Goal: Task Accomplishment & Management: Manage account settings

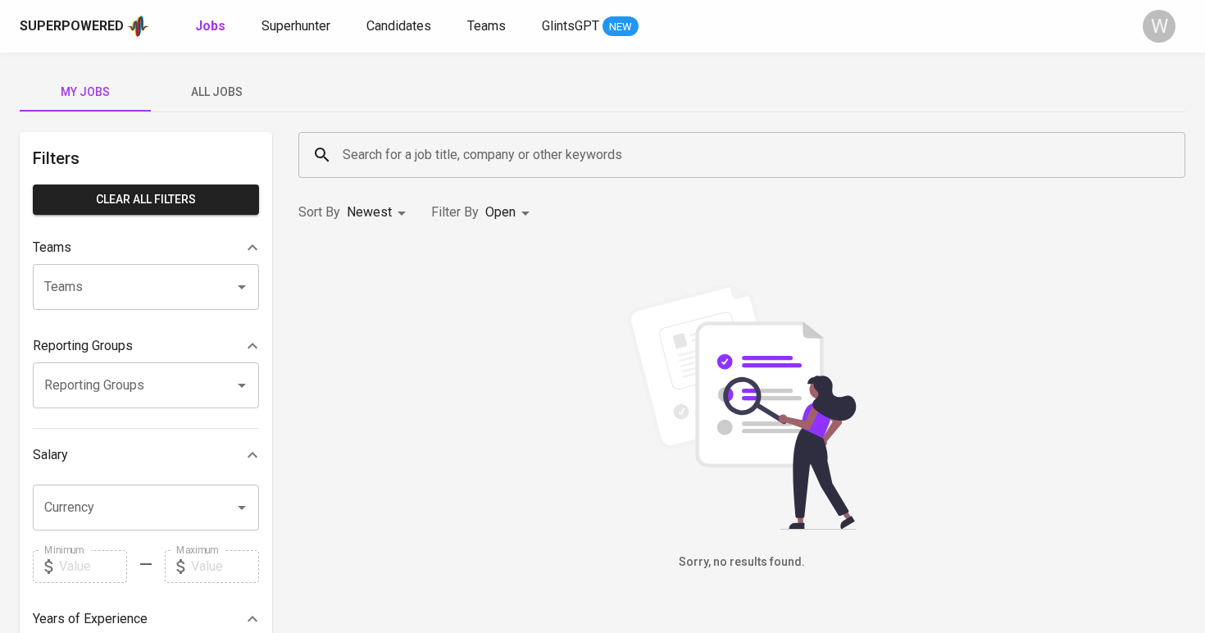
click at [221, 84] on span "All Jobs" at bounding box center [216, 92] width 111 height 20
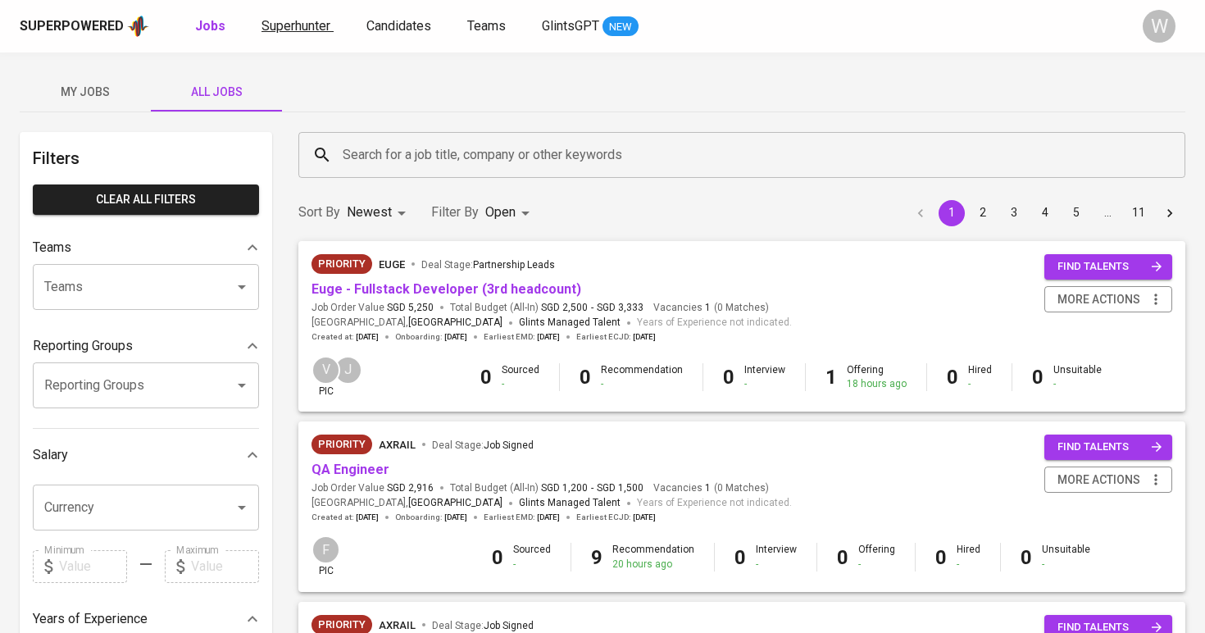
click at [314, 29] on span "Superhunter" at bounding box center [296, 26] width 69 height 16
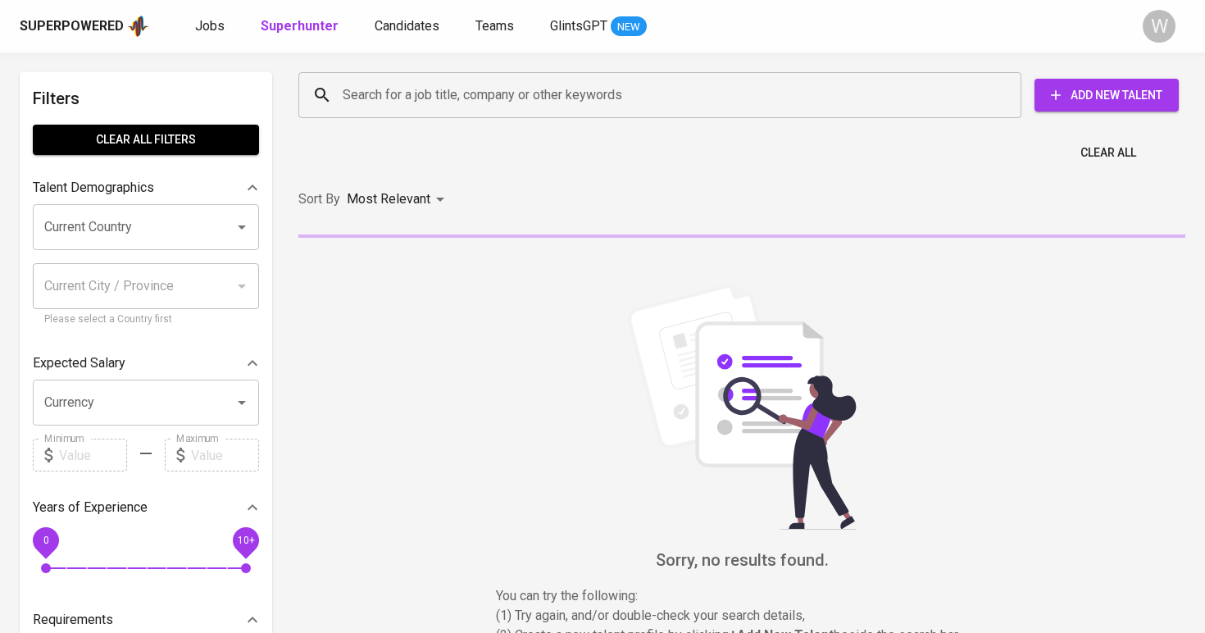
click at [384, 41] on div "Superpowered Jobs Superhunter Candidates Teams GlintsGPT NEW W" at bounding box center [602, 26] width 1205 height 52
click at [387, 33] on span "Candidates" at bounding box center [407, 26] width 65 height 16
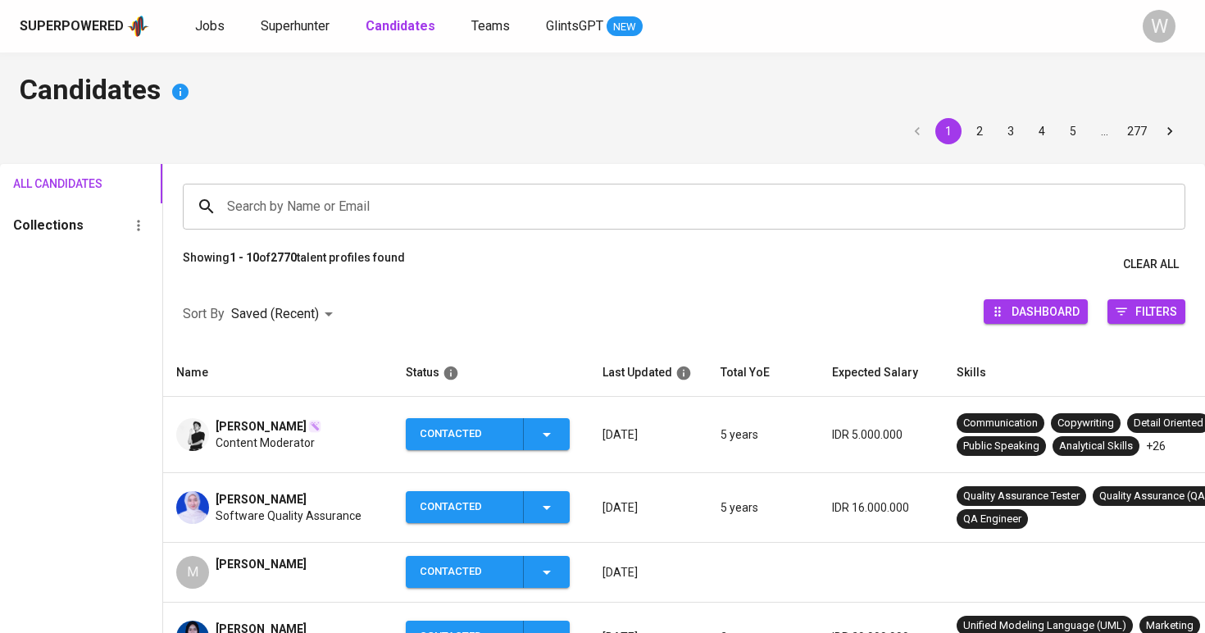
click at [334, 188] on div "Search by Name or Email" at bounding box center [684, 207] width 1003 height 46
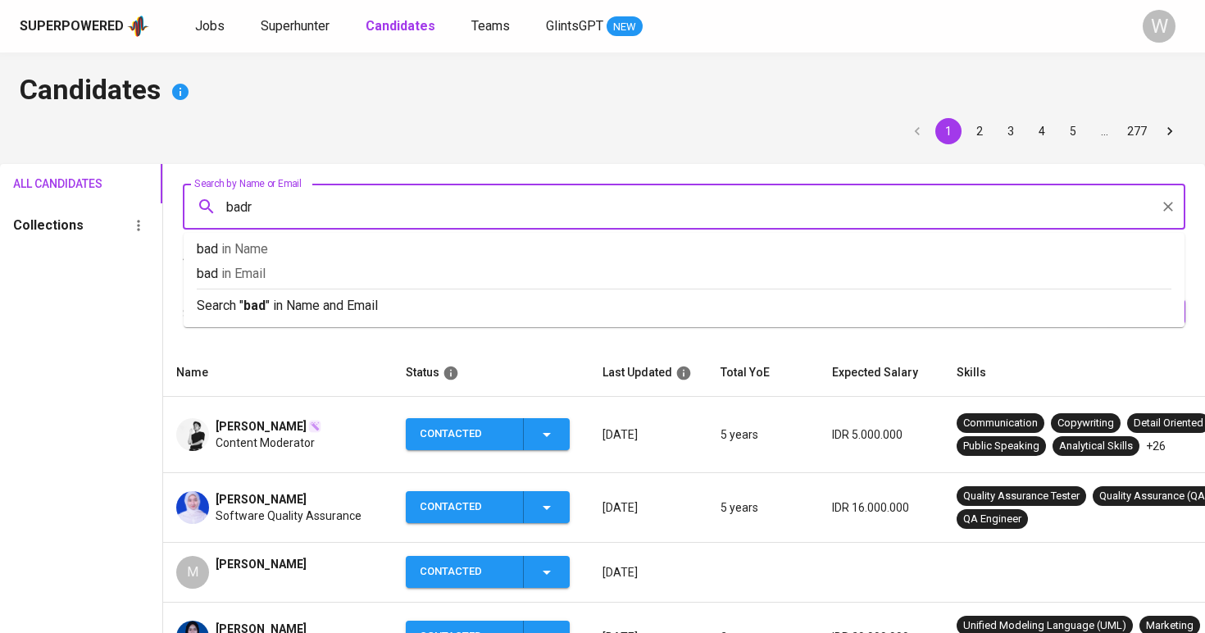
type input "badru"
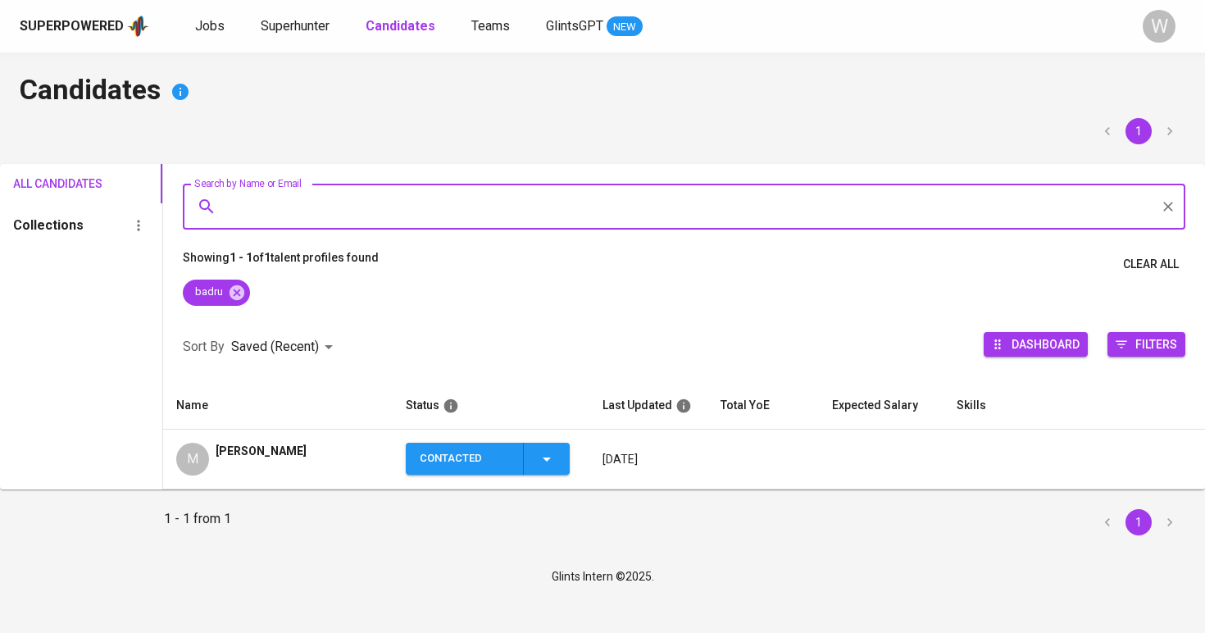
click at [301, 457] on span "Muhamad Badru Salam" at bounding box center [261, 451] width 91 height 16
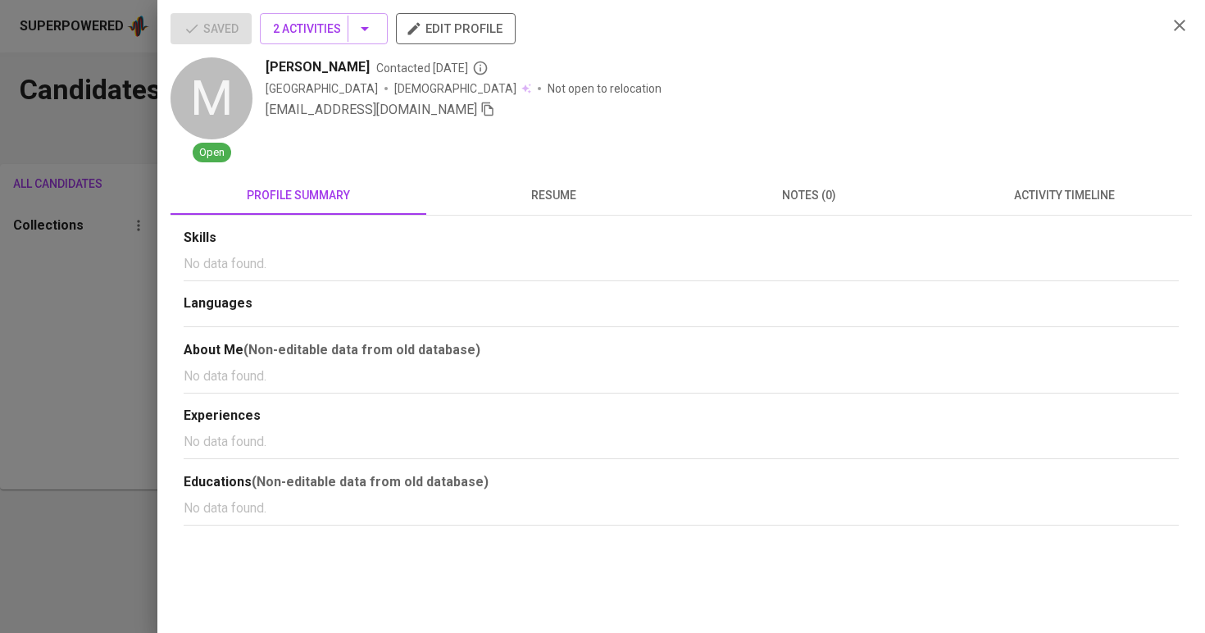
click at [1033, 229] on div "Skills" at bounding box center [681, 238] width 995 height 19
click at [1040, 192] on span "activity timeline" at bounding box center [1065, 195] width 236 height 20
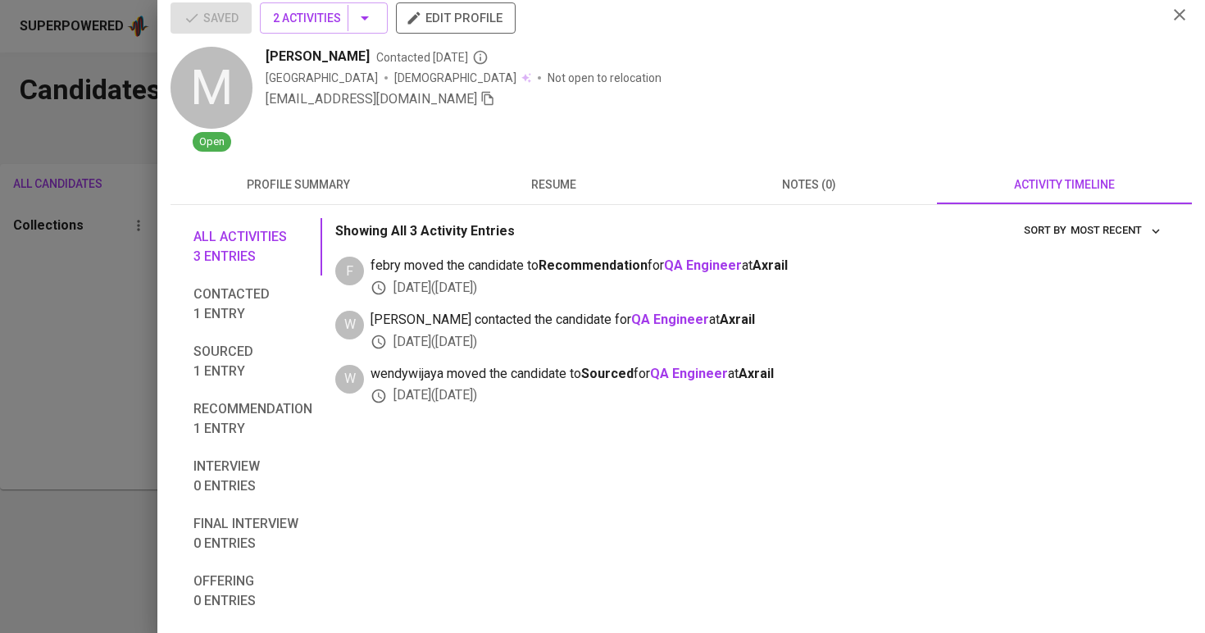
scroll to position [15, 0]
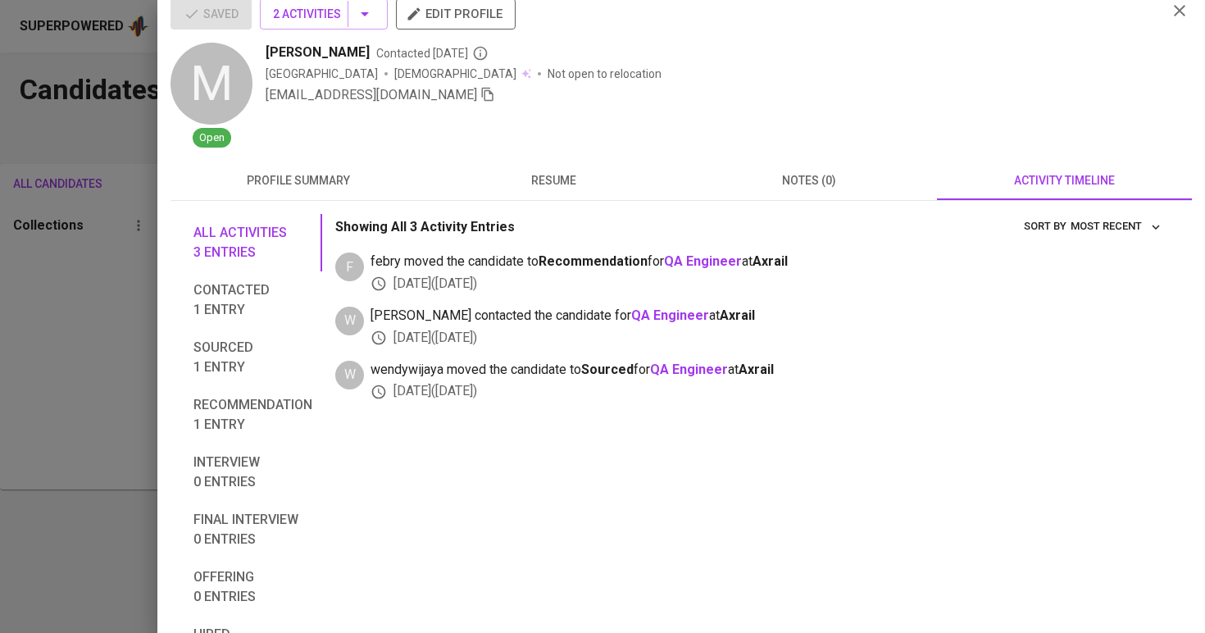
click at [369, 171] on span "profile summary" at bounding box center [298, 181] width 236 height 20
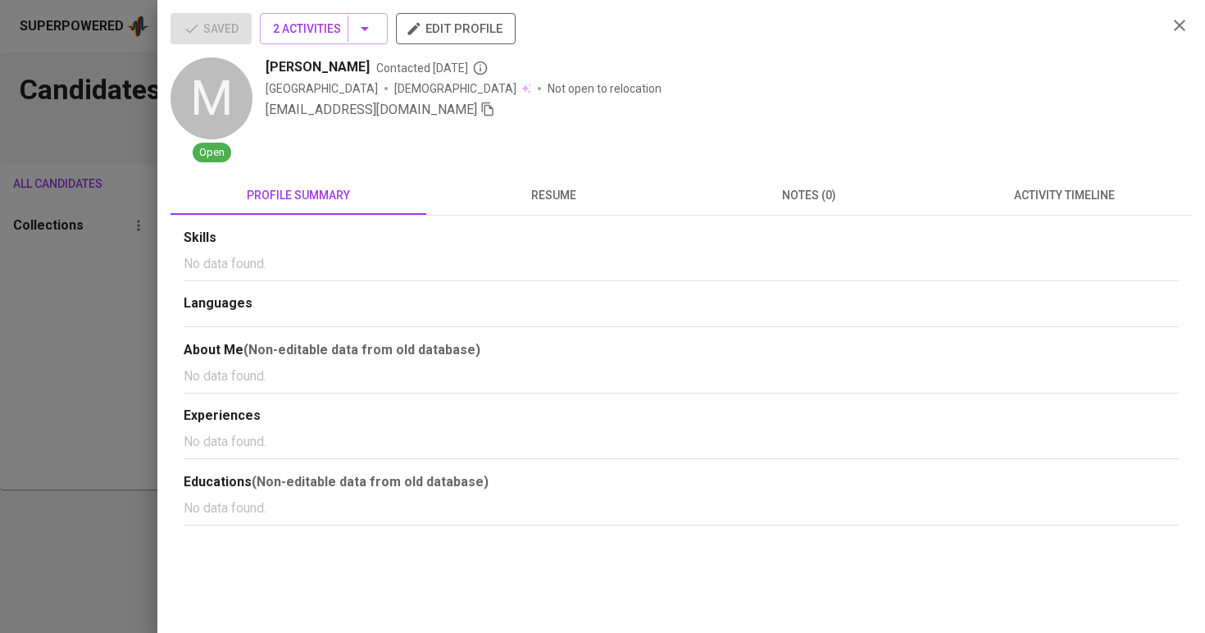
click at [580, 174] on div "Saved 2 Activities edit profile M Open Muhamad Badru Salam Contacted 3 days ago…" at bounding box center [681, 269] width 1021 height 512
click at [576, 198] on span "resume" at bounding box center [554, 195] width 236 height 20
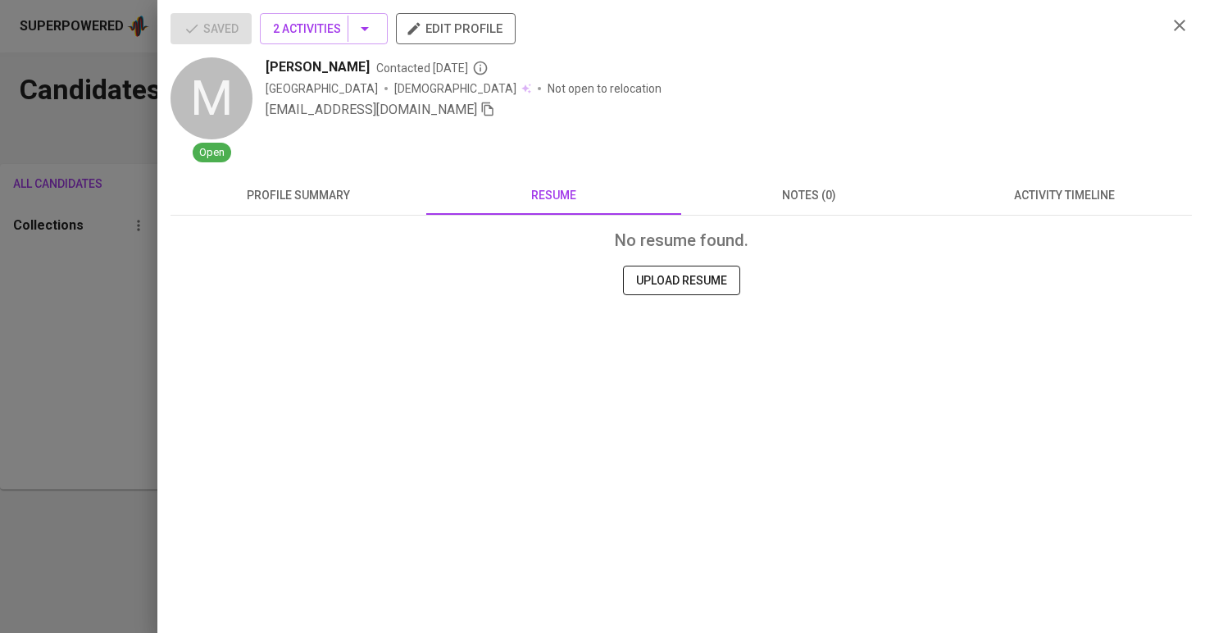
click at [53, 293] on div at bounding box center [602, 316] width 1205 height 633
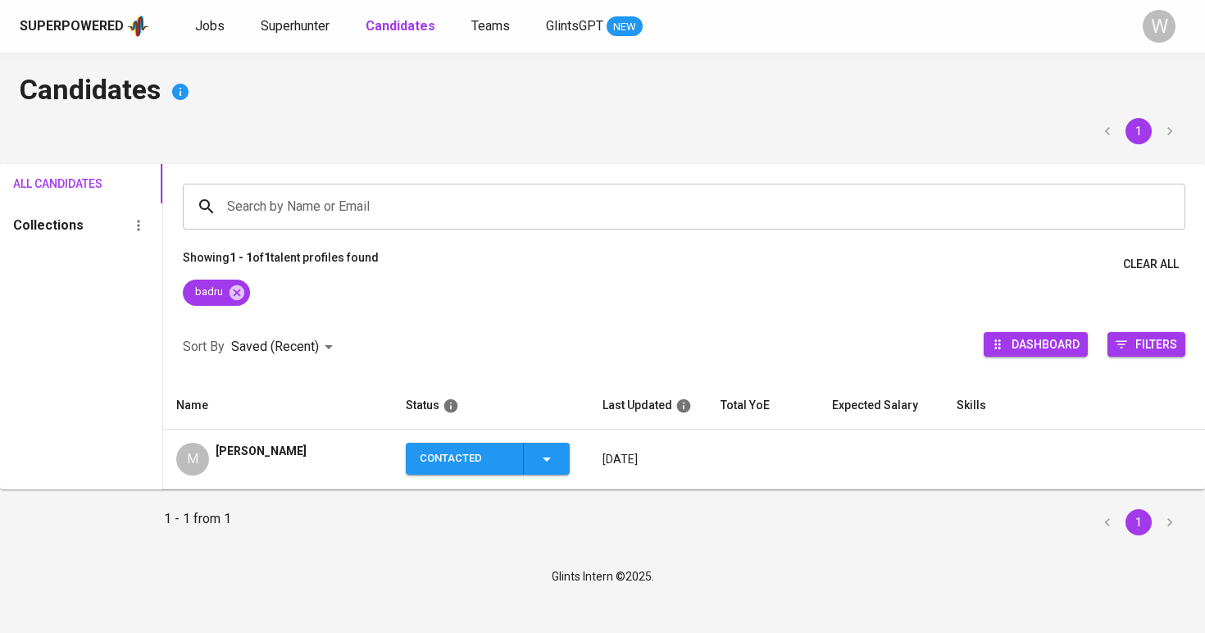
click at [302, 43] on div "Superpowered Jobs Superhunter Candidates Teams GlintsGPT NEW W" at bounding box center [602, 26] width 1205 height 52
click at [306, 33] on span "Superhunter" at bounding box center [295, 26] width 69 height 16
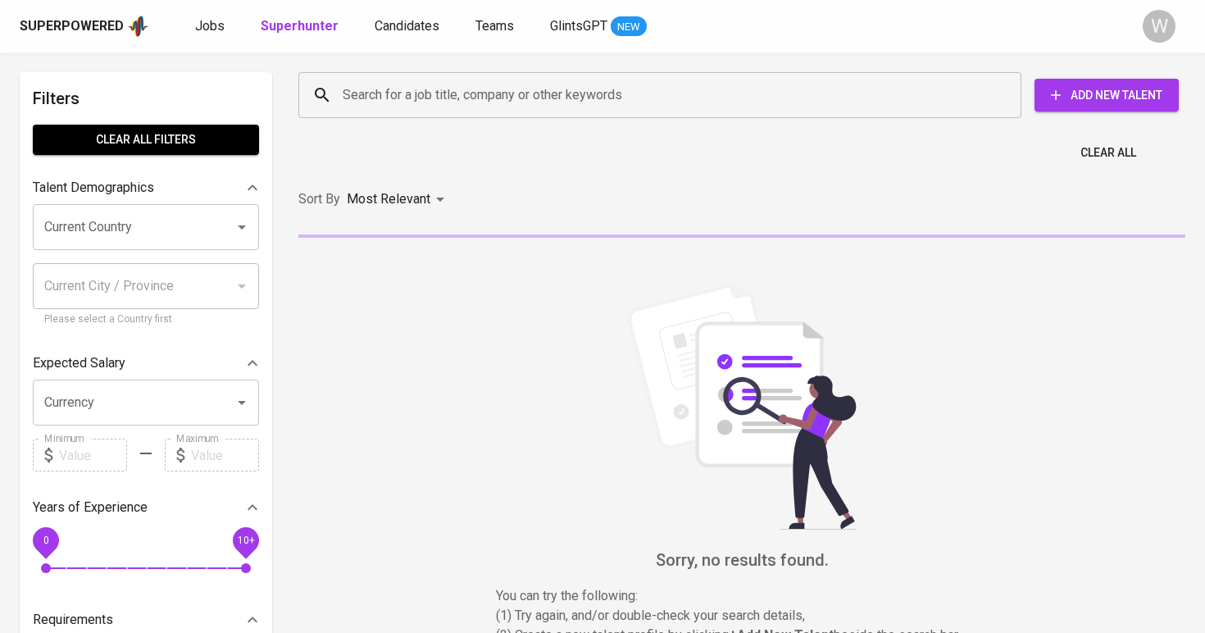
click at [348, 88] on input "Search for a job title, company or other keywords" at bounding box center [664, 95] width 651 height 31
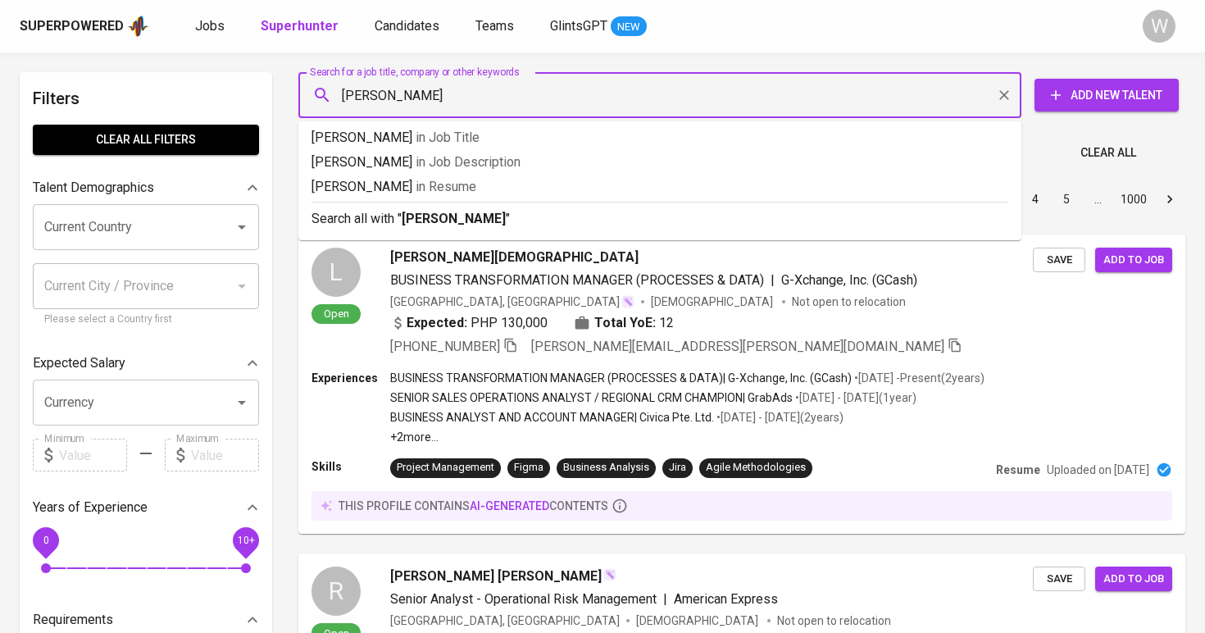
type input "Muhammad Badru Salam"
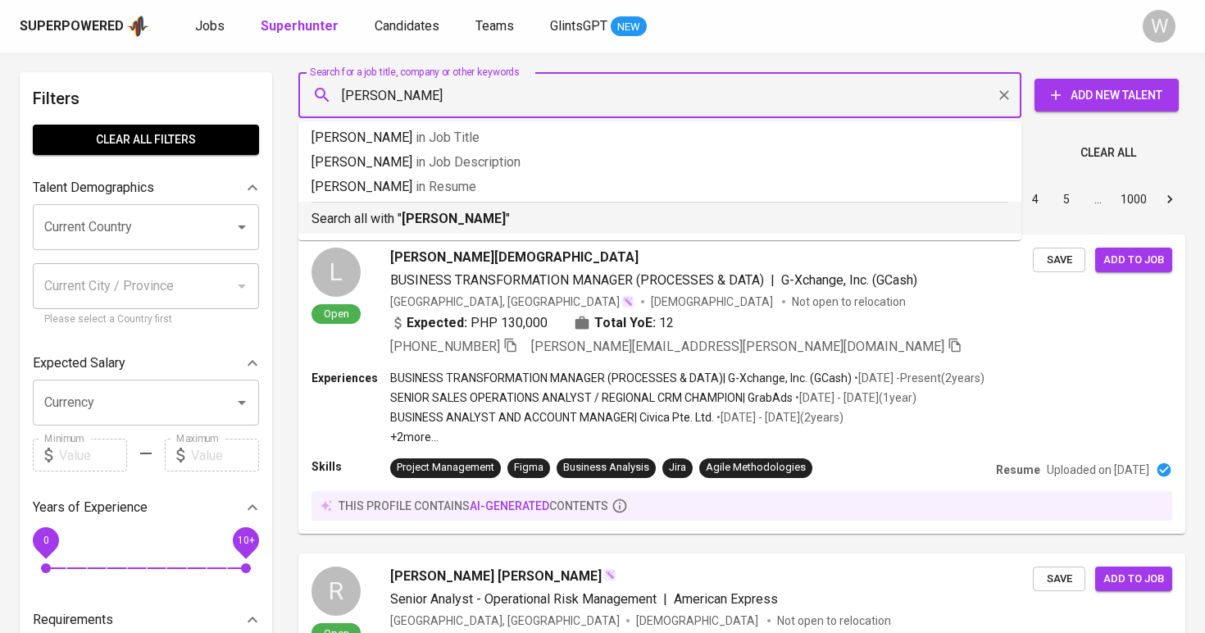
click at [429, 225] on b "Muhammad Badru Salam" at bounding box center [454, 219] width 104 height 16
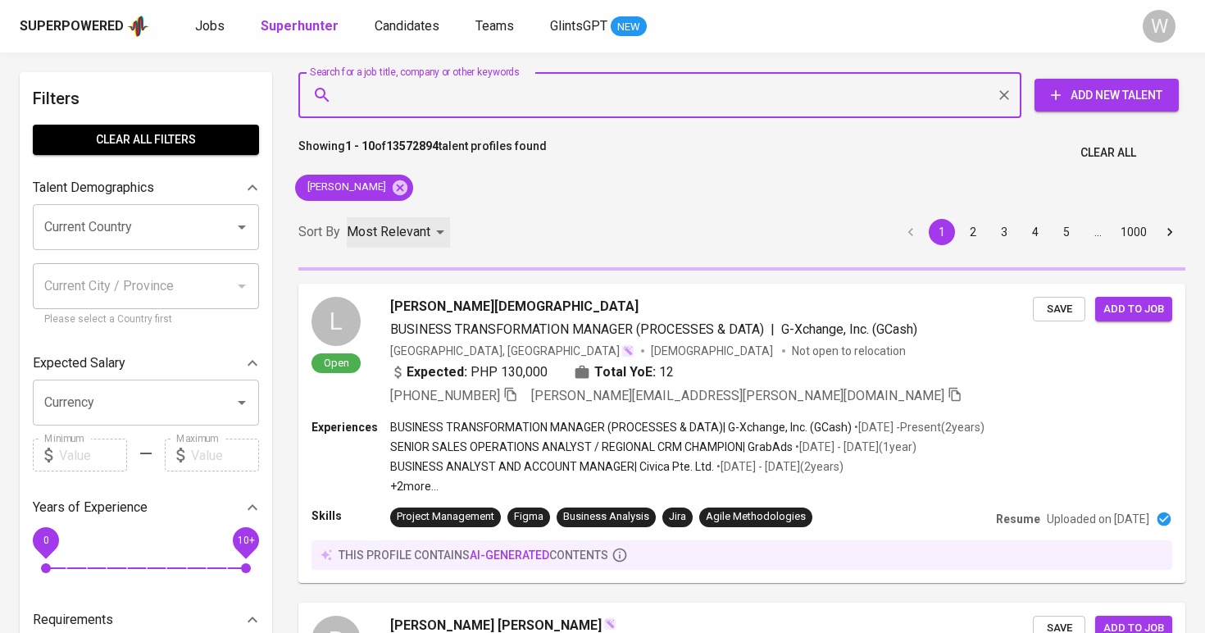
click at [431, 222] on div "Most Relevant" at bounding box center [398, 232] width 103 height 30
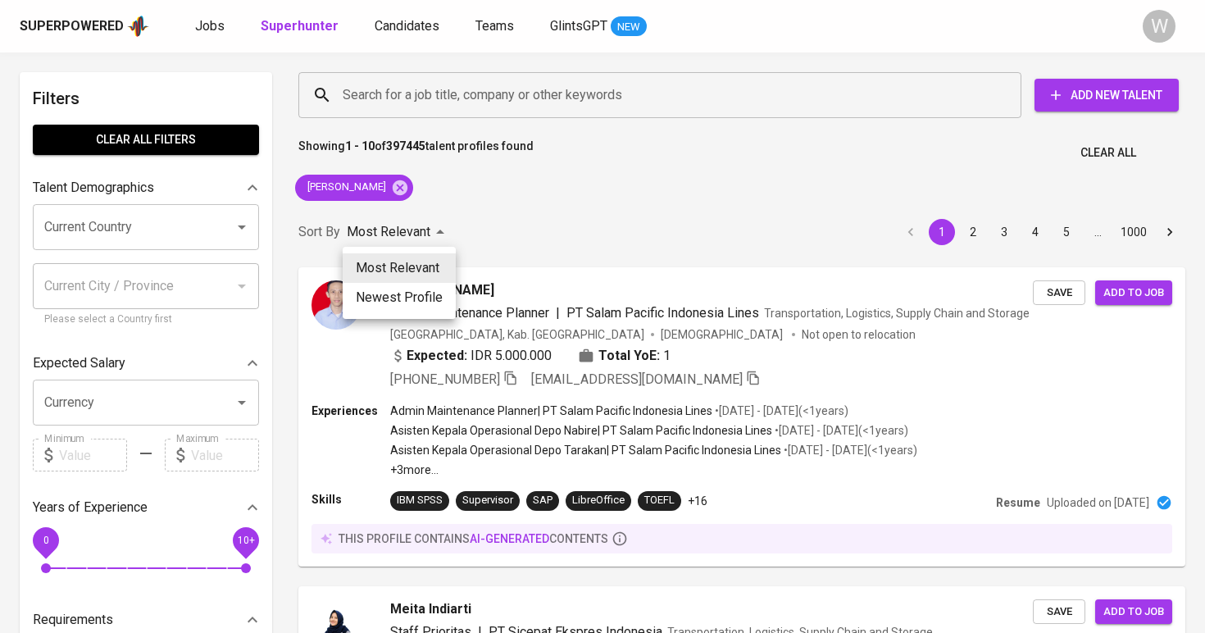
click at [532, 206] on div at bounding box center [602, 316] width 1205 height 633
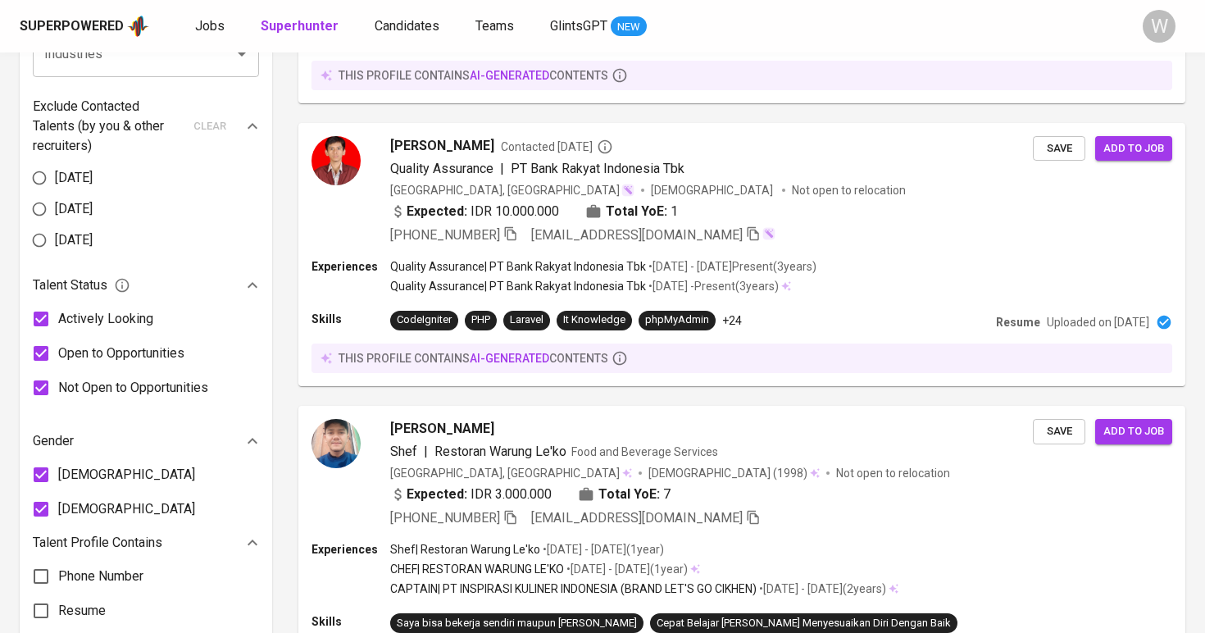
scroll to position [785, 0]
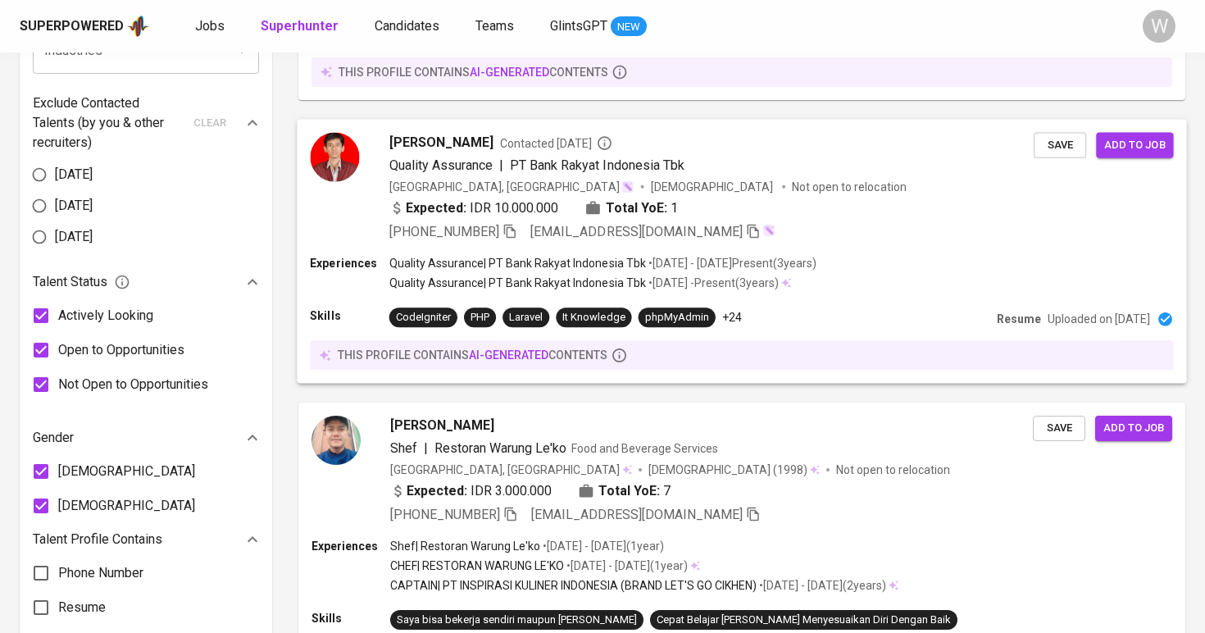
click at [425, 131] on div "Muhamad Badru Salam Contacted 1 year ago Quality Assurance | PT Bank Rakyat Ind…" at bounding box center [741, 187] width 889 height 136
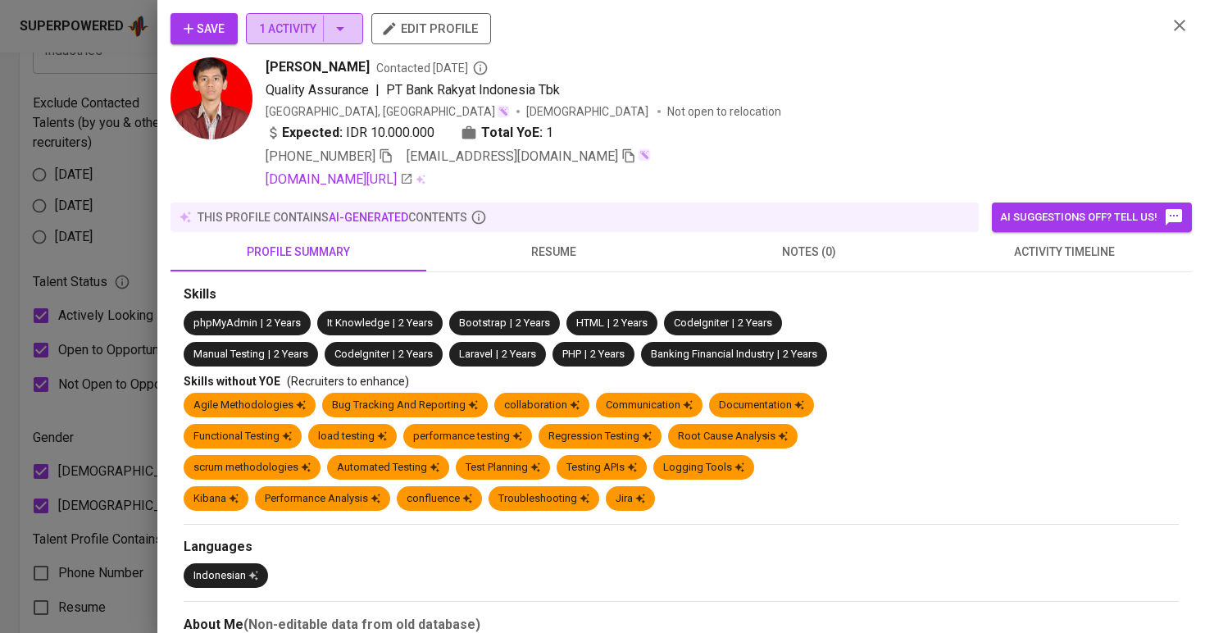
click at [313, 36] on span "1 Activity" at bounding box center [304, 29] width 91 height 20
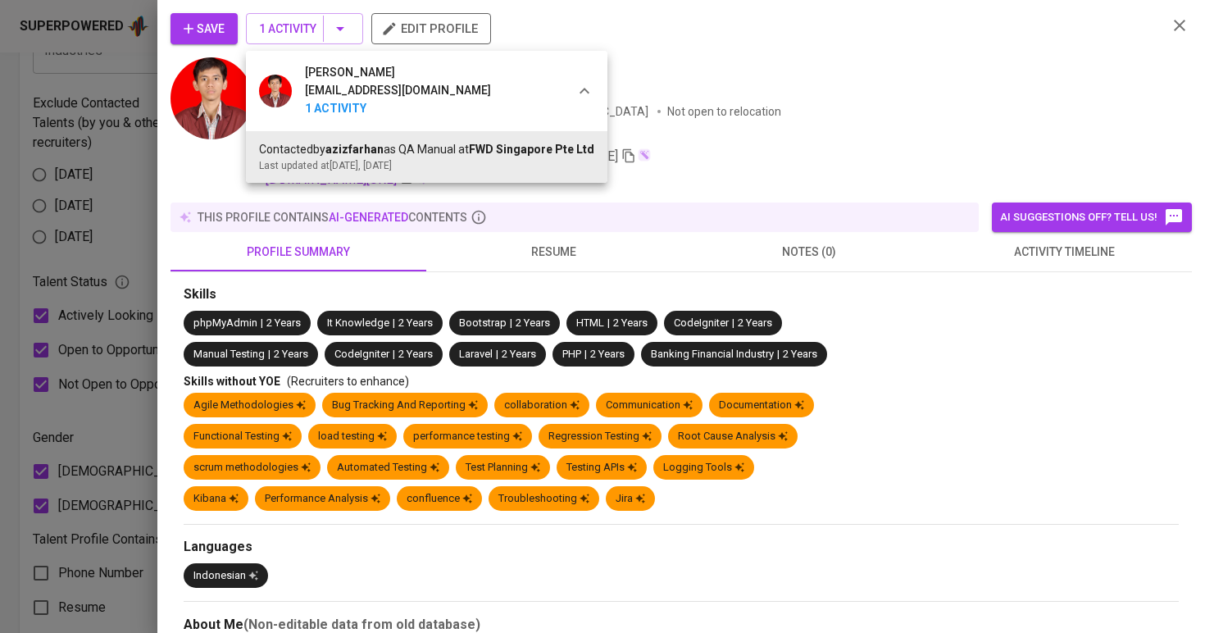
click at [1000, 255] on div at bounding box center [602, 316] width 1205 height 633
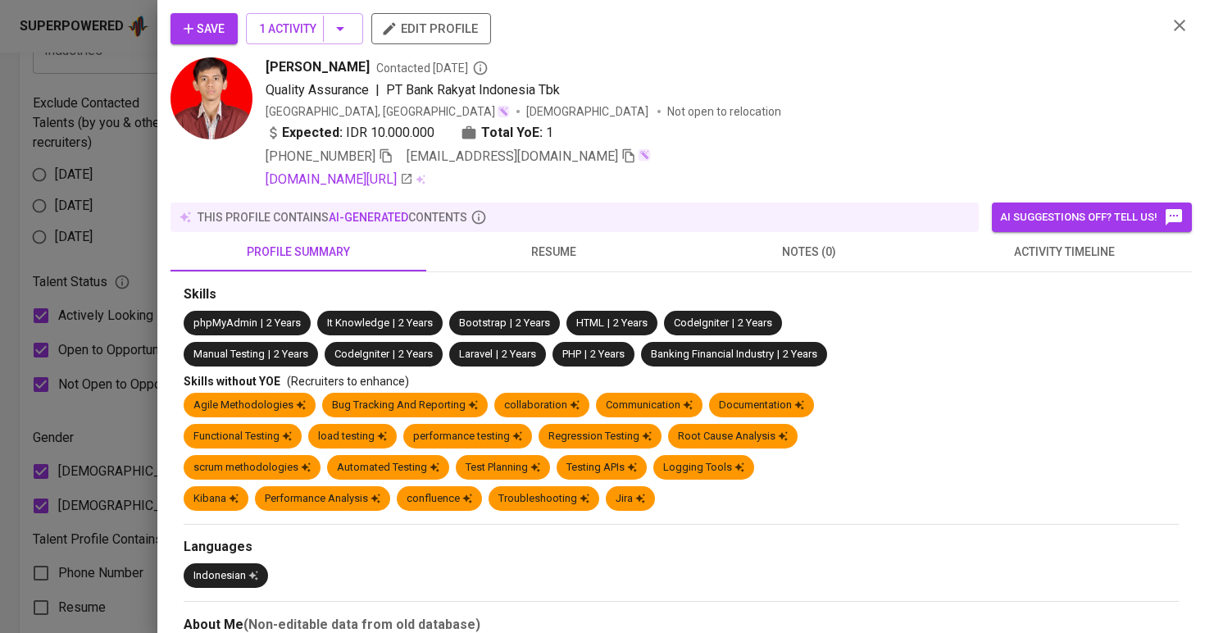
click at [1000, 255] on span "activity timeline" at bounding box center [1065, 252] width 236 height 20
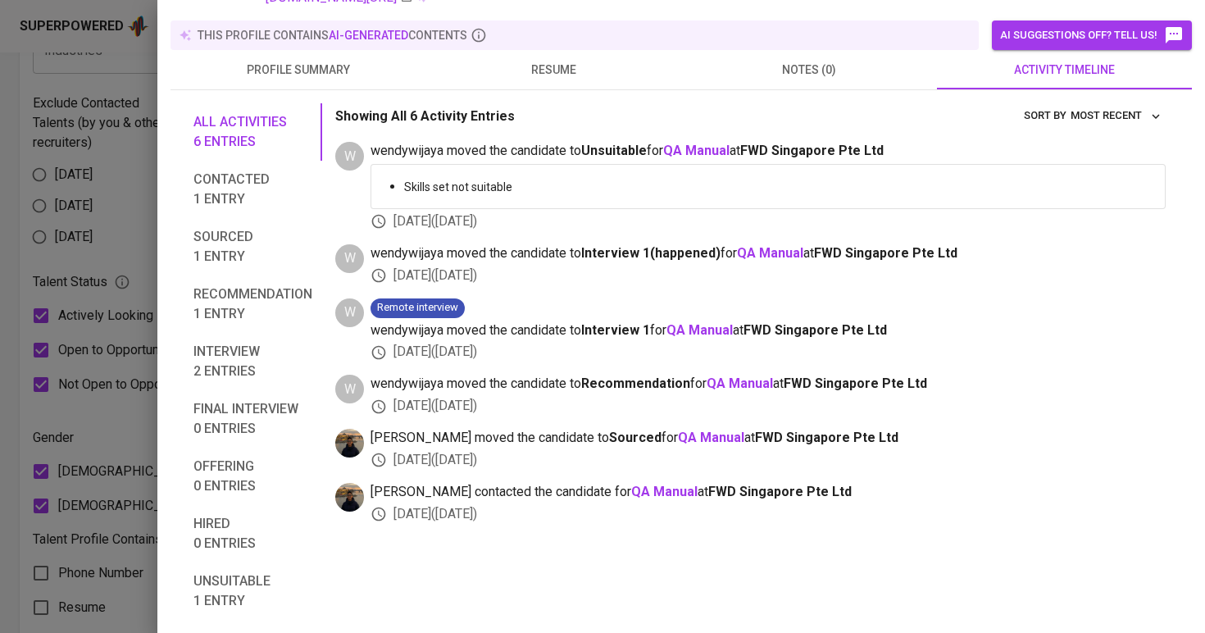
scroll to position [182, 0]
click at [747, 244] on span "wendywijaya moved the candidate to Interview 1 ( happened ) for QA Manual at FW…" at bounding box center [768, 253] width 795 height 19
click at [754, 251] on b "QA Manual" at bounding box center [770, 253] width 66 height 16
click at [121, 192] on div at bounding box center [602, 316] width 1205 height 633
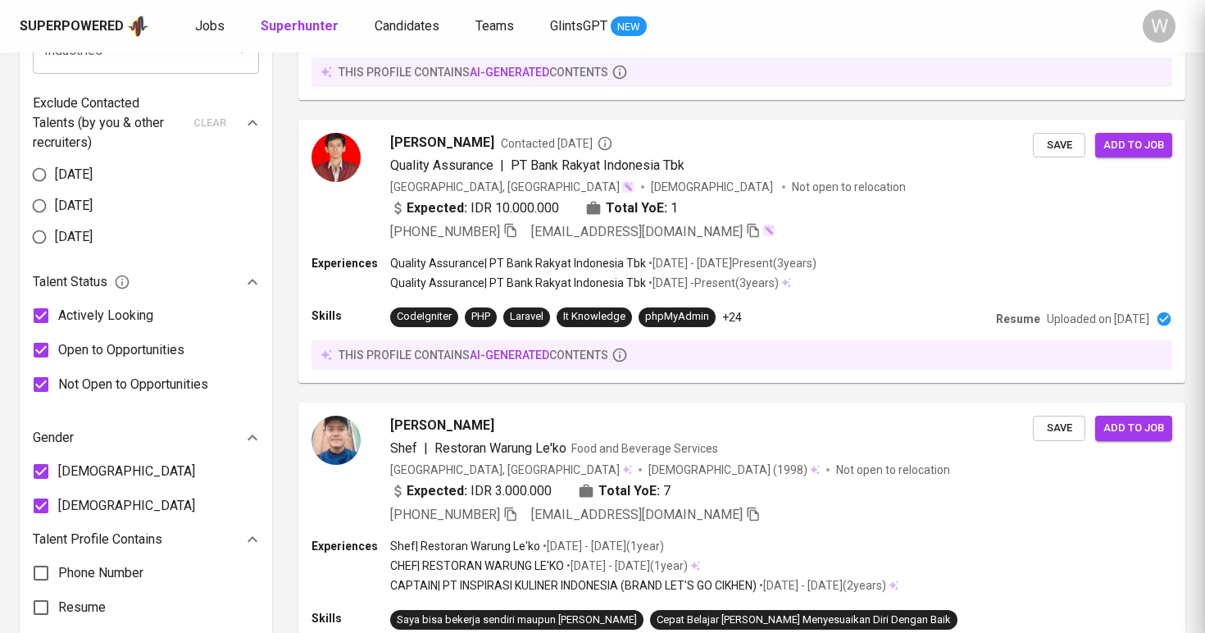
scroll to position [88, 0]
click at [375, 28] on span "Candidates" at bounding box center [407, 26] width 65 height 16
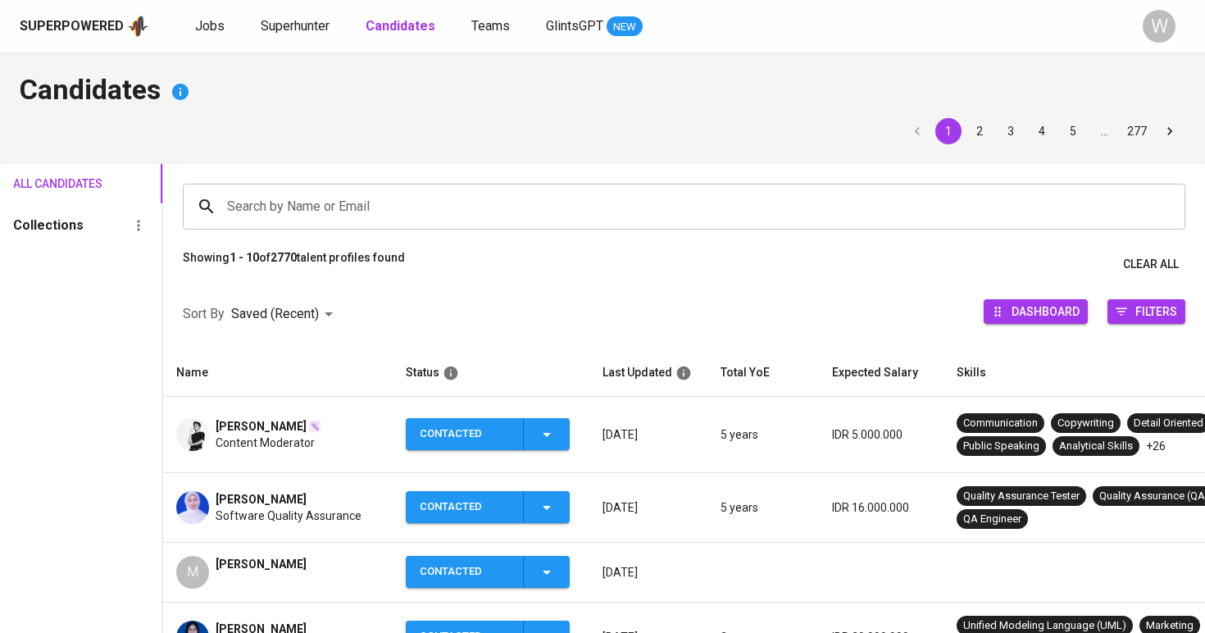
click at [362, 220] on input "Search by Name or Email" at bounding box center [688, 206] width 930 height 31
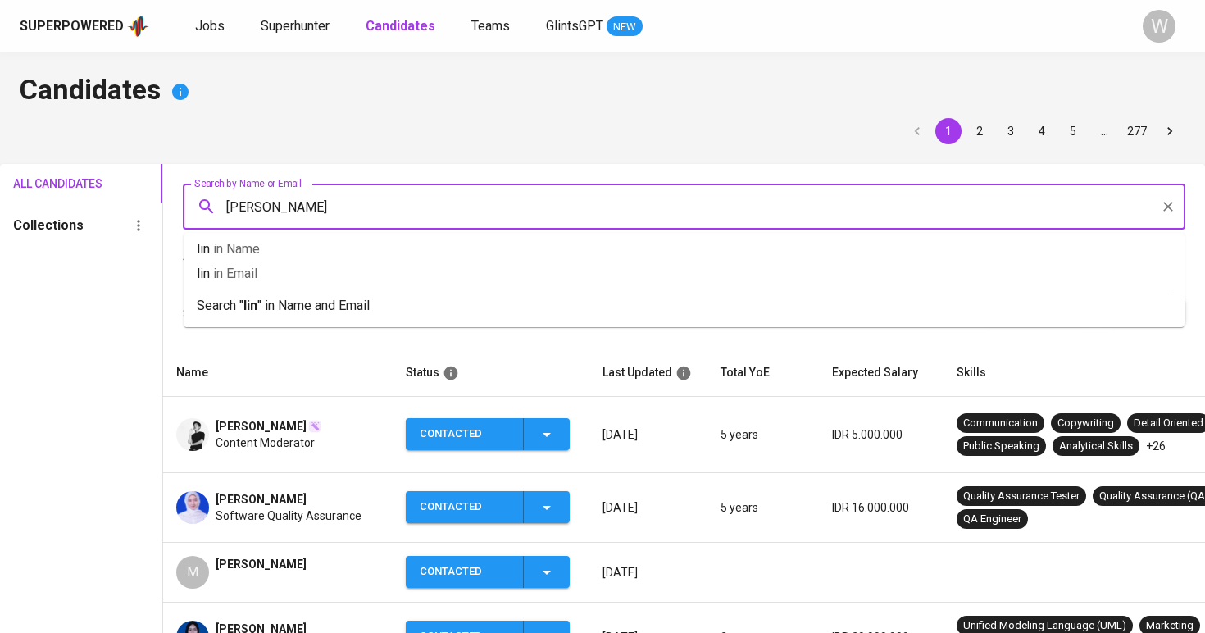
type input "linda"
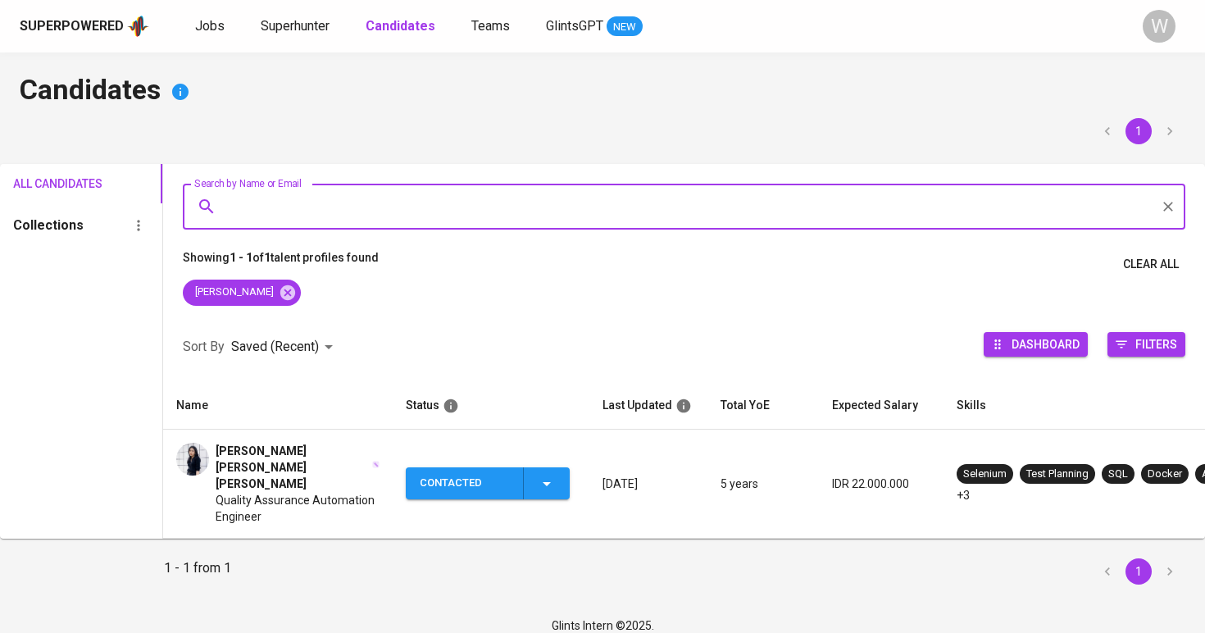
click at [307, 492] on span "Quality Assurance Automation Engineer" at bounding box center [298, 508] width 164 height 33
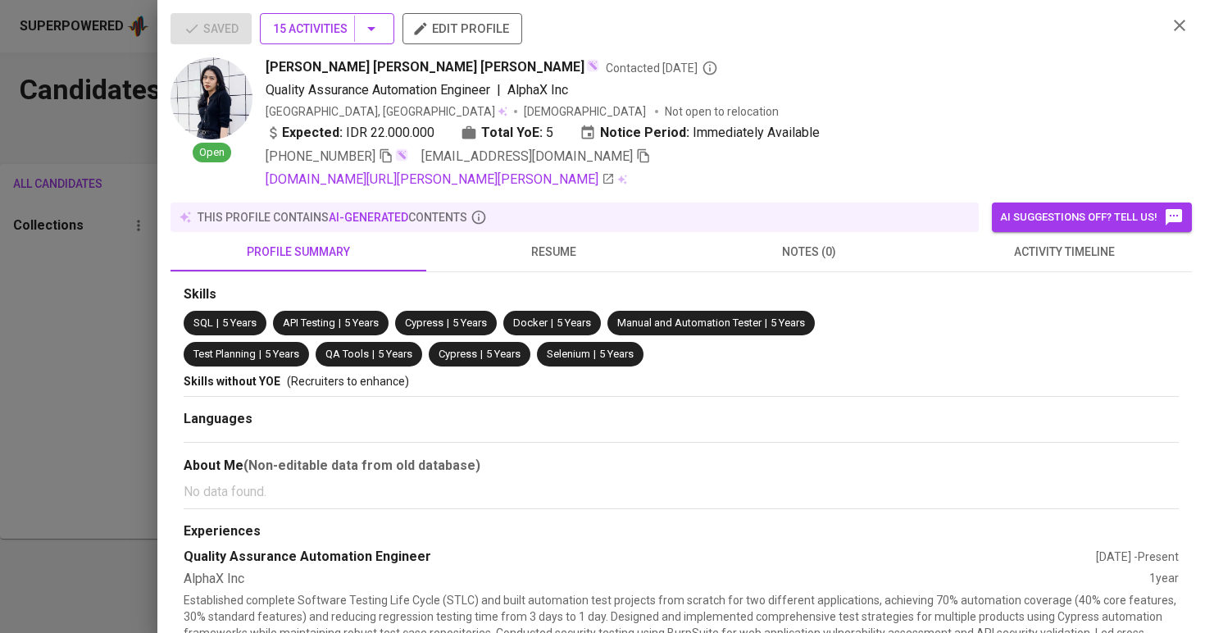
click at [362, 39] on button "15 Activities" at bounding box center [327, 28] width 134 height 31
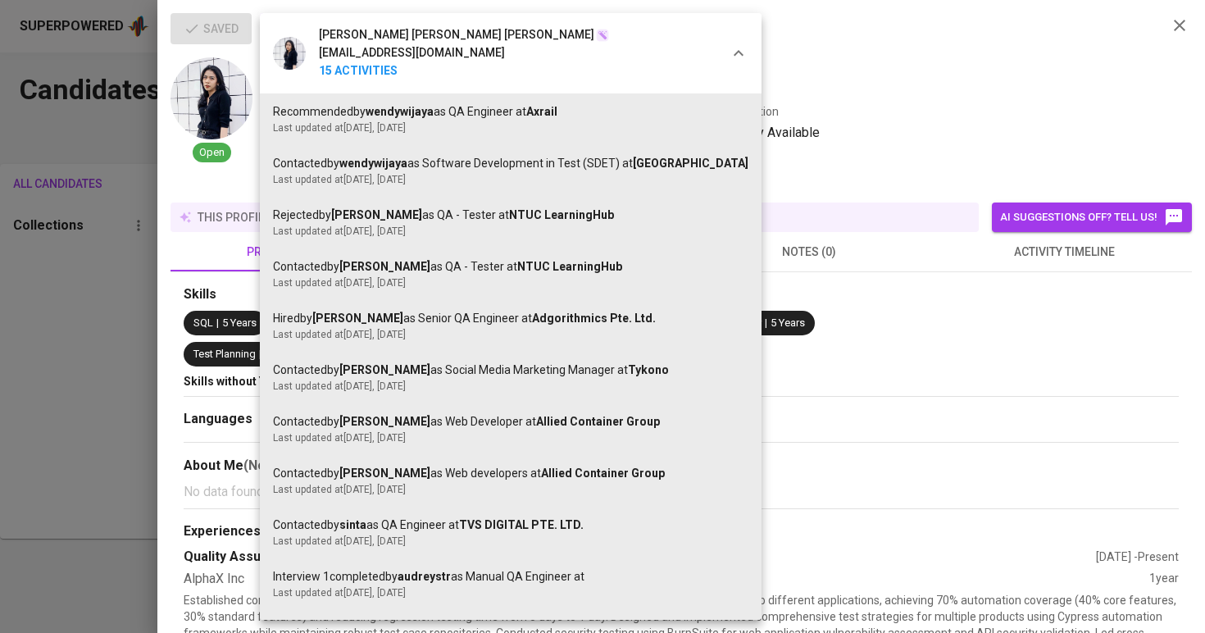
click at [907, 166] on div at bounding box center [602, 316] width 1205 height 633
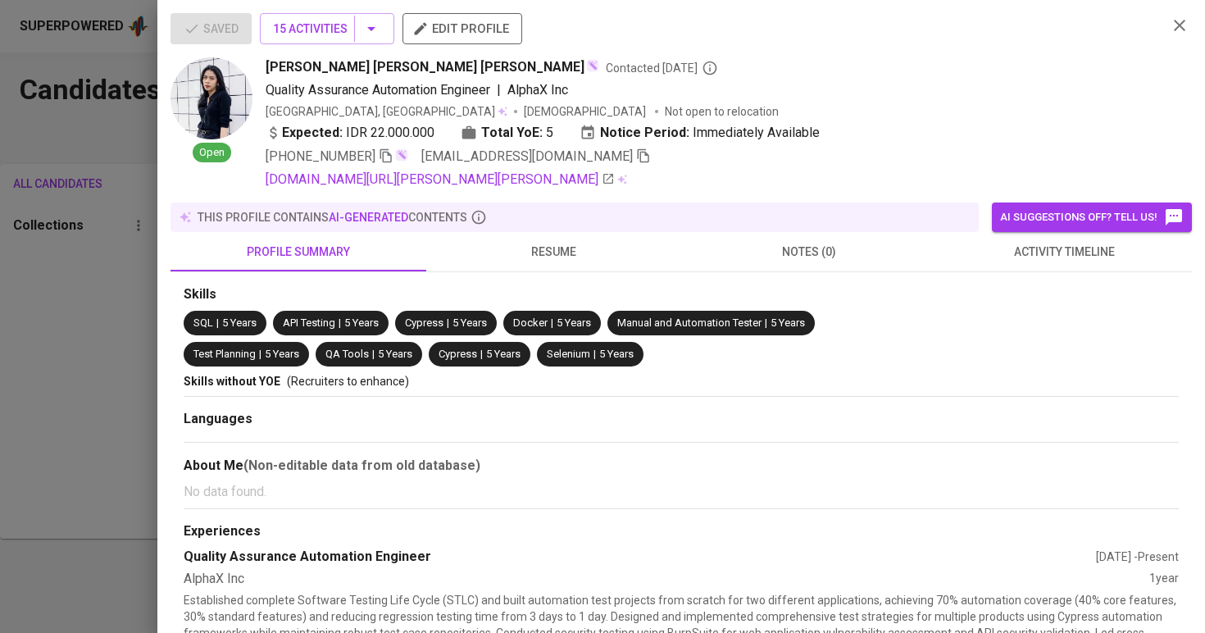
click at [915, 259] on span "notes (0)" at bounding box center [809, 252] width 236 height 20
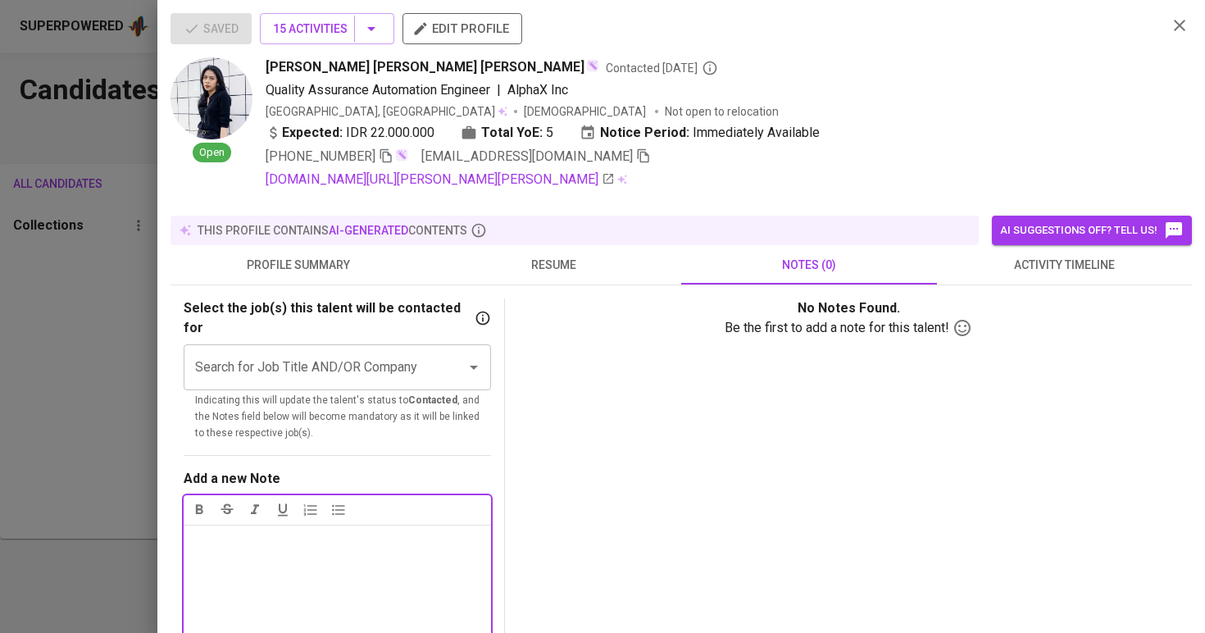
click at [994, 278] on button "activity timeline" at bounding box center [1065, 264] width 256 height 39
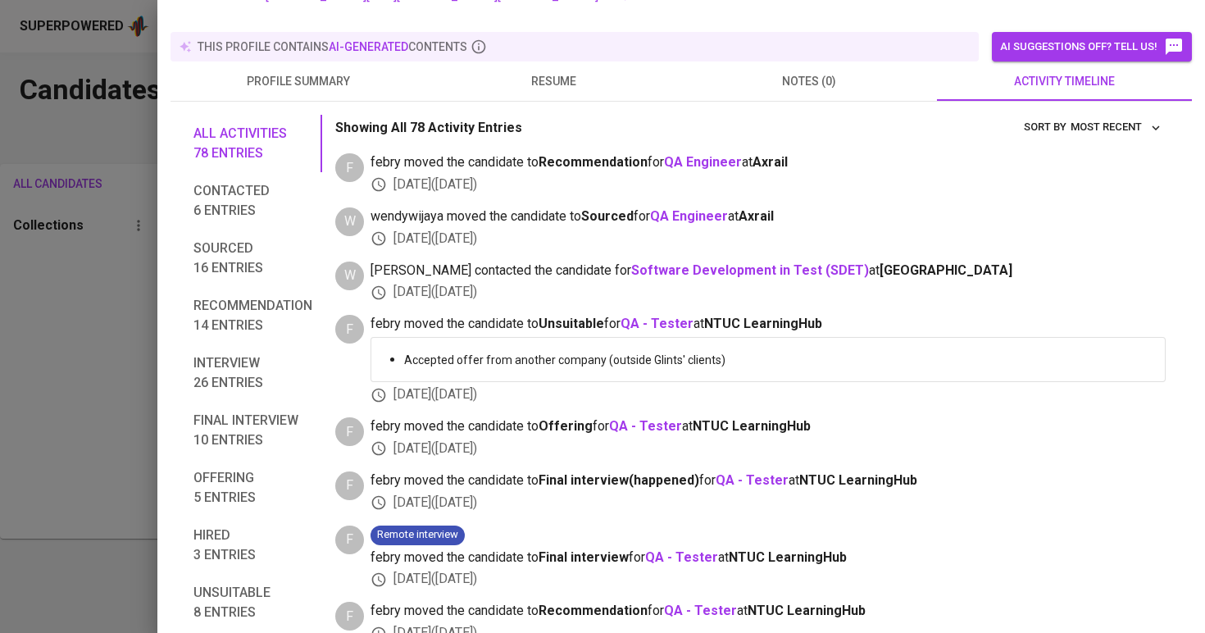
scroll to position [242, 0]
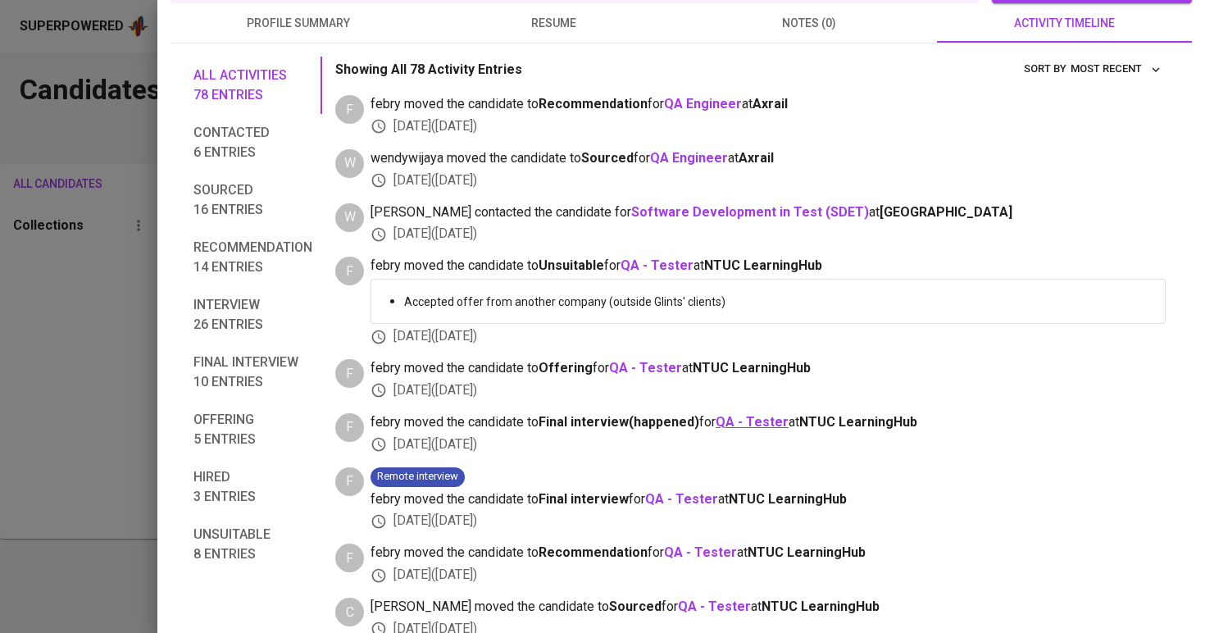
click at [746, 414] on b "QA - Tester" at bounding box center [752, 422] width 73 height 16
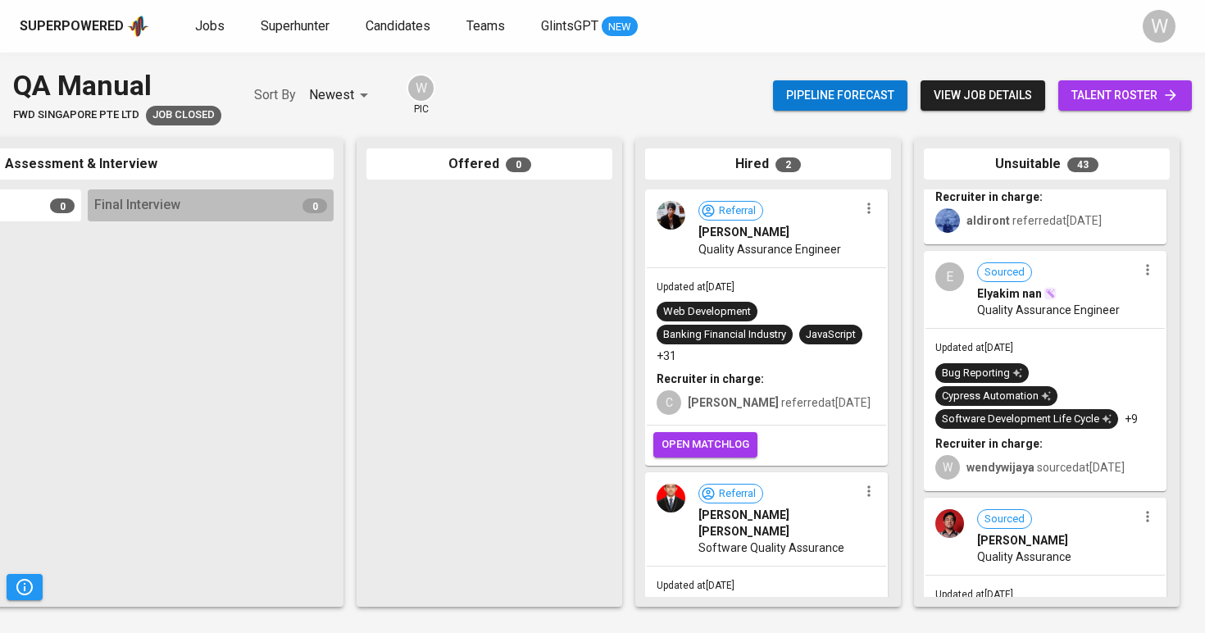
scroll to position [144, 0]
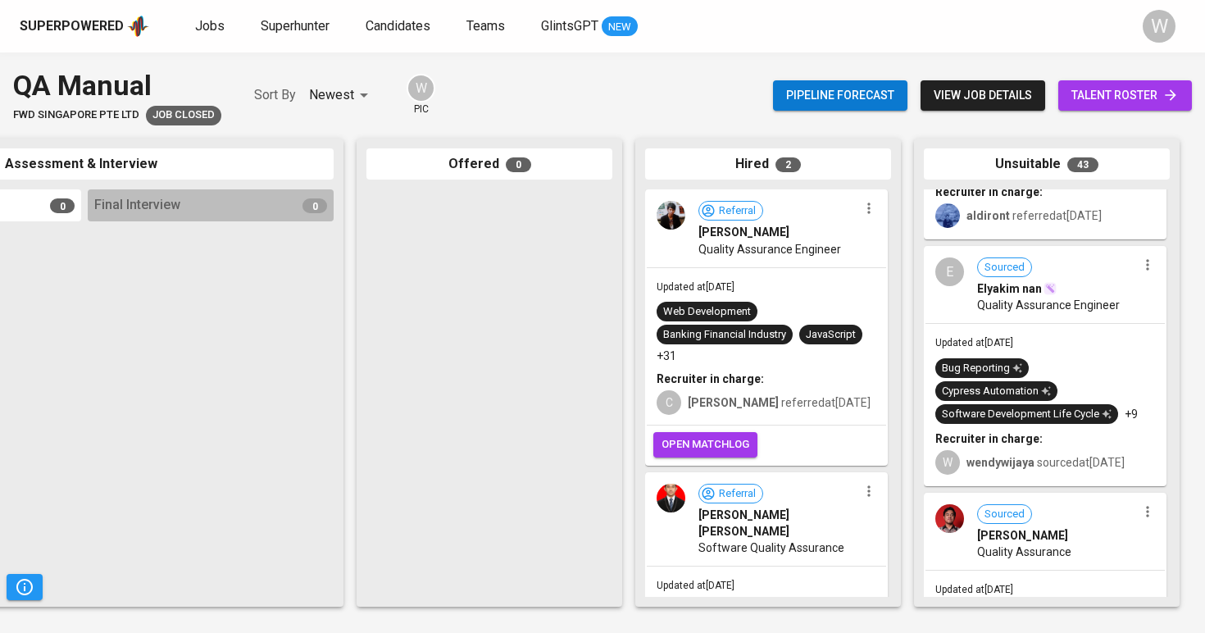
click at [1095, 91] on span "talent roster" at bounding box center [1124, 95] width 107 height 20
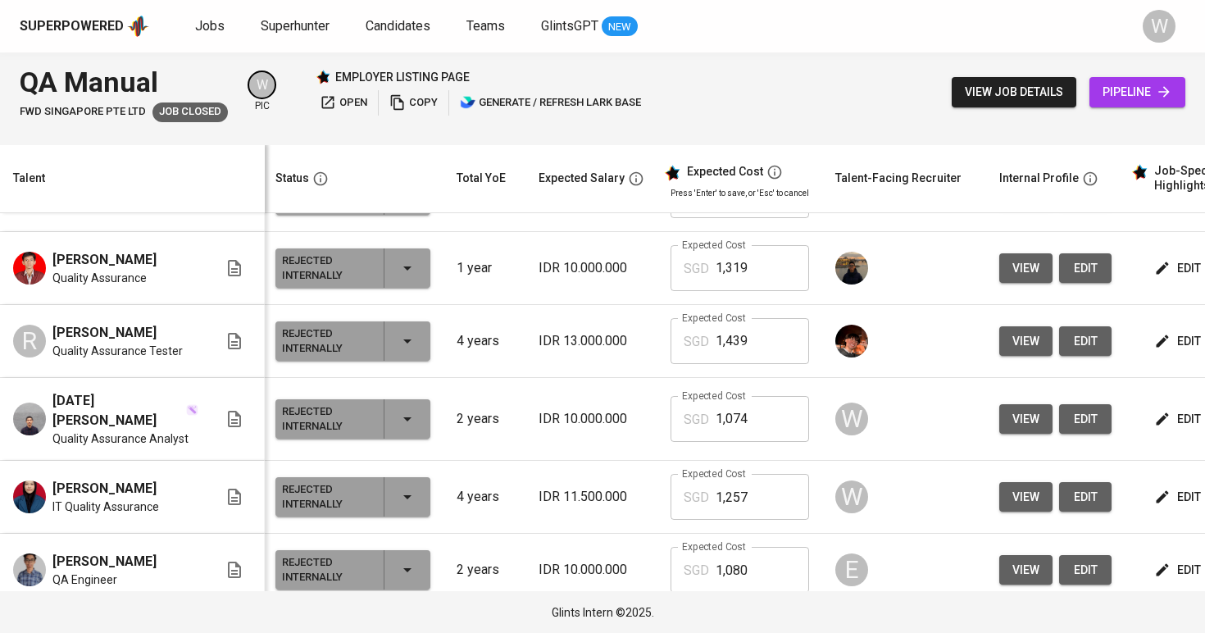
scroll to position [3042, 2]
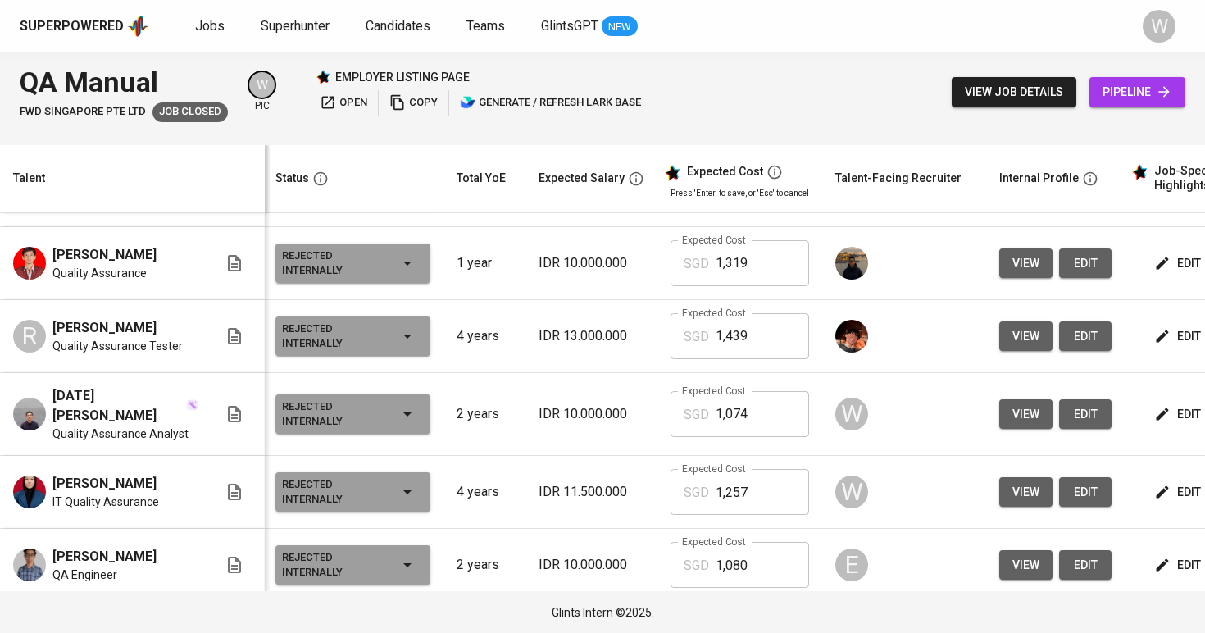
click at [1169, 274] on span "edit" at bounding box center [1179, 263] width 43 height 20
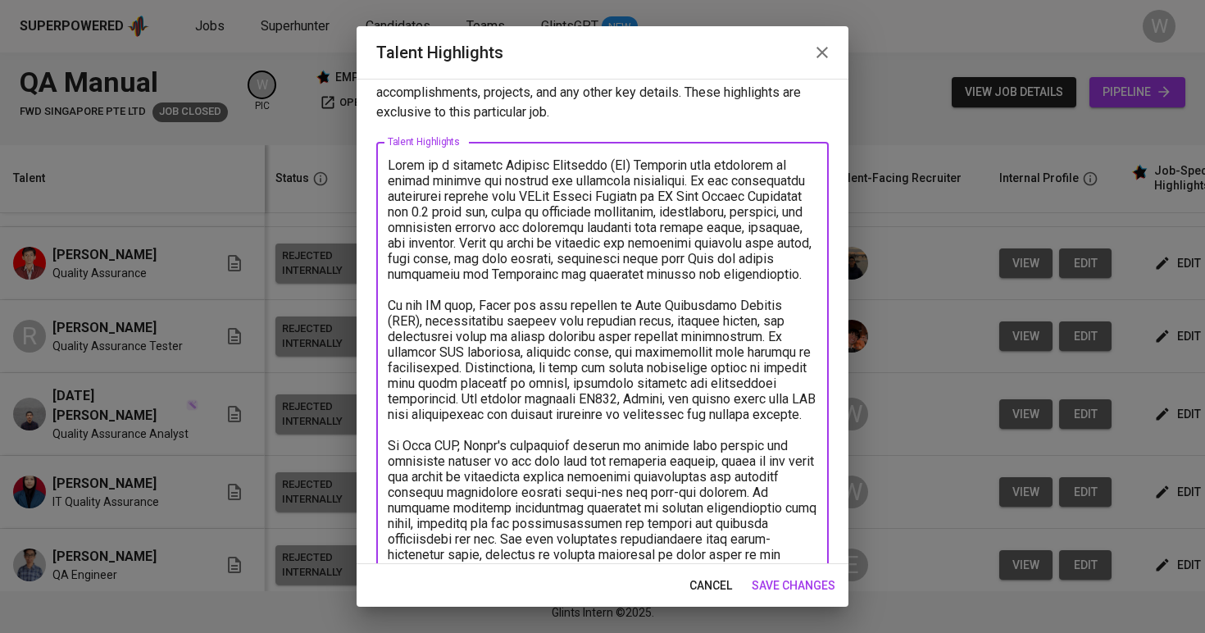
scroll to position [0, 0]
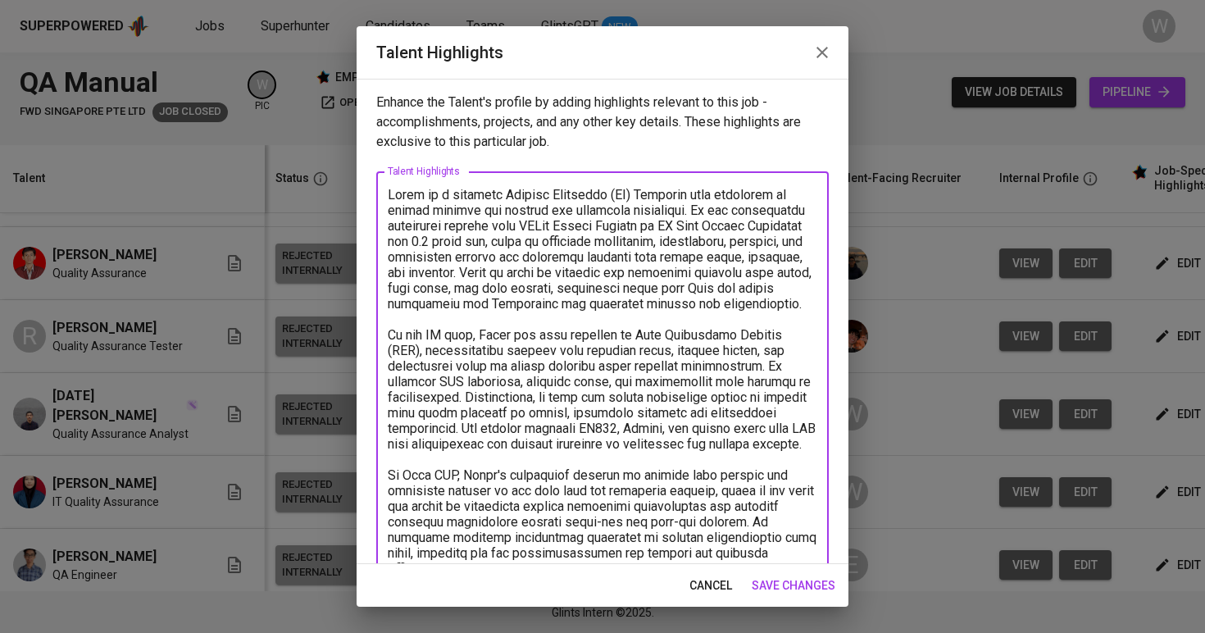
drag, startPoint x: 581, startPoint y: 442, endPoint x: 386, endPoint y: 71, distance: 419.5
click at [386, 71] on div "Talent Highlights Enhance the Talent's profile by adding highlights relevant to…" at bounding box center [603, 316] width 492 height 580
click at [821, 56] on icon "button" at bounding box center [822, 53] width 20 height 20
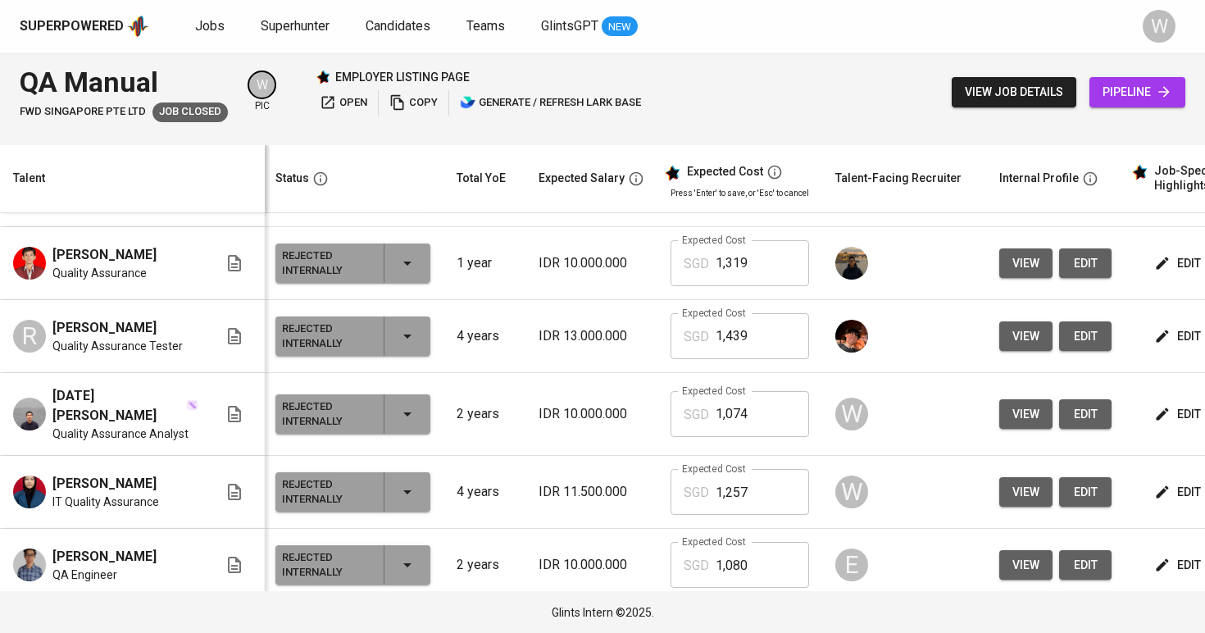
click at [777, 437] on input "1,074" at bounding box center [762, 414] width 93 height 46
click at [905, 356] on div at bounding box center [904, 335] width 138 height 39
click at [1158, 274] on span "edit" at bounding box center [1179, 263] width 43 height 20
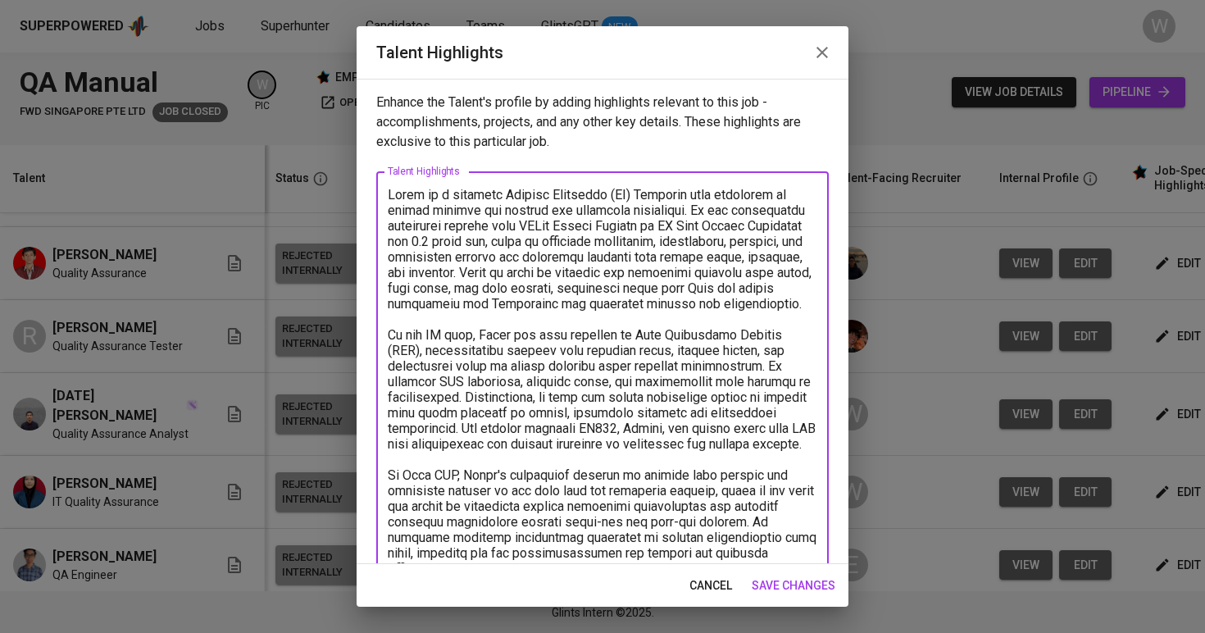
drag, startPoint x: 574, startPoint y: 386, endPoint x: 321, endPoint y: 16, distance: 448.2
click at [321, 16] on div "Talent Highlights Enhance the Talent's profile by adding highlights relevant to…" at bounding box center [602, 316] width 1205 height 633
click at [755, 588] on span "save changes" at bounding box center [794, 585] width 84 height 20
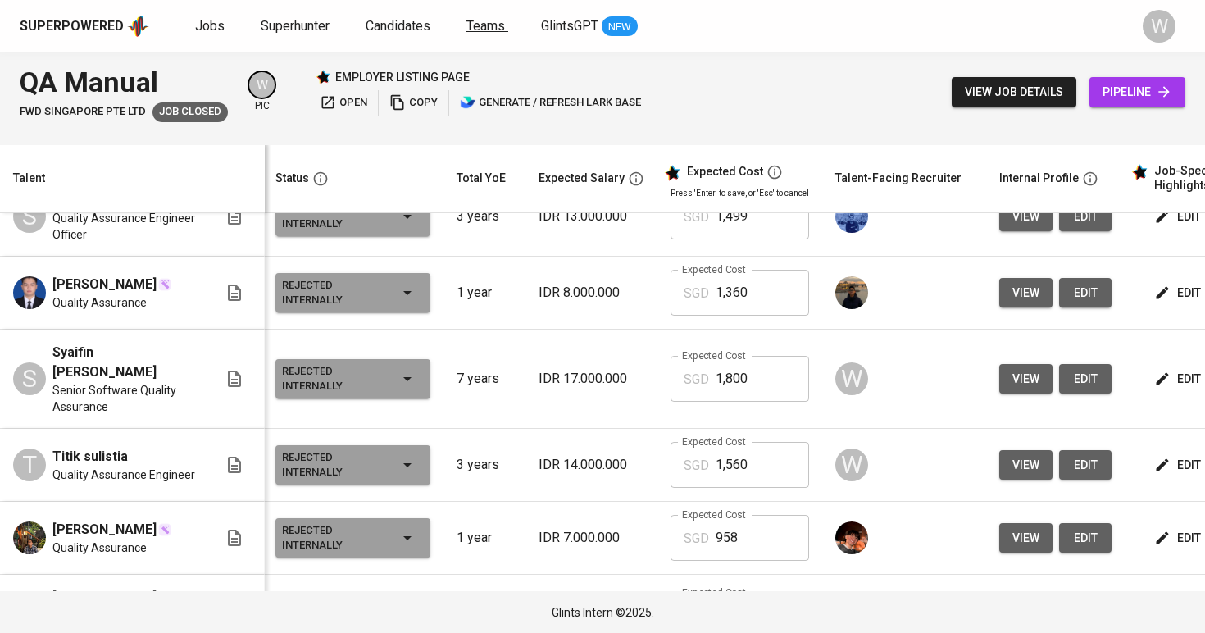
scroll to position [1876, 2]
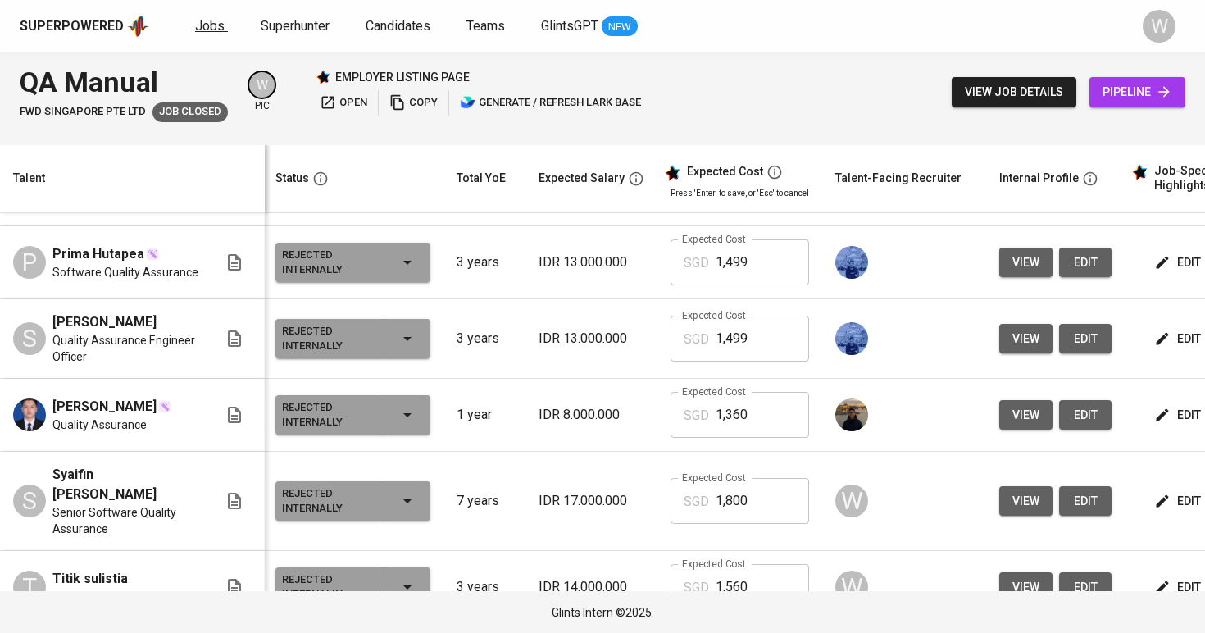
click at [216, 25] on span "Jobs" at bounding box center [210, 26] width 30 height 16
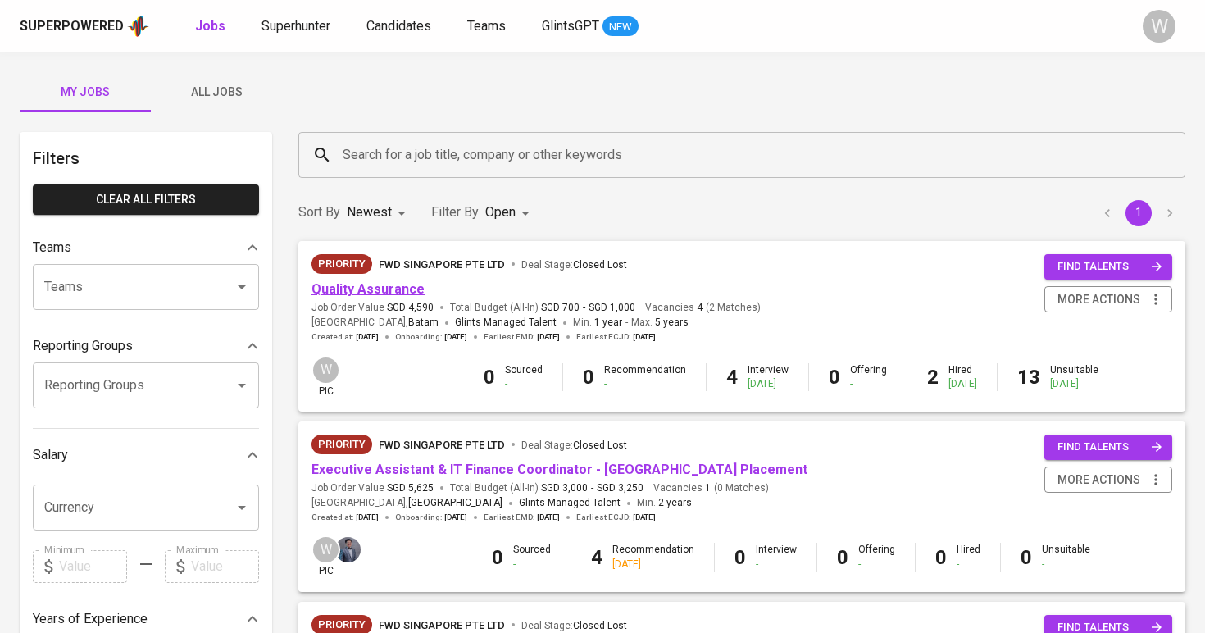
click at [391, 282] on link "Quality Assurance" at bounding box center [368, 289] width 113 height 16
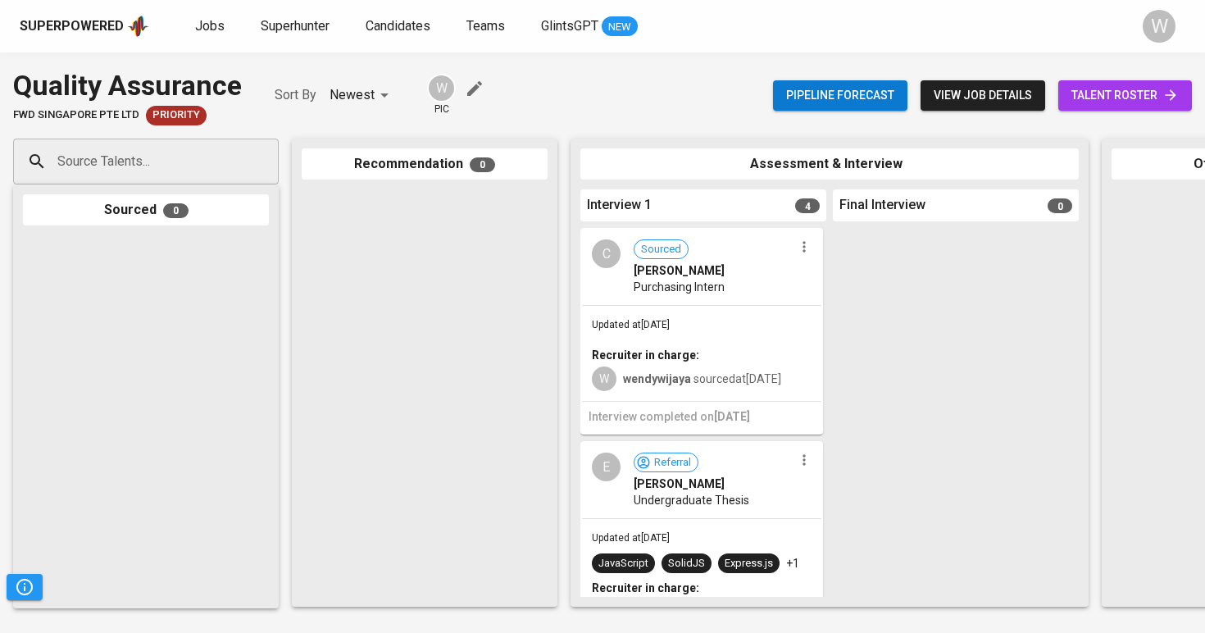
click at [1126, 105] on link "talent roster" at bounding box center [1125, 95] width 134 height 30
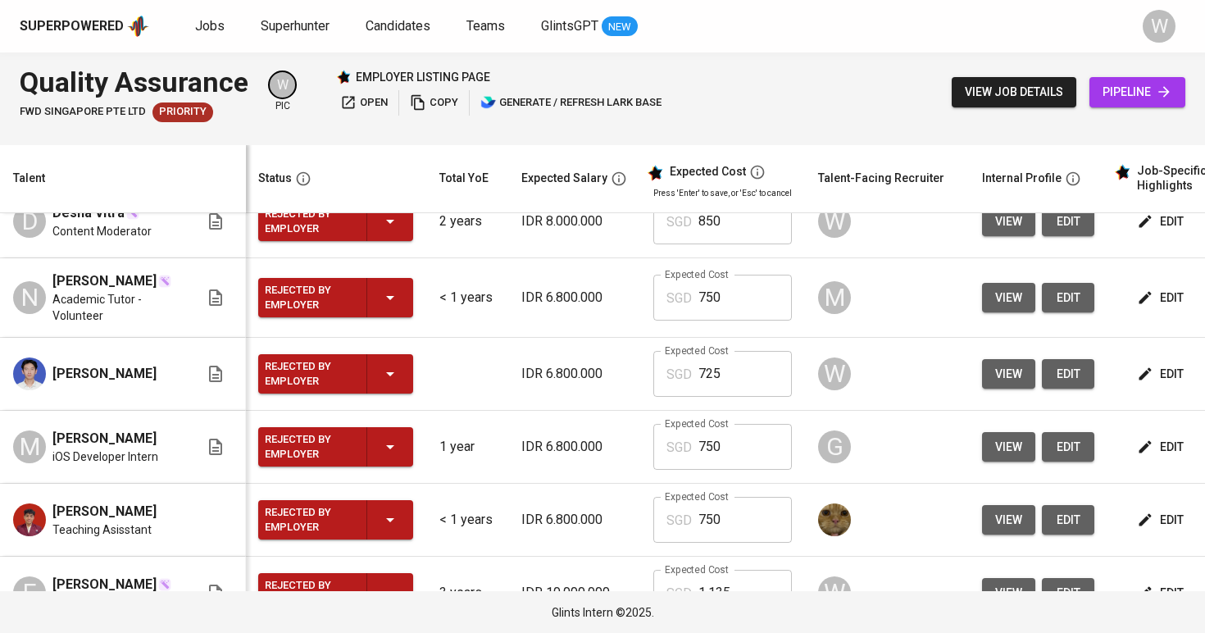
scroll to position [873, 1]
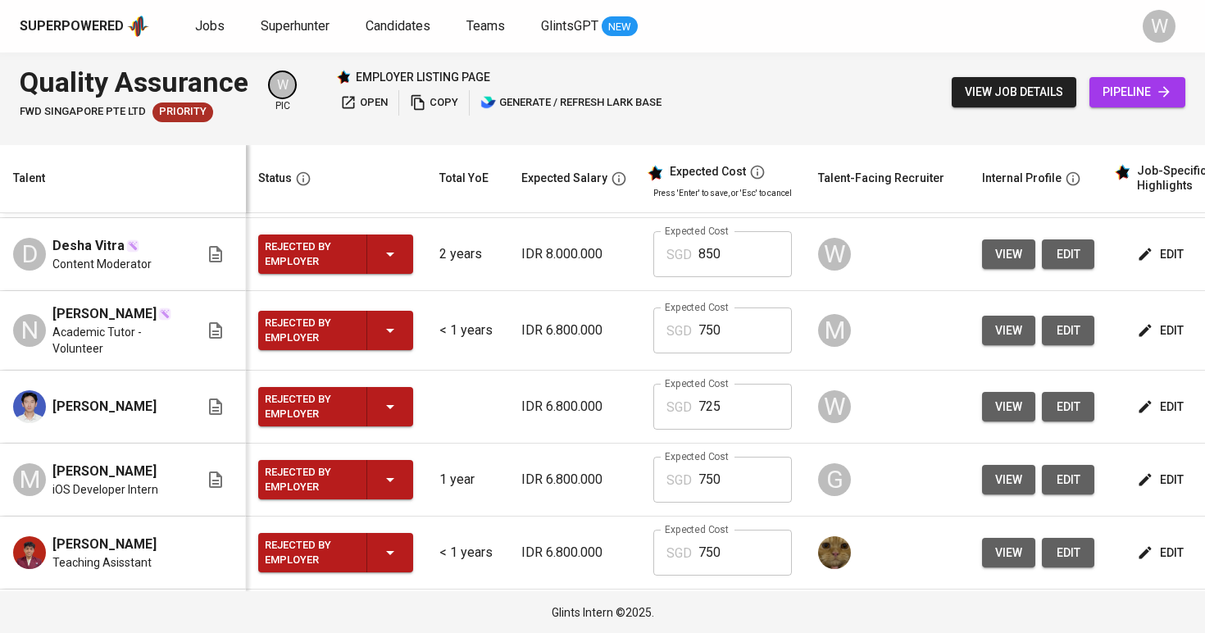
click at [393, 246] on icon "button" at bounding box center [390, 254] width 20 height 20
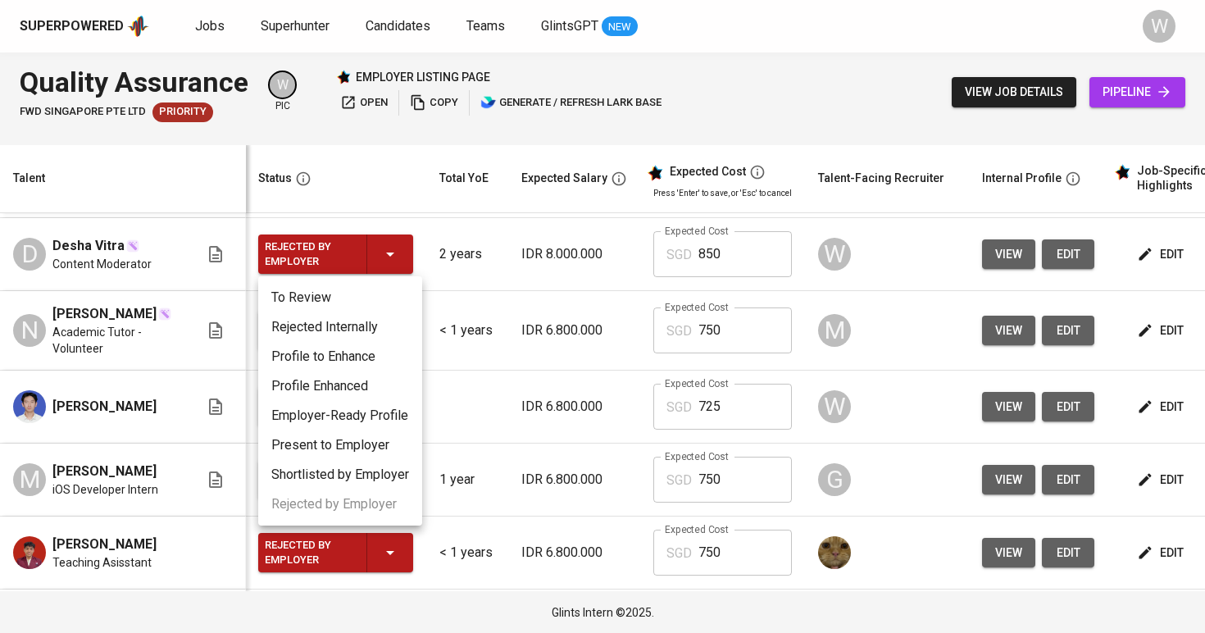
click at [390, 325] on li "Rejected Internally" at bounding box center [340, 327] width 164 height 30
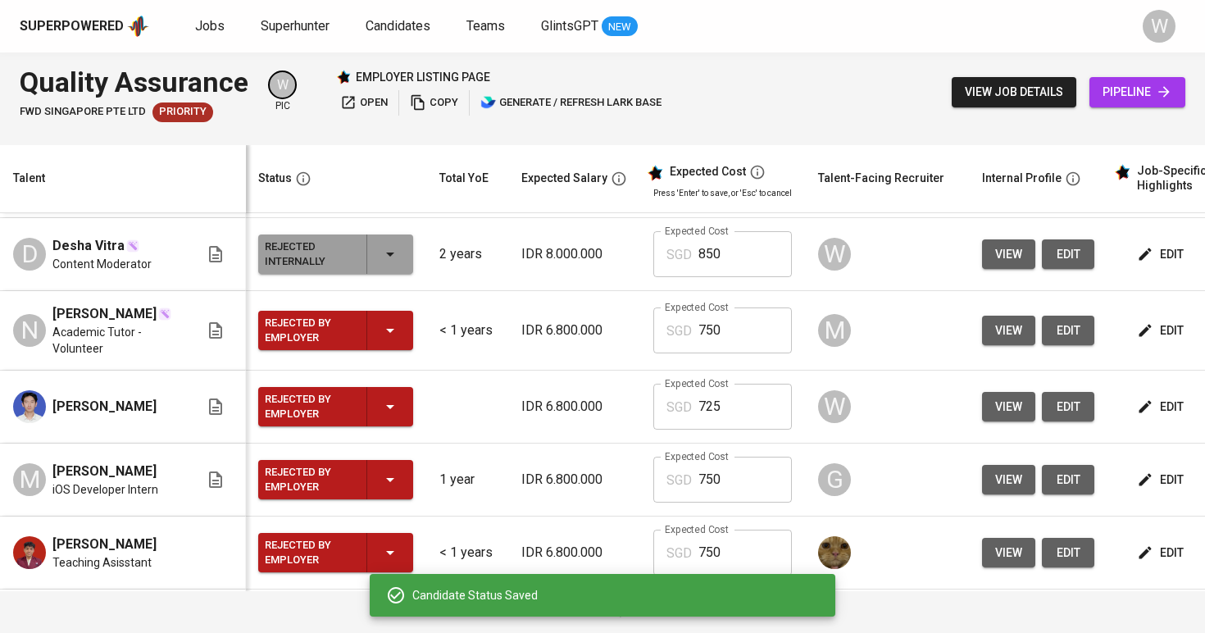
click at [367, 332] on div "Rejected by Employer" at bounding box center [336, 330] width 142 height 39
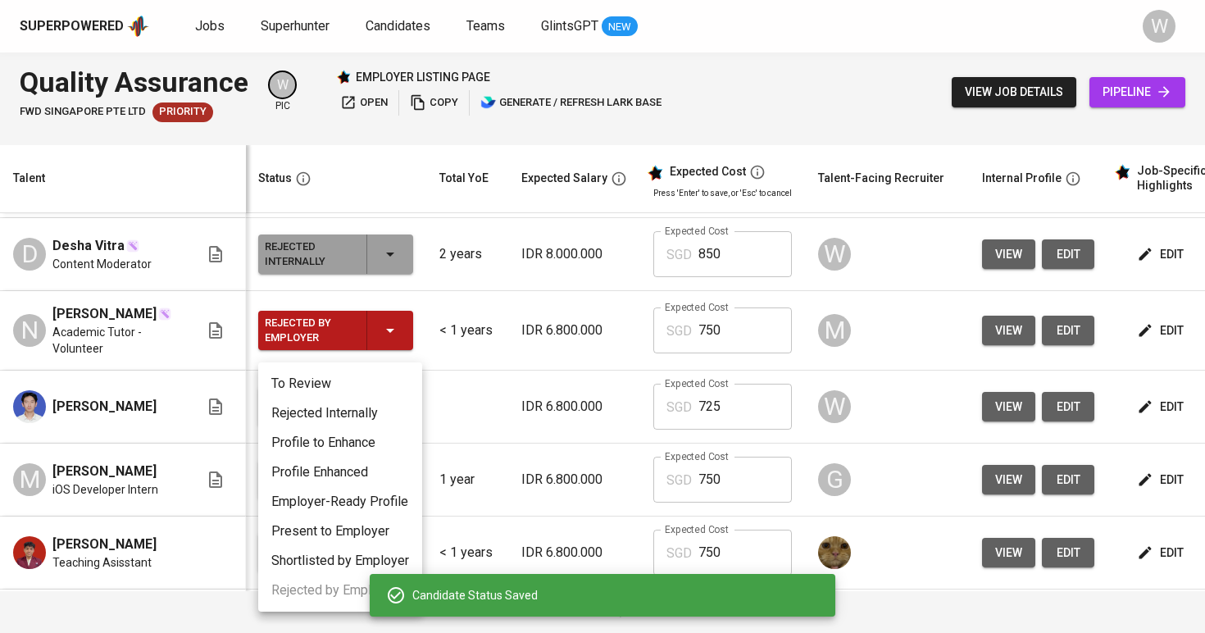
click at [366, 401] on li "Rejected Internally" at bounding box center [340, 413] width 164 height 30
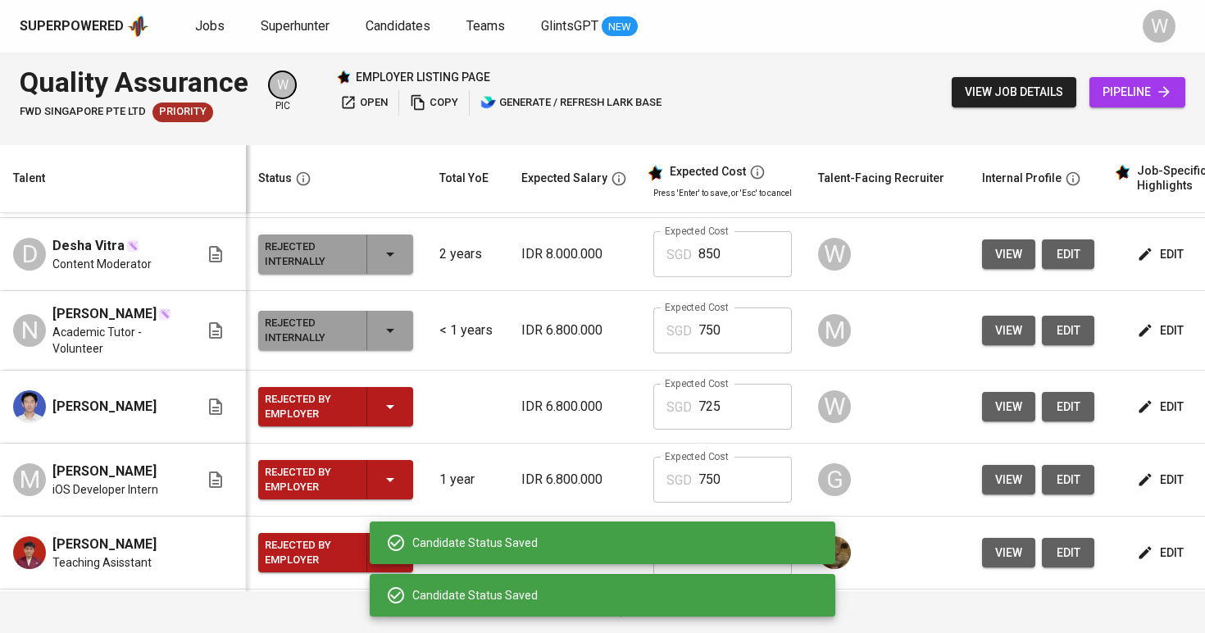
click at [398, 416] on icon "button" at bounding box center [390, 407] width 20 height 20
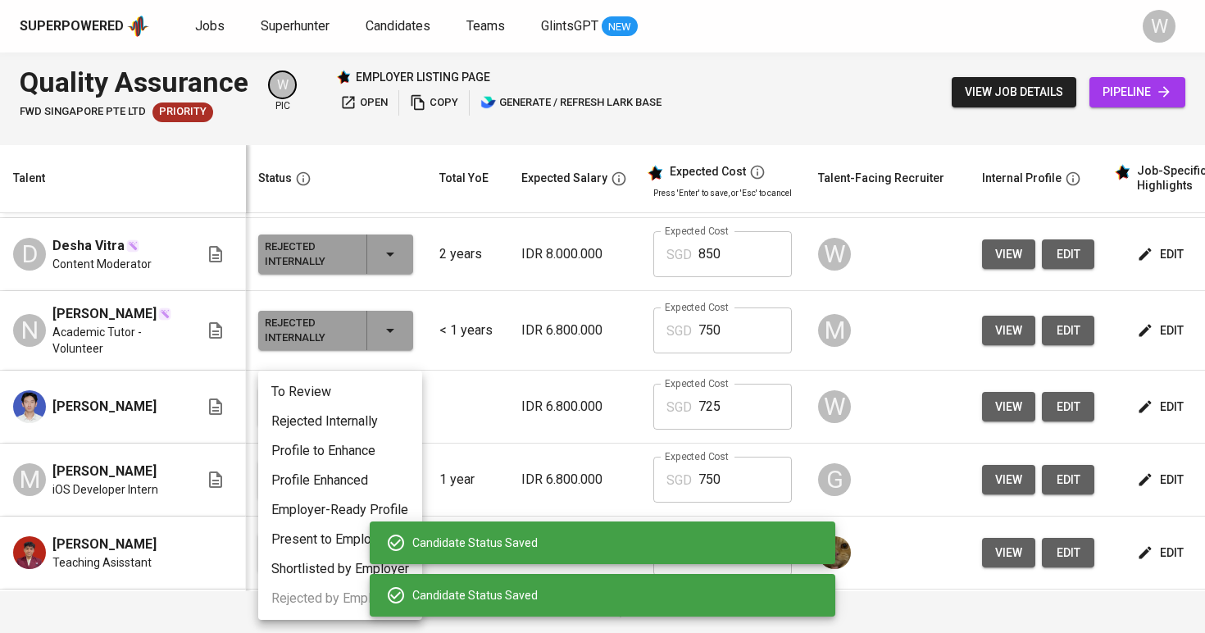
click at [372, 421] on li "Rejected Internally" at bounding box center [340, 422] width 164 height 30
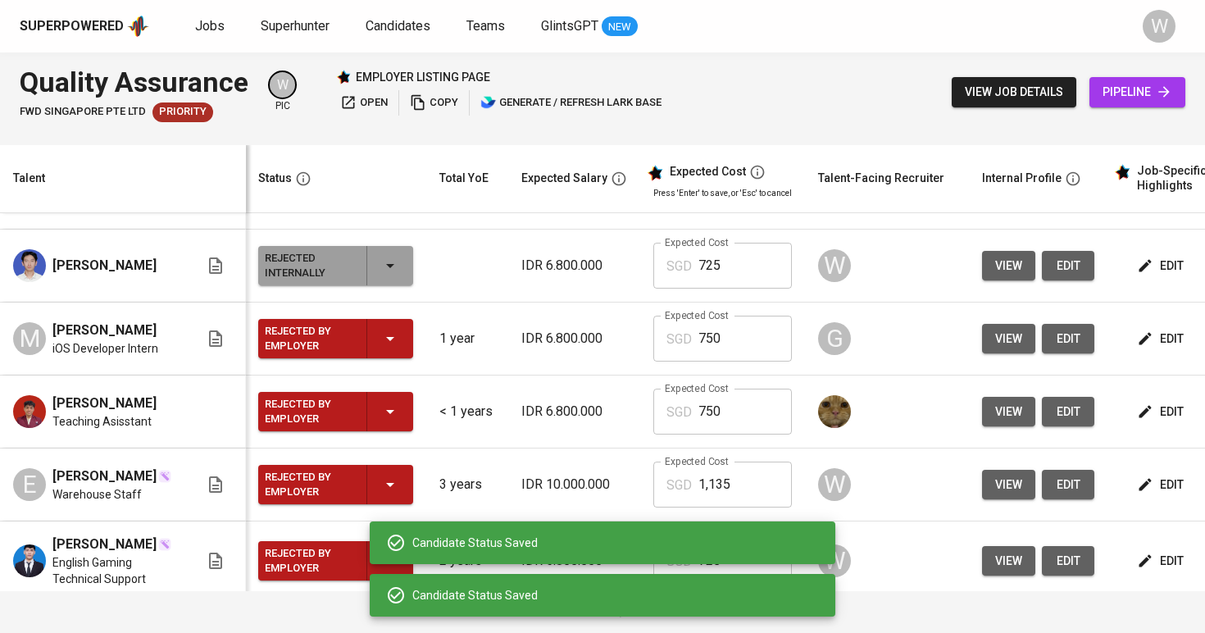
scroll to position [1038, 1]
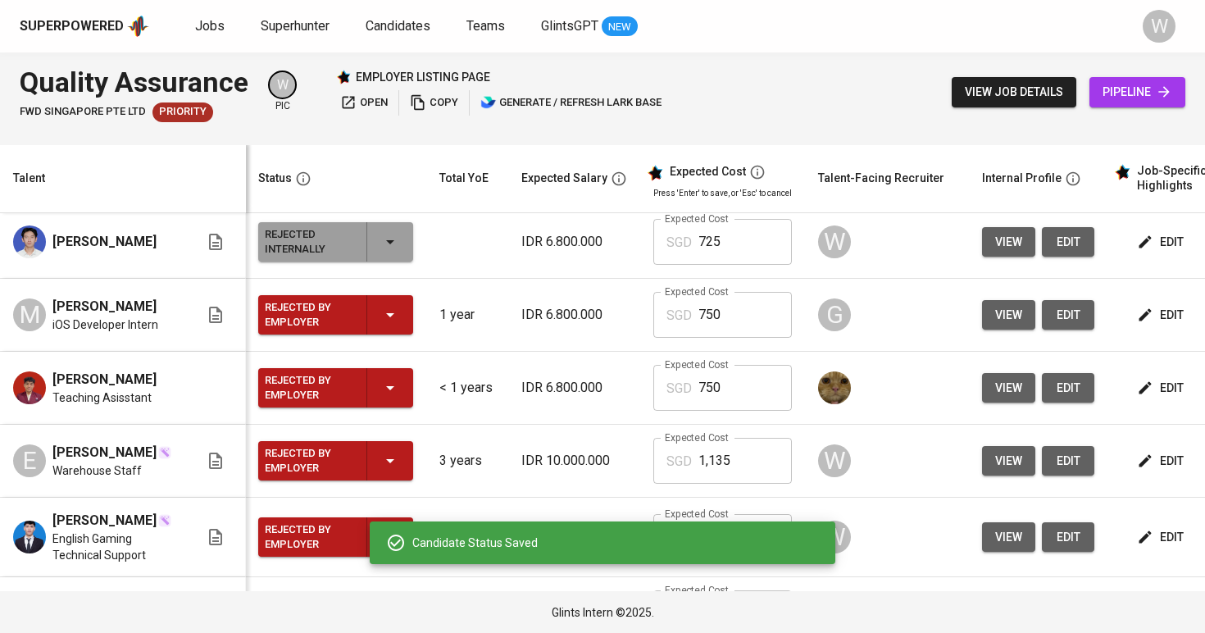
click at [373, 334] on div "Rejected by Employer" at bounding box center [336, 314] width 142 height 39
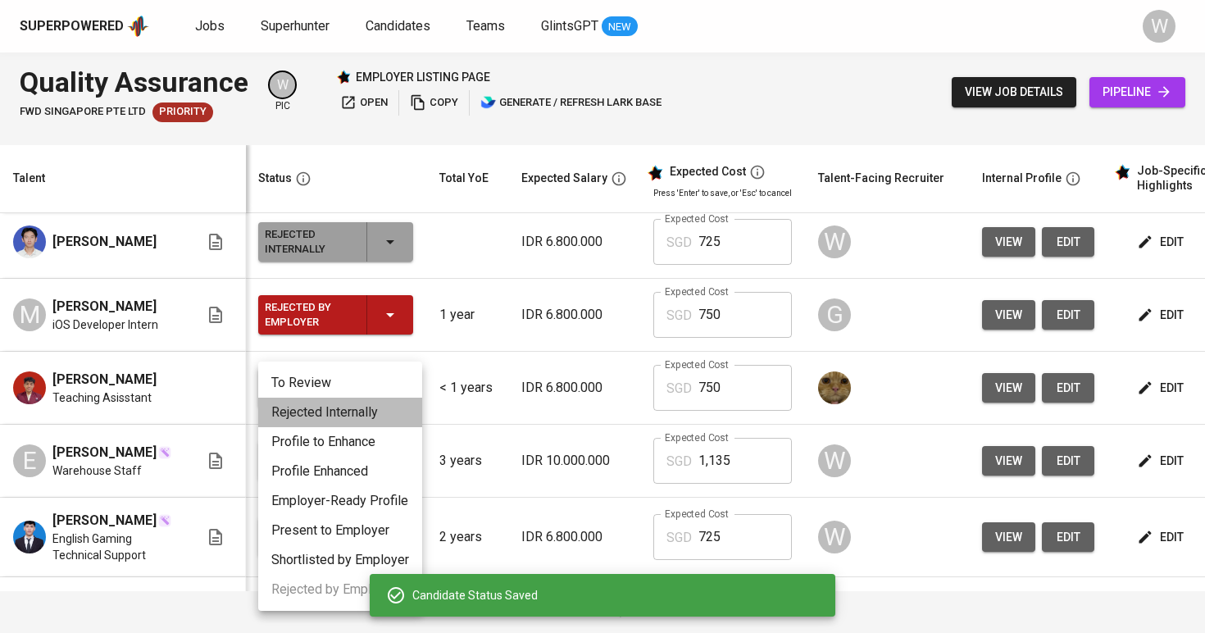
click at [363, 418] on li "Rejected Internally" at bounding box center [340, 413] width 164 height 30
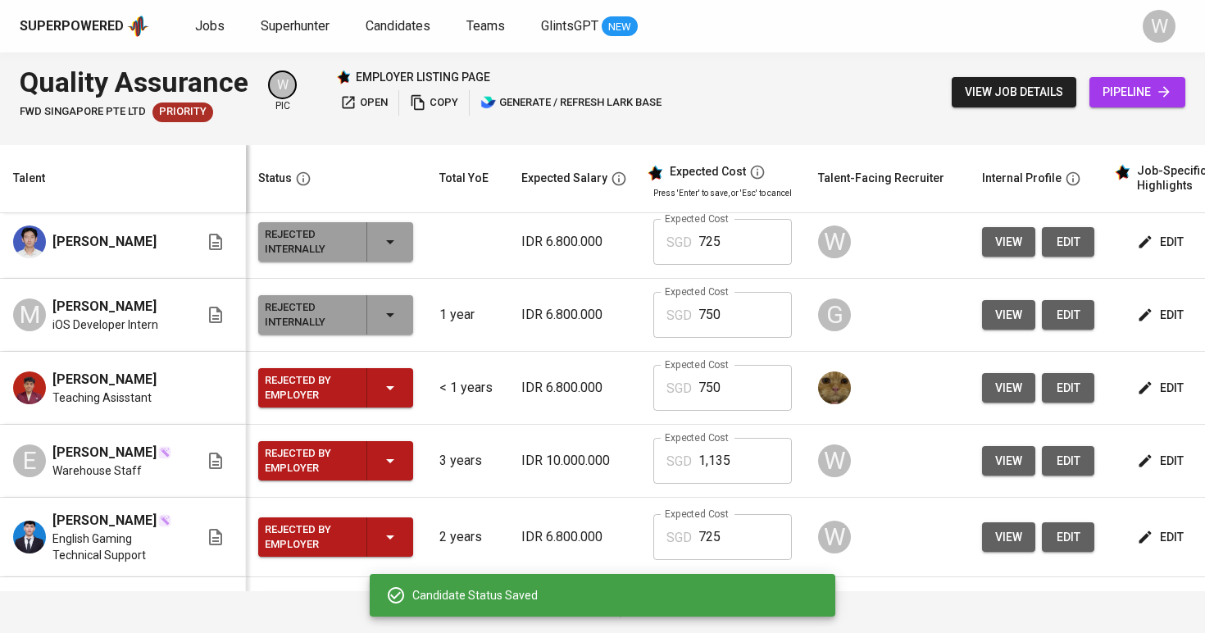
click at [406, 407] on div "Rejected by Employer" at bounding box center [336, 387] width 142 height 39
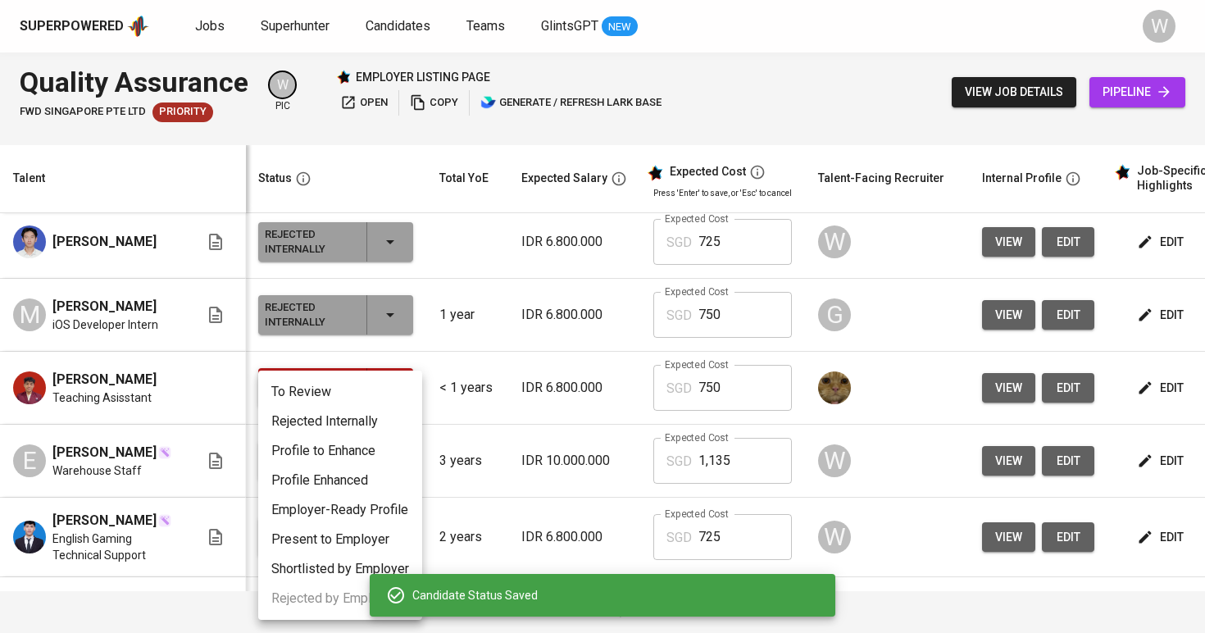
click at [393, 421] on li "Rejected Internally" at bounding box center [340, 422] width 164 height 30
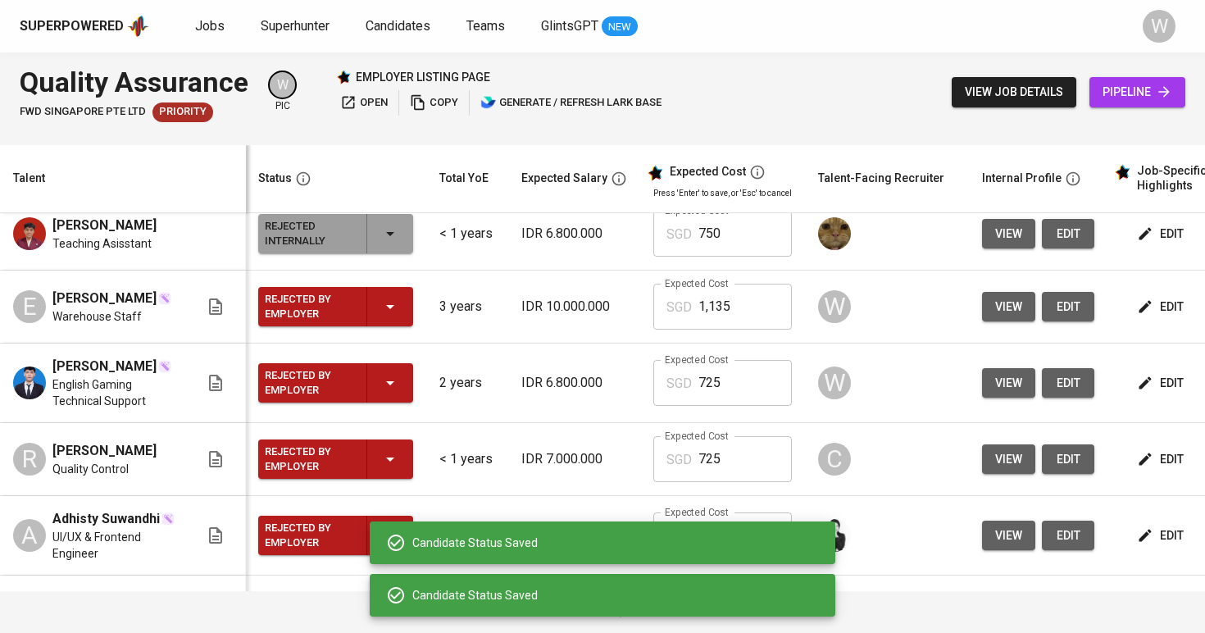
scroll to position [1203, 1]
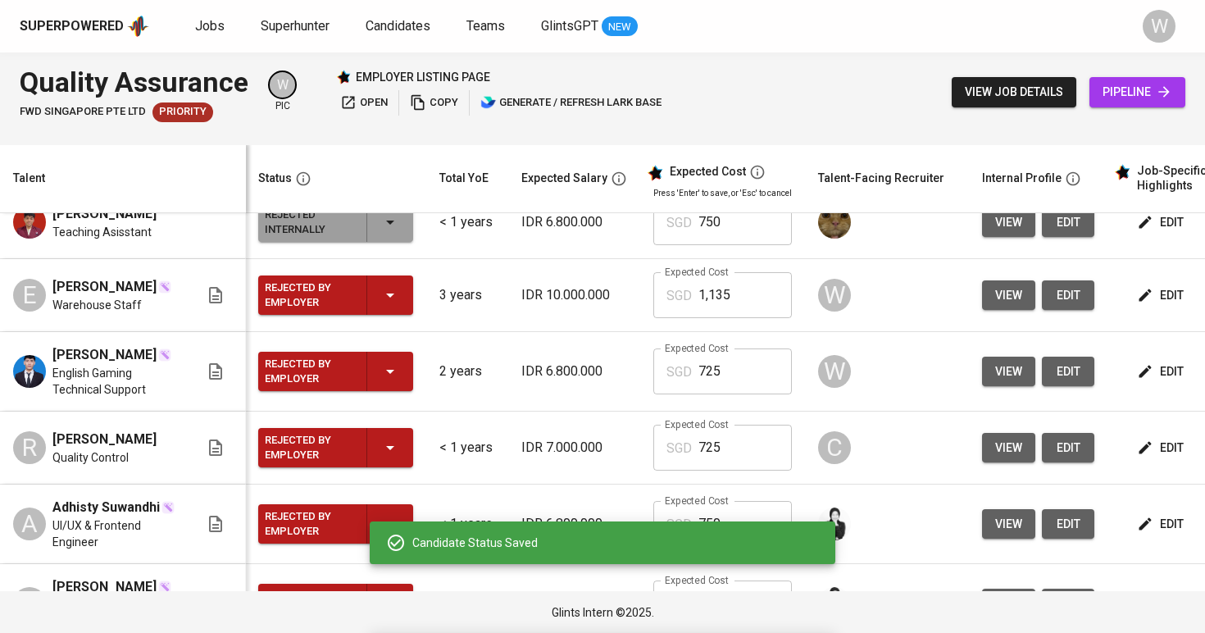
click at [386, 305] on icon "button" at bounding box center [390, 295] width 20 height 20
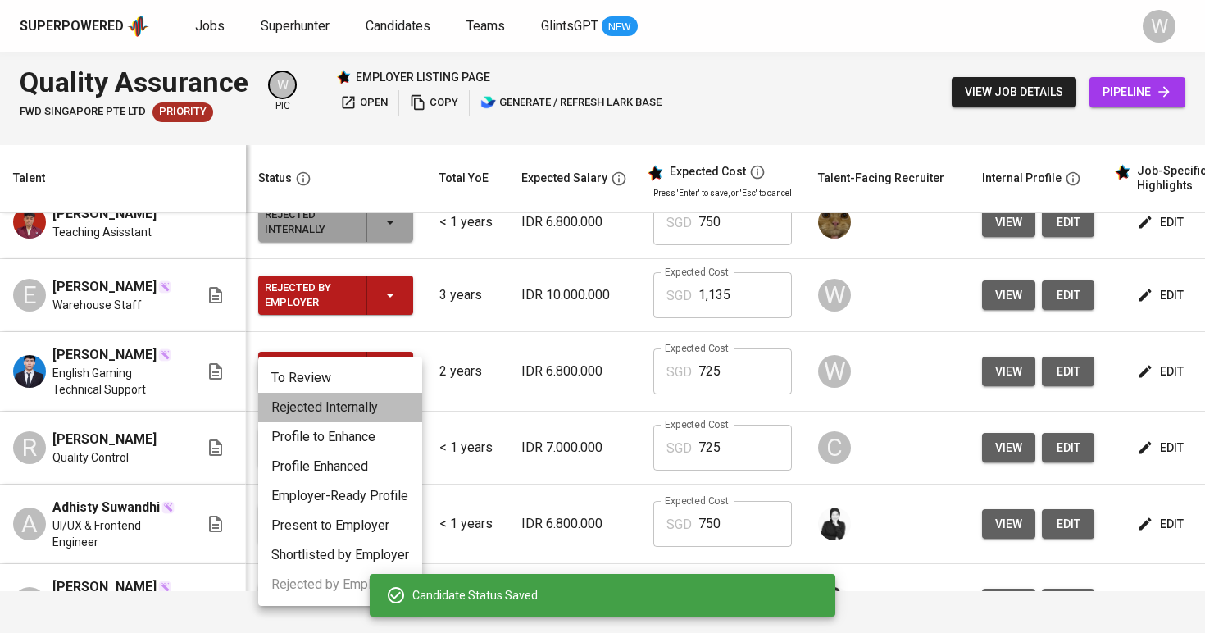
click at [361, 403] on li "Rejected Internally" at bounding box center [340, 408] width 164 height 30
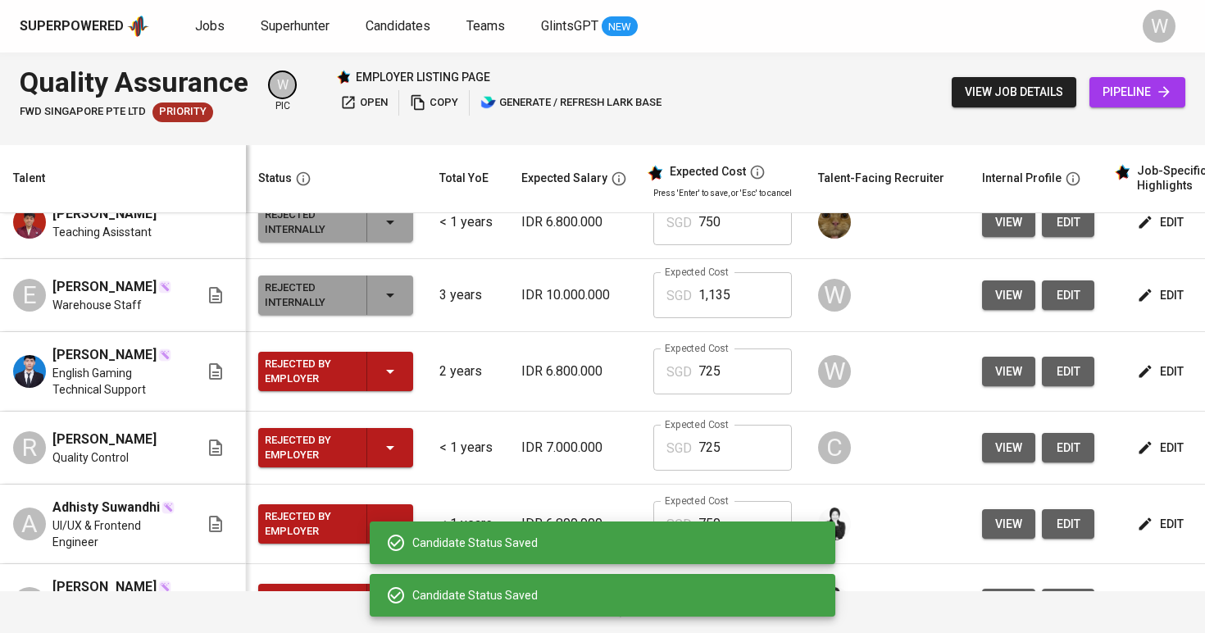
click at [366, 391] on div "Rejected by Employer" at bounding box center [336, 371] width 142 height 39
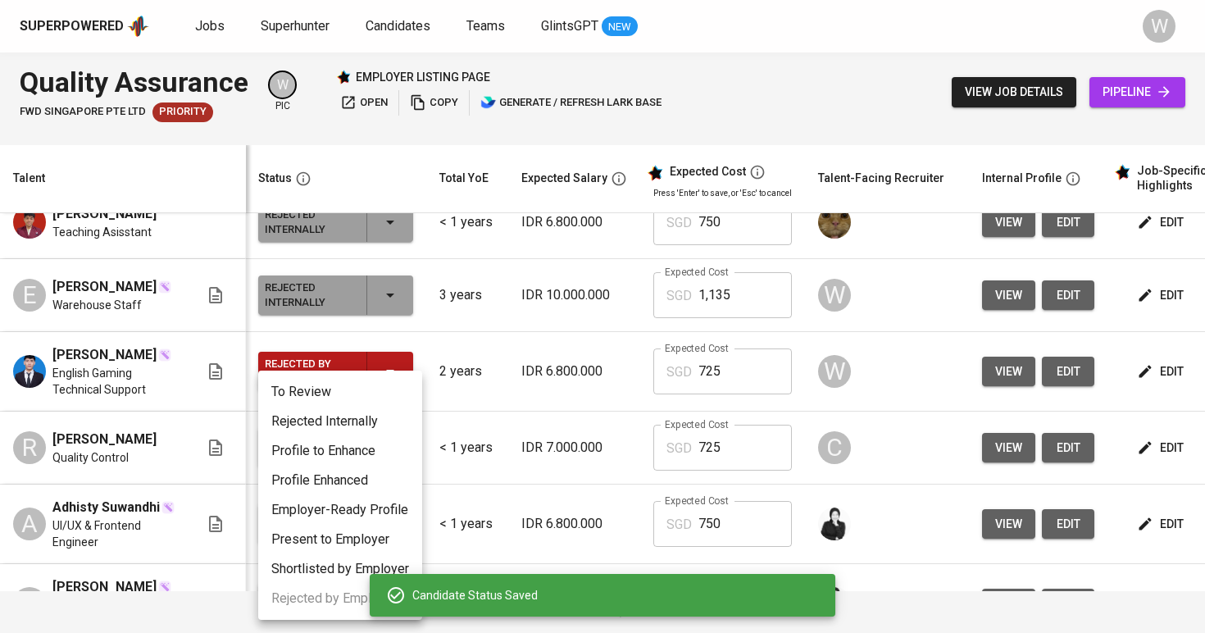
click at [380, 422] on li "Rejected Internally" at bounding box center [340, 422] width 164 height 30
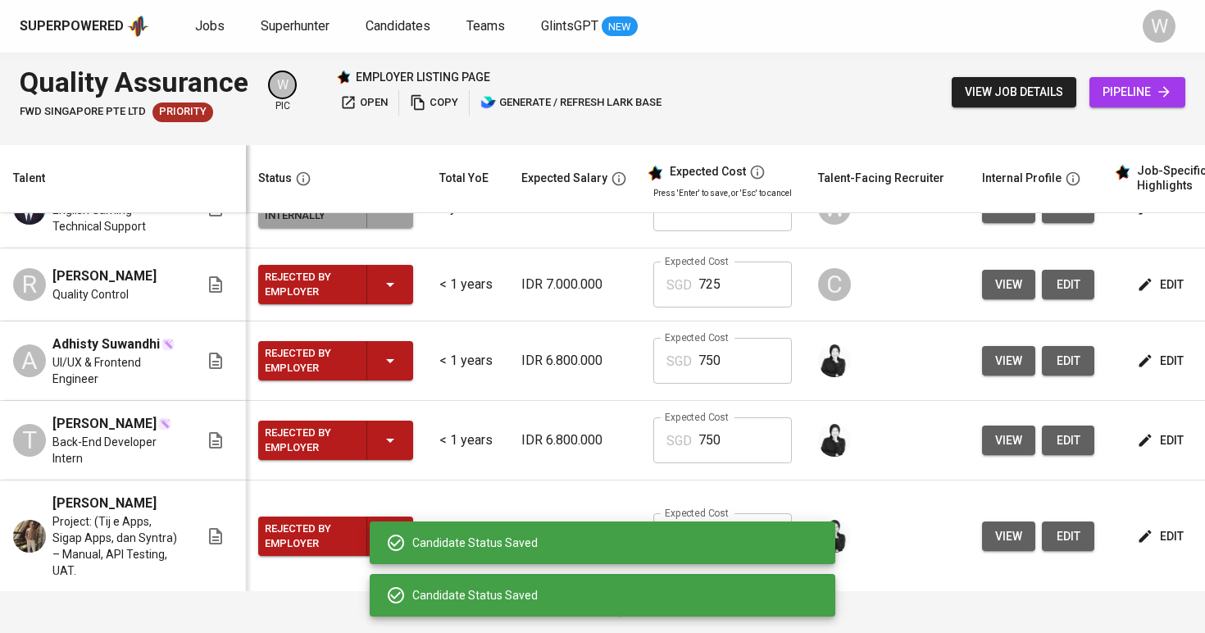
scroll to position [1367, 1]
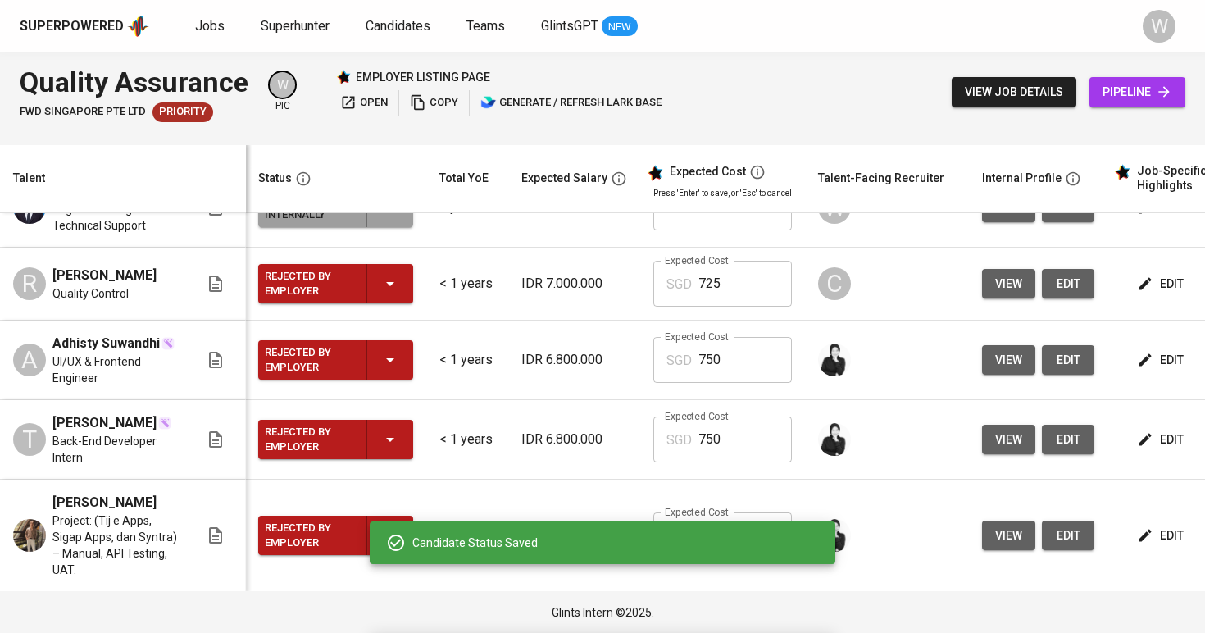
click at [389, 293] on icon "button" at bounding box center [390, 284] width 20 height 20
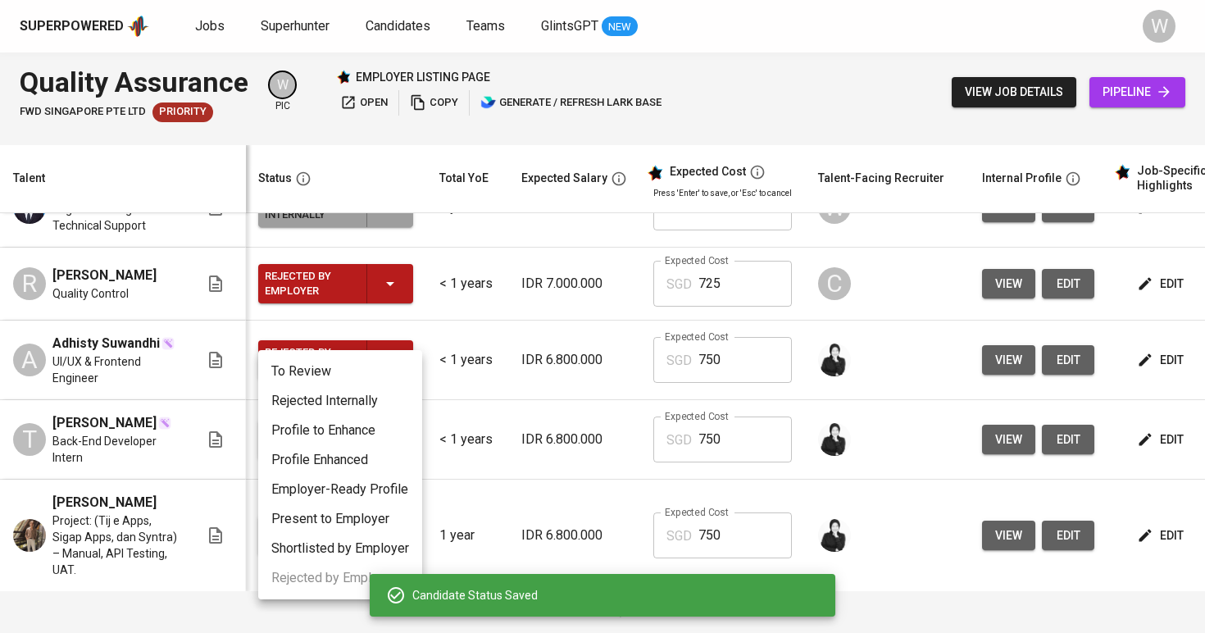
click at [368, 392] on li "Rejected Internally" at bounding box center [340, 401] width 164 height 30
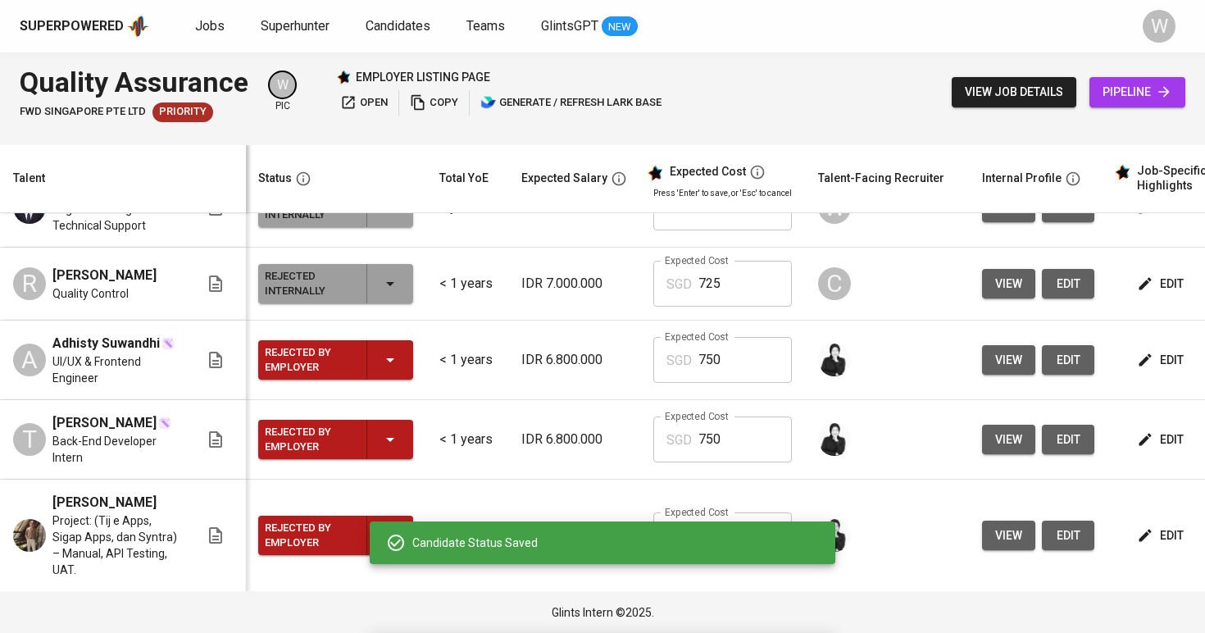
click at [366, 380] on div "Rejected by Employer" at bounding box center [336, 359] width 142 height 39
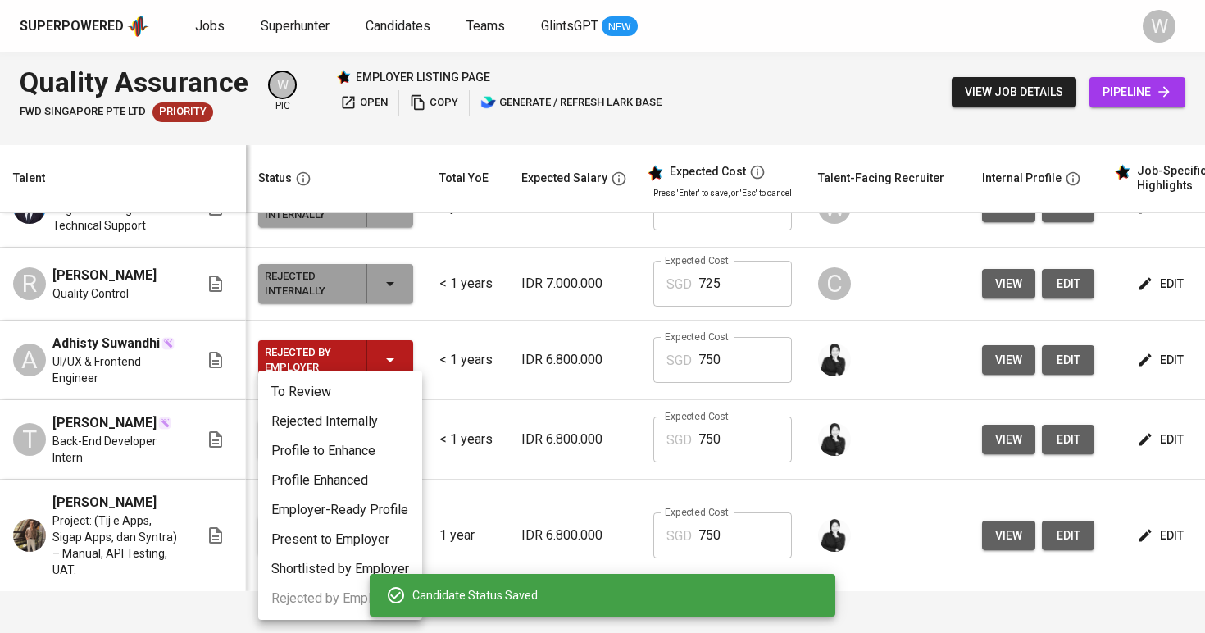
click at [364, 425] on li "Rejected Internally" at bounding box center [340, 422] width 164 height 30
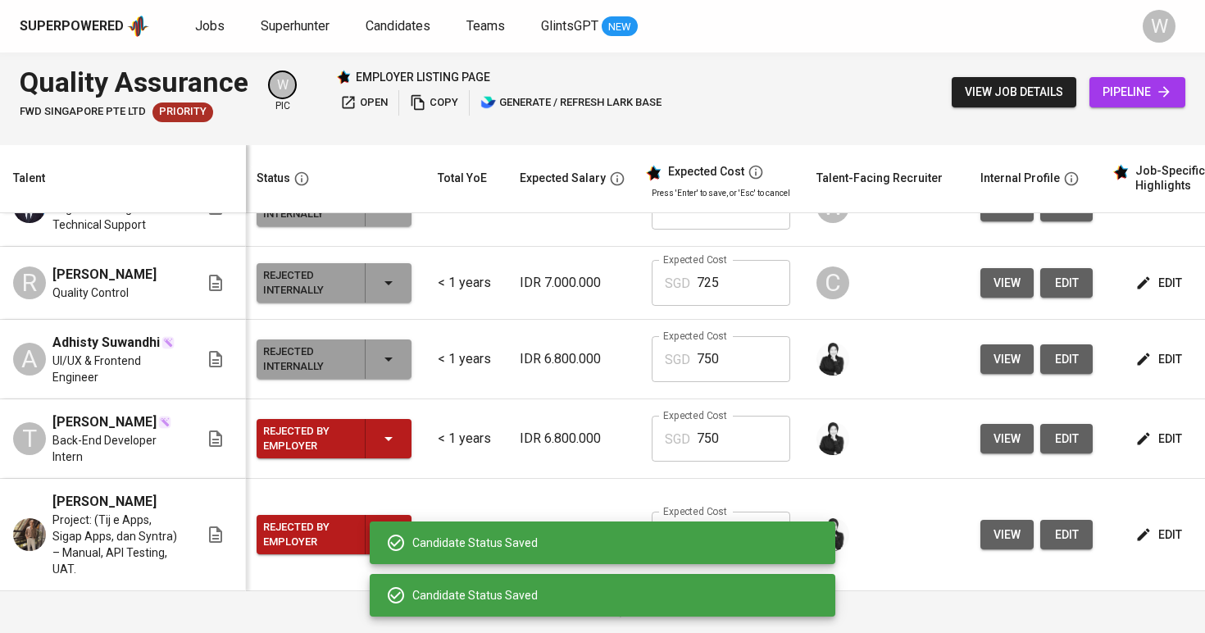
scroll to position [1437, 2]
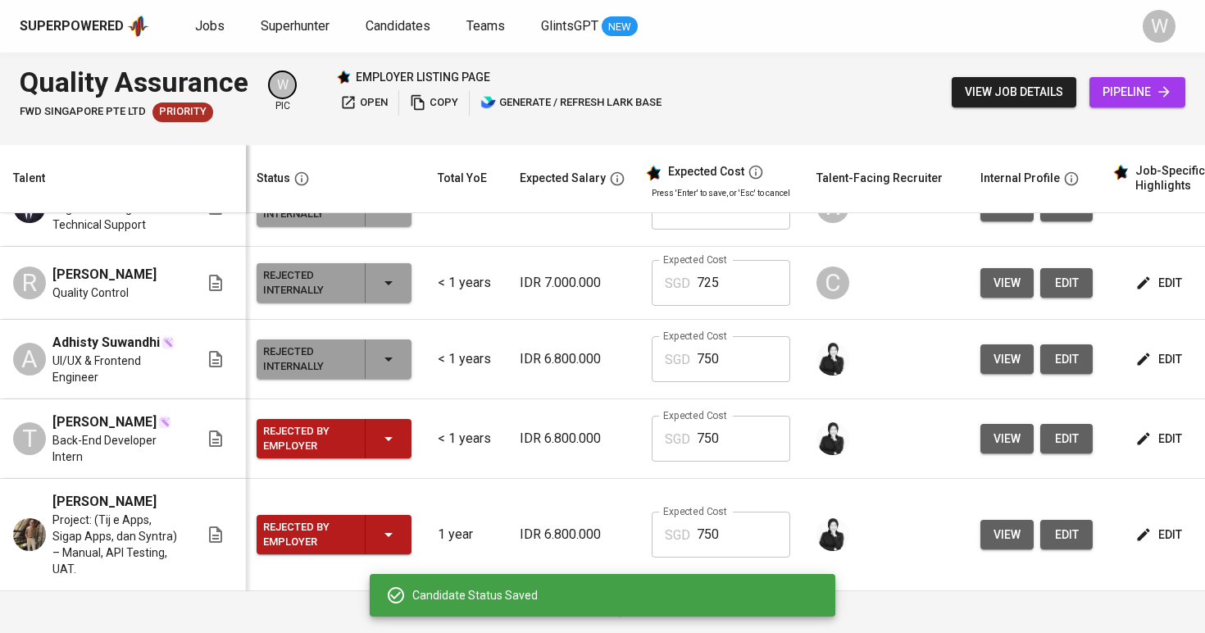
click at [366, 419] on div "Rejected by Employer" at bounding box center [334, 438] width 142 height 39
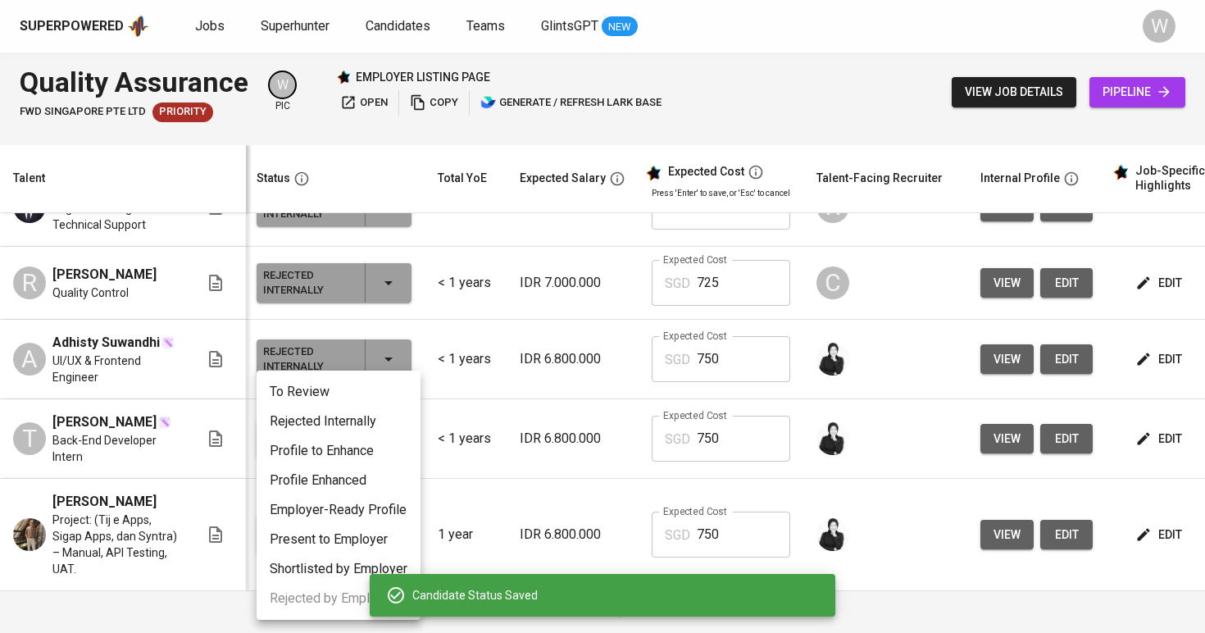
click at [370, 417] on li "Rejected Internally" at bounding box center [339, 422] width 164 height 30
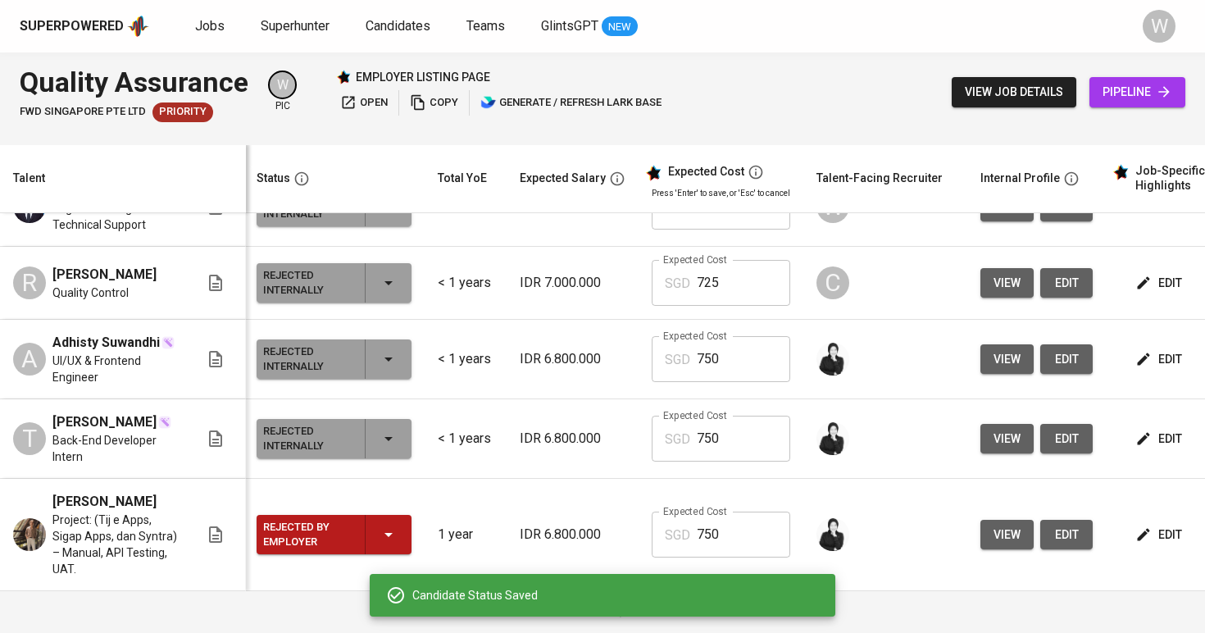
click at [371, 515] on div "Rejected by Employer" at bounding box center [334, 534] width 142 height 39
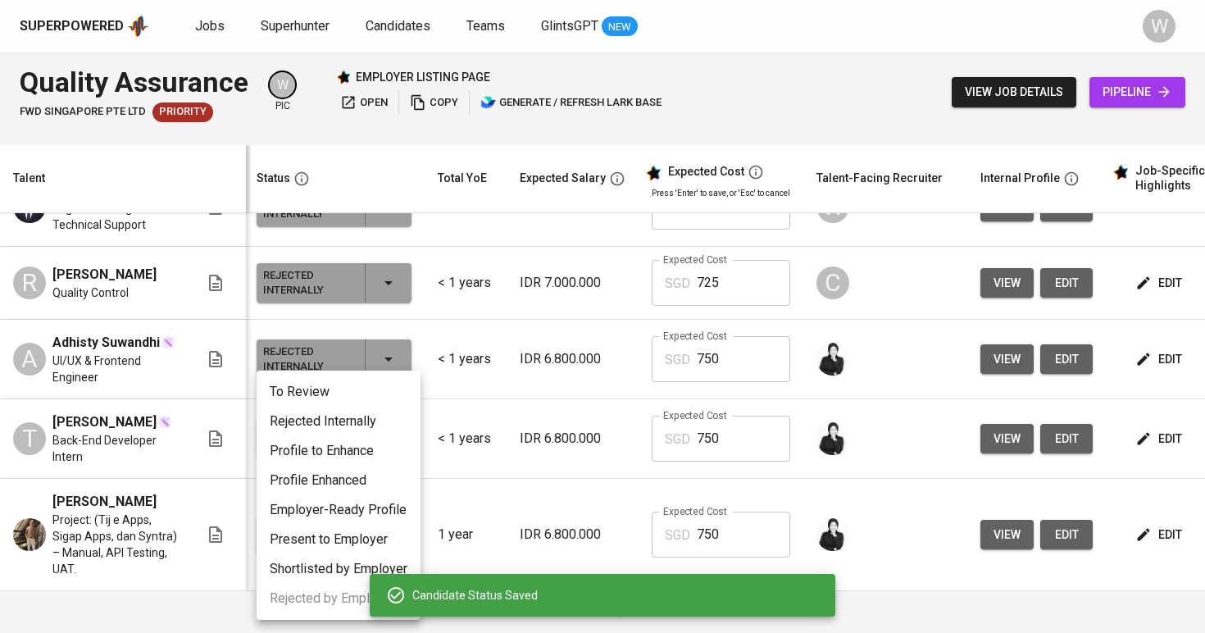
click at [366, 425] on li "Rejected Internally" at bounding box center [339, 422] width 164 height 30
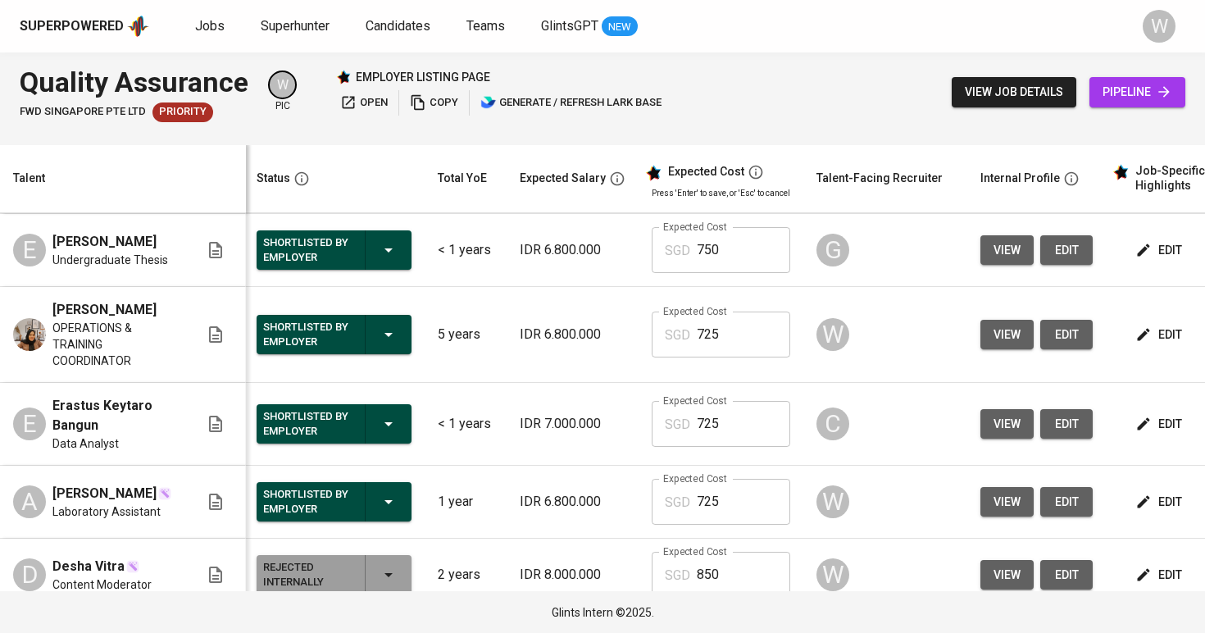
scroll to position [551, 2]
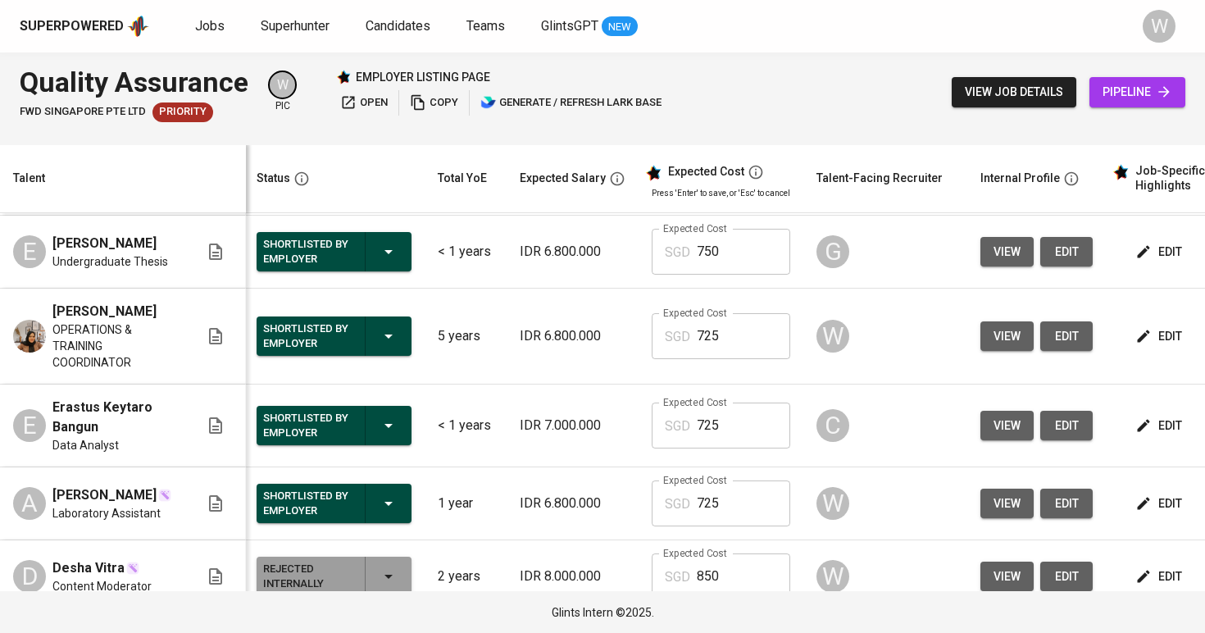
click at [398, 426] on div "Shortlisted by Employer" at bounding box center [334, 425] width 142 height 39
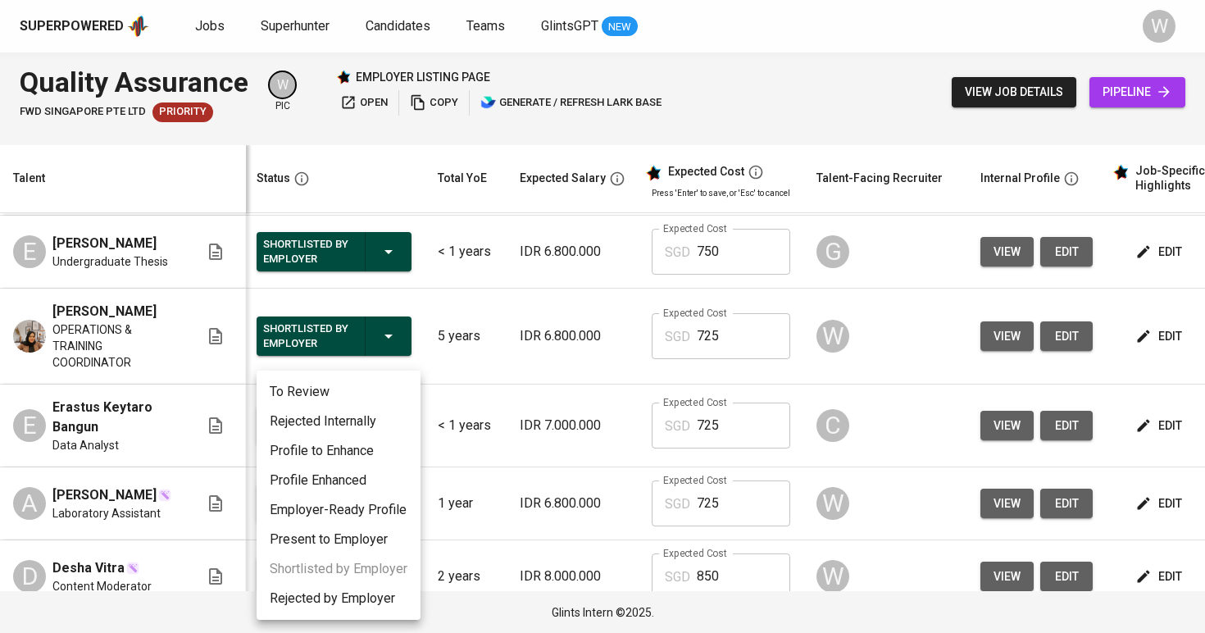
click at [397, 408] on li "Rejected Internally" at bounding box center [339, 422] width 164 height 30
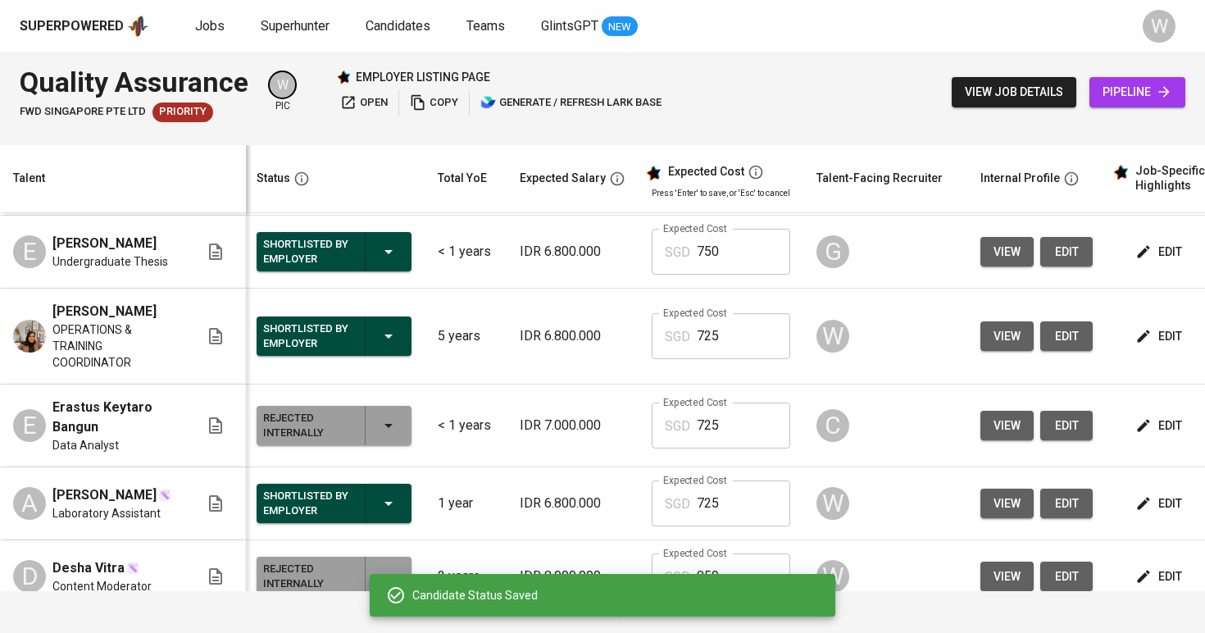
click at [389, 351] on div "Shortlisted by Employer" at bounding box center [334, 335] width 142 height 39
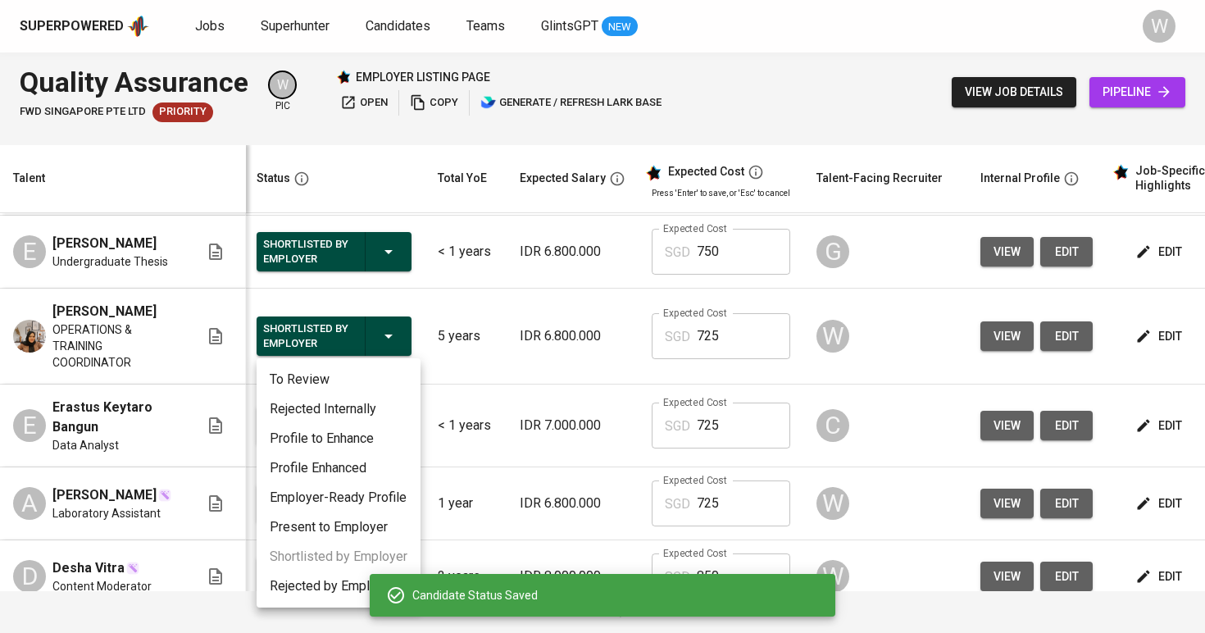
click at [380, 412] on li "Rejected Internally" at bounding box center [339, 409] width 164 height 30
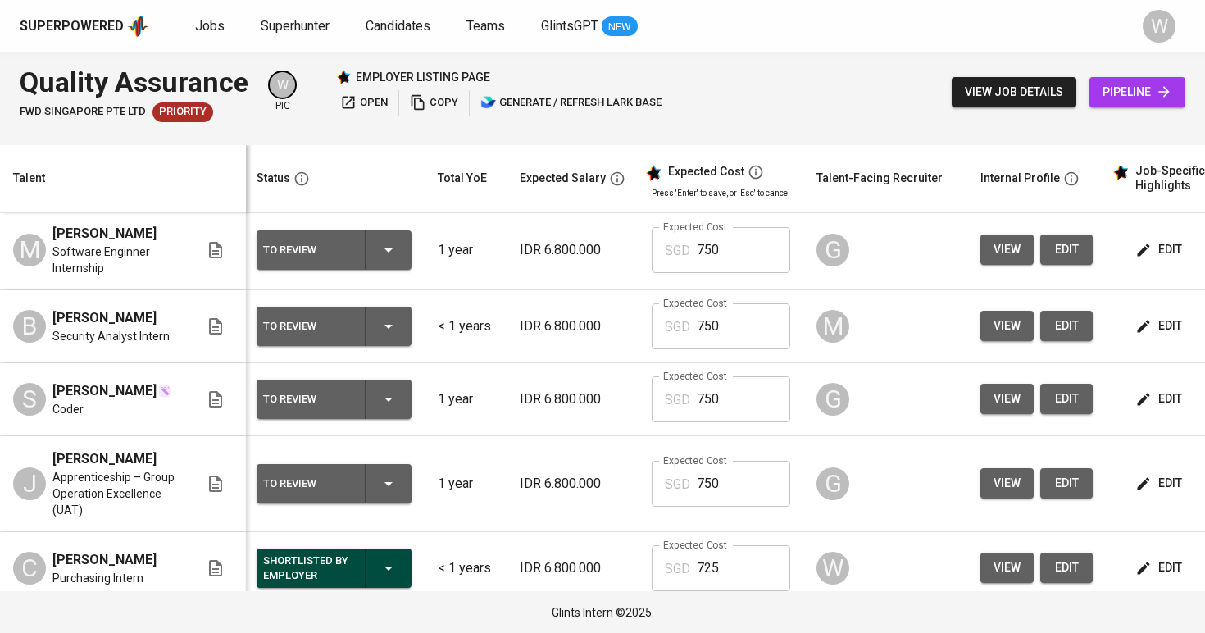
scroll to position [0, 0]
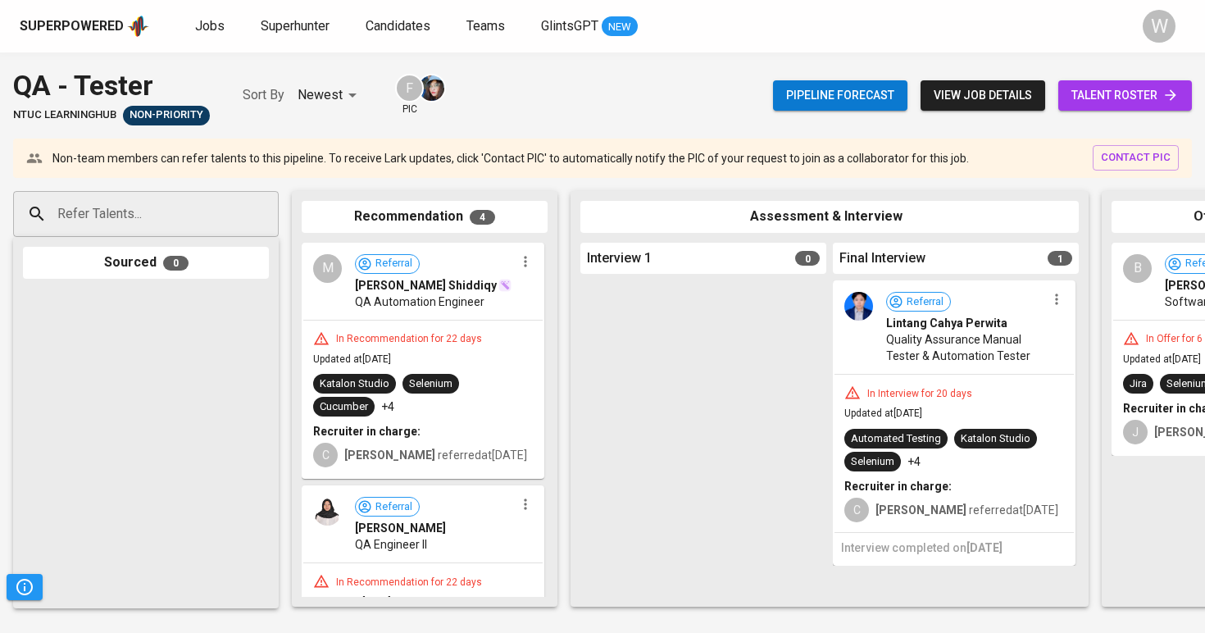
click at [1124, 89] on span "talent roster" at bounding box center [1124, 95] width 107 height 20
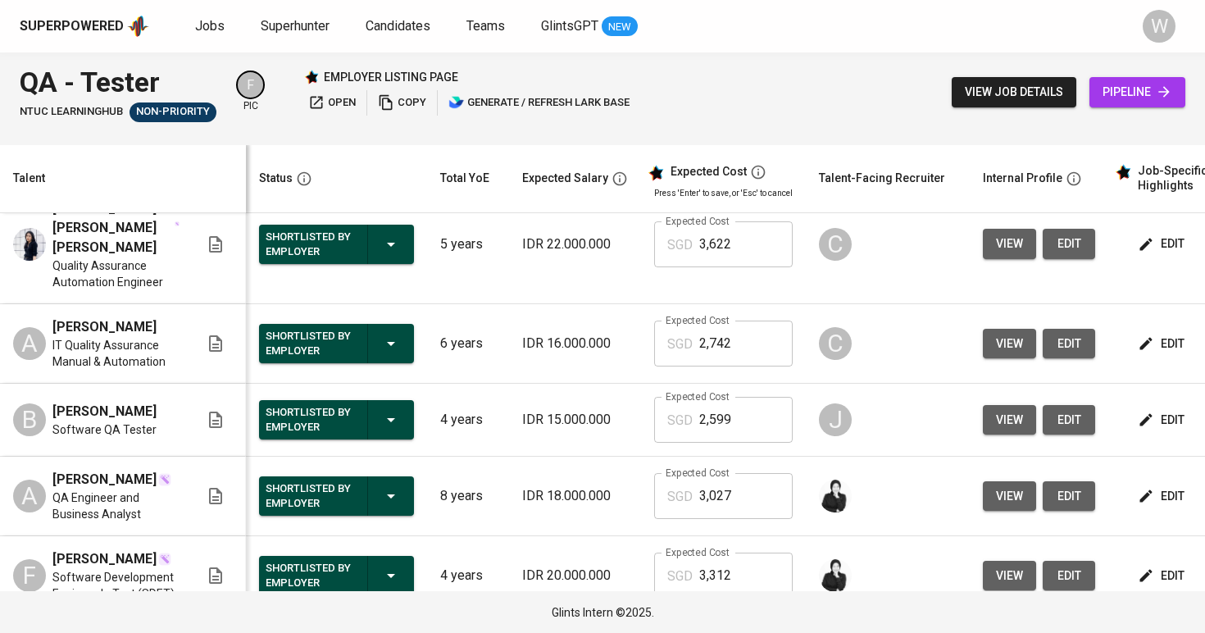
scroll to position [291, 0]
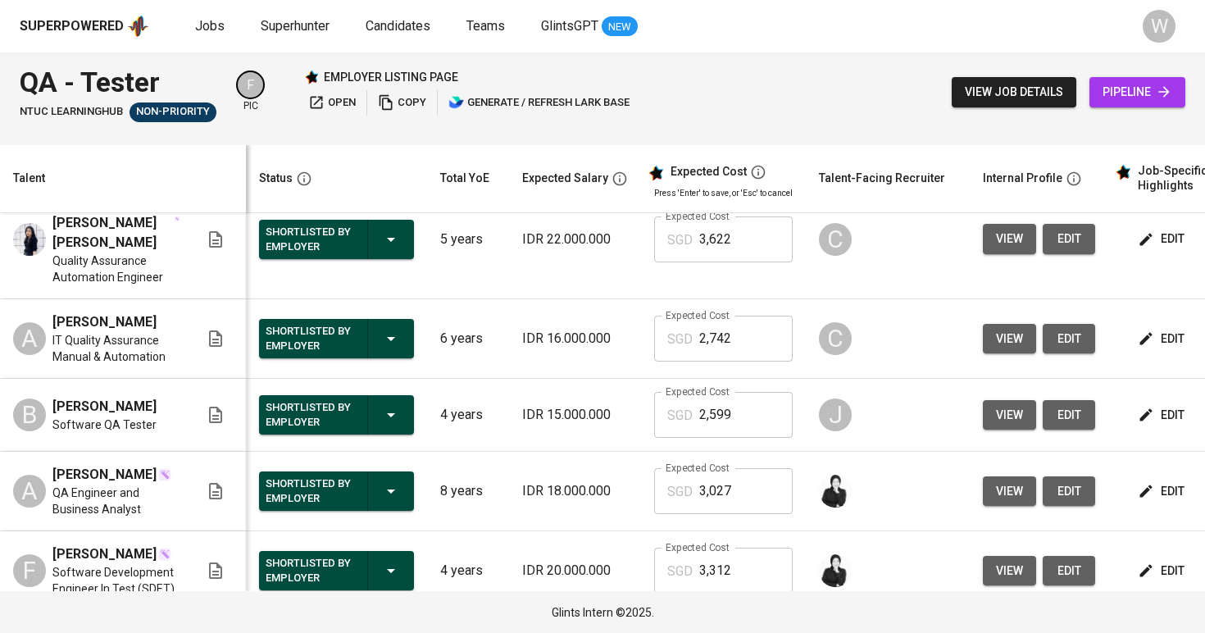
click at [1144, 248] on icon "button" at bounding box center [1146, 239] width 16 height 16
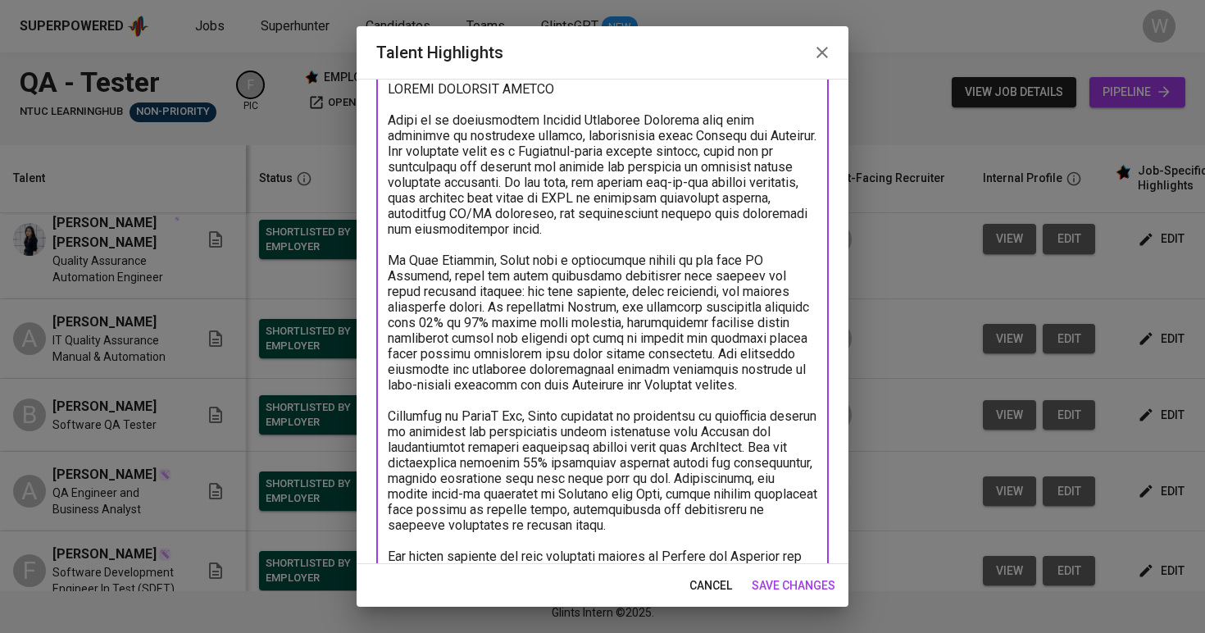
scroll to position [0, 0]
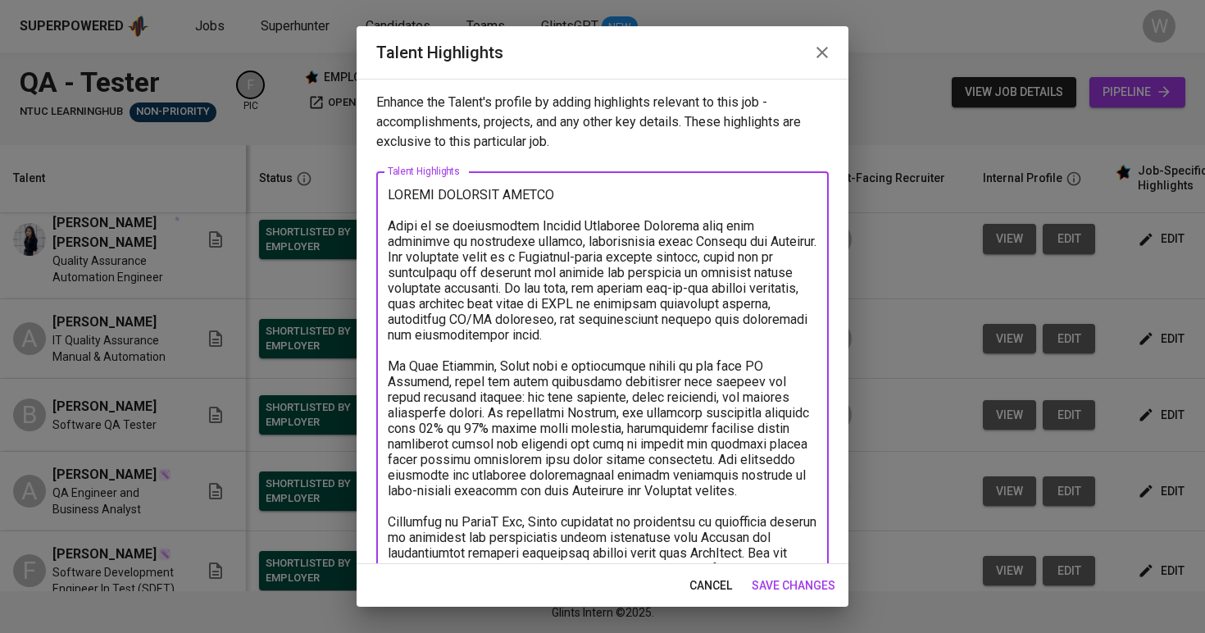
drag, startPoint x: 539, startPoint y: 523, endPoint x: 373, endPoint y: 217, distance: 348.1
click at [373, 217] on div "Enhance the Talent's profile by adding highlights relevant to this job - accomp…" at bounding box center [603, 321] width 492 height 485
click at [759, 587] on span "save changes" at bounding box center [794, 585] width 84 height 20
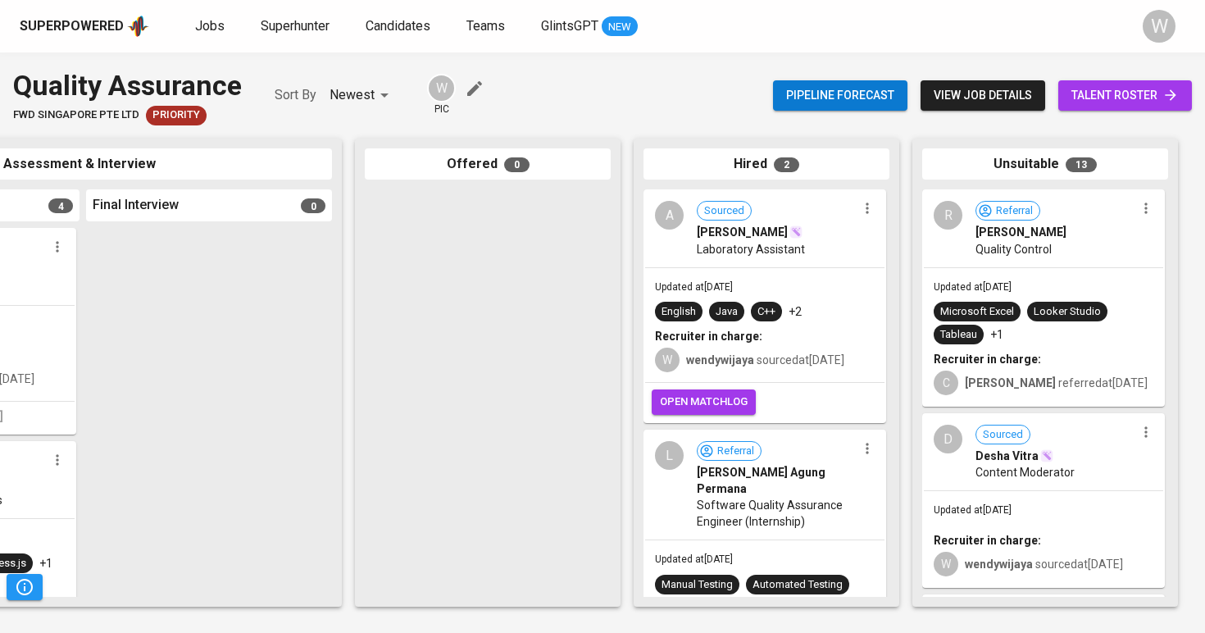
scroll to position [0, 747]
click at [716, 411] on span "open matchlog" at bounding box center [704, 402] width 88 height 19
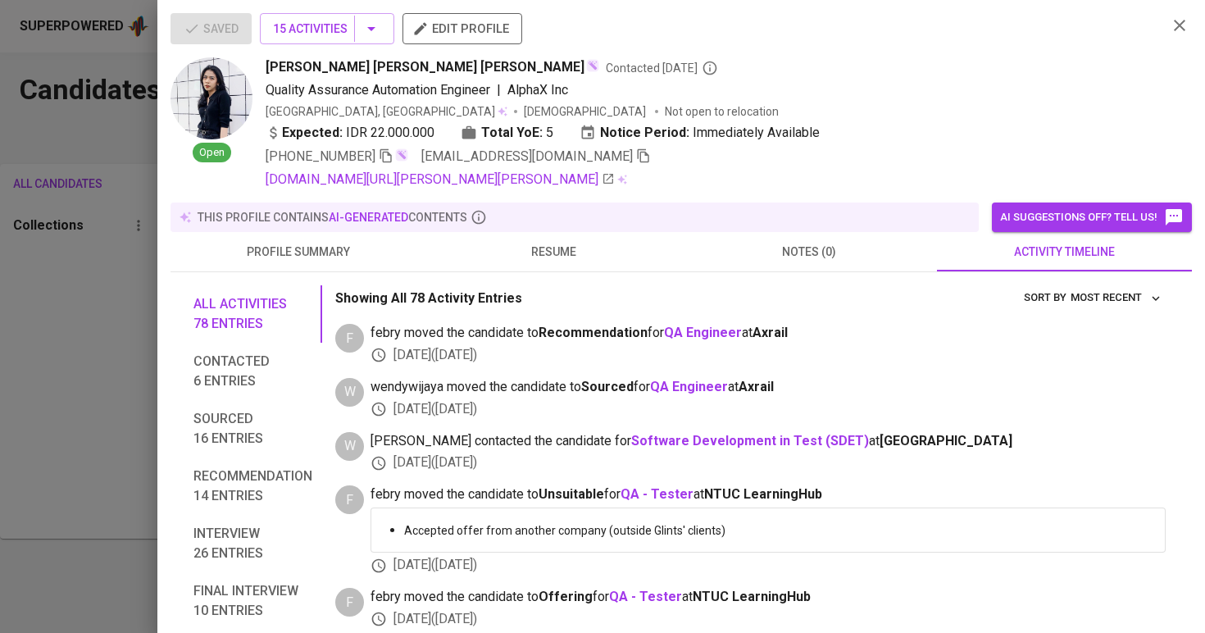
scroll to position [-4, 0]
click at [133, 377] on div at bounding box center [602, 316] width 1205 height 633
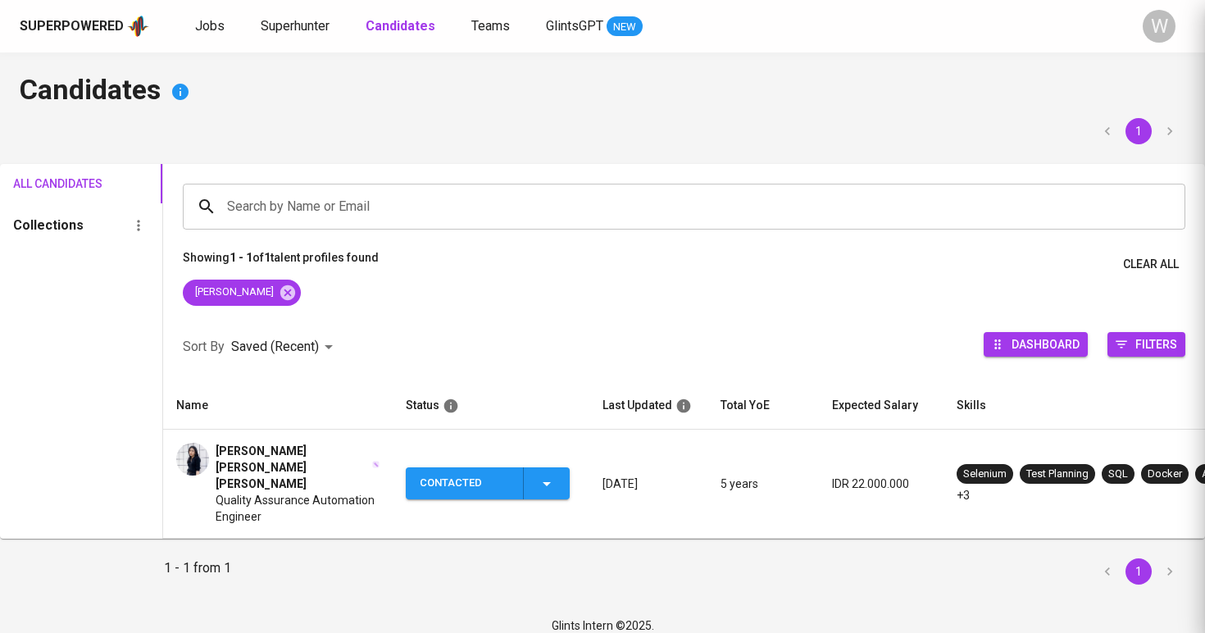
scroll to position [0, 0]
click at [212, 32] on span "Jobs" at bounding box center [210, 26] width 30 height 16
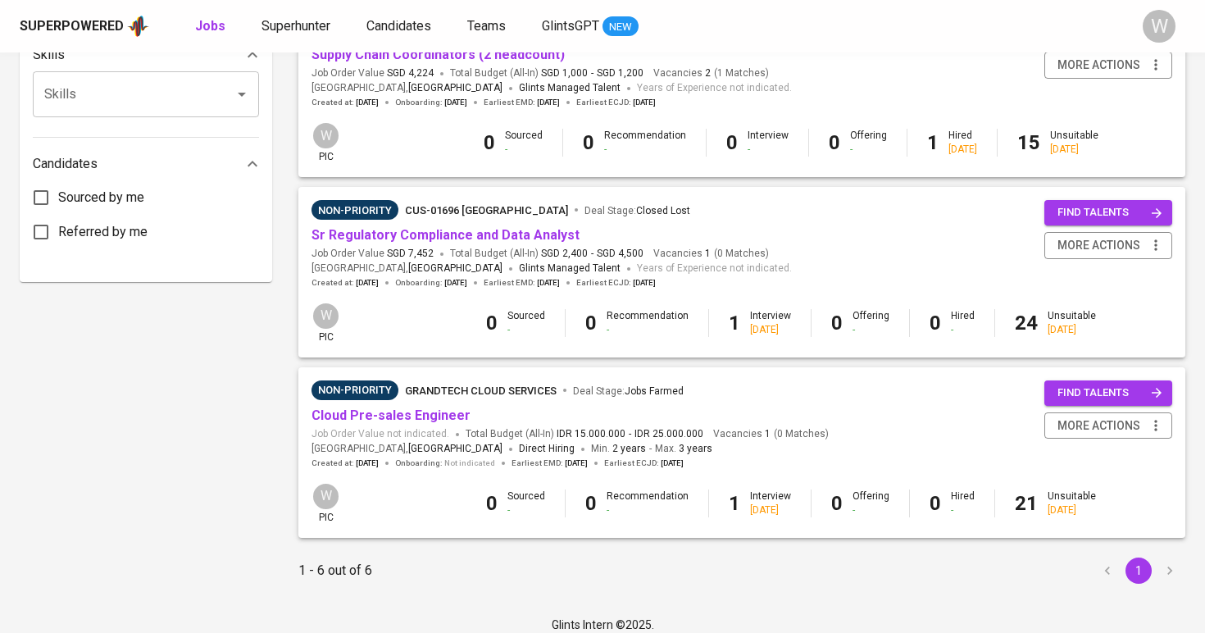
scroll to position [774, 0]
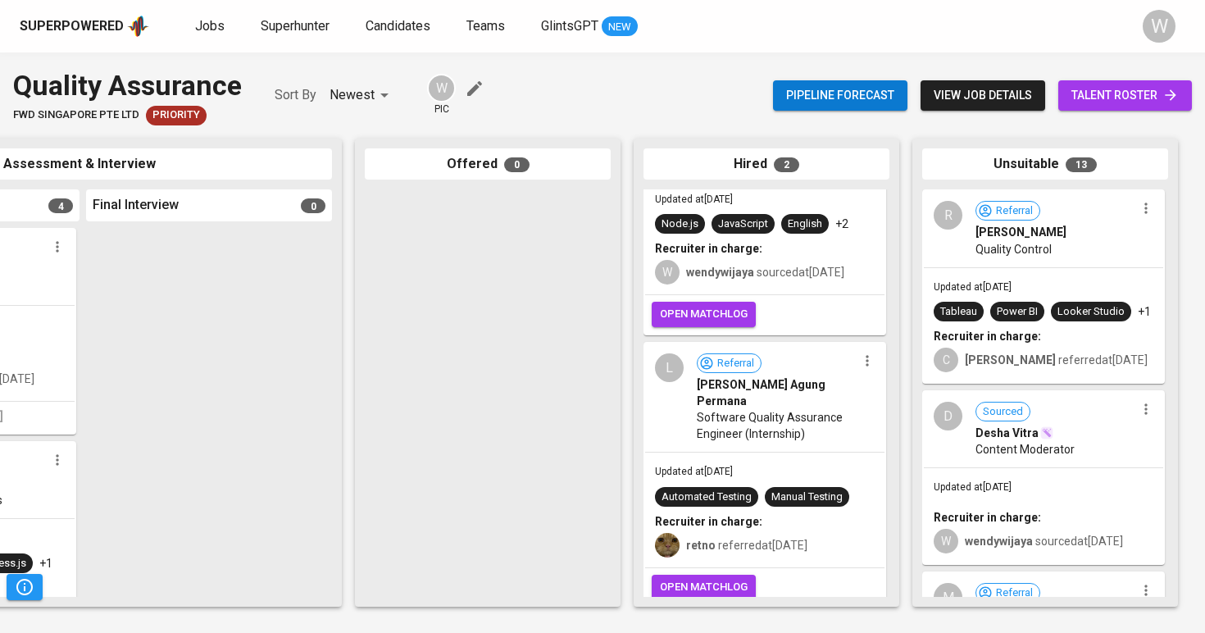
scroll to position [87, 0]
click at [726, 328] on button "open matchlog" at bounding box center [704, 314] width 104 height 25
click at [225, 36] on div "Jobs Superhunter Candidates Teams GlintsGPT NEW" at bounding box center [416, 26] width 443 height 20
click at [313, 7] on div "Superpowered Jobs Superhunter Candidates Teams GlintsGPT NEW W" at bounding box center [602, 26] width 1205 height 52
click at [307, 15] on div "Superpowered Jobs Superhunter Candidates Teams GlintsGPT NEW" at bounding box center [576, 26] width 1113 height 25
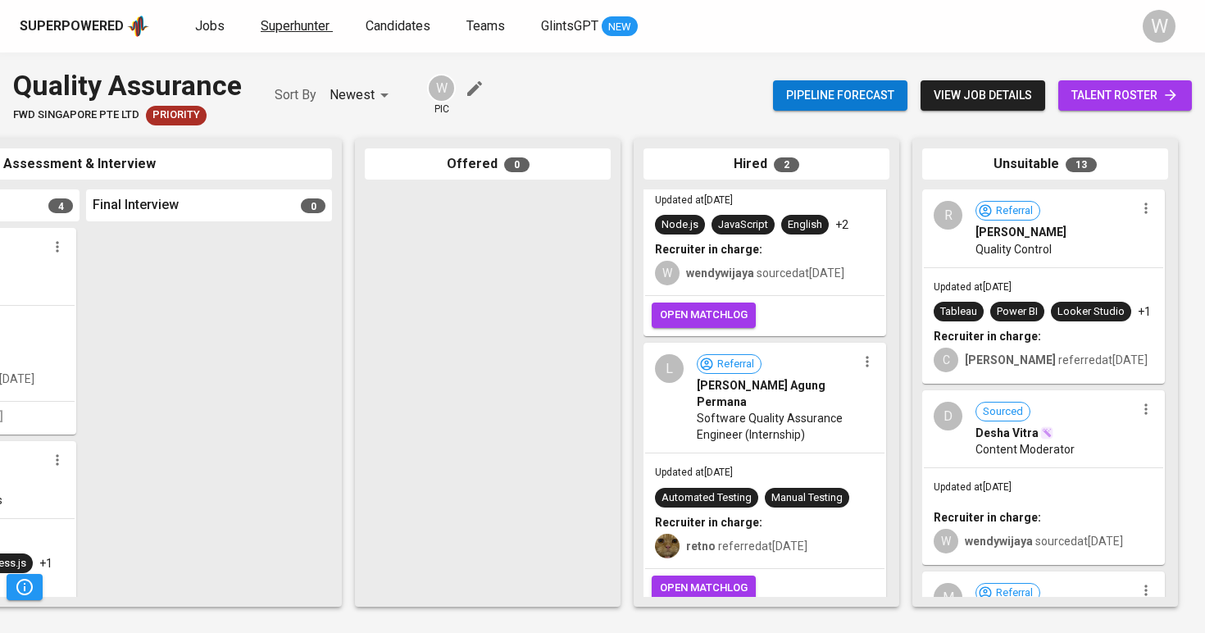
click at [302, 24] on span "Superhunter" at bounding box center [295, 26] width 69 height 16
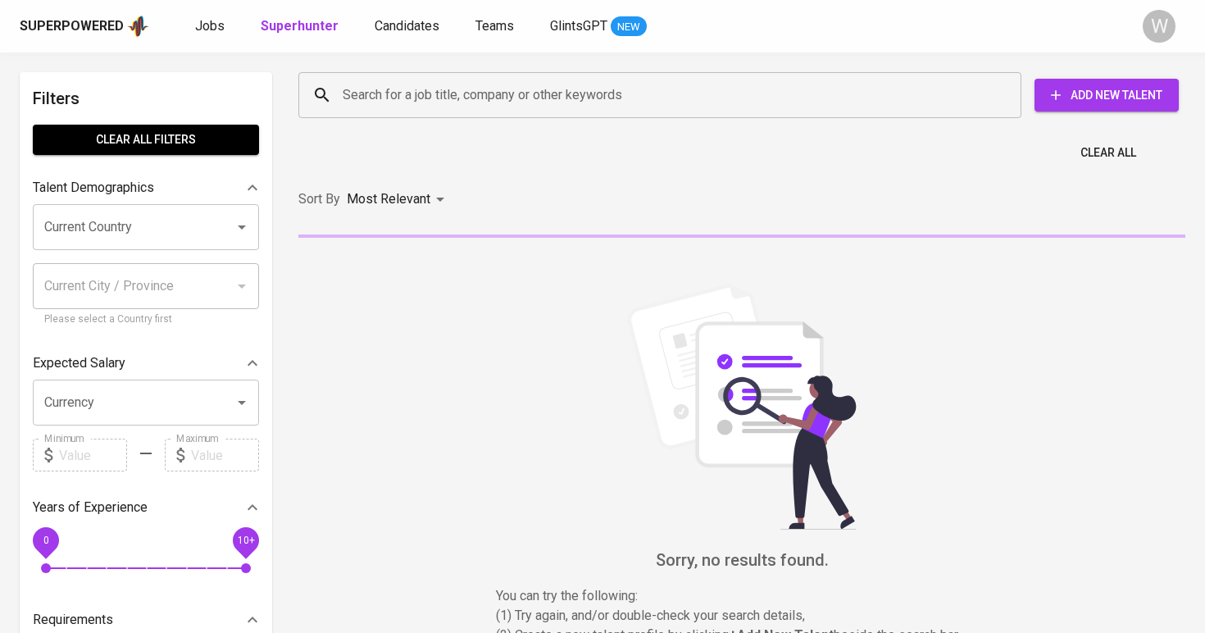
click at [363, 84] on input "Search for a job title, company or other keywords" at bounding box center [664, 95] width 651 height 31
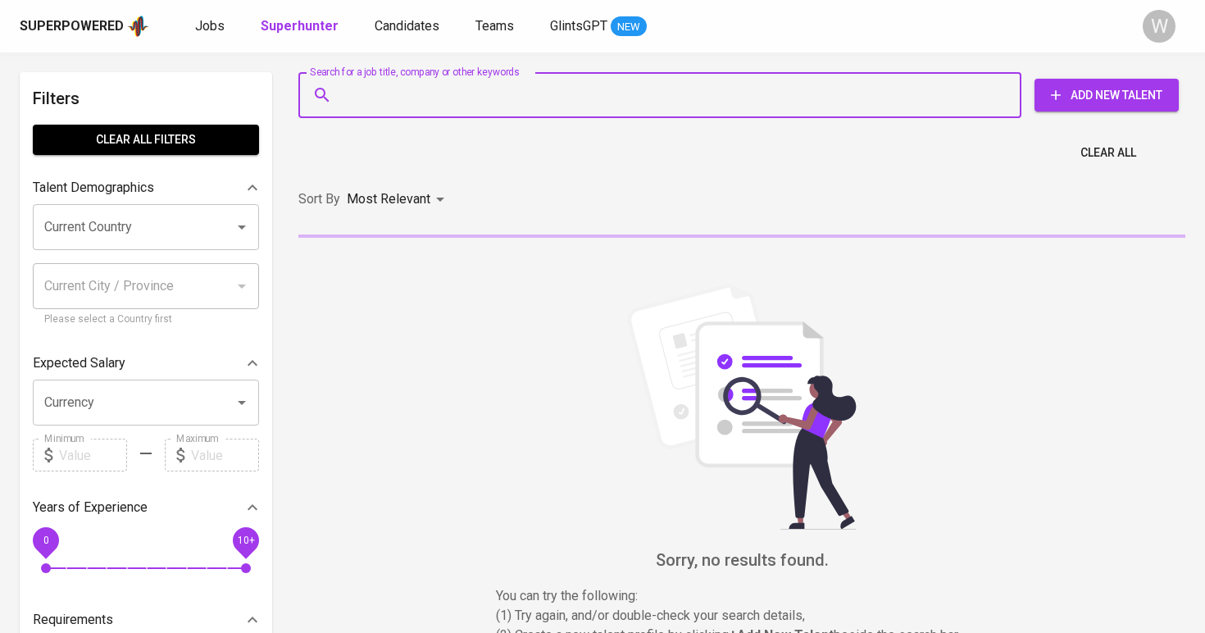
paste input "tanjungfadly96@gmail.com"
type input "tanjungfadly96@gmail.com"
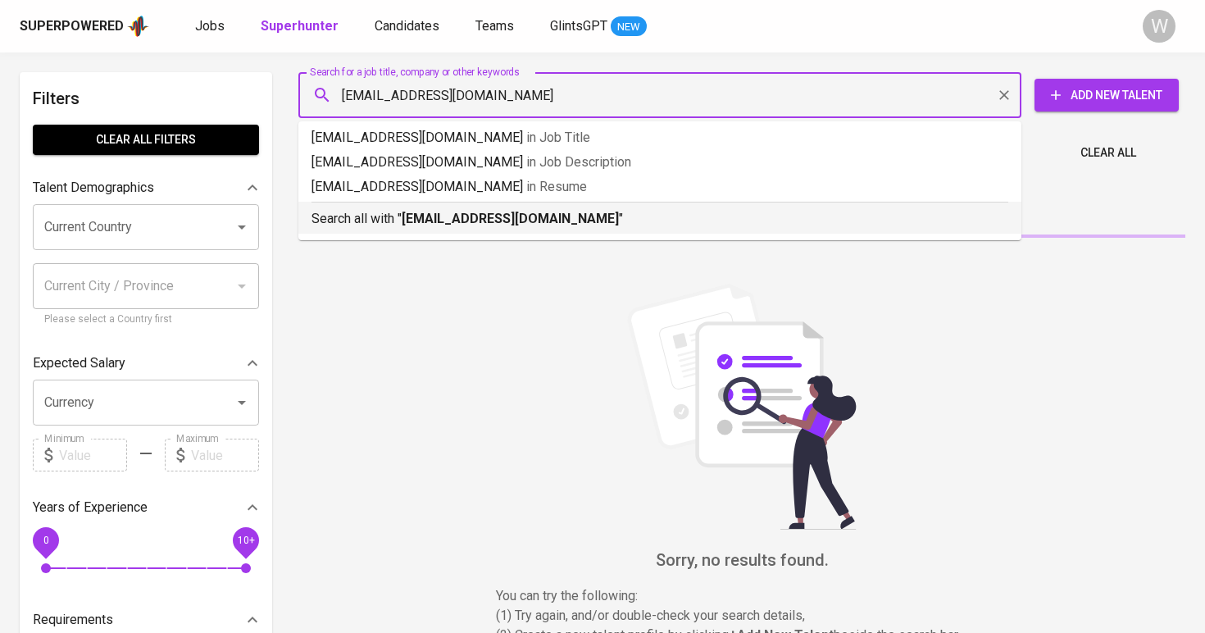
click at [425, 214] on b "tanjungfadly96@gmail.com" at bounding box center [510, 219] width 217 height 16
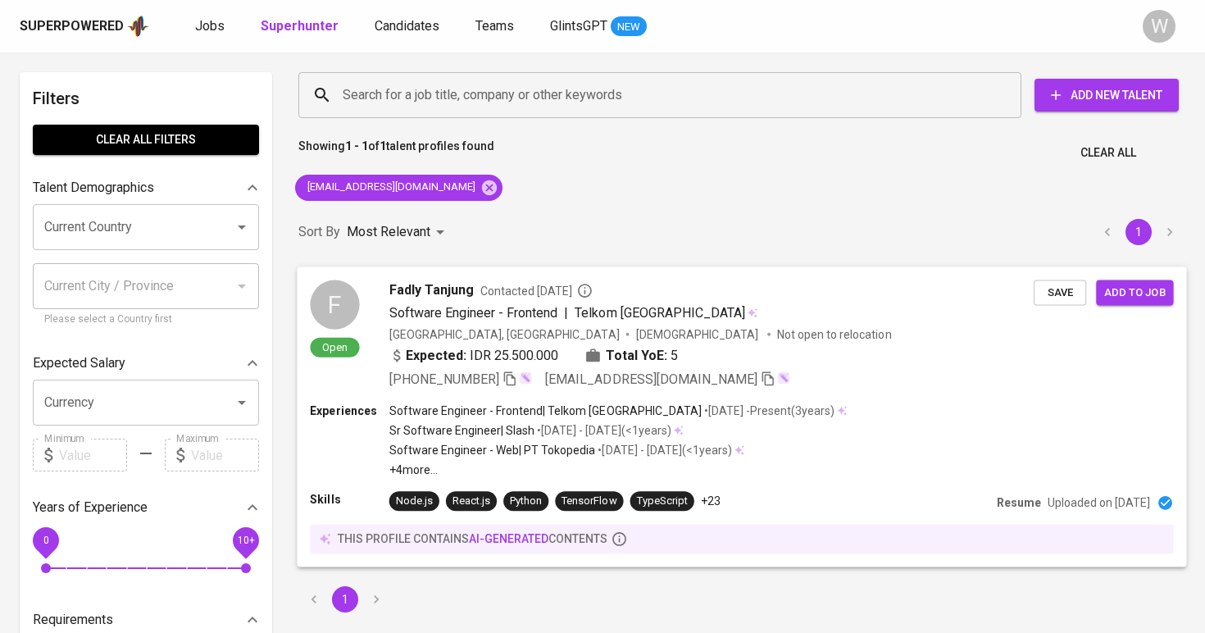
click at [459, 322] on div "Fadly Tanjung Contacted 7 months ago Software Engineer - Frontend | Telkom Indo…" at bounding box center [711, 334] width 644 height 109
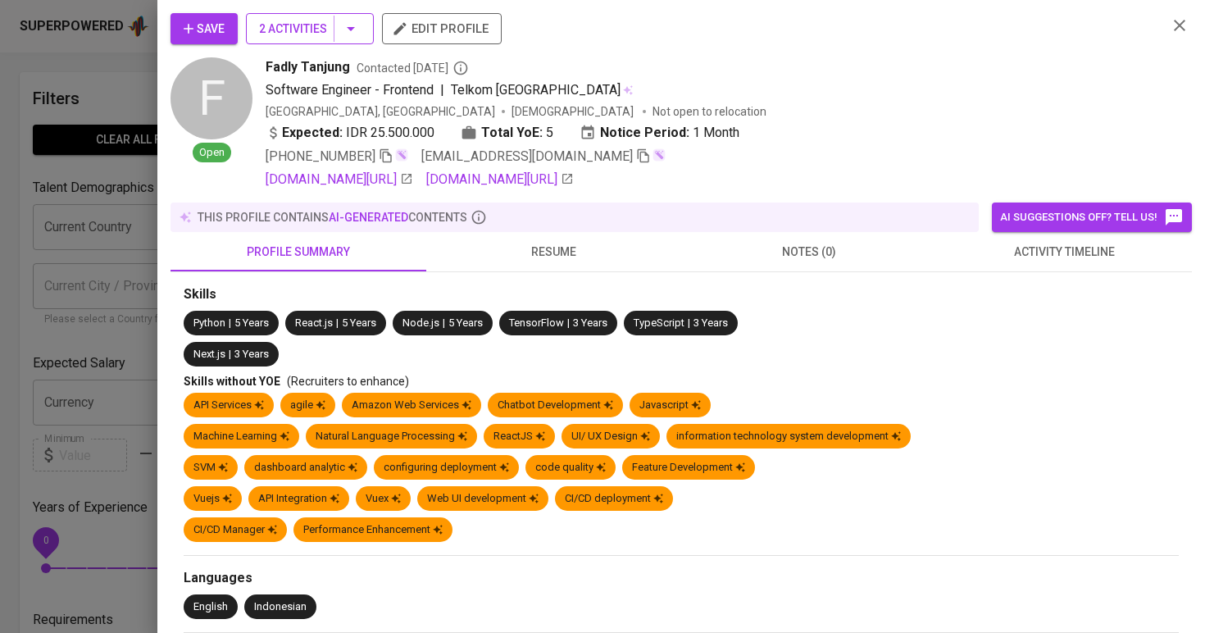
click at [290, 32] on span "2 Activities" at bounding box center [310, 29] width 102 height 20
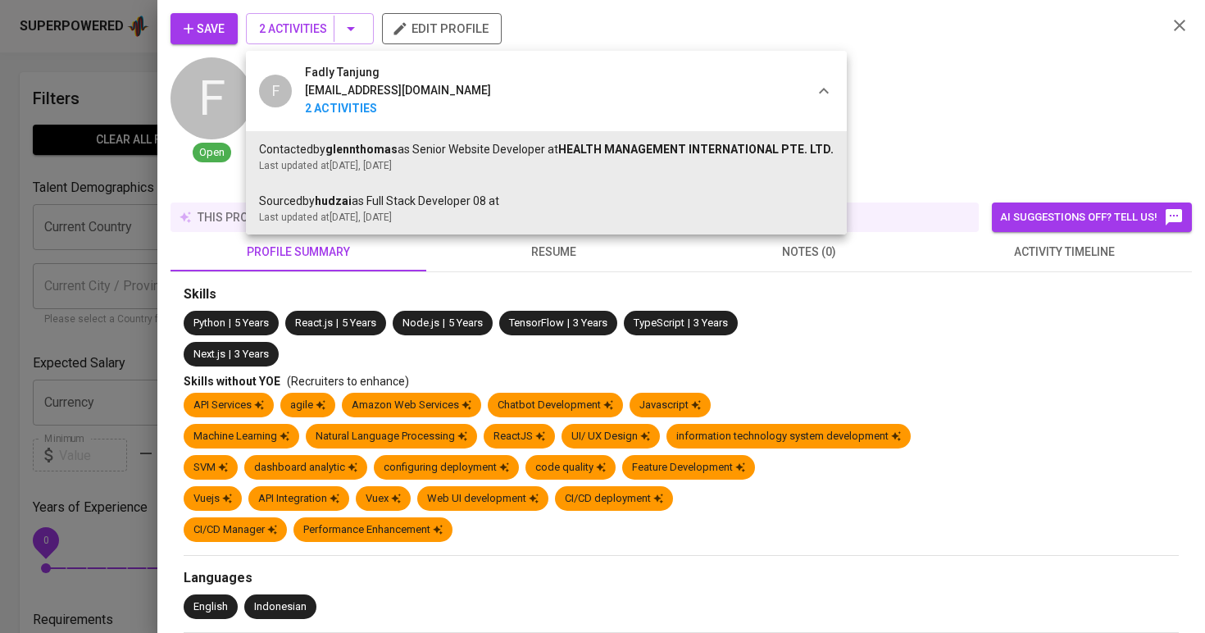
click at [931, 233] on div at bounding box center [602, 316] width 1205 height 633
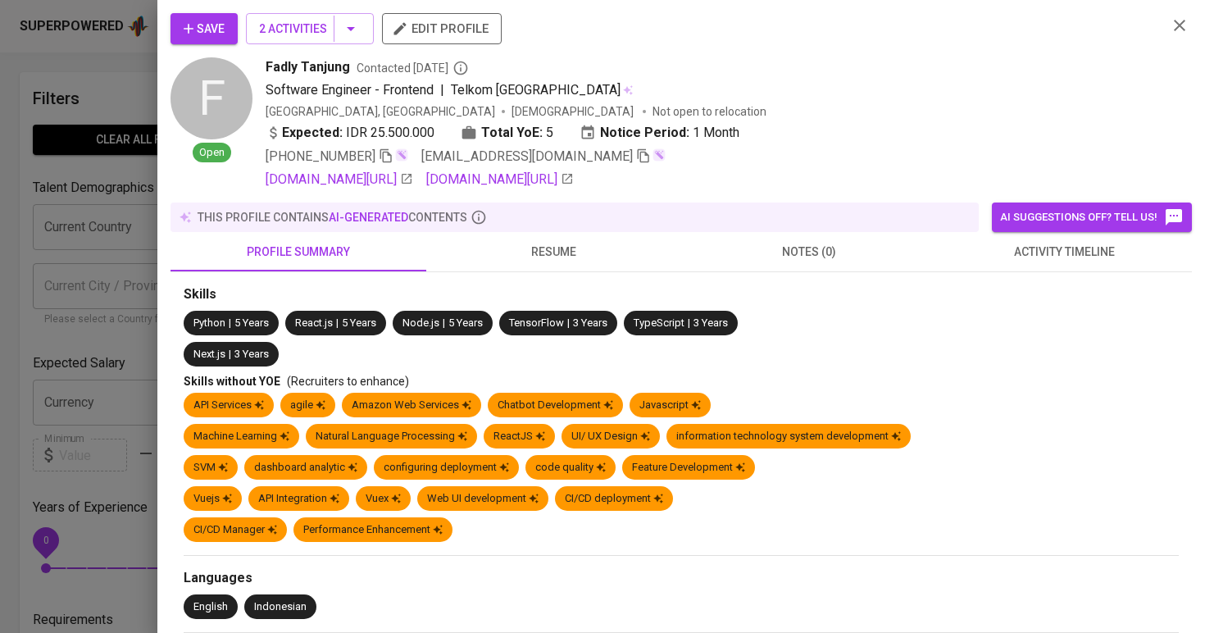
click at [978, 262] on button "activity timeline" at bounding box center [1065, 251] width 256 height 39
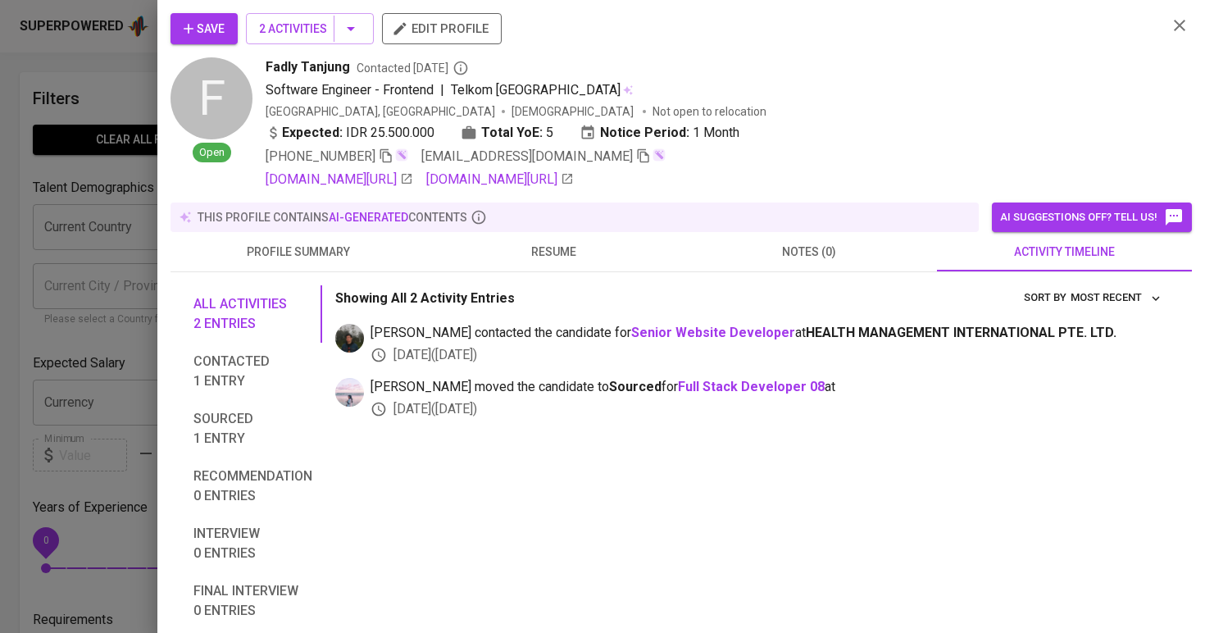
click at [539, 244] on span "resume" at bounding box center [554, 252] width 236 height 20
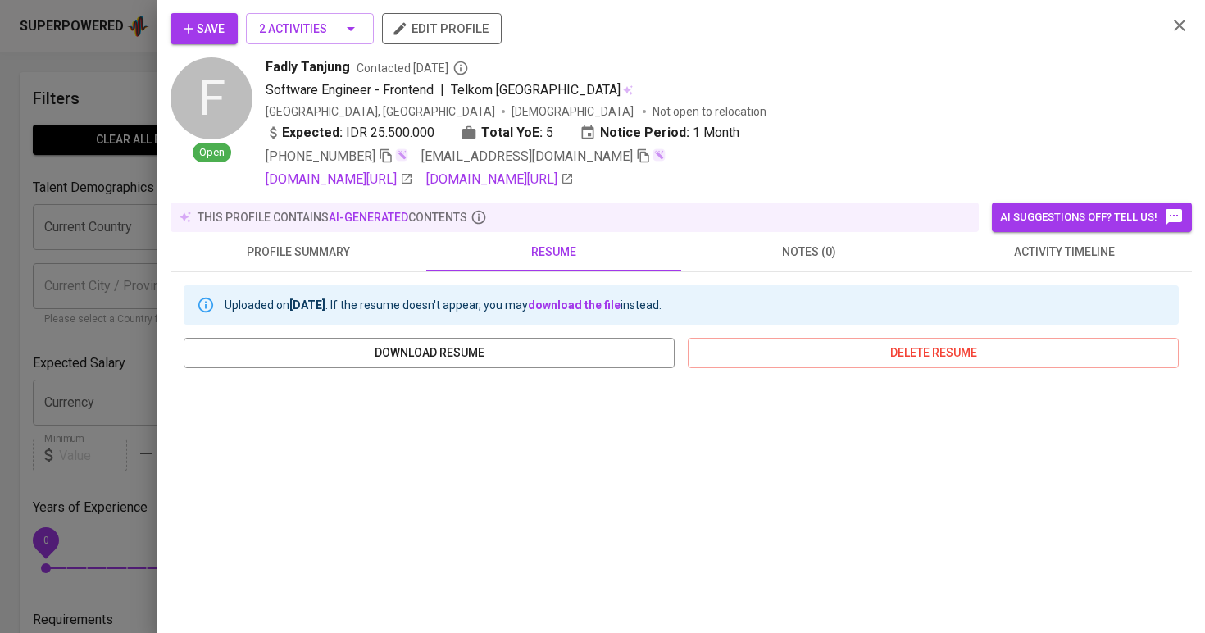
click at [299, 249] on span "profile summary" at bounding box center [298, 252] width 236 height 20
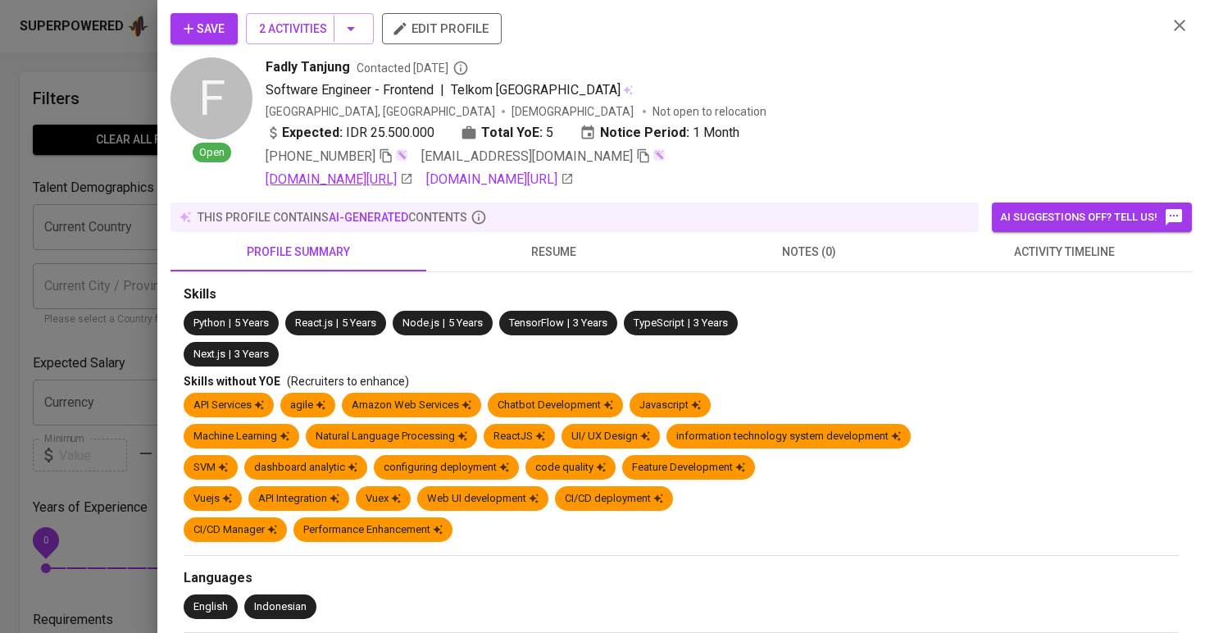
click at [343, 176] on link "linkedin.com/in/fadlytjg" at bounding box center [340, 180] width 148 height 20
click at [199, 38] on span "Save" at bounding box center [204, 29] width 41 height 20
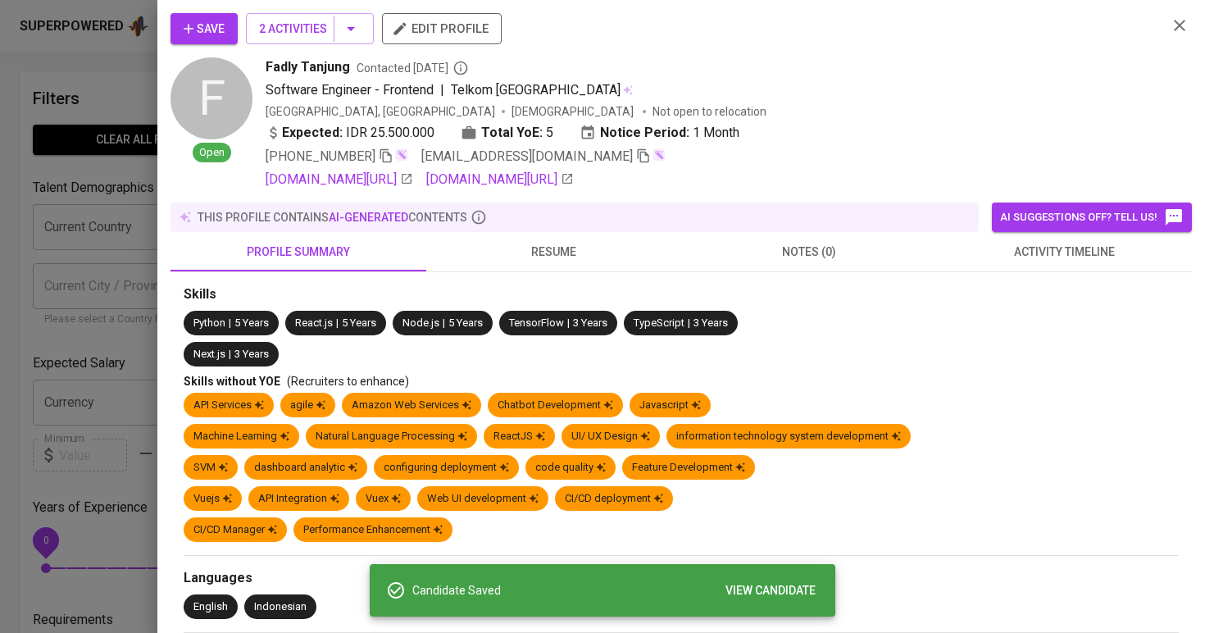
click at [71, 169] on div at bounding box center [602, 316] width 1205 height 633
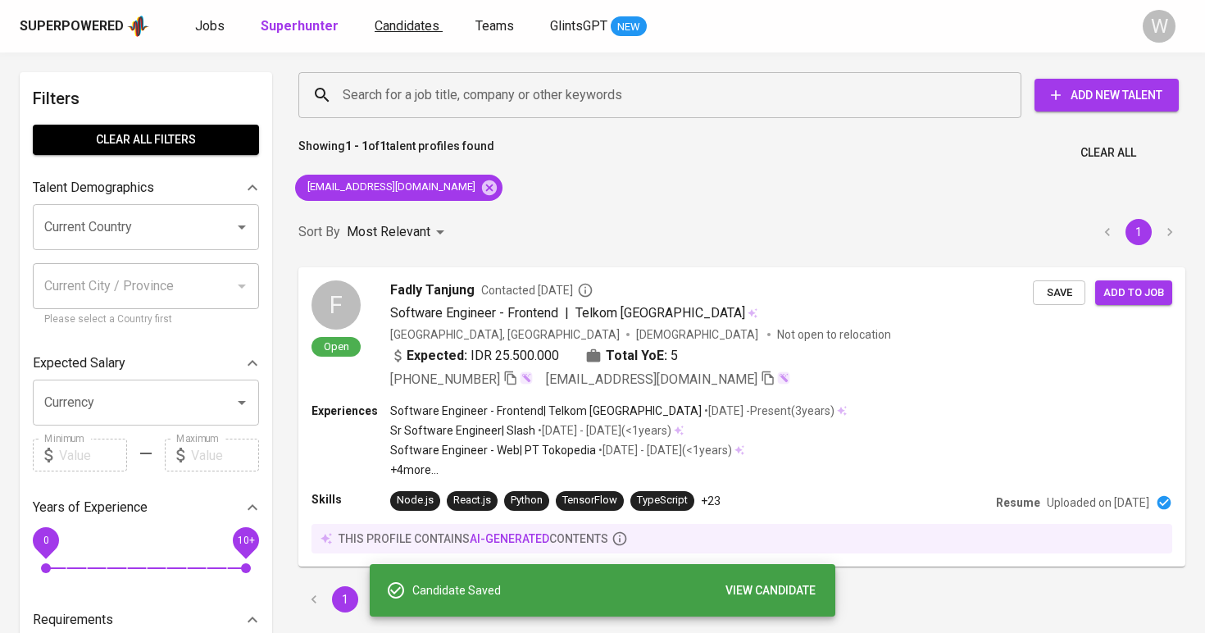
click at [408, 32] on span "Candidates" at bounding box center [407, 26] width 65 height 16
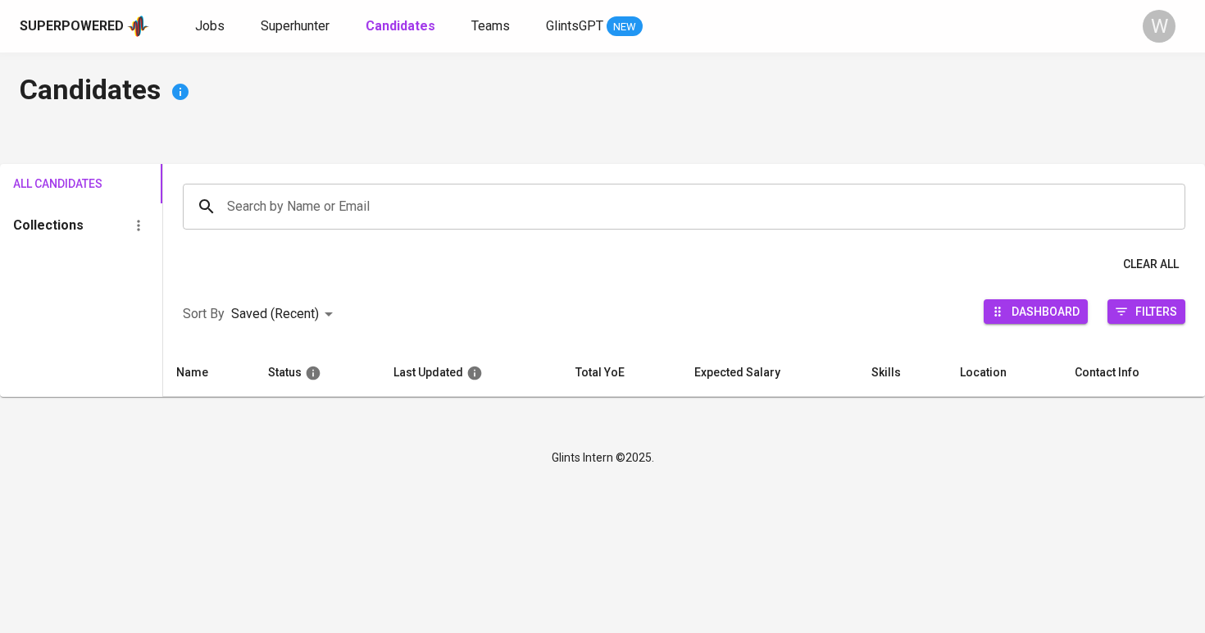
click at [300, 15] on div "Superpowered Jobs Superhunter Candidates Teams GlintsGPT NEW" at bounding box center [576, 26] width 1113 height 25
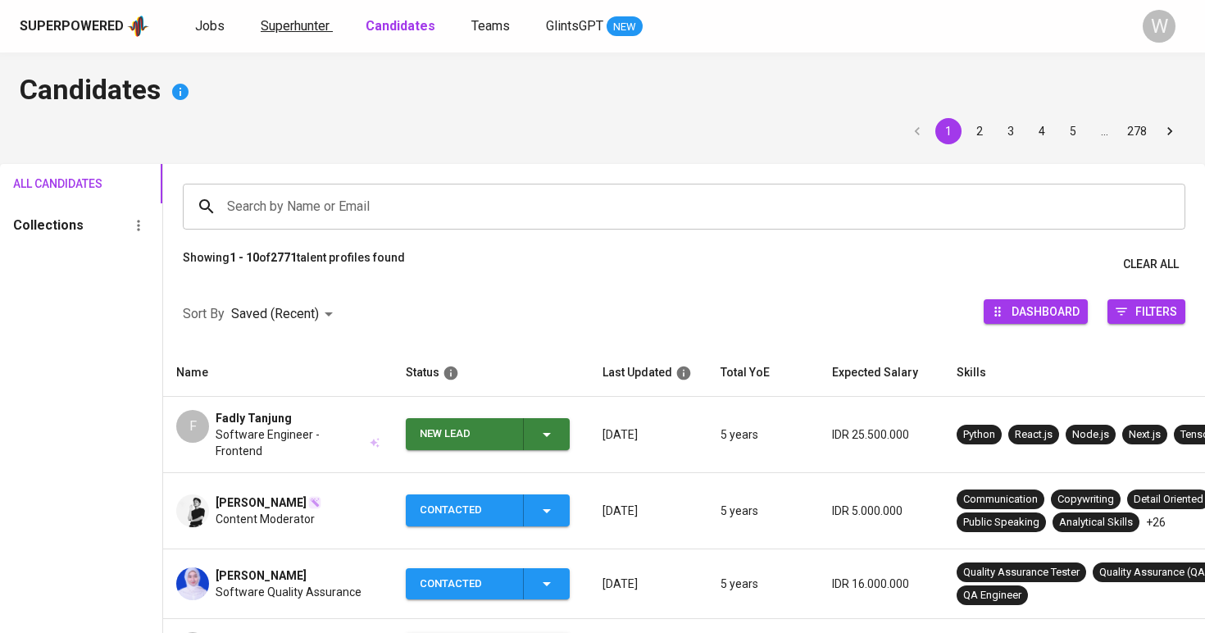
click at [301, 32] on span "Superhunter" at bounding box center [295, 26] width 69 height 16
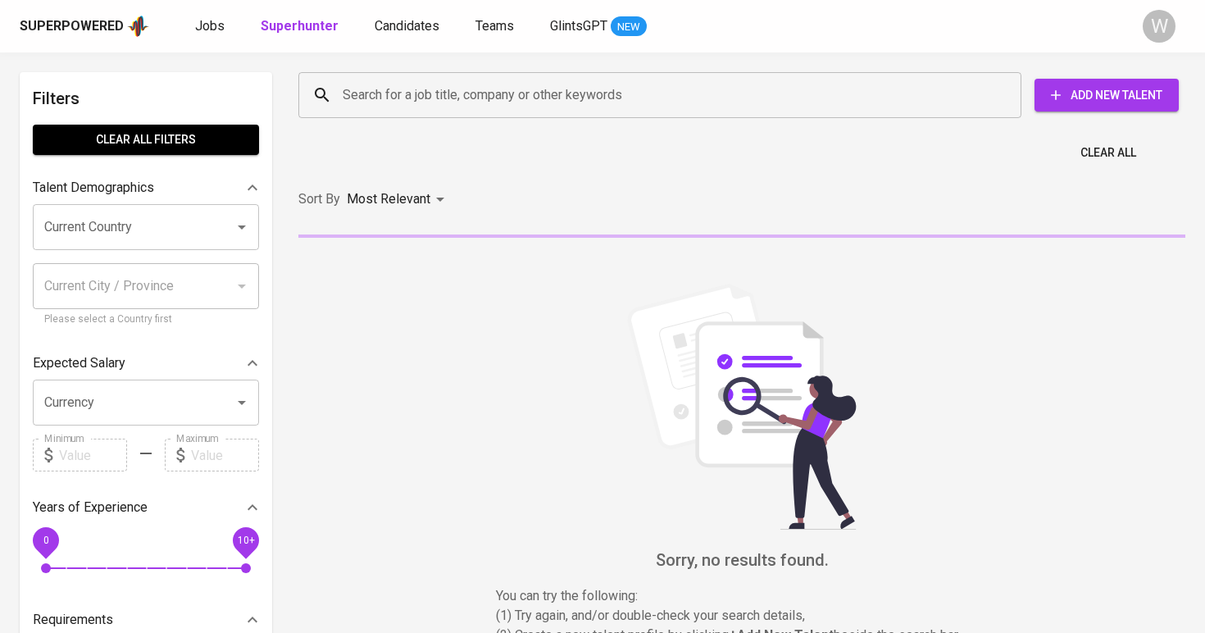
click at [375, 79] on div "Search for a job title, company or other keywords" at bounding box center [659, 95] width 723 height 46
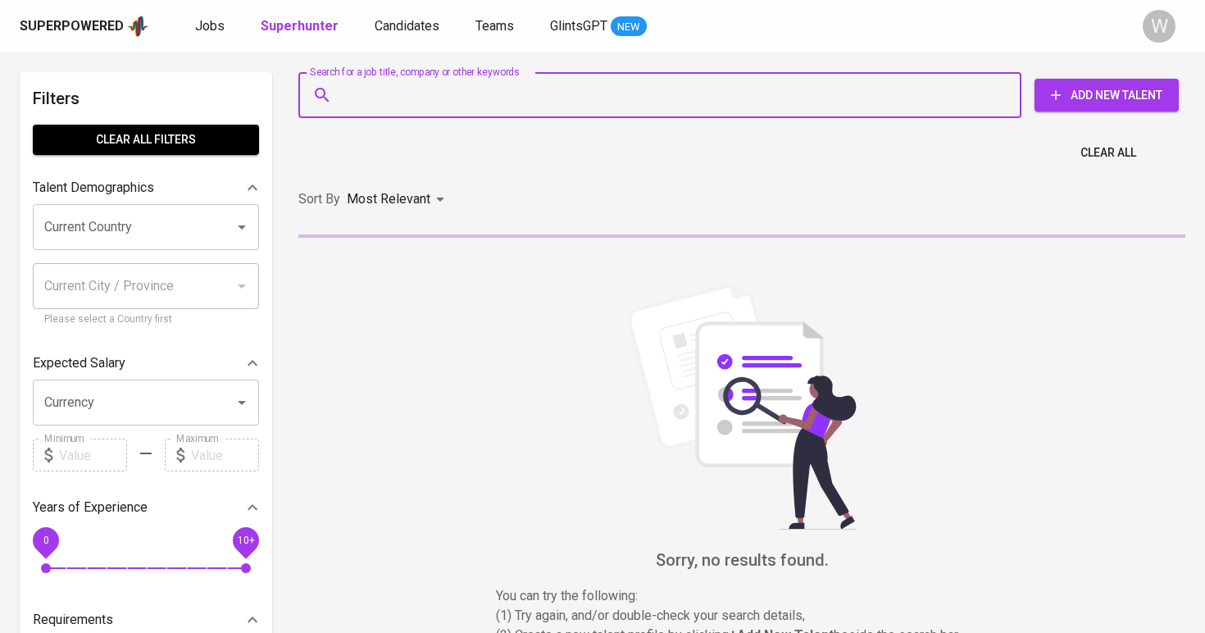
paste input "junitasriwisna18@gmail.com"
type input "junitasriwisna18@gmail.com"
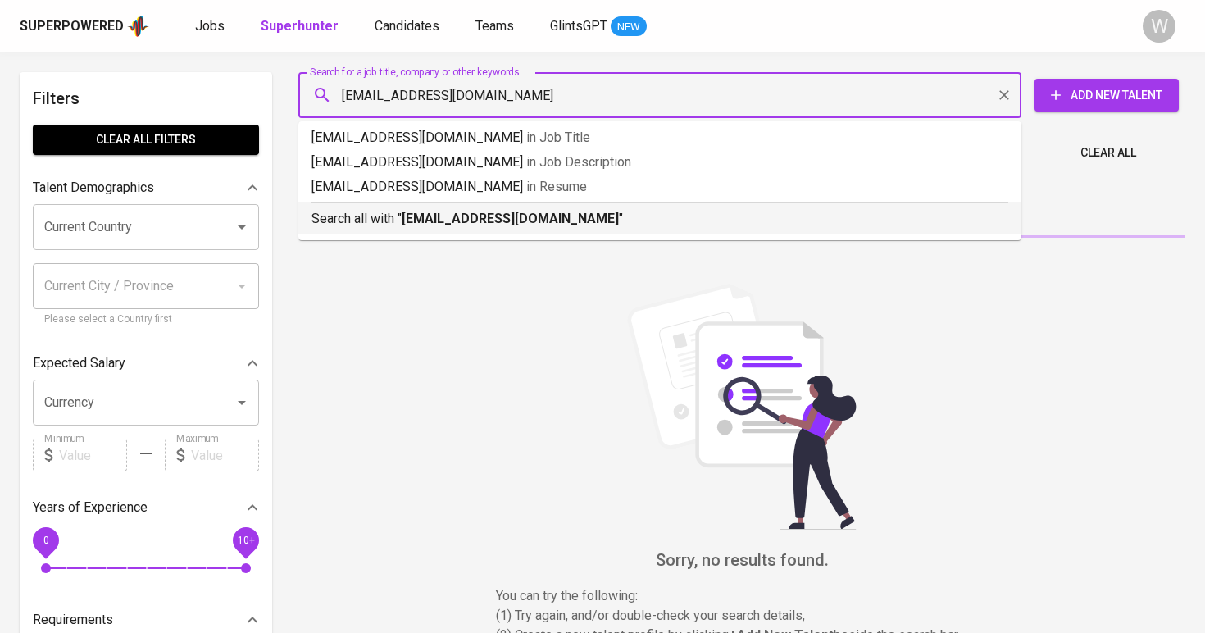
click at [461, 226] on p "Search all with " junitasriwisna18@gmail.com "" at bounding box center [660, 219] width 697 height 20
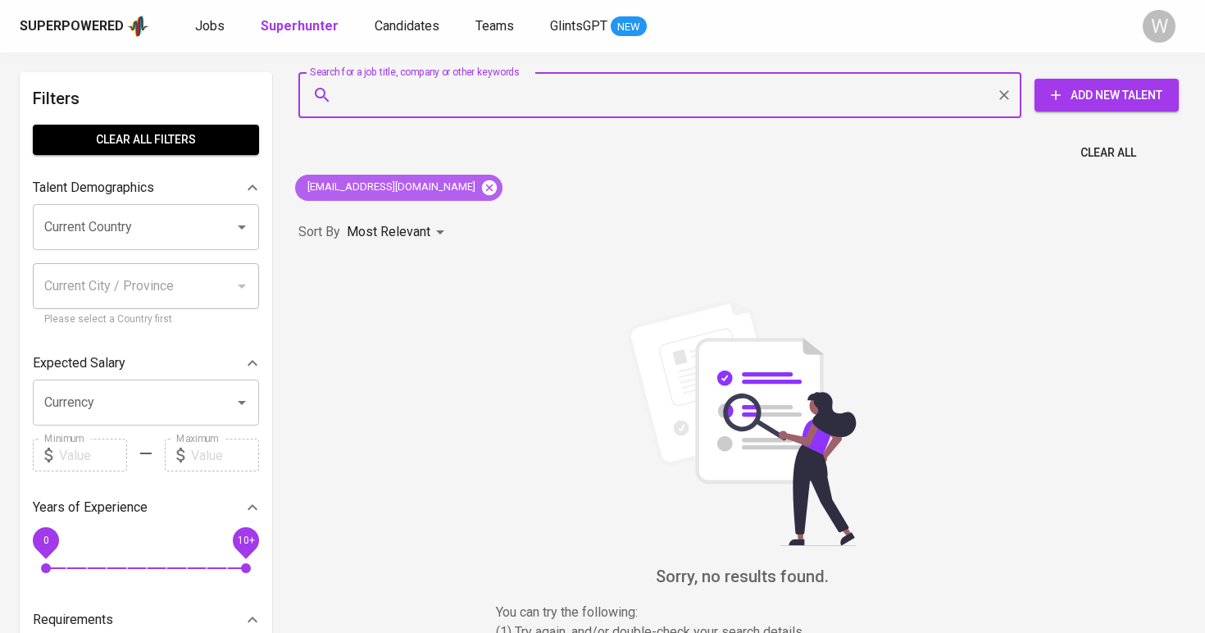
click at [482, 183] on icon at bounding box center [489, 187] width 15 height 15
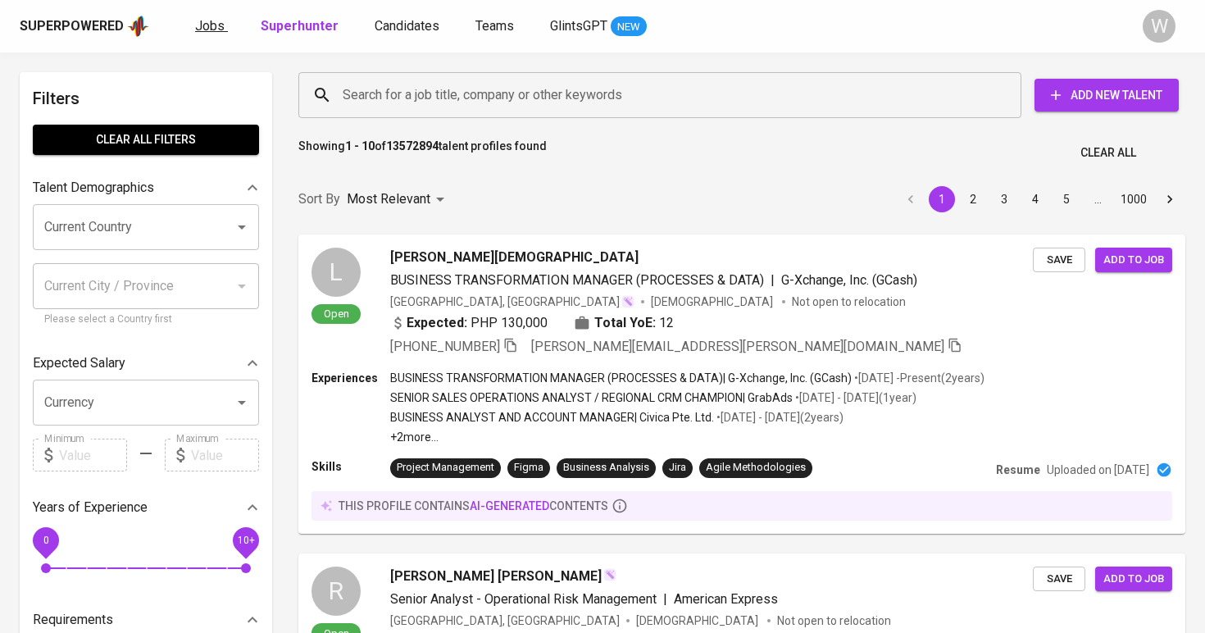
click at [214, 20] on span "Jobs" at bounding box center [210, 26] width 30 height 16
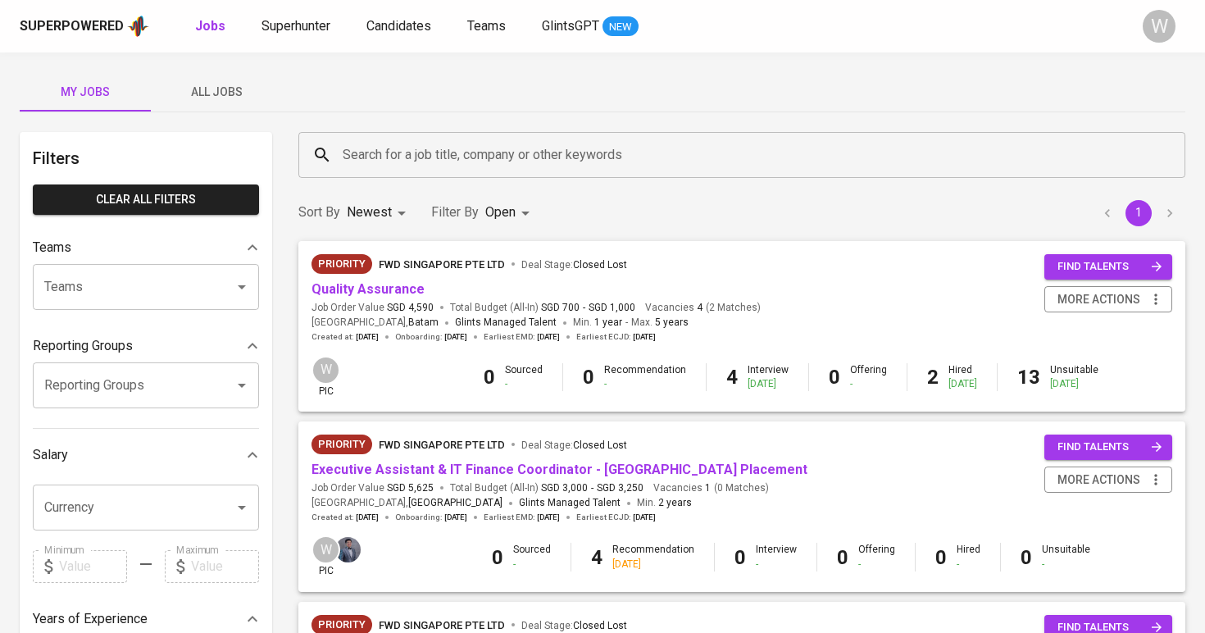
click at [216, 72] on button "All Jobs" at bounding box center [216, 91] width 131 height 39
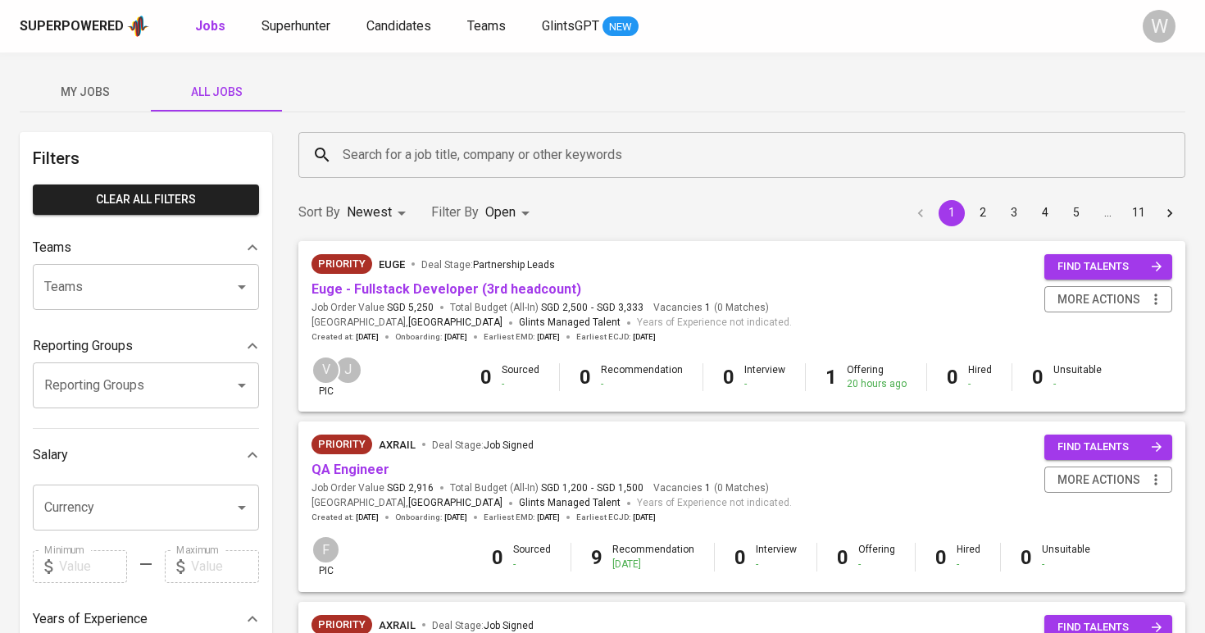
click at [357, 171] on div "Search for a job title, company or other keywords" at bounding box center [741, 155] width 887 height 46
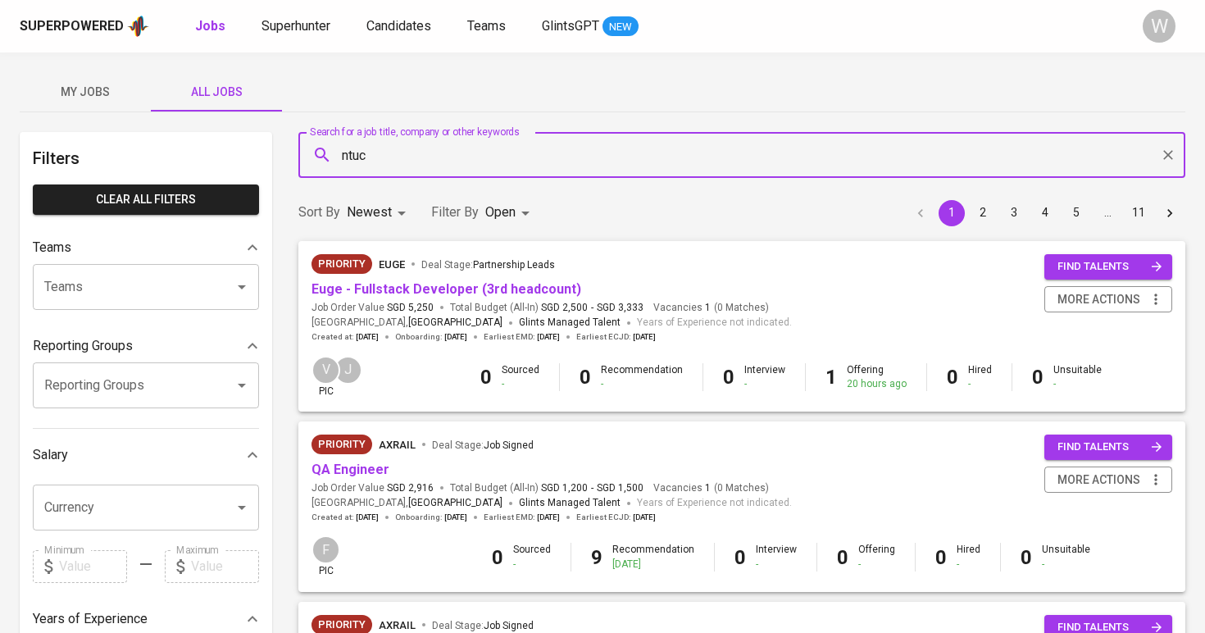
type input "ntuc"
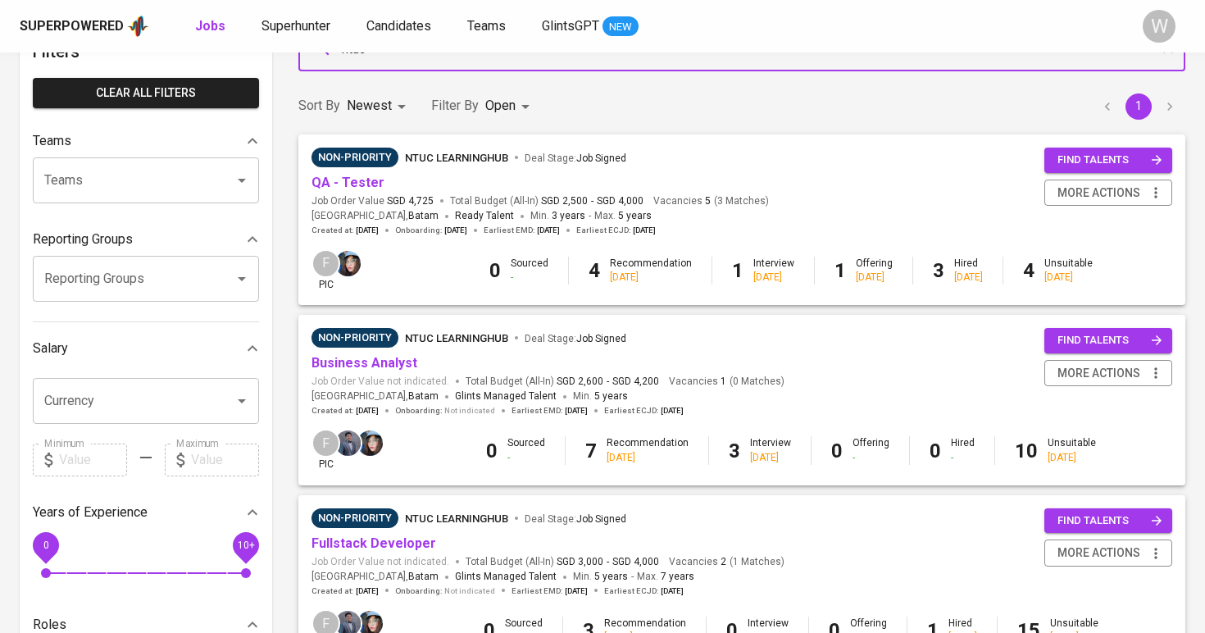
scroll to position [107, 0]
click at [371, 181] on link "QA - Tester" at bounding box center [348, 183] width 73 height 16
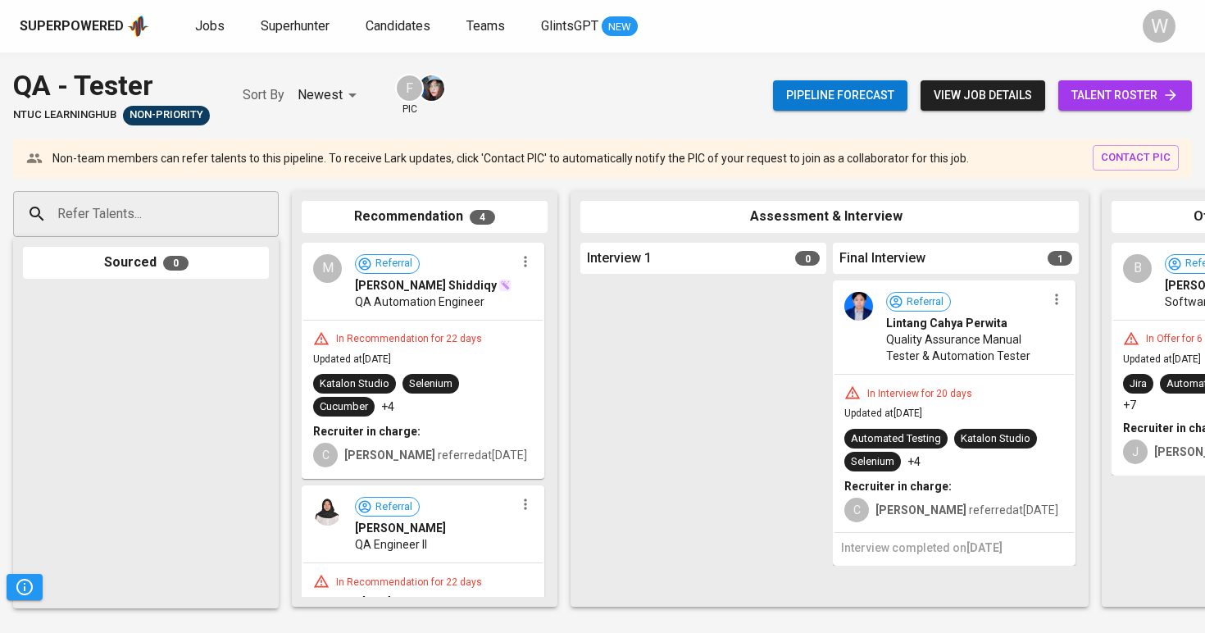
click at [1137, 89] on span "talent roster" at bounding box center [1124, 95] width 107 height 20
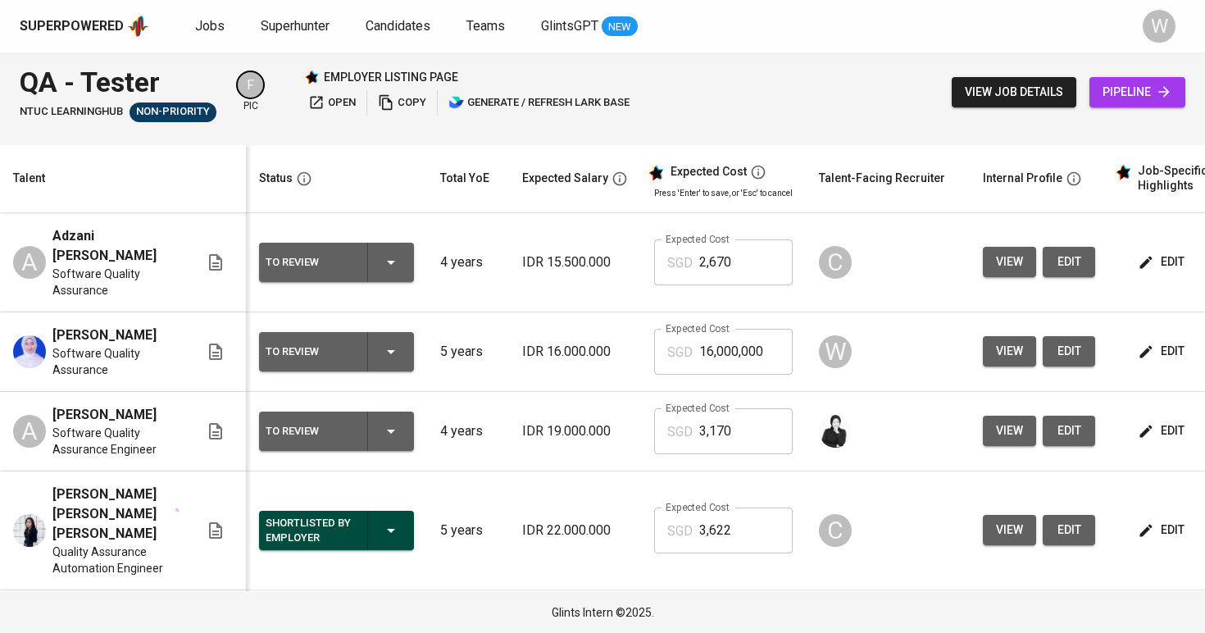
click at [1003, 271] on span "view" at bounding box center [1009, 262] width 27 height 20
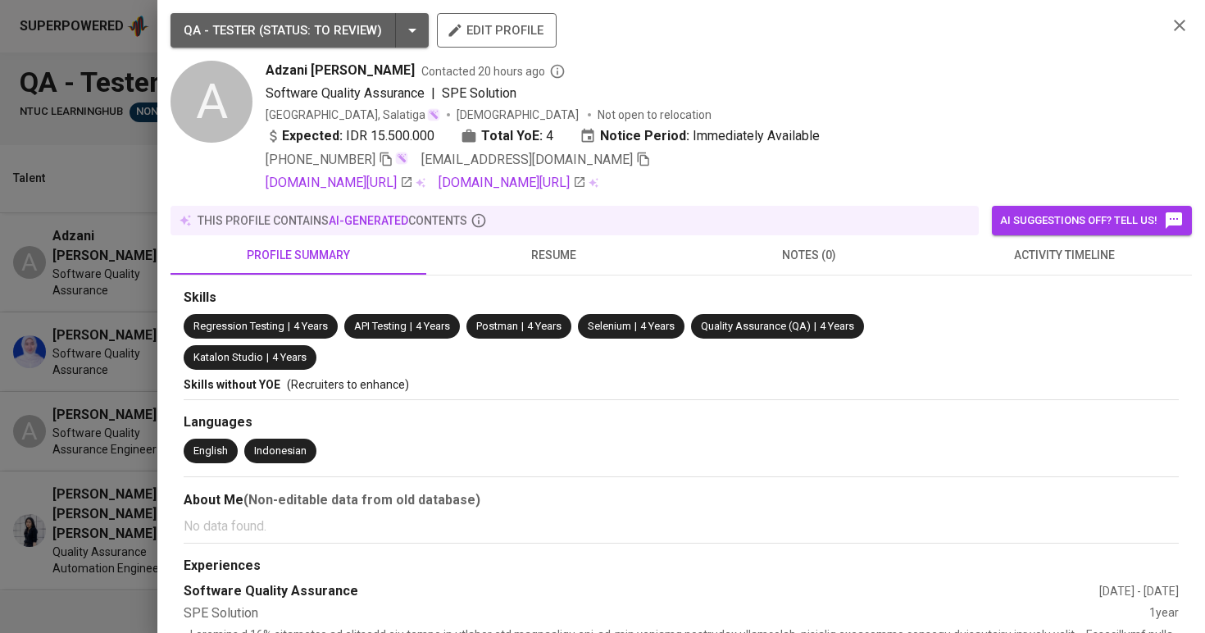
click at [603, 248] on span "resume" at bounding box center [554, 255] width 236 height 20
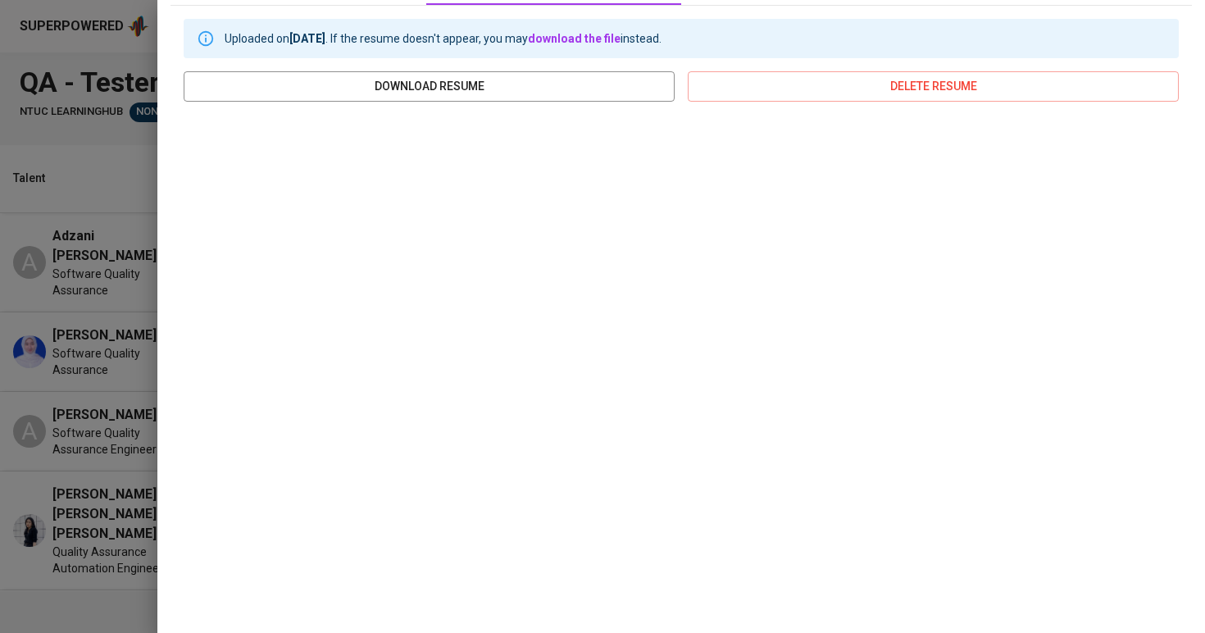
scroll to position [269, 0]
click at [52, 202] on div at bounding box center [602, 316] width 1205 height 633
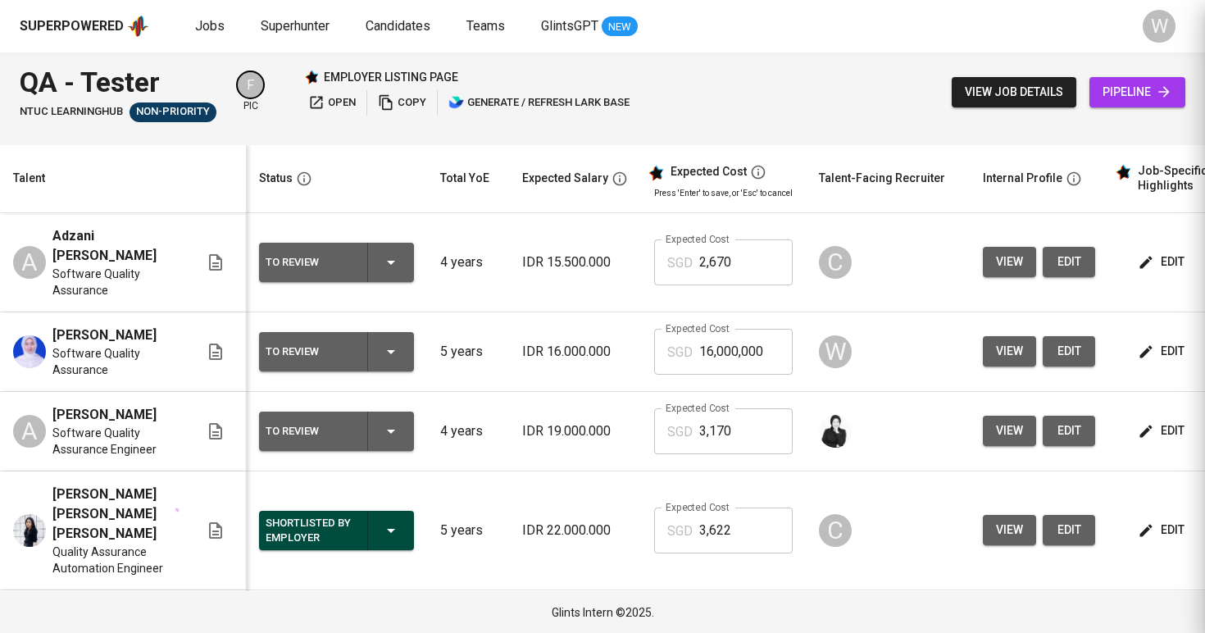
scroll to position [0, 0]
click at [1007, 268] on span "view" at bounding box center [1009, 262] width 27 height 20
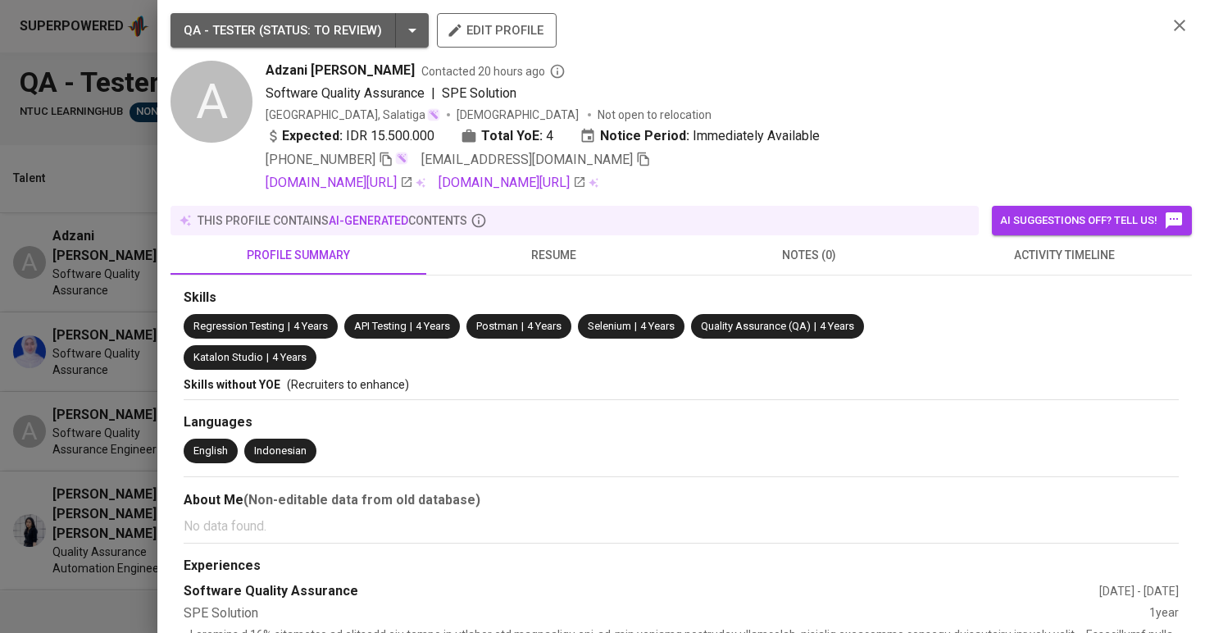
click at [583, 260] on span "resume" at bounding box center [554, 255] width 236 height 20
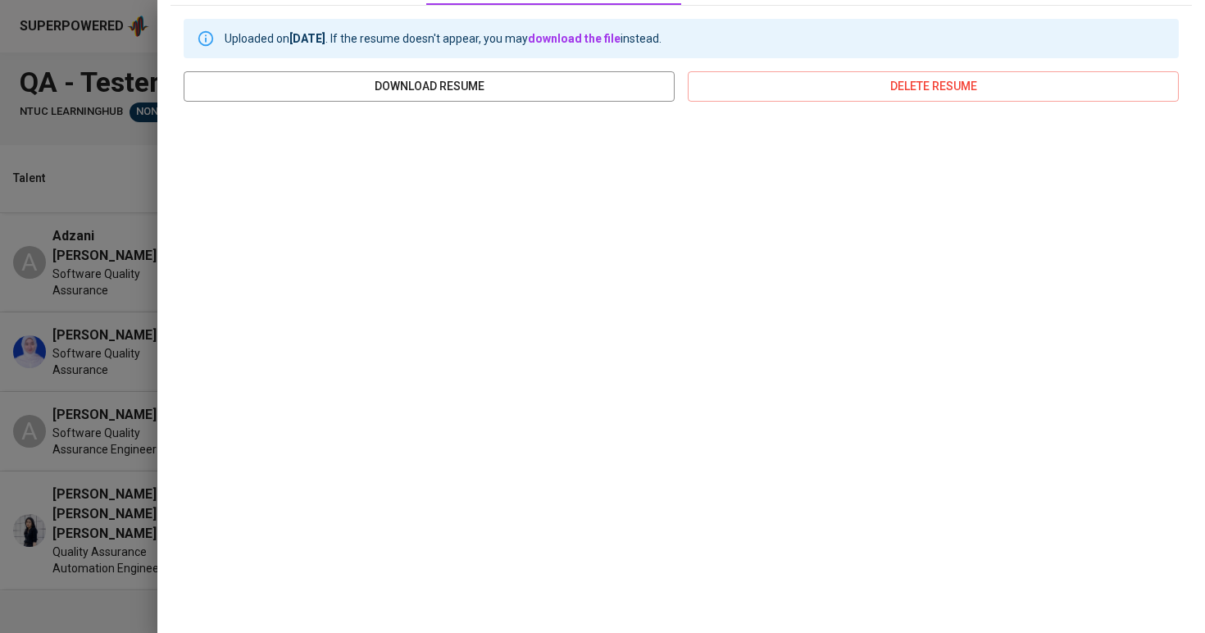
scroll to position [269, 0]
click at [19, 271] on div at bounding box center [602, 316] width 1205 height 633
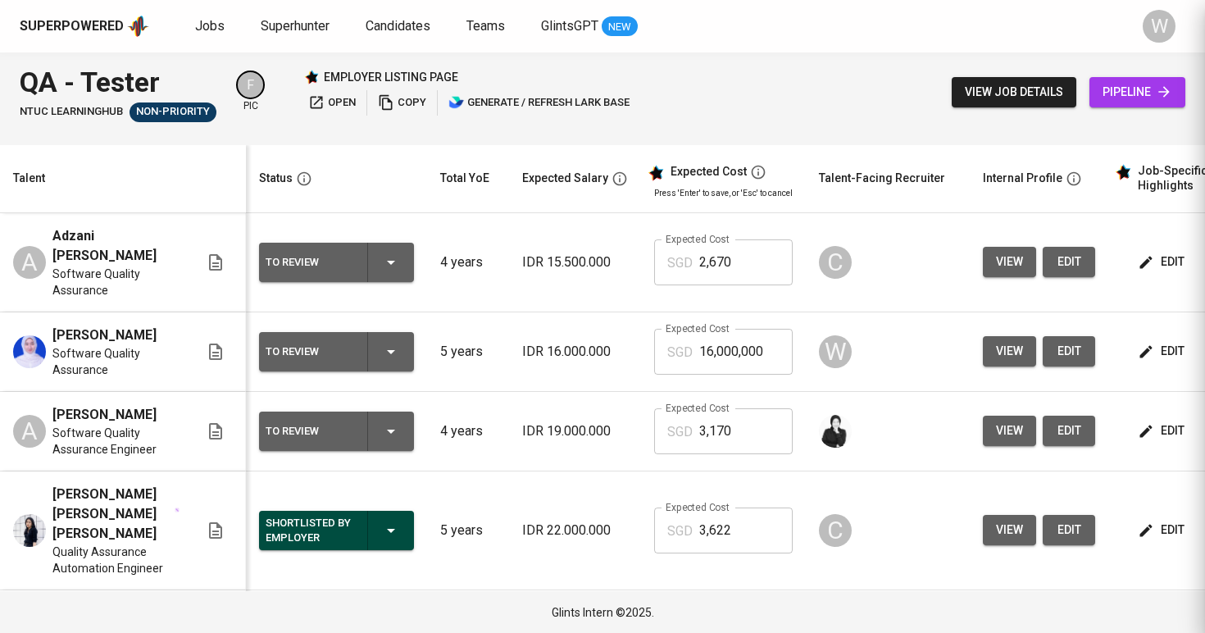
scroll to position [0, 0]
click at [1171, 348] on button "edit" at bounding box center [1163, 351] width 57 height 30
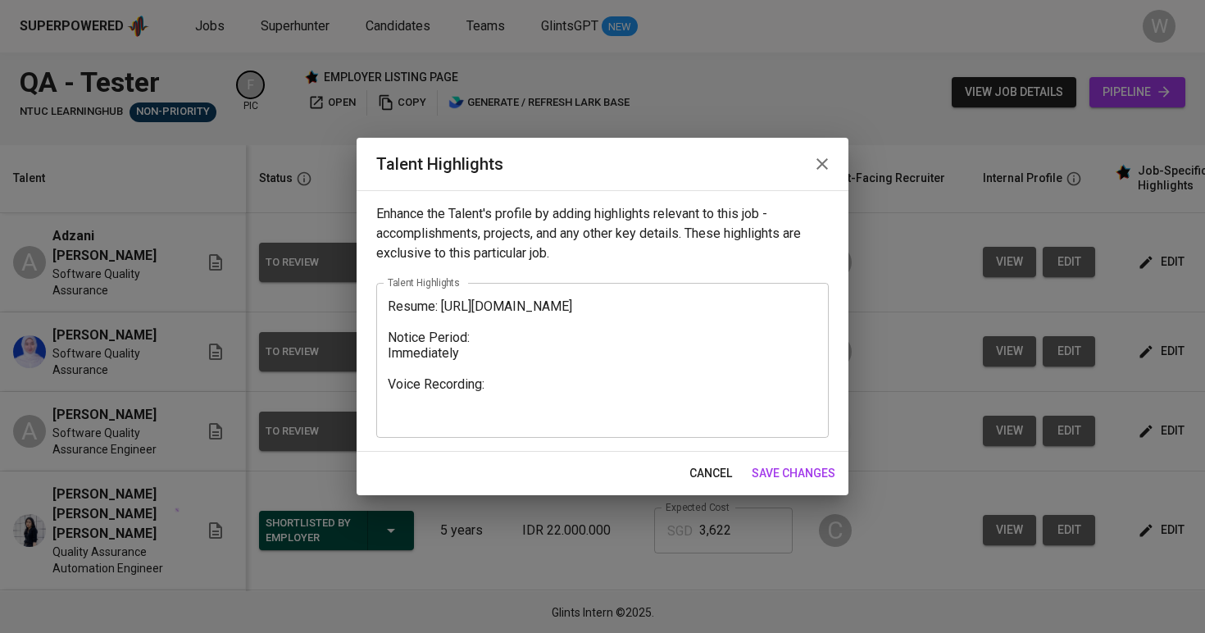
click at [497, 420] on textarea "Resume: https://glints.sg.larksuite.com/file/GUFPbIcc4oO1WZxgrWzllypog1d?from=f…" at bounding box center [603, 360] width 430 height 125
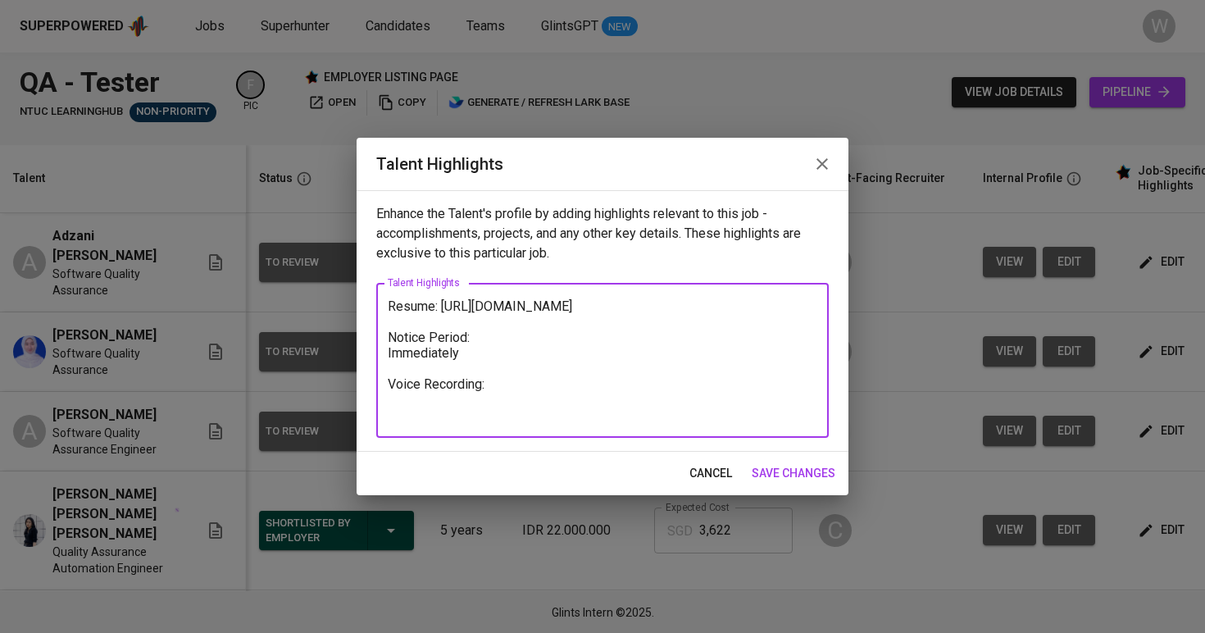
paste textarea "https://glints.sg.larksuite.com/minutes/obsgbgm98121o7abiv42mv97?from=from_copy…"
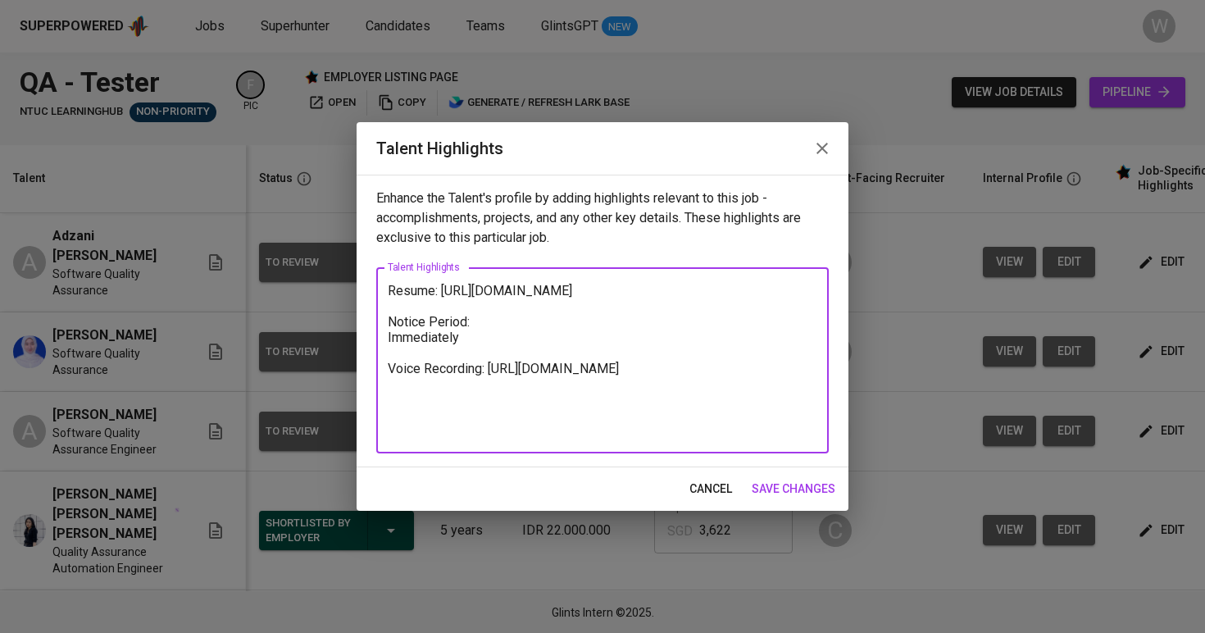
click at [391, 290] on textarea "Resume: https://glints.sg.larksuite.com/file/GUFPbIcc4oO1WZxgrWzllypog1d?from=f…" at bounding box center [603, 361] width 430 height 156
paste textarea "Uma (Nurmaulidya Marhayadi) is currently working as a Software Quality Assuranc…"
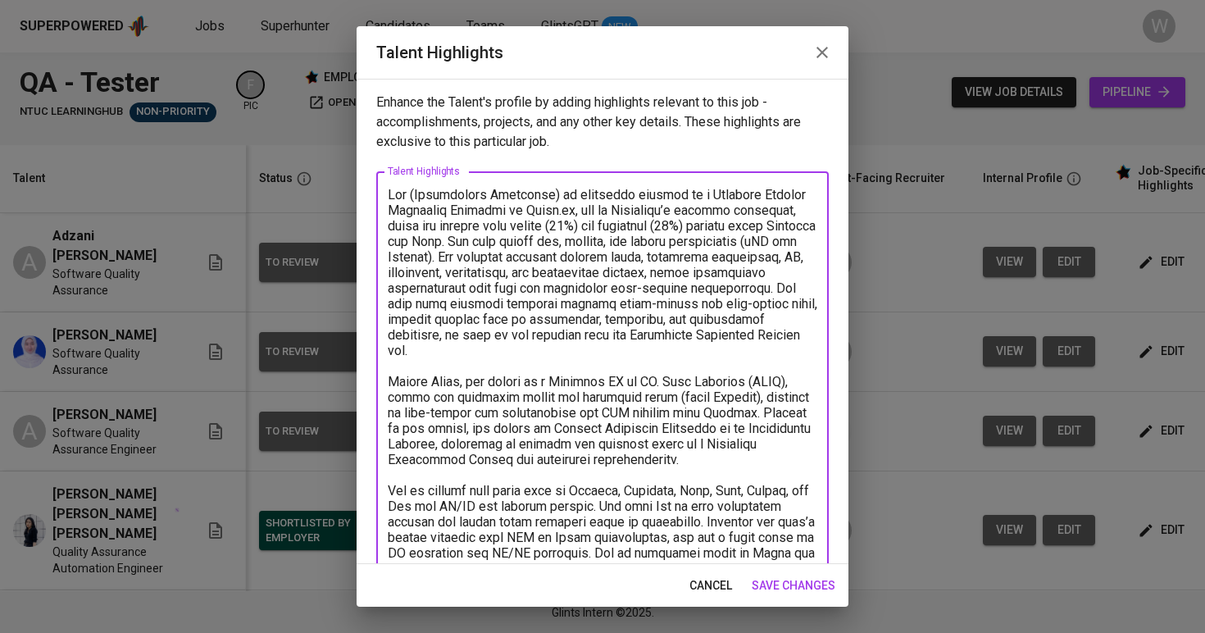
drag, startPoint x: 571, startPoint y: 196, endPoint x: 450, endPoint y: 195, distance: 120.5
click at [450, 195] on textarea at bounding box center [603, 467] width 430 height 561
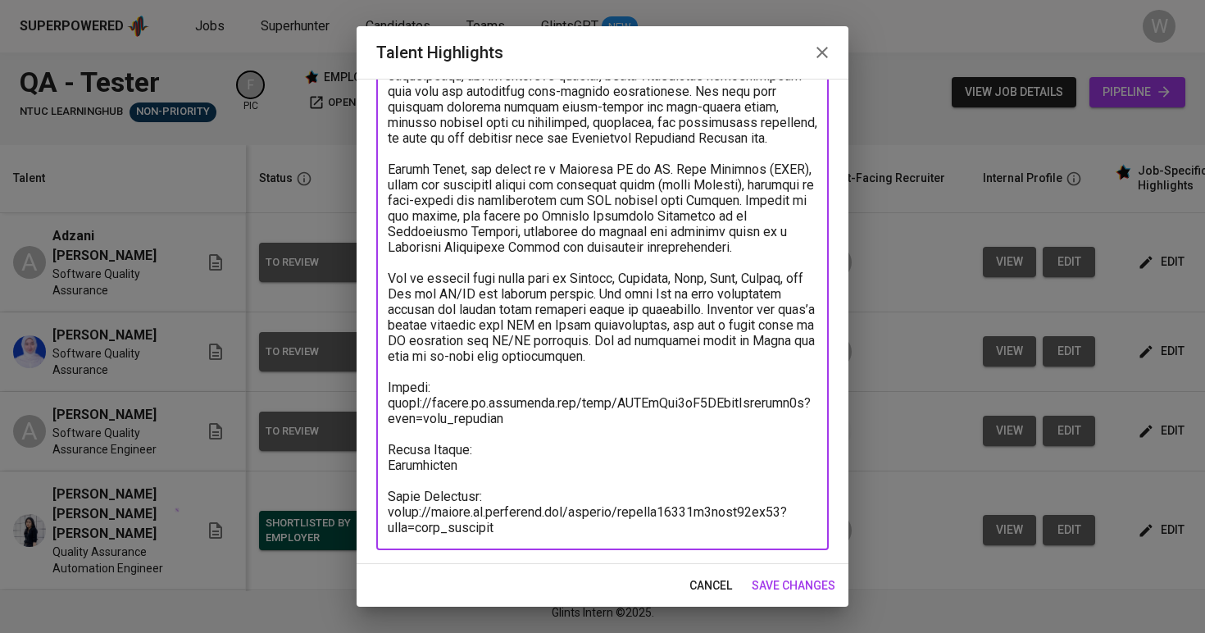
scroll to position [197, 0]
click at [593, 435] on textarea at bounding box center [603, 262] width 430 height 545
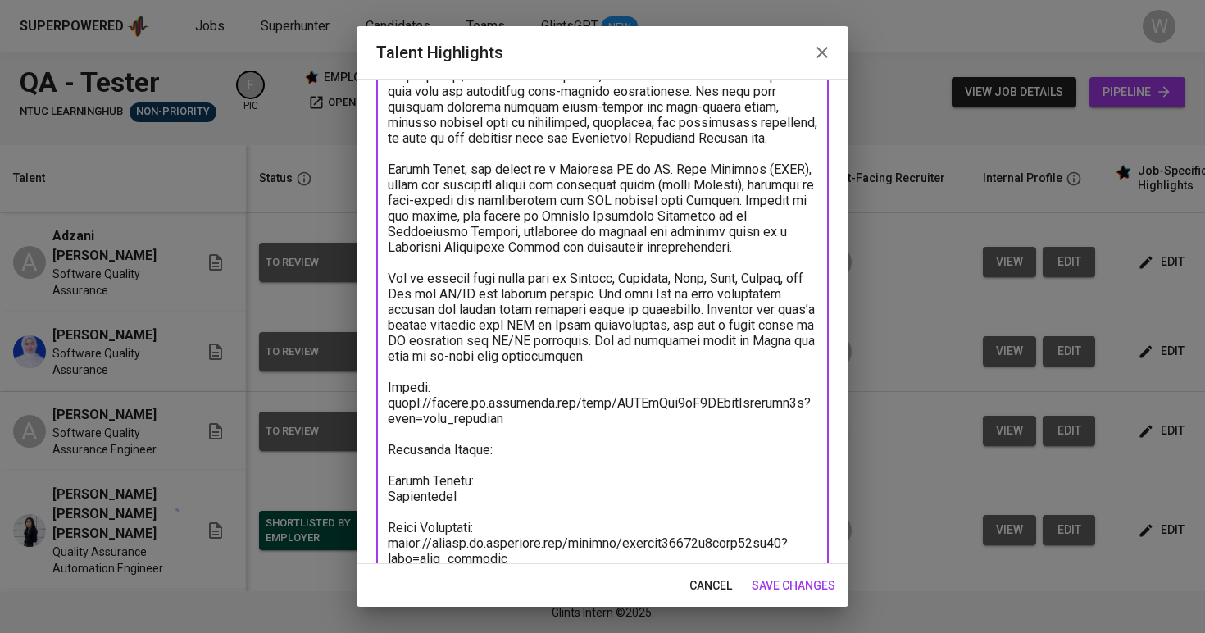
type textarea "Uma is currently working as a Software Quality Assurance Engineer at Bibit.id, …"
click at [807, 581] on span "save changes" at bounding box center [794, 585] width 84 height 20
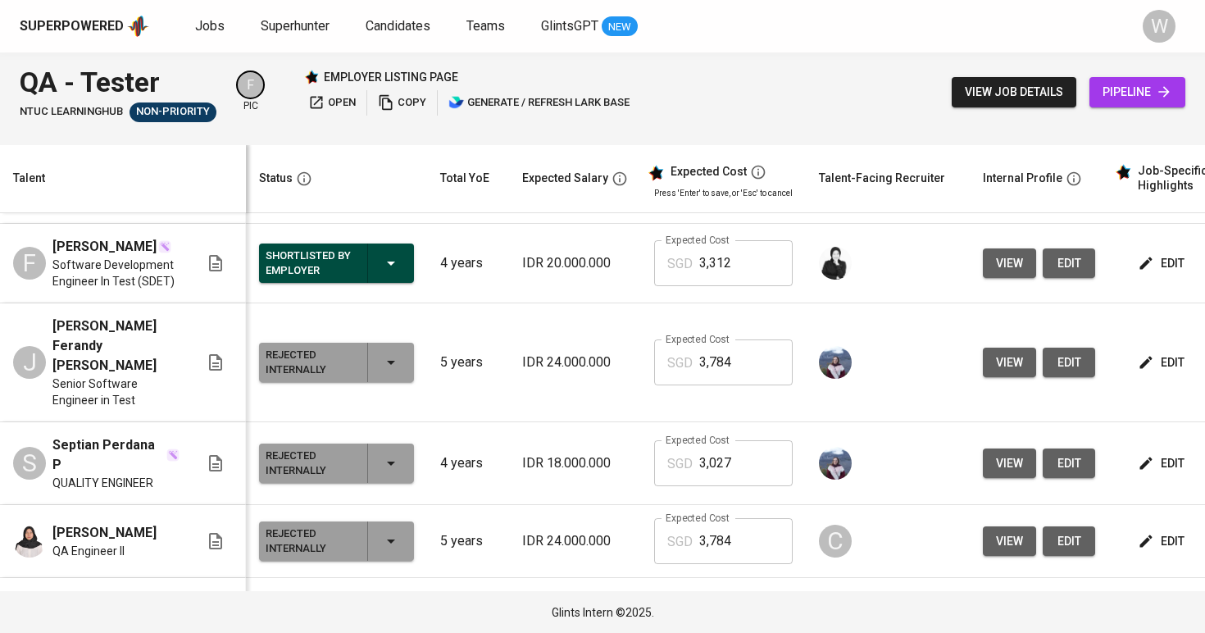
scroll to position [599, 0]
click at [1125, 427] on td "edit" at bounding box center [1182, 462] width 148 height 83
click at [1141, 453] on span "edit" at bounding box center [1162, 463] width 43 height 20
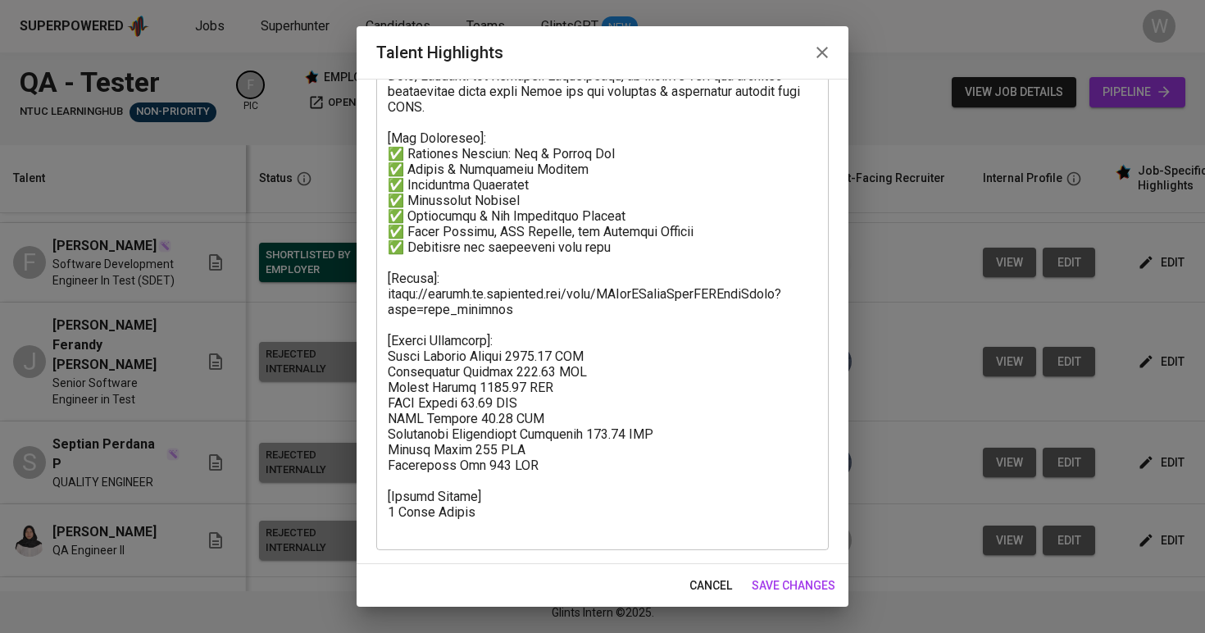
scroll to position [228, 0]
click at [826, 585] on span "save changes" at bounding box center [794, 585] width 84 height 20
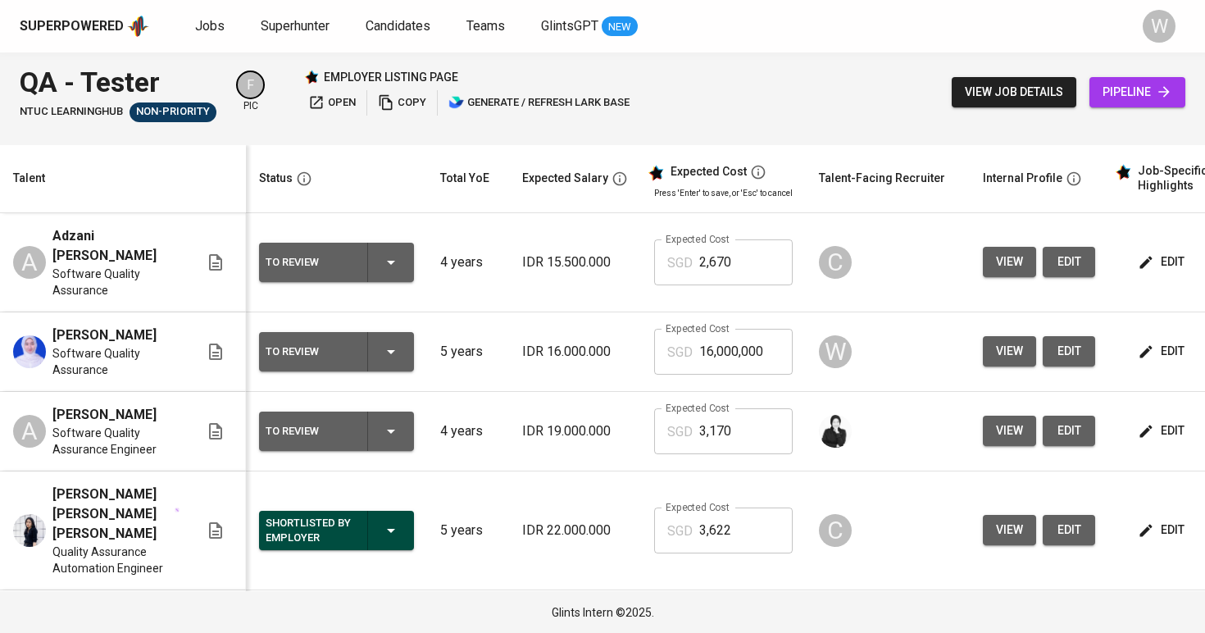
scroll to position [0, 0]
click at [1157, 362] on span "edit" at bounding box center [1162, 351] width 43 height 20
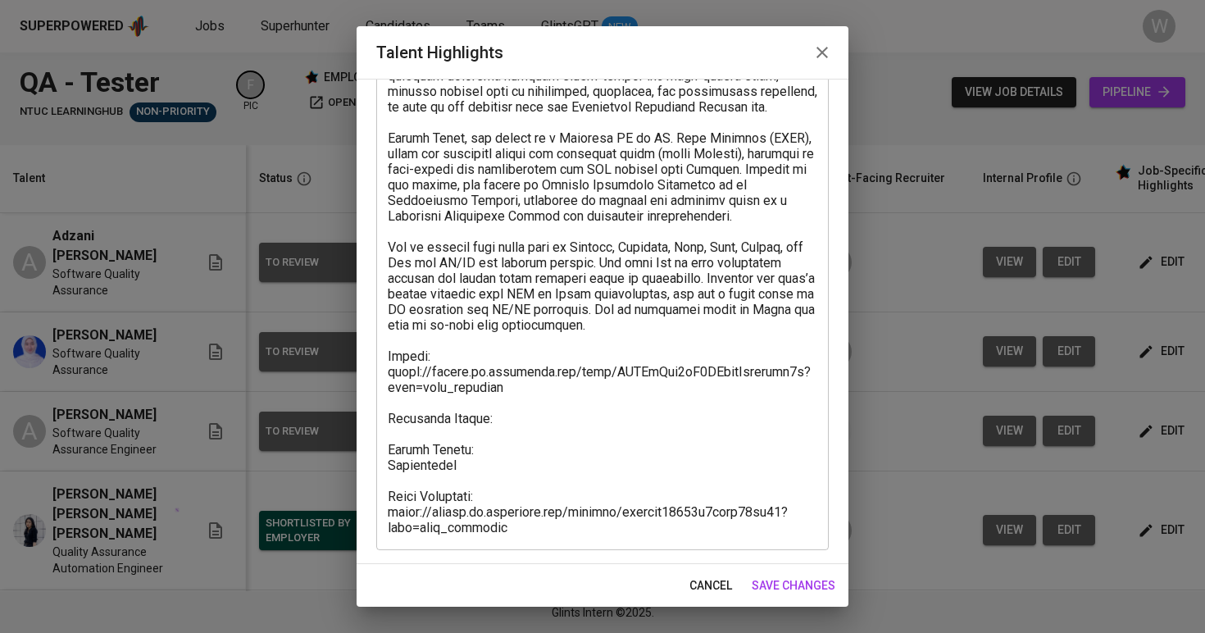
scroll to position [228, 0]
click at [575, 428] on textarea at bounding box center [603, 247] width 430 height 576
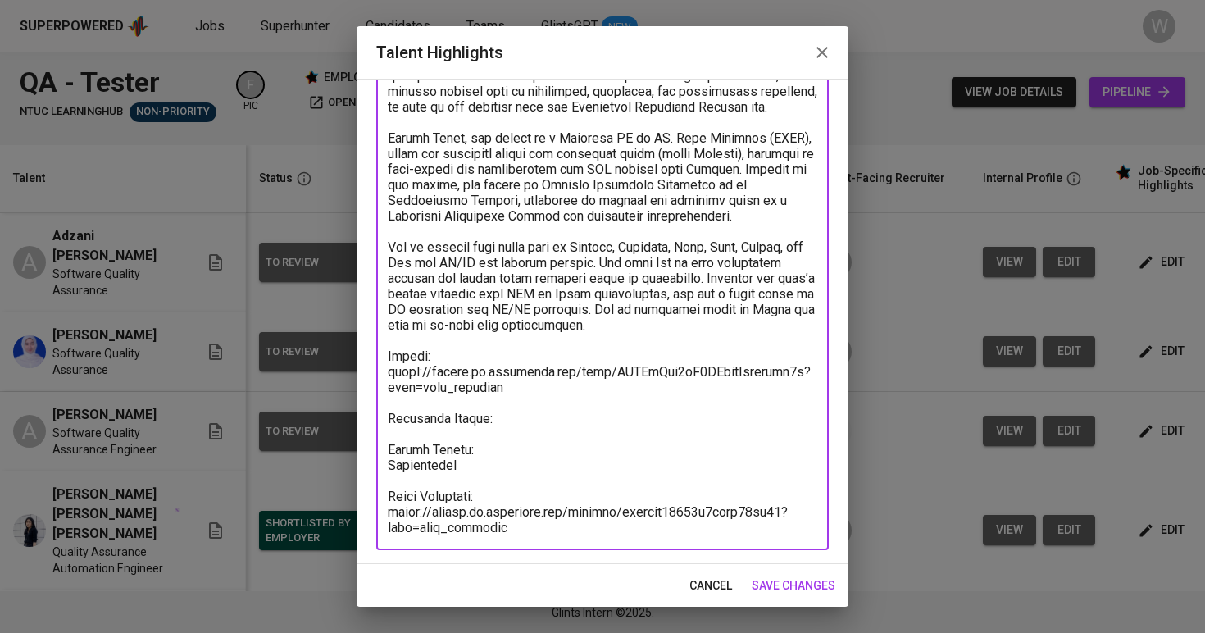
drag, startPoint x: 516, startPoint y: 421, endPoint x: 388, endPoint y: 420, distance: 127.9
click at [388, 420] on textarea at bounding box center [603, 247] width 430 height 576
paste textarea "Total Monthly Salary 2884.40 SGD Recruitment Service 317.44 SGD Talent Salary 1…"
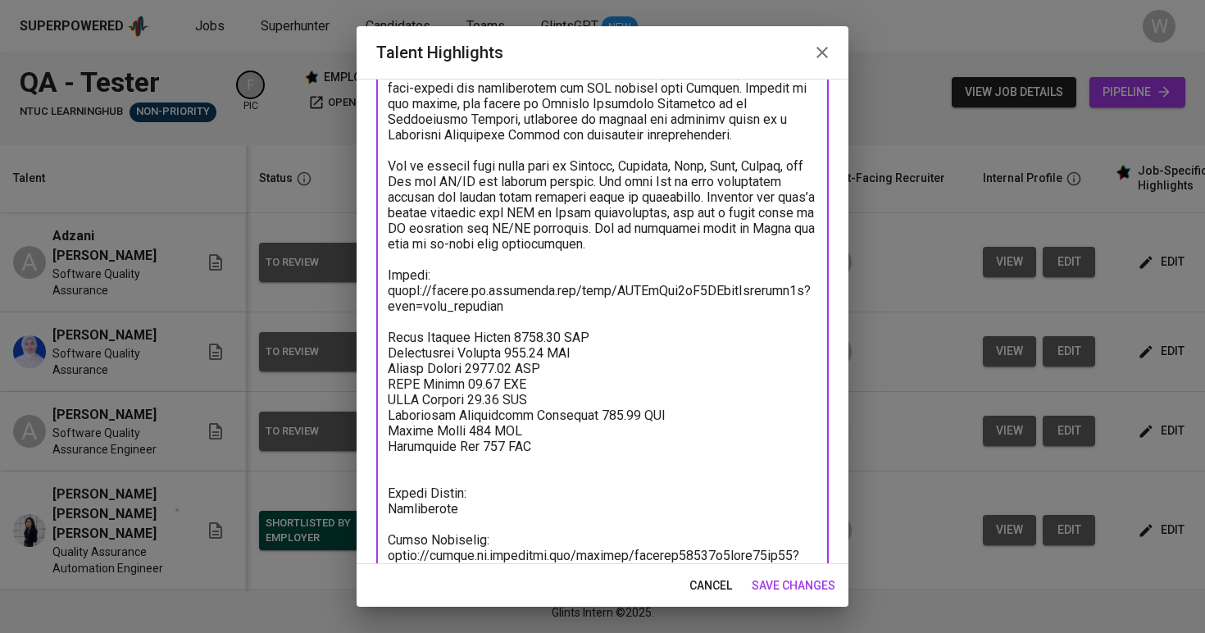
scroll to position [317, 0]
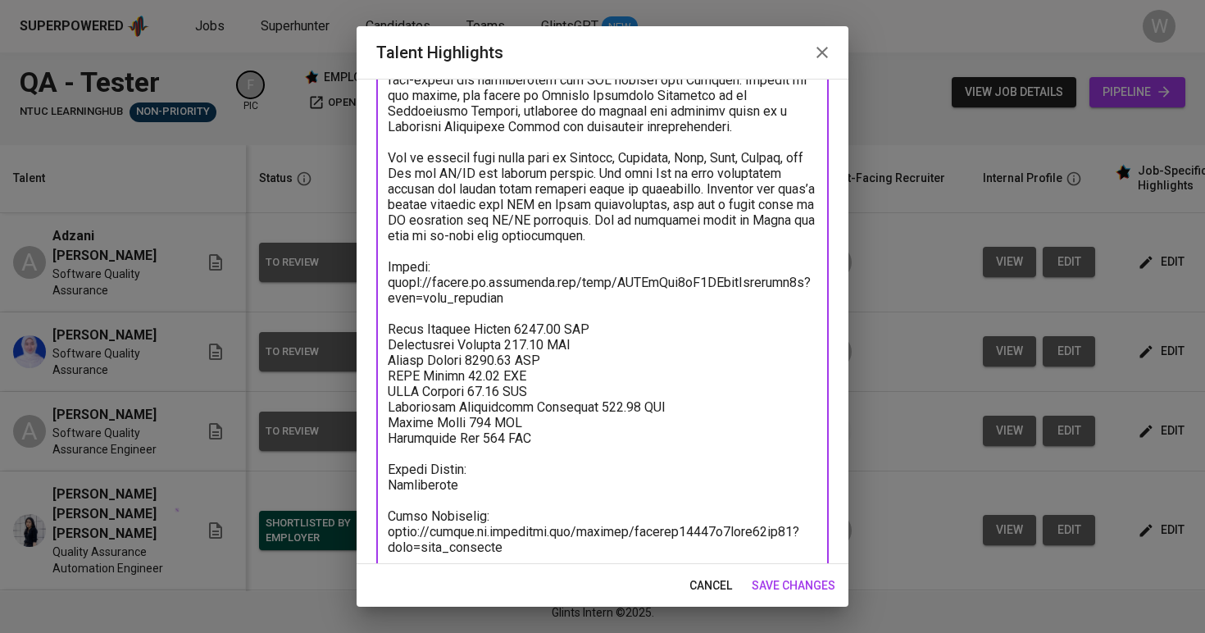
type textarea "Uma is currently working as a Software Quality Assurance Engineer at Bibit.id, …"
click at [791, 580] on span "save changes" at bounding box center [794, 585] width 84 height 20
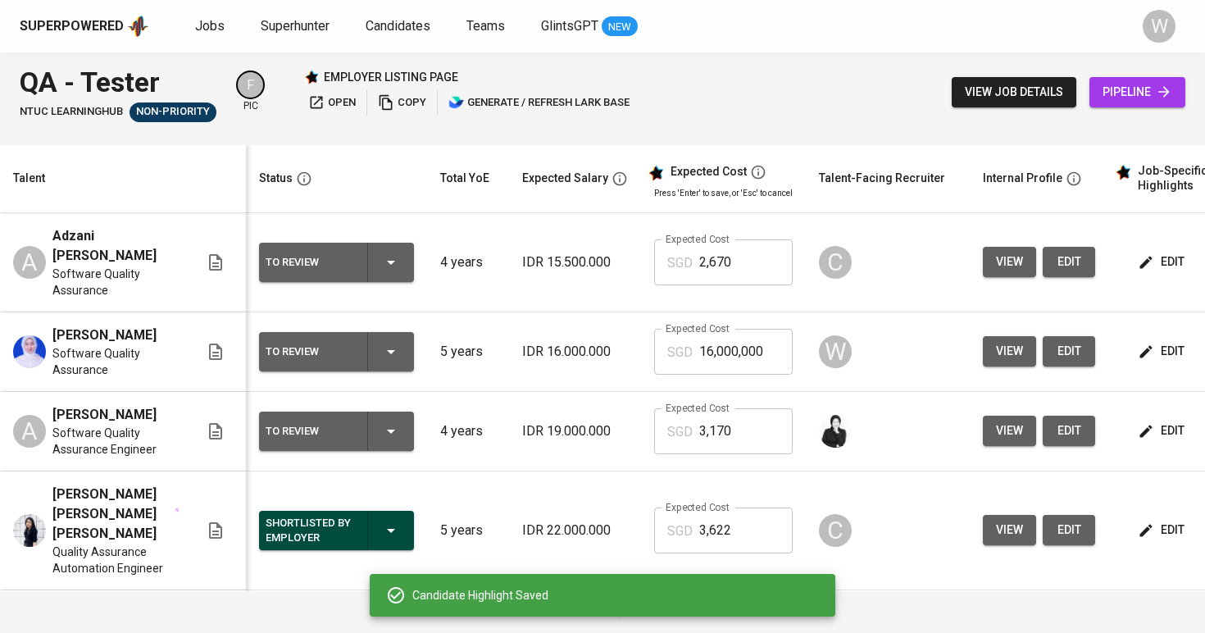
click at [745, 247] on input "2,670" at bounding box center [745, 262] width 93 height 46
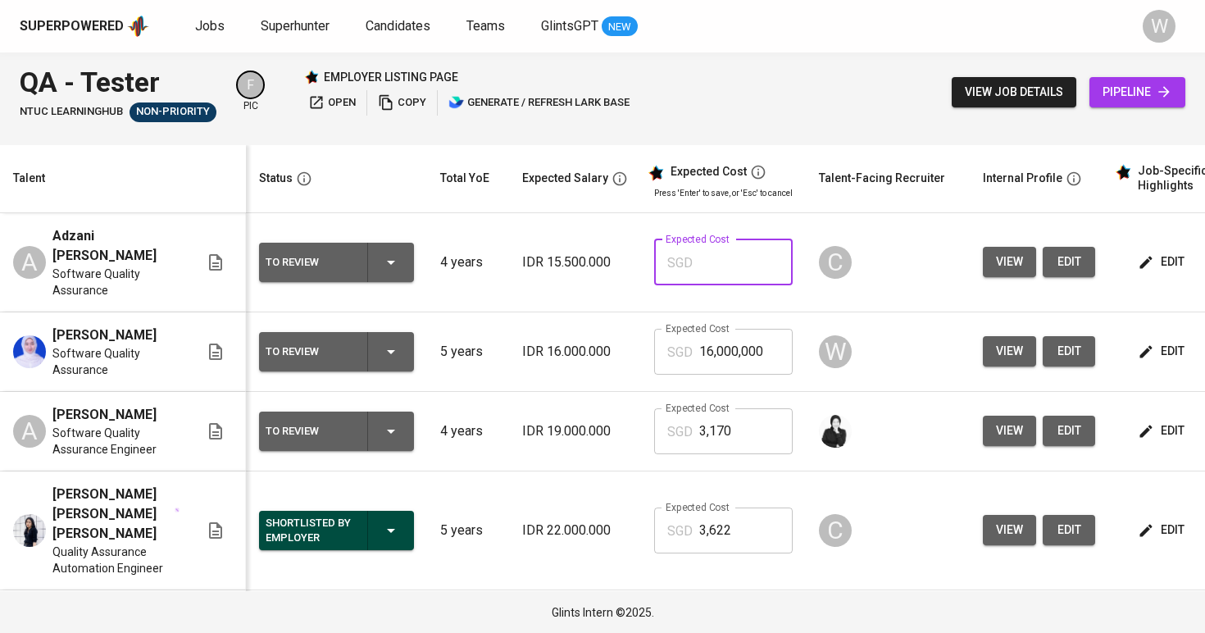
click at [778, 343] on td "Expected Cost SGD 16,000,000 Expected Cost" at bounding box center [723, 352] width 165 height 80
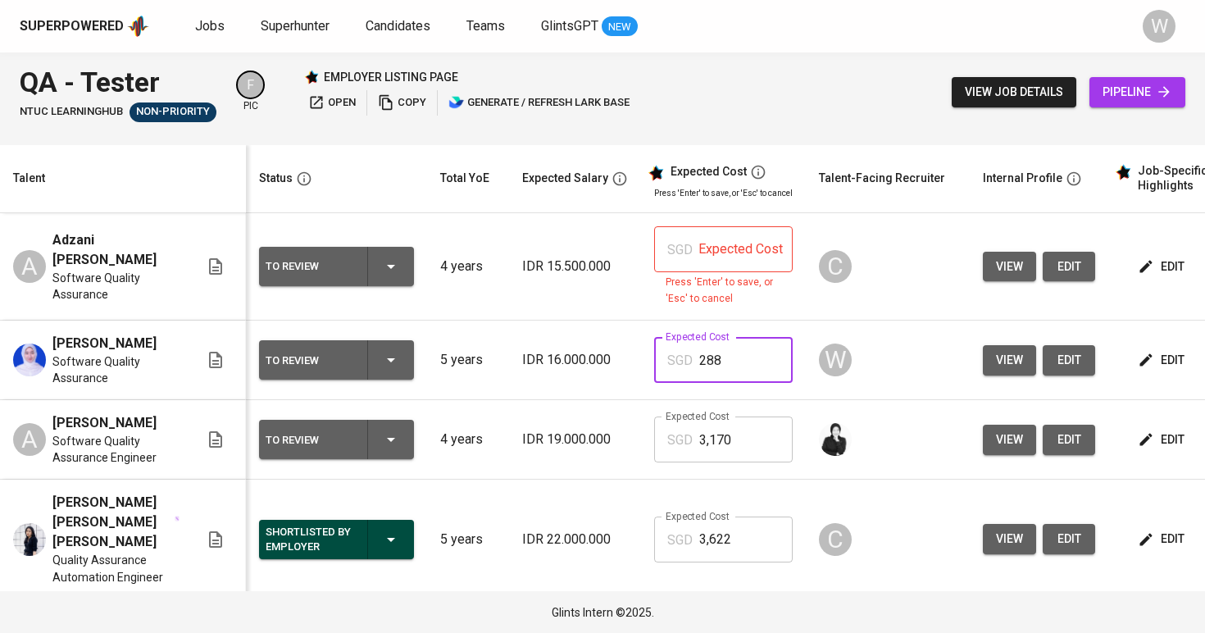
type input "2,885"
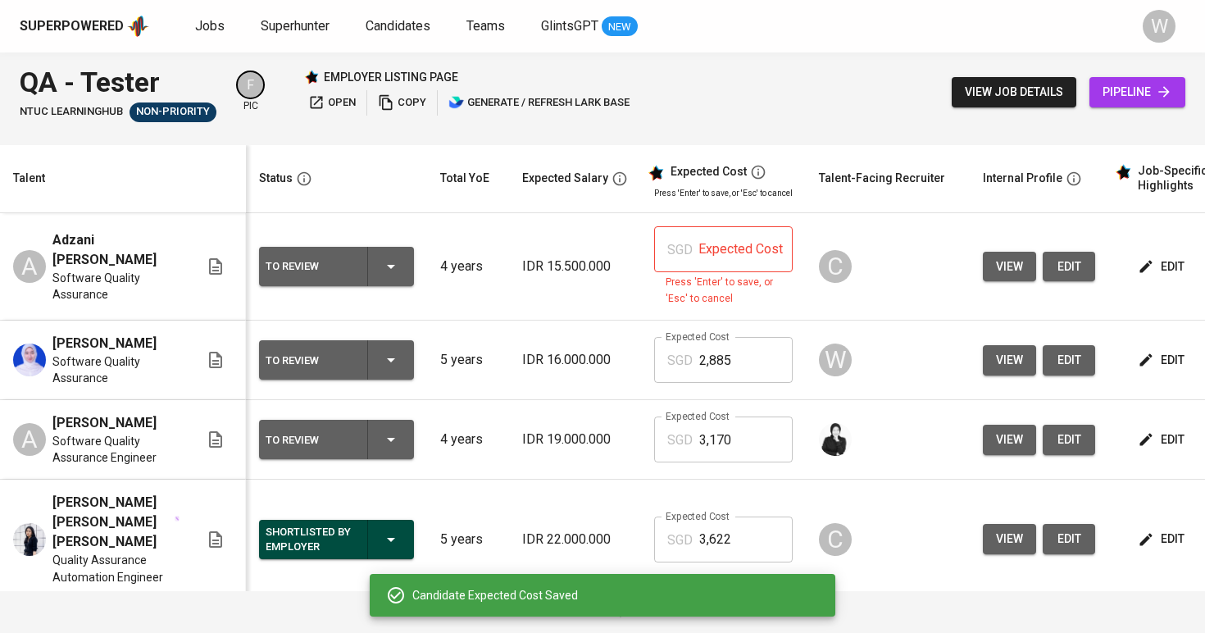
click at [742, 250] on input "text" at bounding box center [745, 249] width 93 height 46
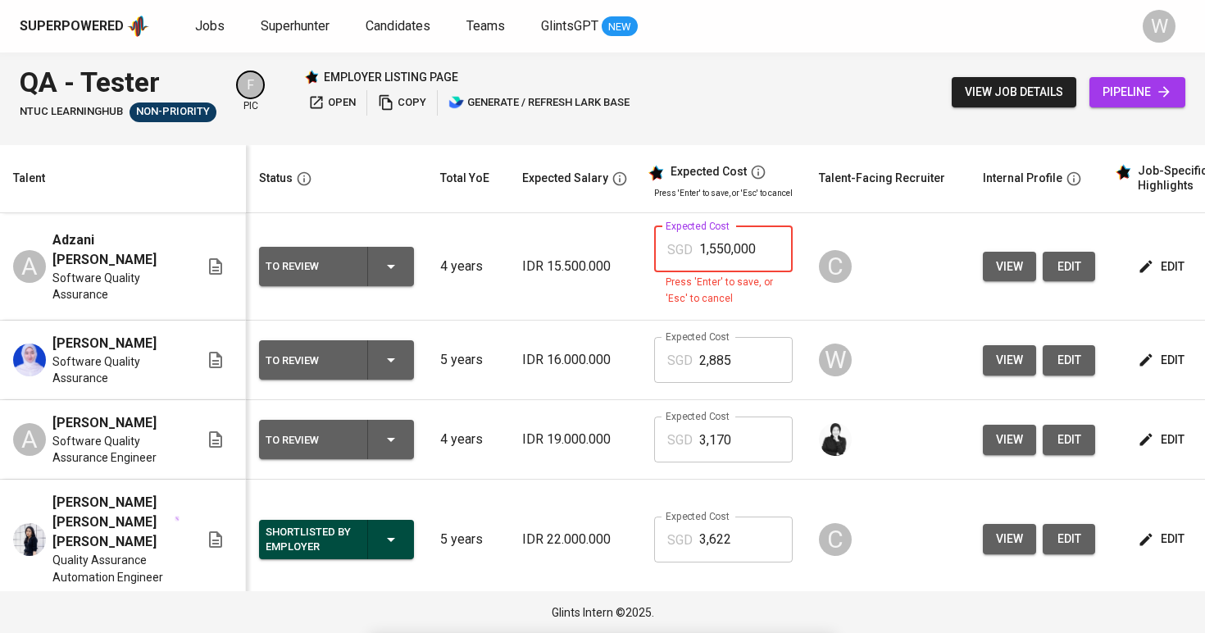
type input "15,500,000"
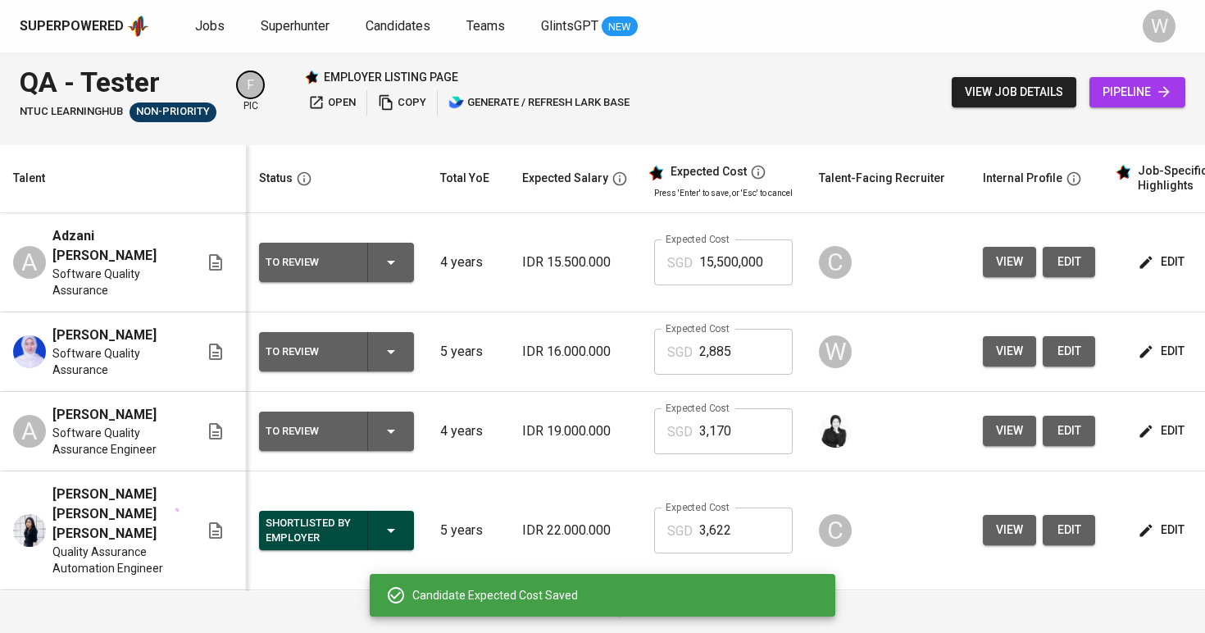
scroll to position [45, 0]
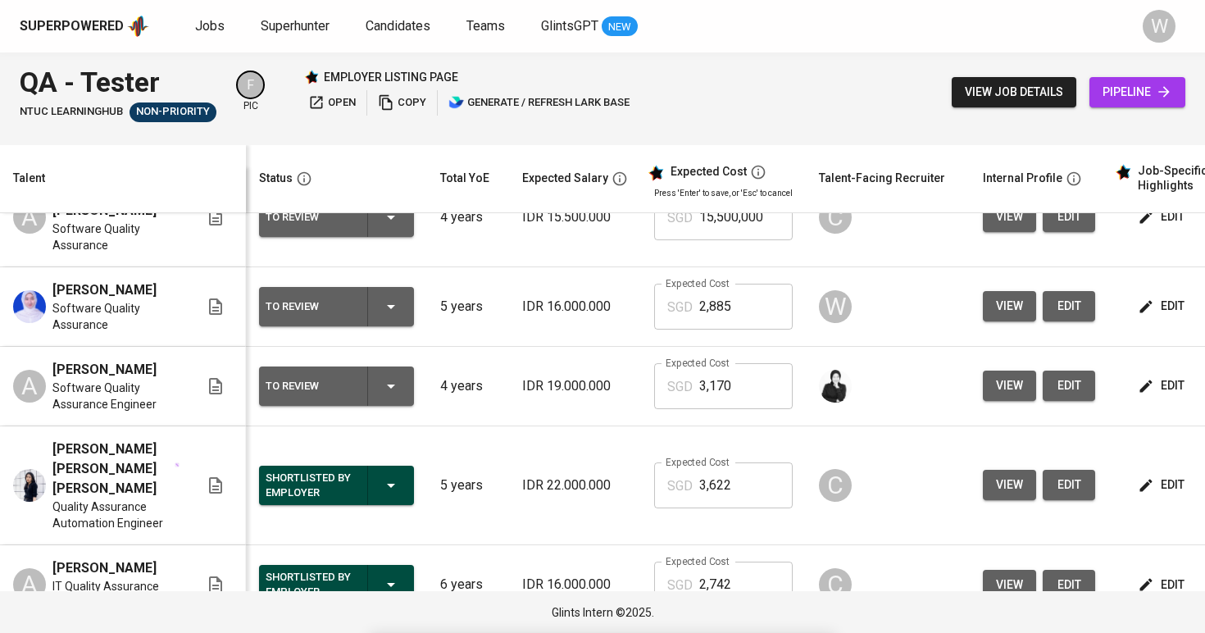
click at [1060, 307] on span "edit" at bounding box center [1069, 306] width 26 height 20
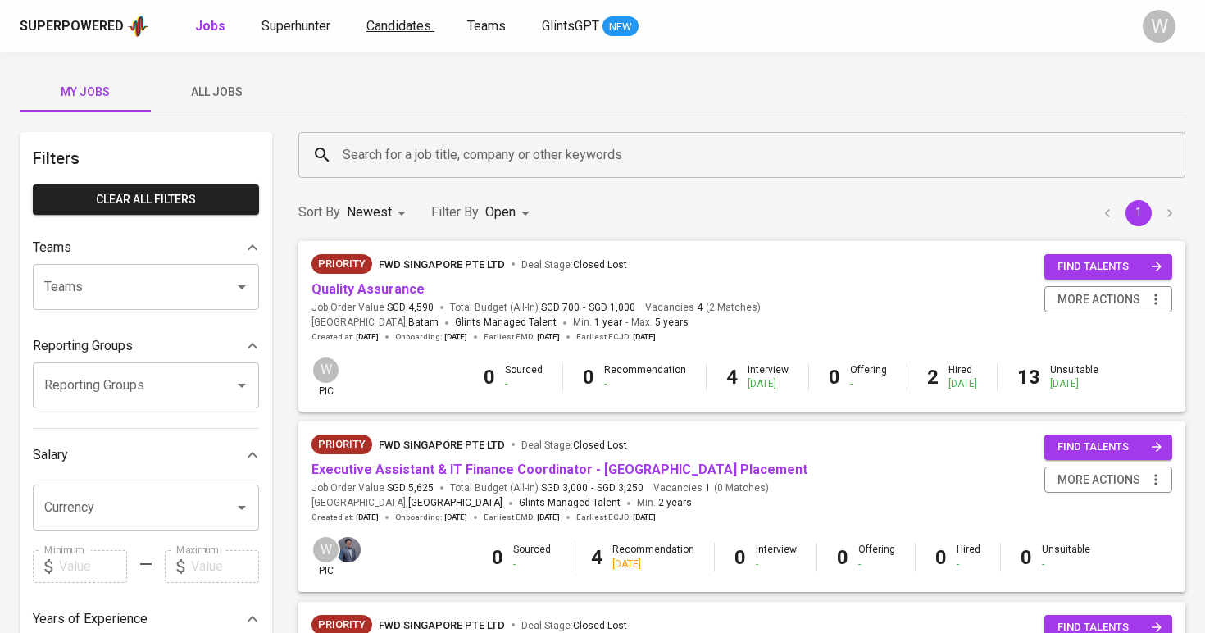
scroll to position [774, 0]
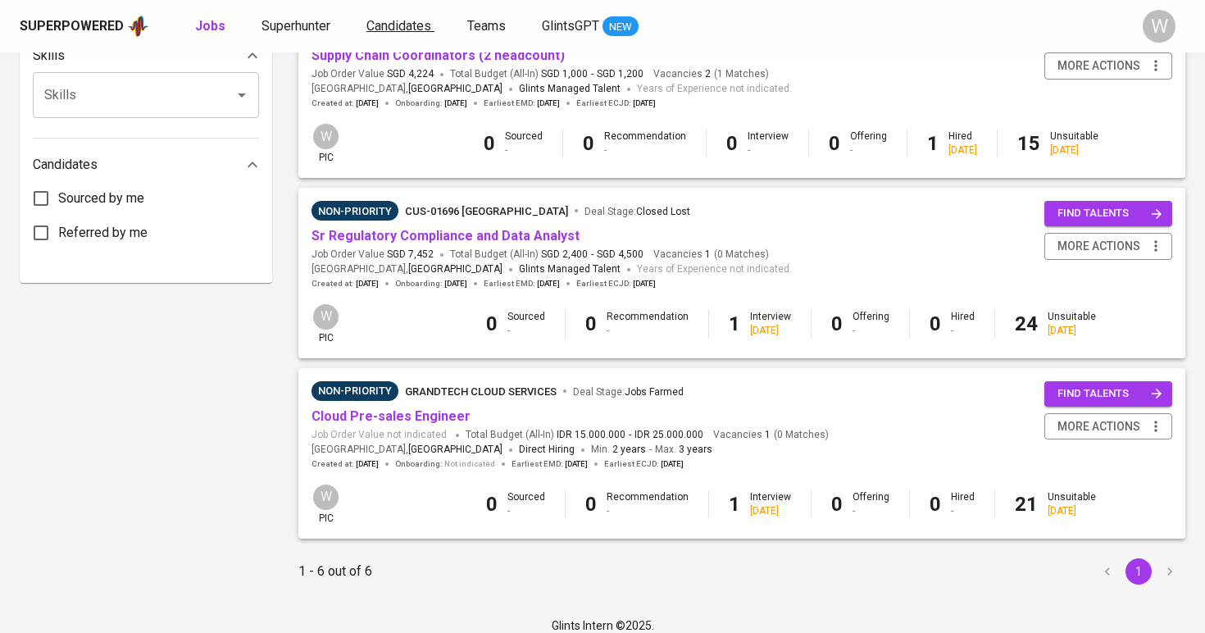
click at [428, 19] on span "Candidates" at bounding box center [398, 26] width 65 height 16
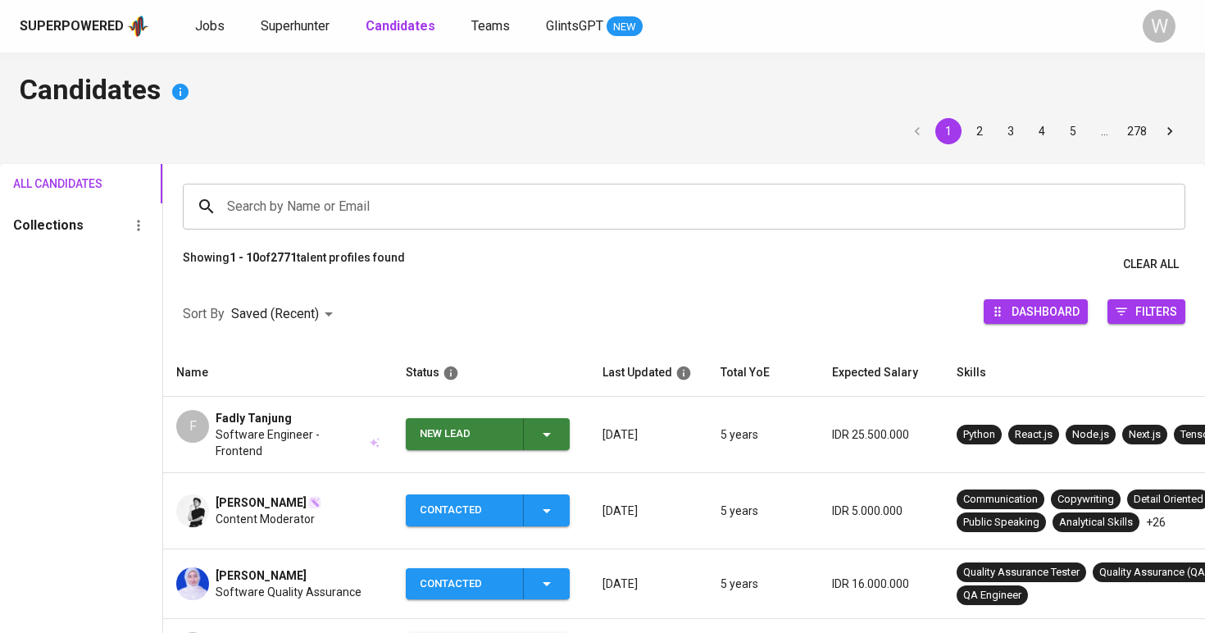
click at [539, 432] on icon "button" at bounding box center [547, 435] width 20 height 20
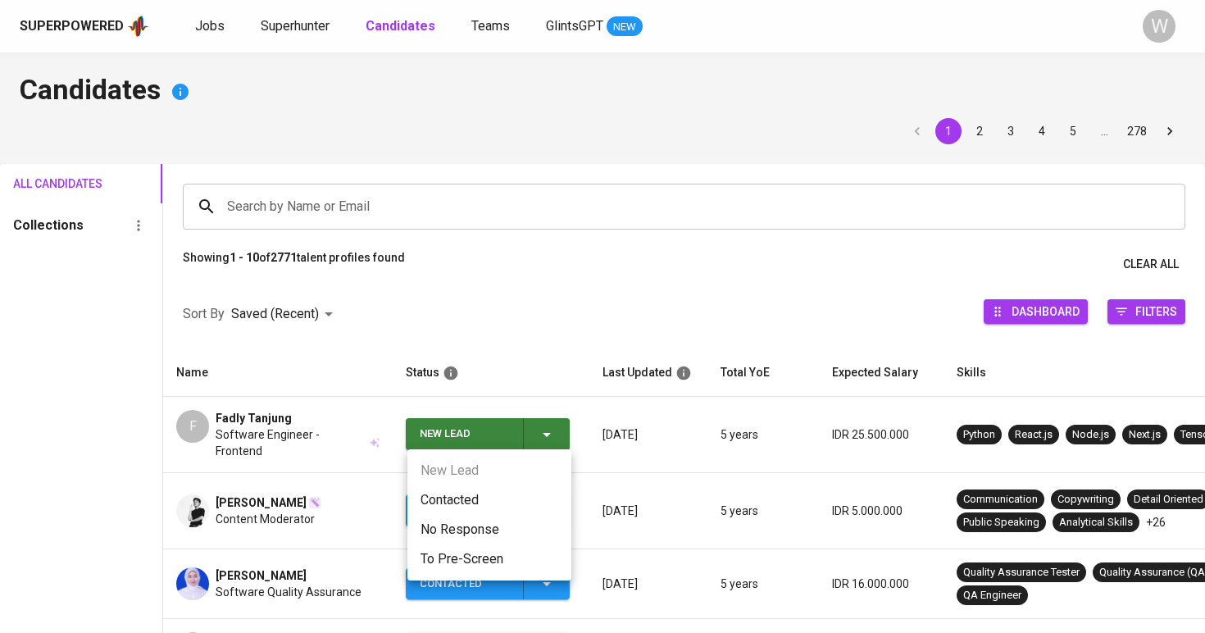
click at [498, 503] on li "Contacted" at bounding box center [489, 500] width 164 height 30
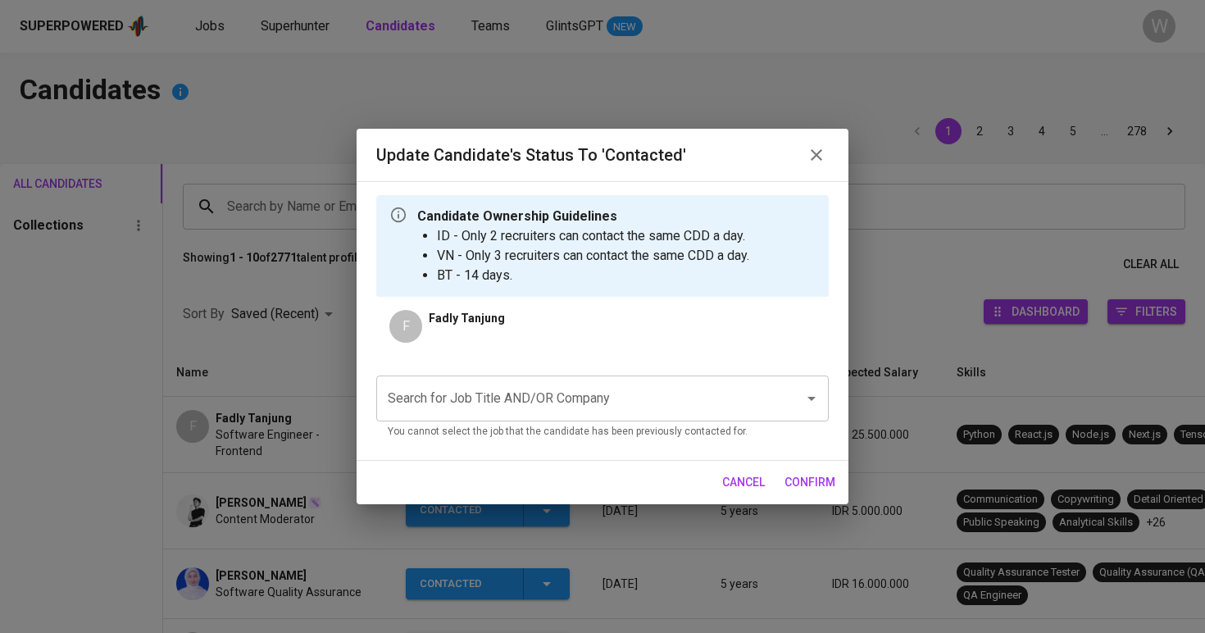
click at [522, 411] on input "Search for Job Title AND/OR Company" at bounding box center [580, 398] width 392 height 31
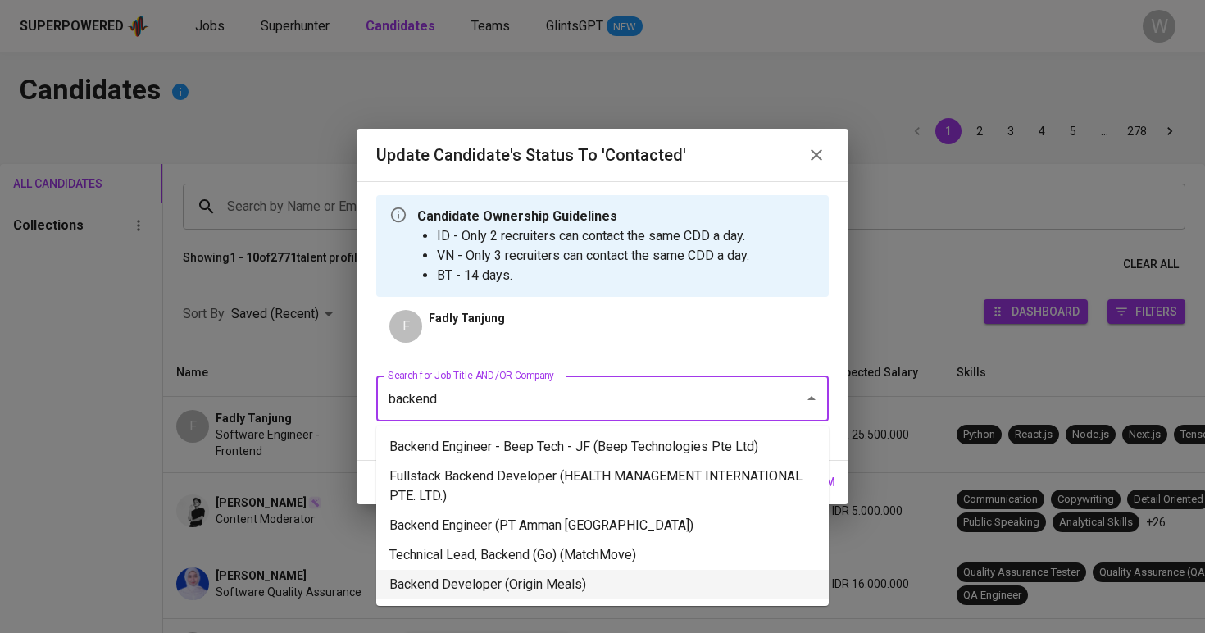
type input "backend"
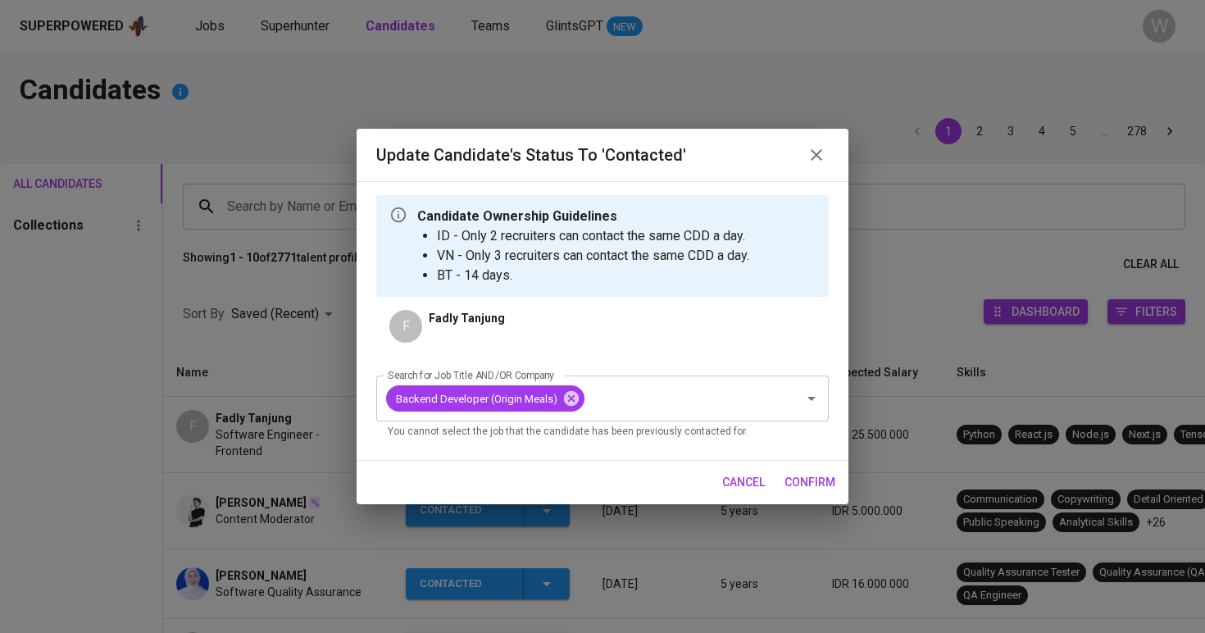
click at [804, 491] on span "confirm" at bounding box center [810, 482] width 51 height 20
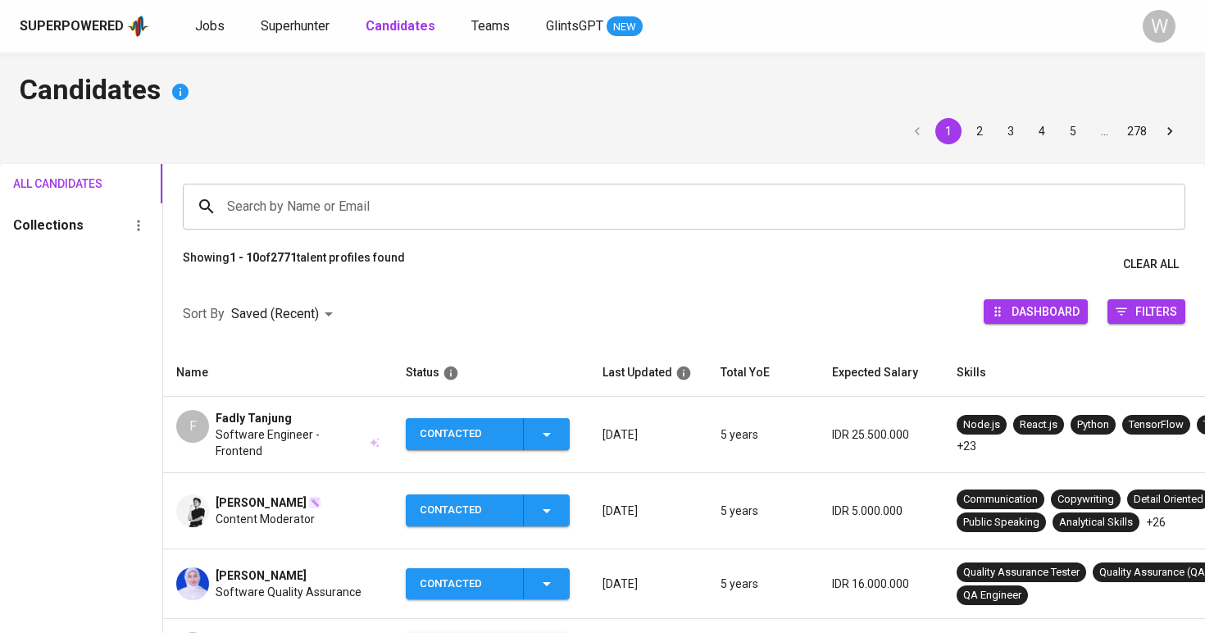
click at [280, 494] on span "[PERSON_NAME]" at bounding box center [261, 502] width 91 height 16
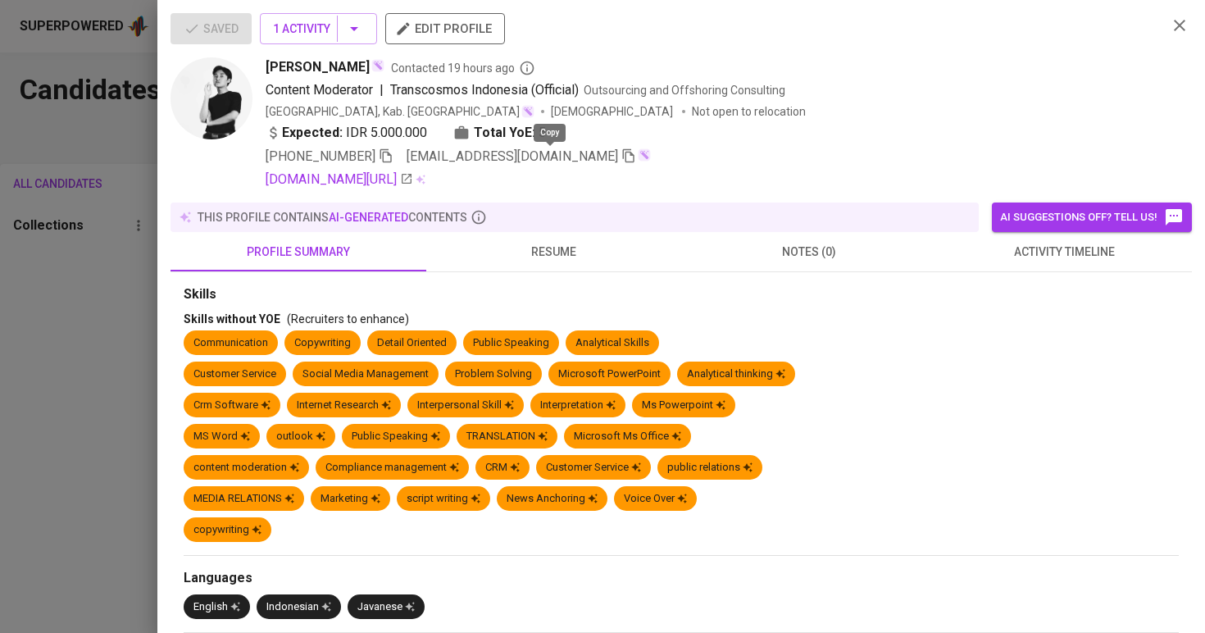
click at [623, 154] on icon "button" at bounding box center [628, 156] width 11 height 14
click at [75, 231] on div at bounding box center [602, 316] width 1205 height 633
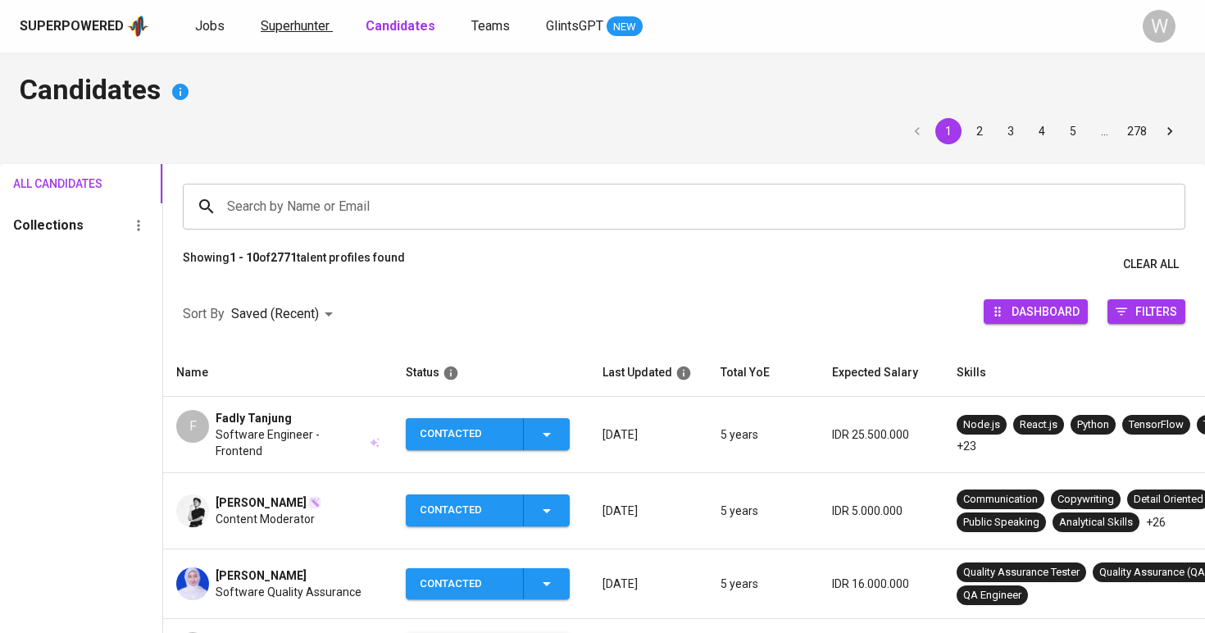
click at [272, 26] on span "Superhunter" at bounding box center [295, 26] width 69 height 16
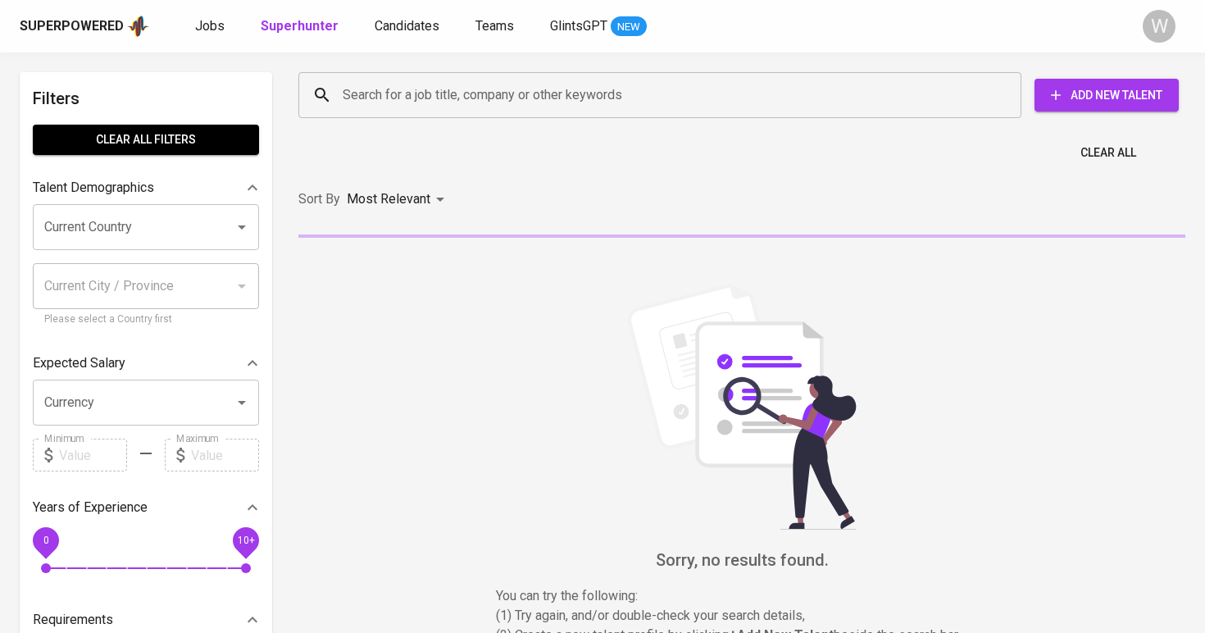
click at [375, 135] on div "Clear All" at bounding box center [742, 148] width 907 height 40
click at [379, 111] on div "Search for a job title, company or other keywords" at bounding box center [659, 95] width 723 height 46
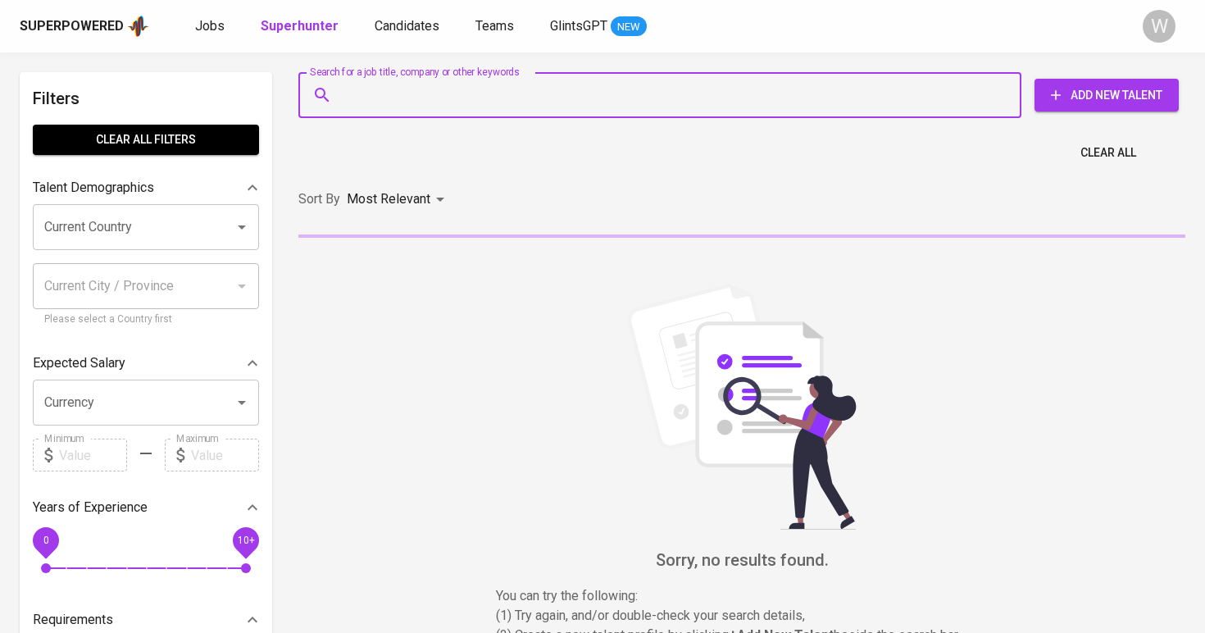
paste input "[EMAIL_ADDRESS][DOMAIN_NAME]"
type input "[EMAIL_ADDRESS][DOMAIN_NAME]"
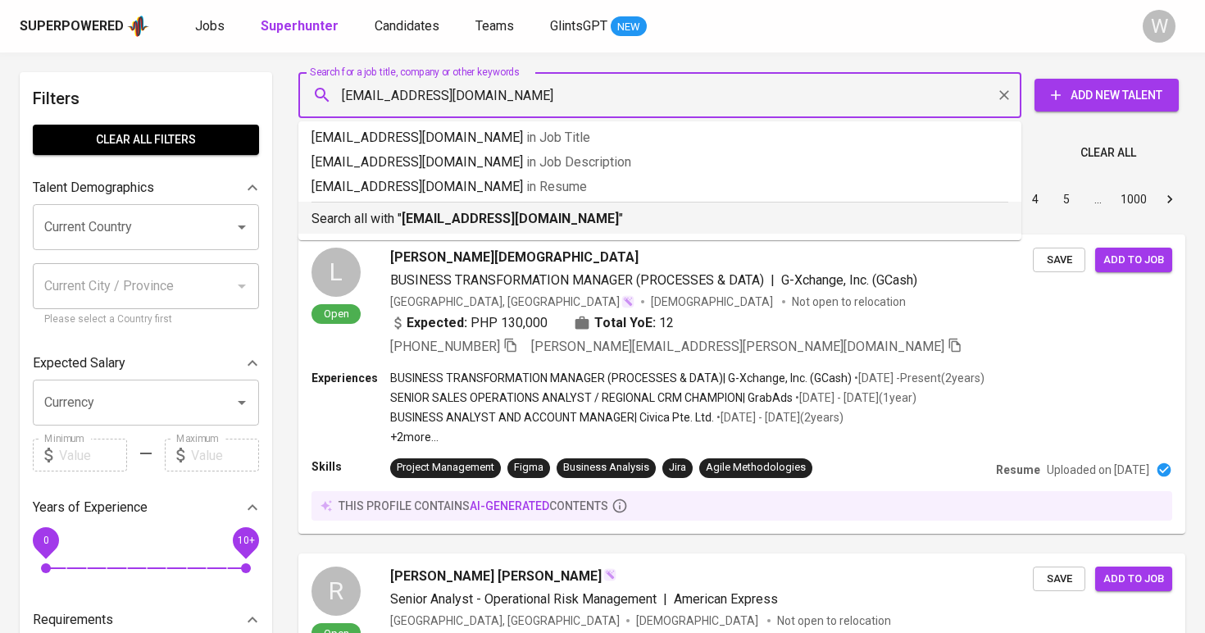
click at [451, 219] on b "[EMAIL_ADDRESS][DOMAIN_NAME]" at bounding box center [510, 219] width 217 height 16
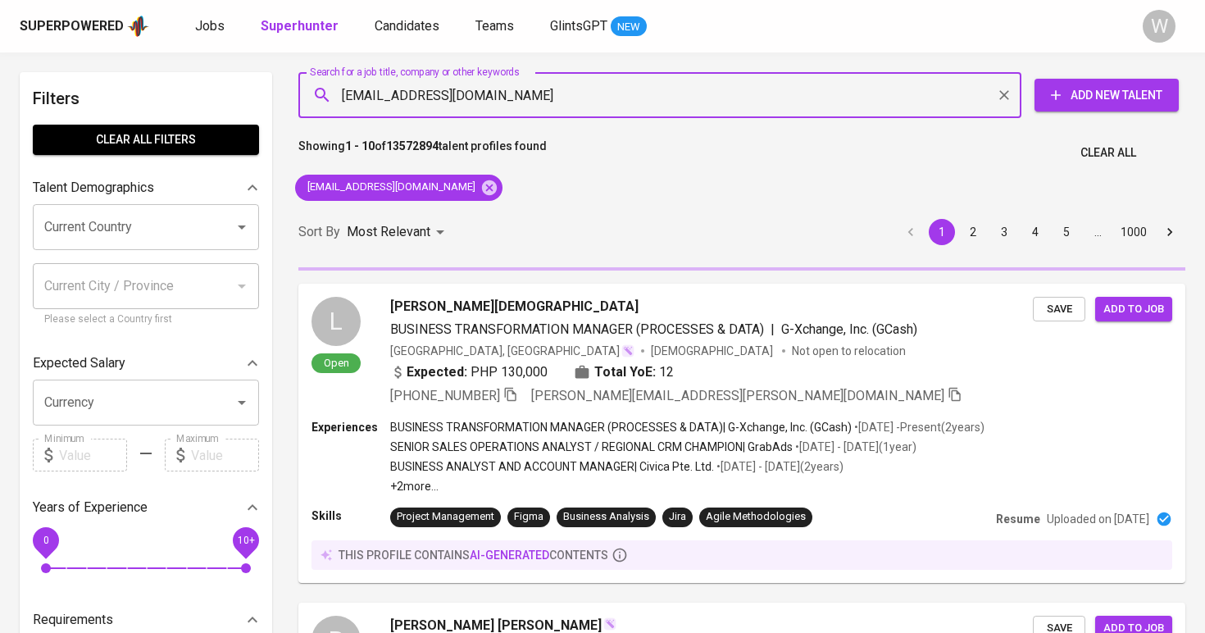
click at [484, 220] on div "Sort By Most Relevant MOST_RELEVANT 1 2 3 4 5 … 1000" at bounding box center [742, 232] width 907 height 50
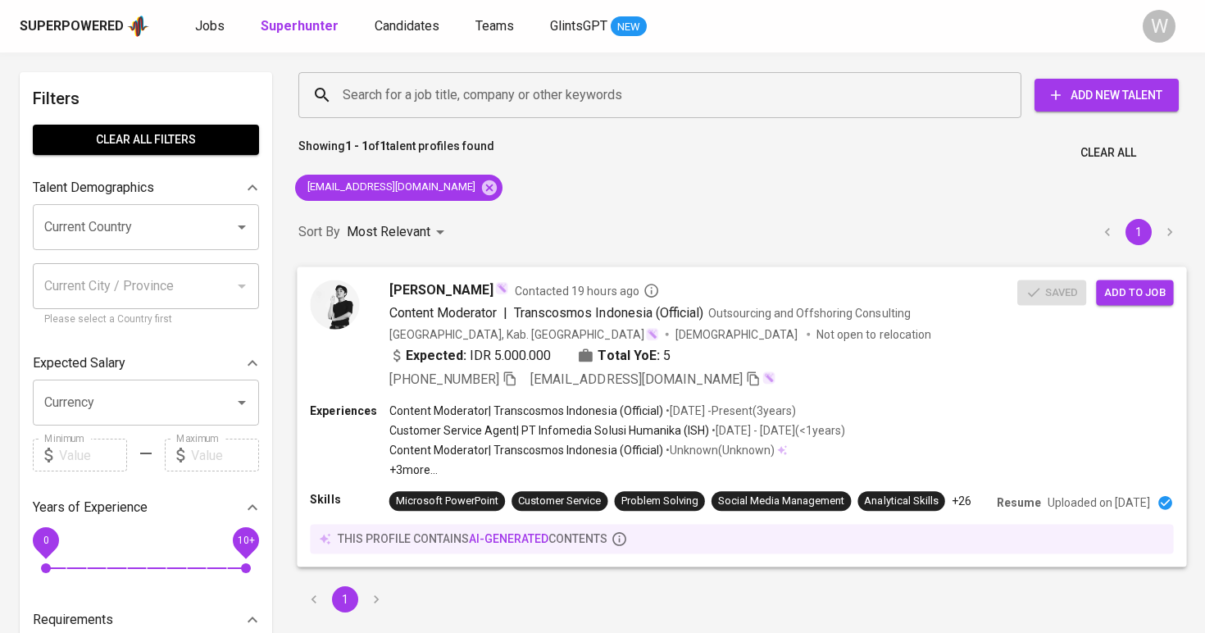
click at [1135, 287] on span "Add to job" at bounding box center [1134, 292] width 61 height 19
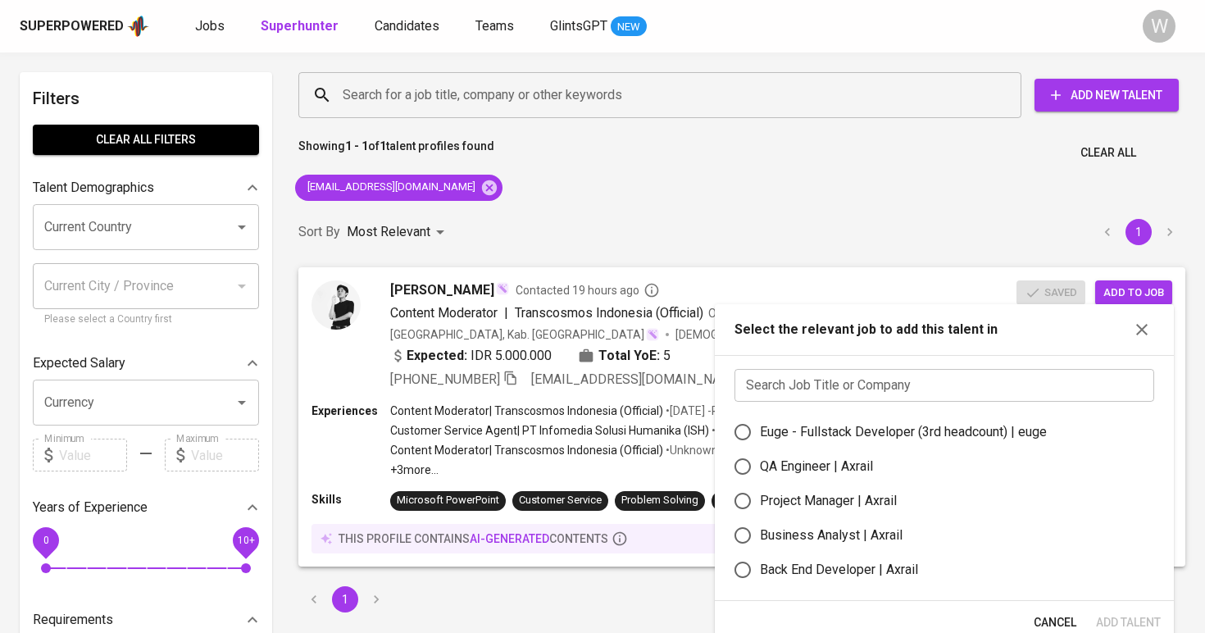
click at [868, 375] on input "text" at bounding box center [945, 385] width 420 height 33
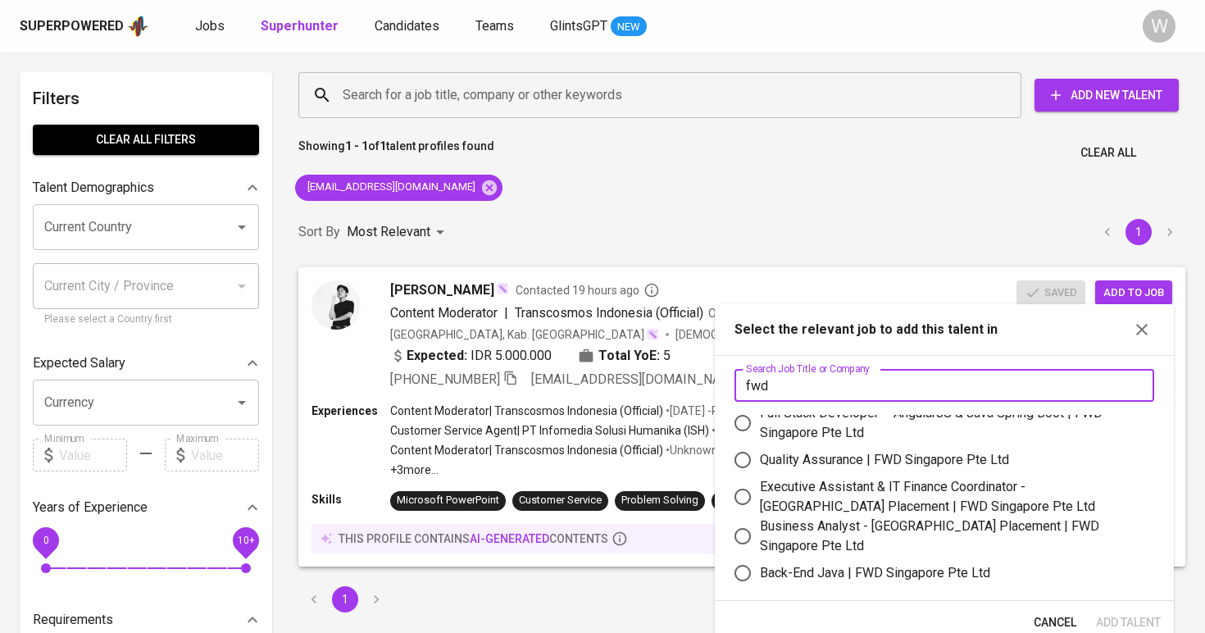
scroll to position [10, 0]
type input "fwd"
click at [859, 460] on div "Quality Assurance | FWD Singapore Pte Ltd" at bounding box center [884, 462] width 249 height 20
click at [760, 460] on input "Quality Assurance | FWD Singapore Pte Ltd" at bounding box center [742, 461] width 34 height 34
radio input "true"
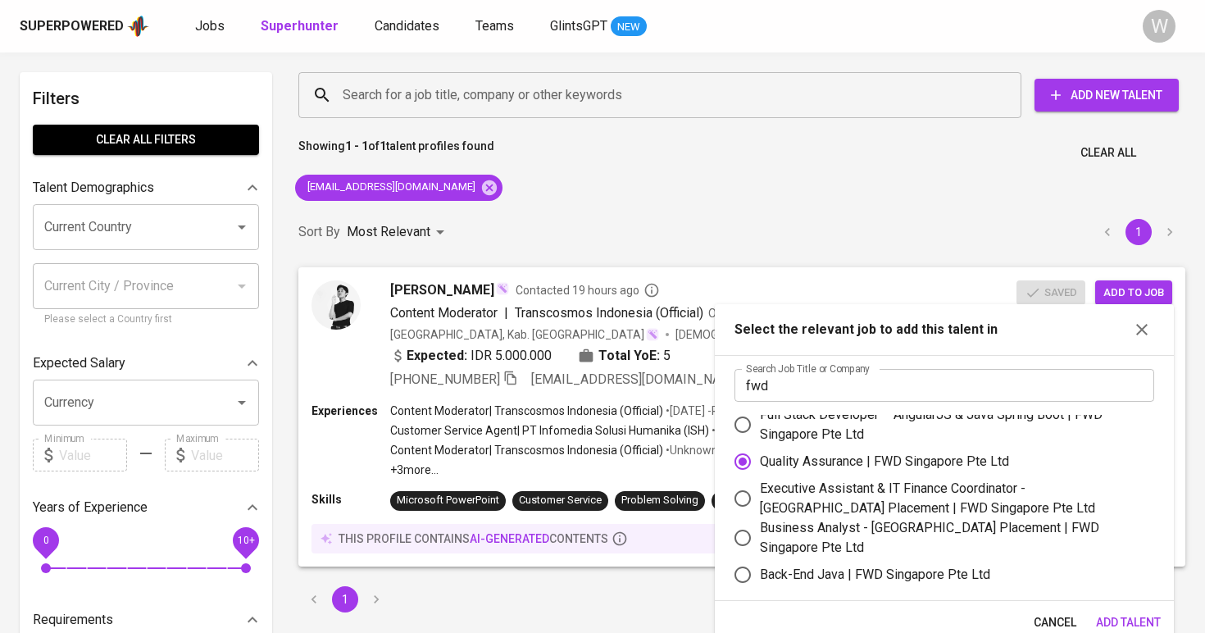
click at [1111, 617] on span "Add Talent" at bounding box center [1128, 622] width 65 height 20
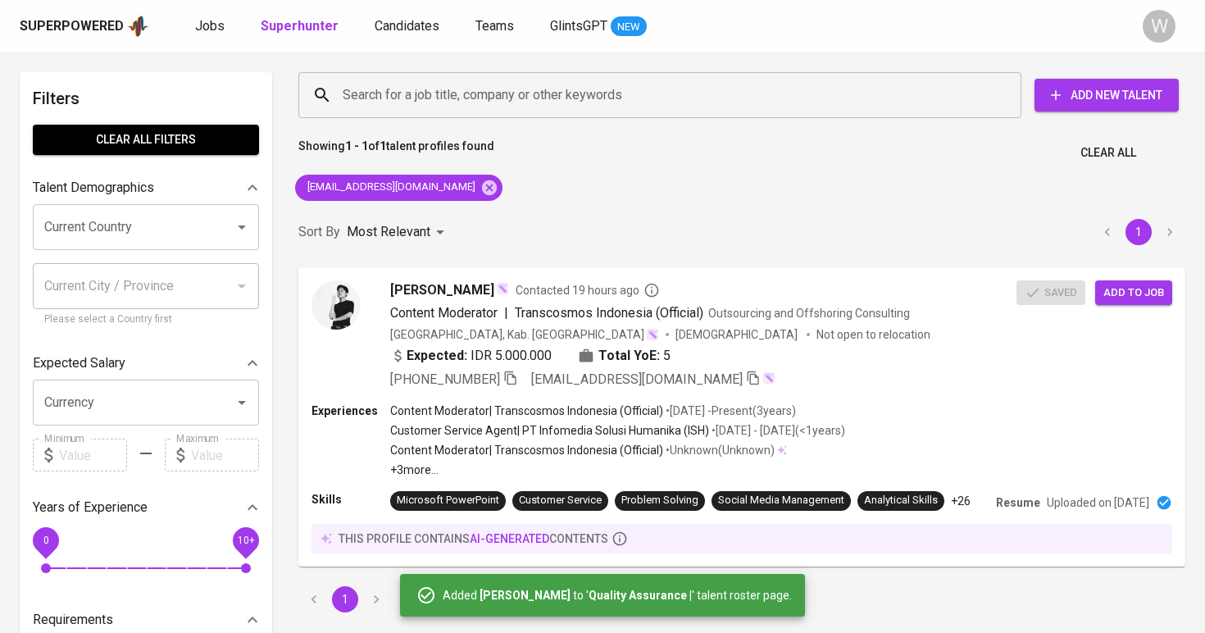
click at [201, 15] on div "Superpowered Jobs Superhunter Candidates Teams GlintsGPT NEW" at bounding box center [576, 26] width 1113 height 25
click at [199, 25] on span "Jobs" at bounding box center [210, 26] width 30 height 16
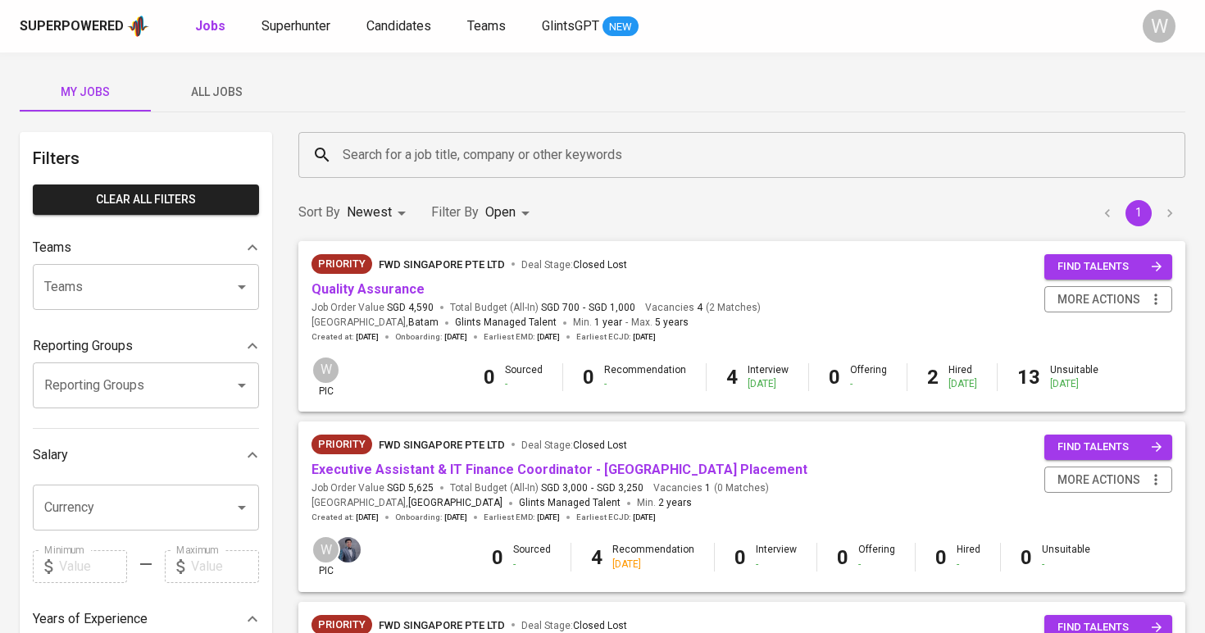
click at [393, 298] on span "Quality Assurance" at bounding box center [368, 289] width 113 height 19
click at [389, 292] on link "Quality Assurance" at bounding box center [368, 289] width 113 height 16
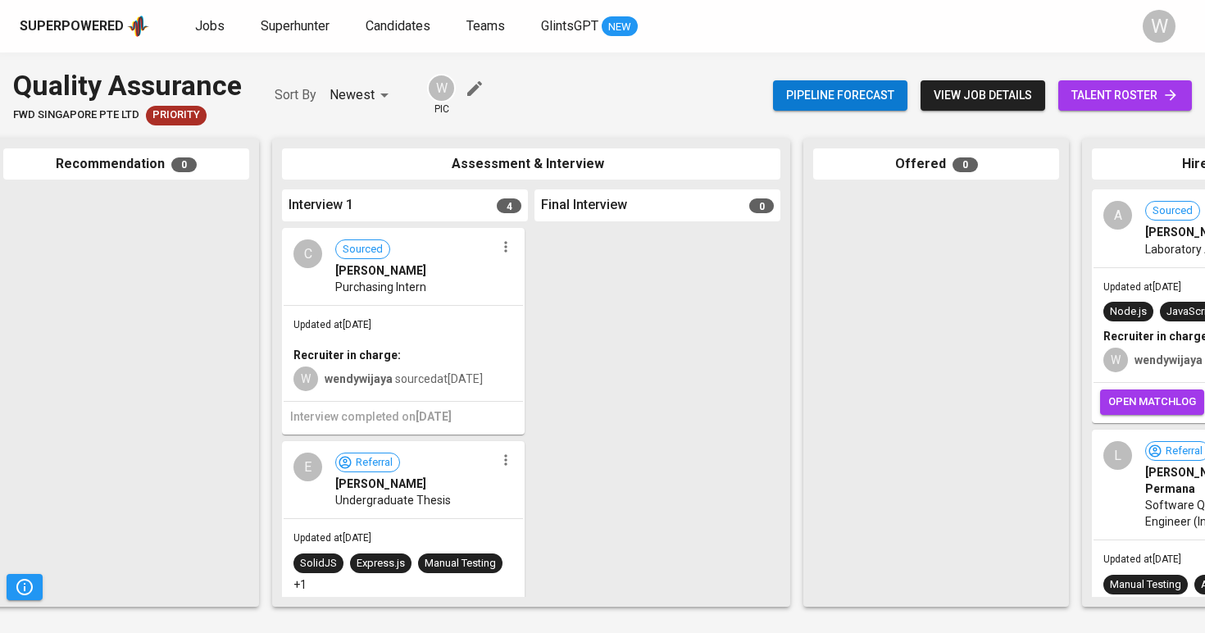
click at [1098, 78] on div "Pipeline forecast view job details talent roster" at bounding box center [982, 96] width 419 height 60
click at [1094, 108] on link "talent roster" at bounding box center [1125, 95] width 134 height 30
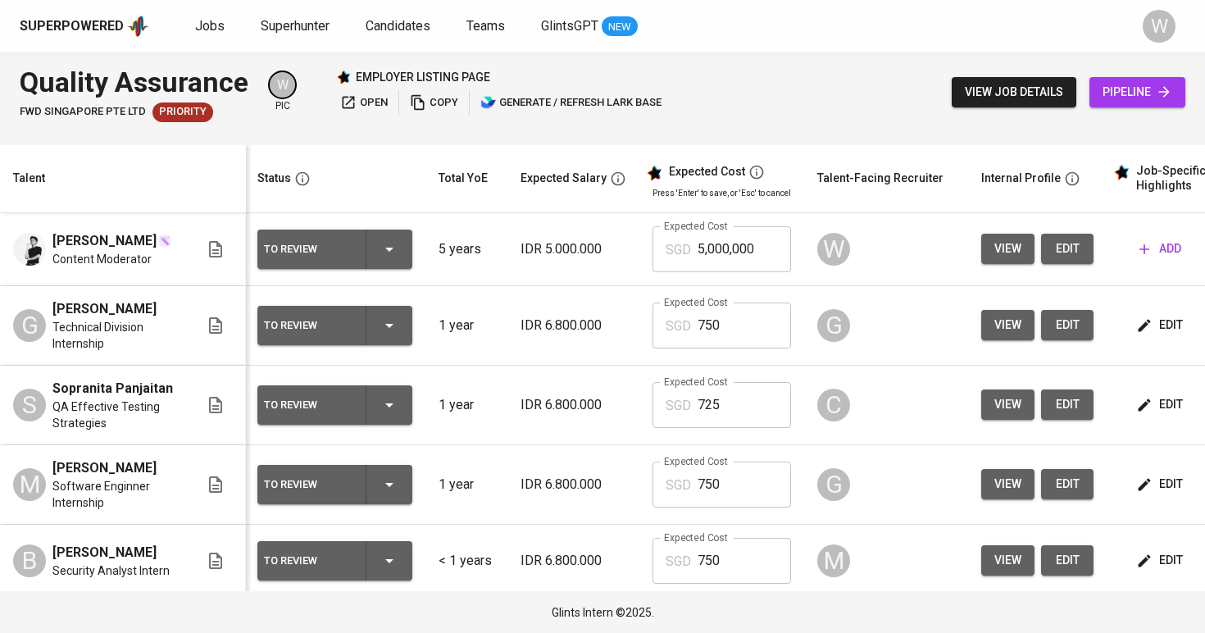
click at [869, 4] on div "Superpowered Jobs Superhunter Candidates Teams GlintsGPT NEW W" at bounding box center [602, 26] width 1205 height 52
click at [195, 31] on span "Jobs" at bounding box center [210, 26] width 30 height 16
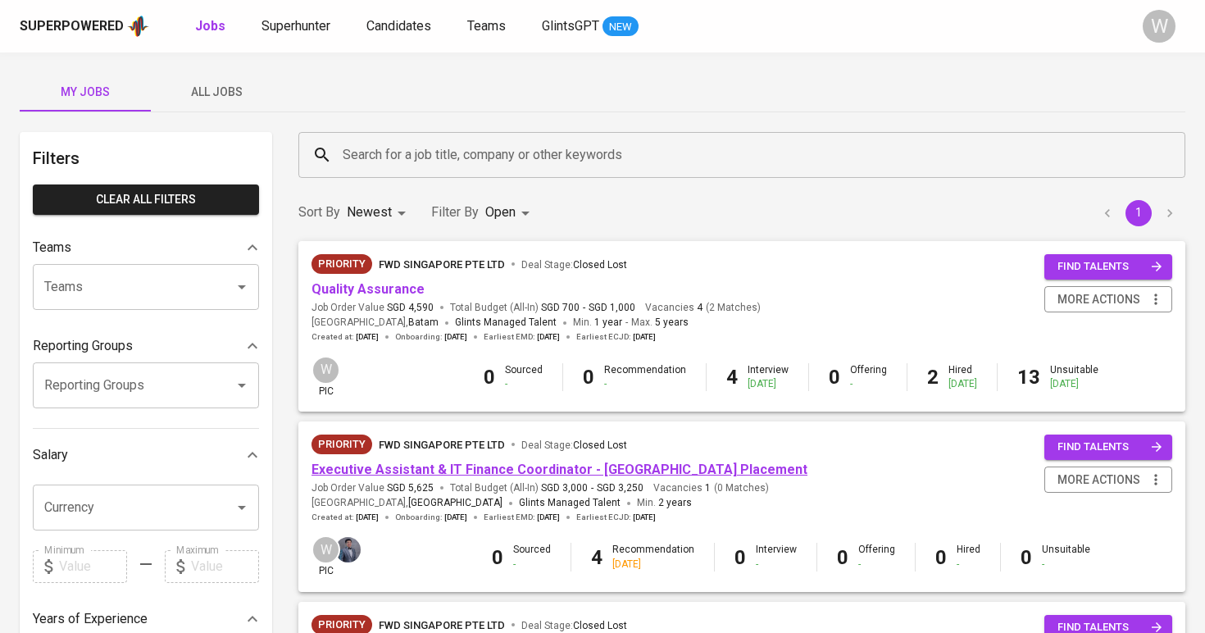
scroll to position [639, 0]
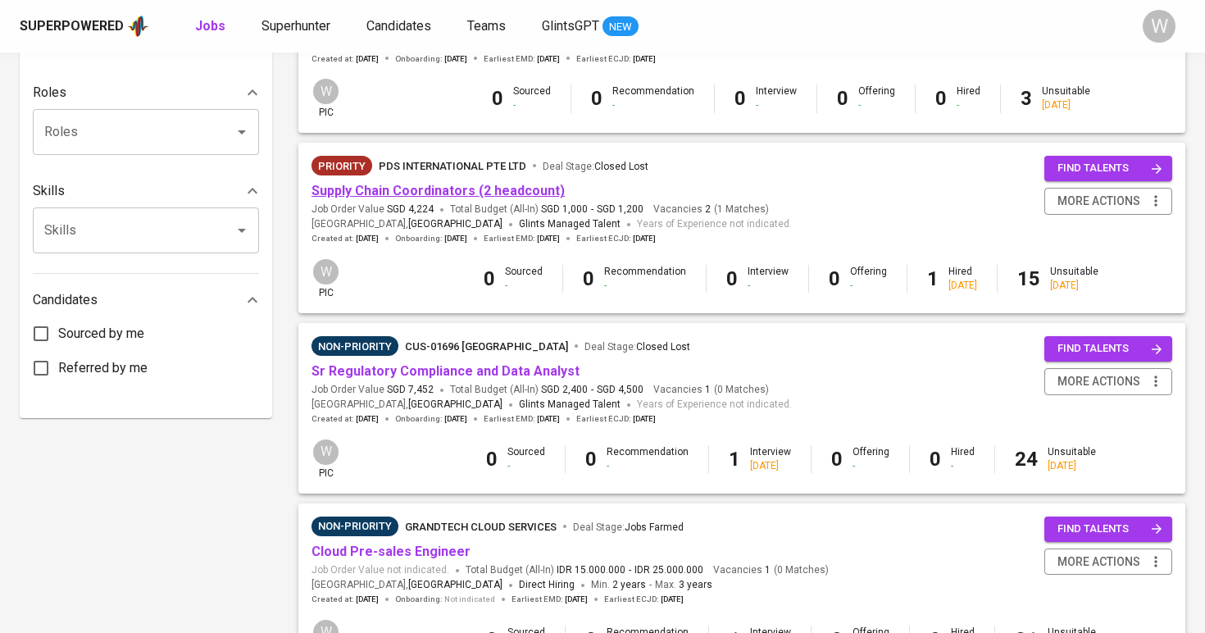
click at [493, 191] on link "Supply Chain Coordinators (2 headcount)" at bounding box center [438, 191] width 253 height 16
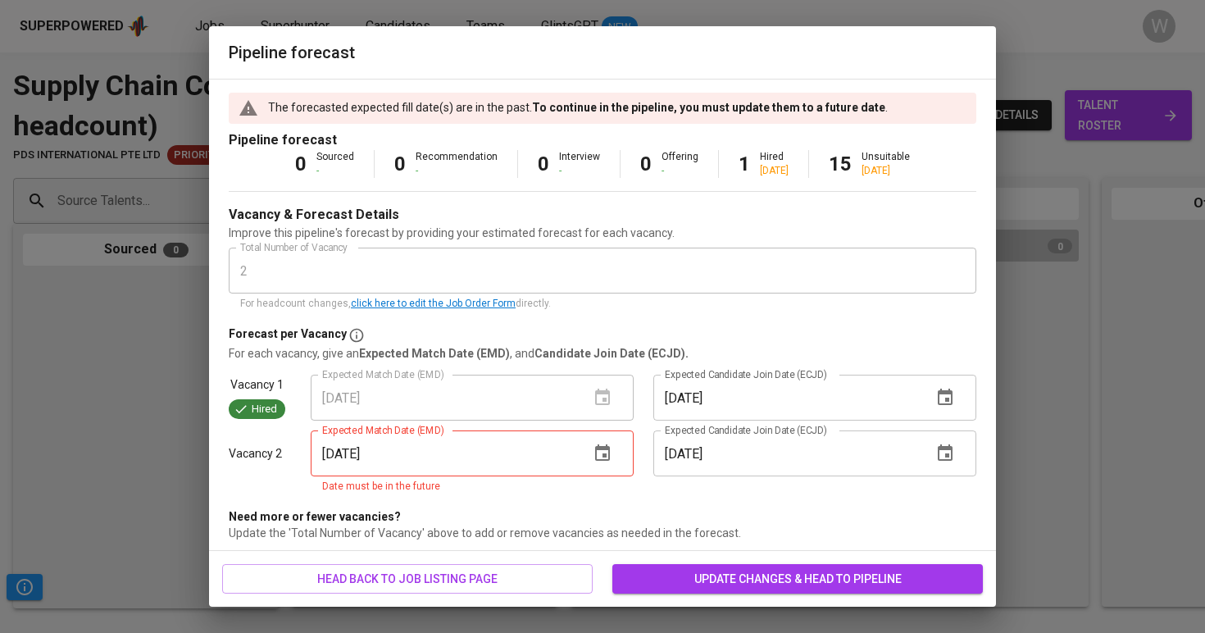
click at [594, 451] on icon "button" at bounding box center [603, 453] width 20 height 20
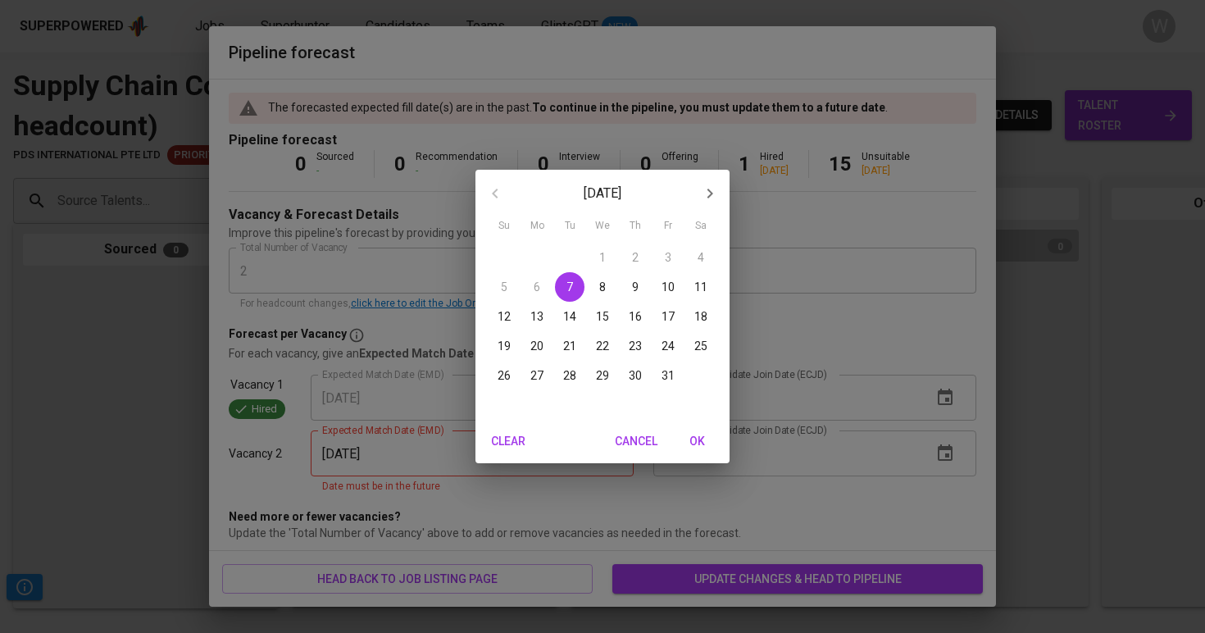
click at [662, 366] on button "31" at bounding box center [668, 376] width 30 height 30
type input "10/31/2025"
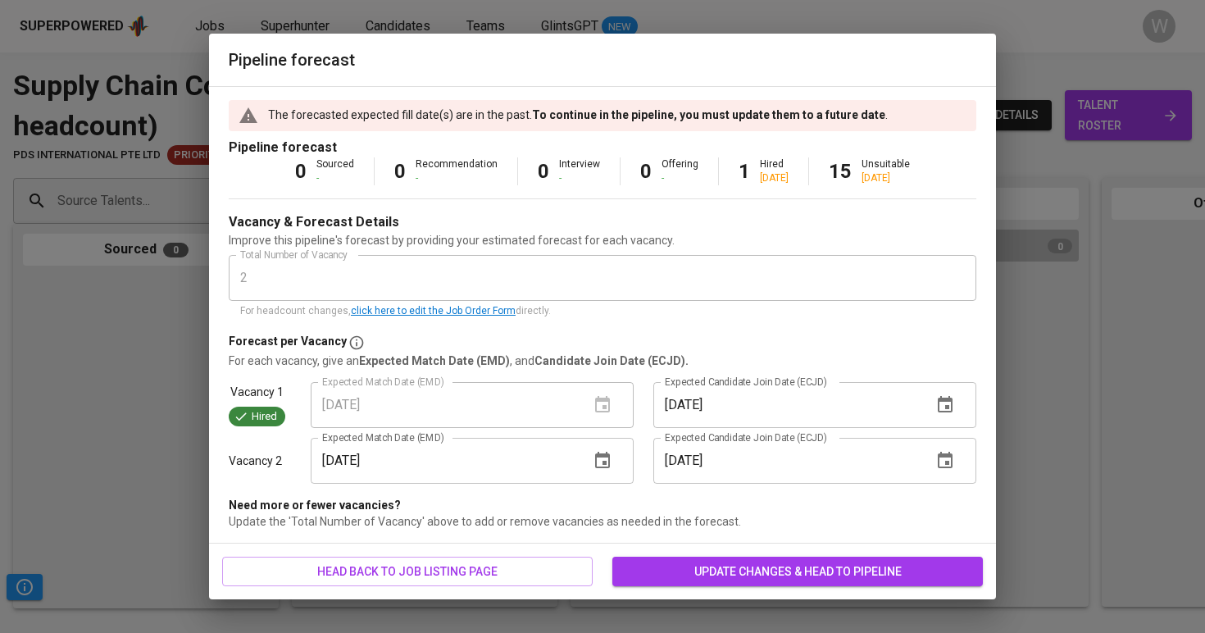
click at [710, 464] on input "10/31/2025" at bounding box center [786, 461] width 266 height 46
click at [951, 469] on icon "button" at bounding box center [945, 461] width 20 height 20
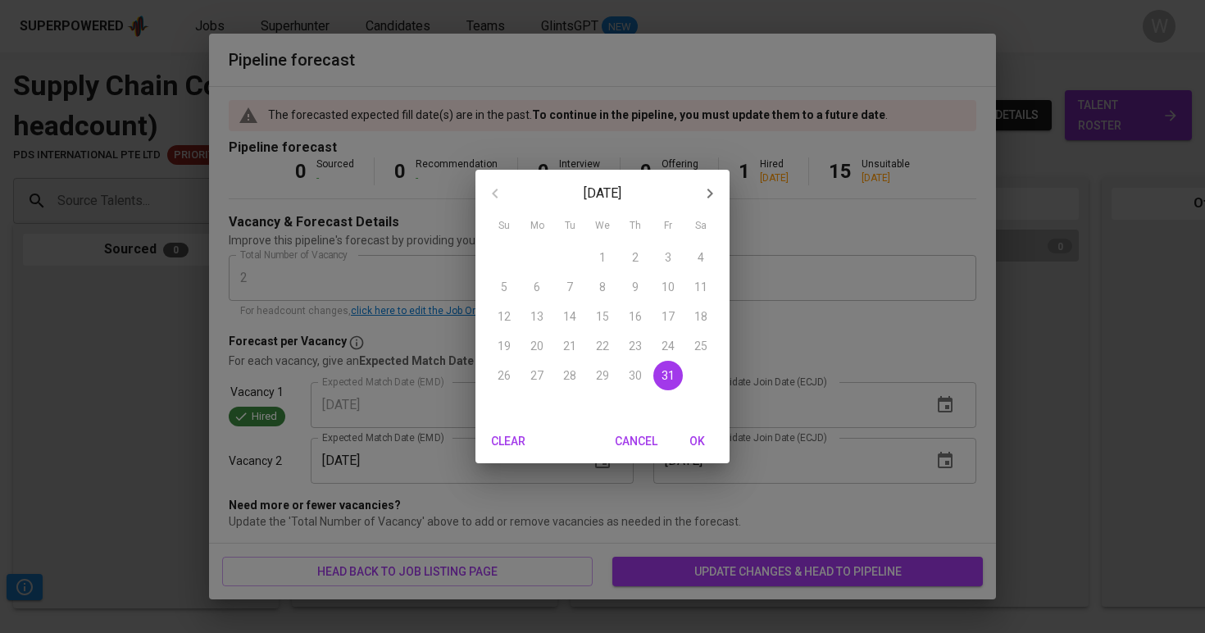
click at [706, 441] on span "OK" at bounding box center [696, 441] width 39 height 20
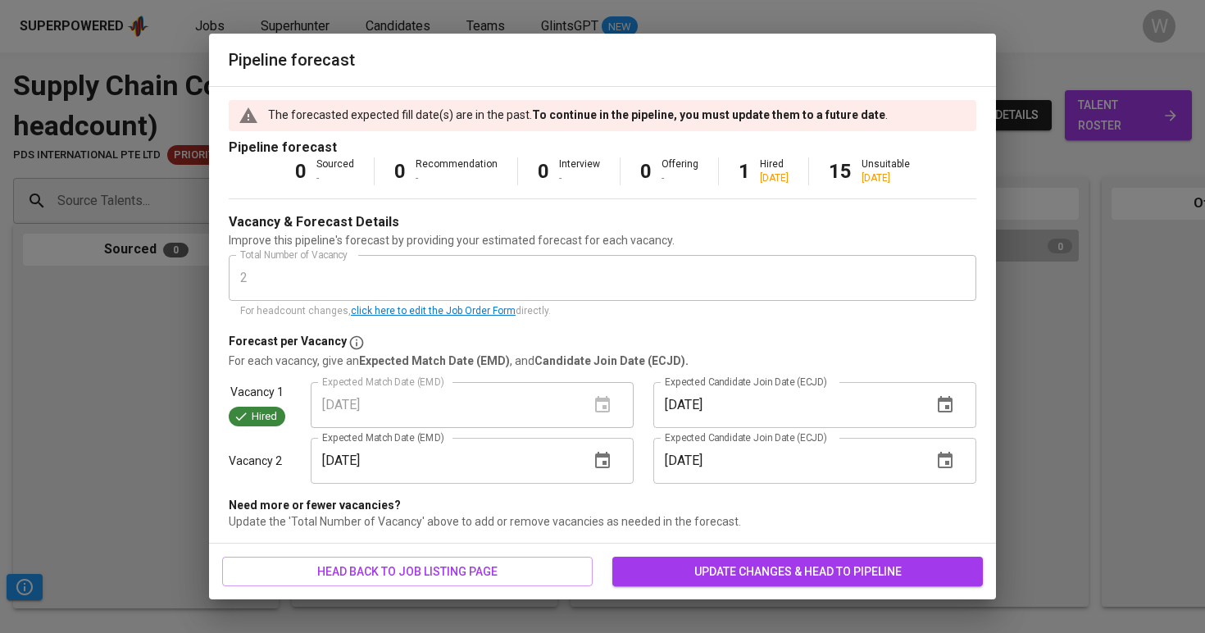
click at [709, 562] on span "update changes & head to pipeline" at bounding box center [797, 572] width 344 height 20
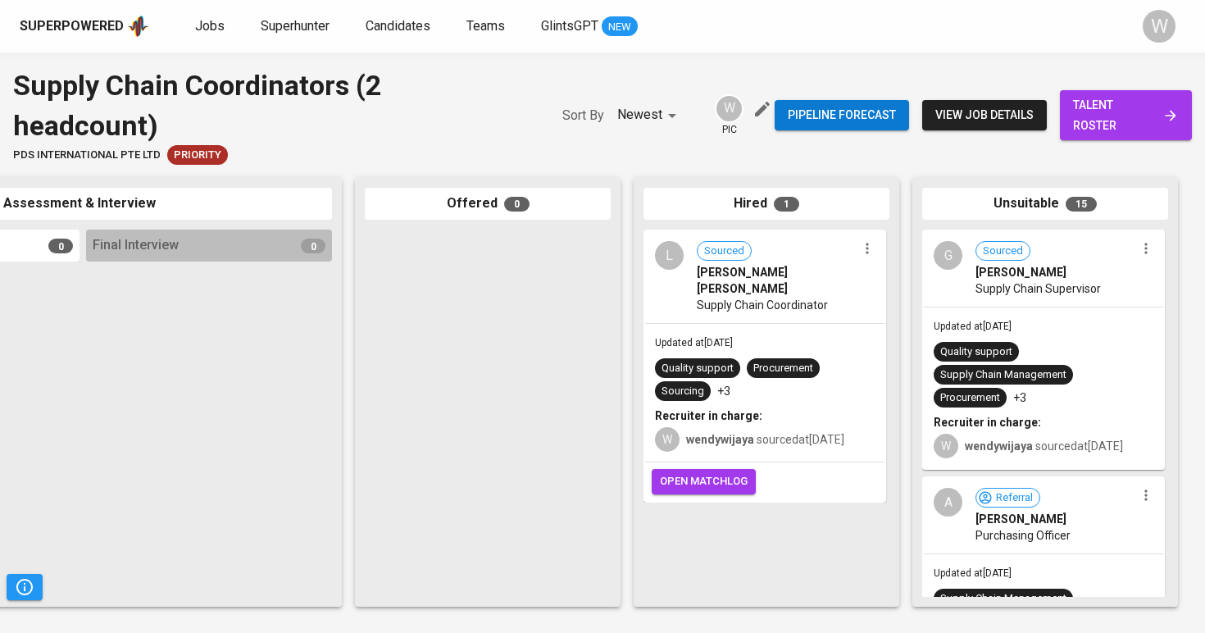
scroll to position [0, 748]
click at [1090, 121] on span "talent roster" at bounding box center [1126, 115] width 106 height 40
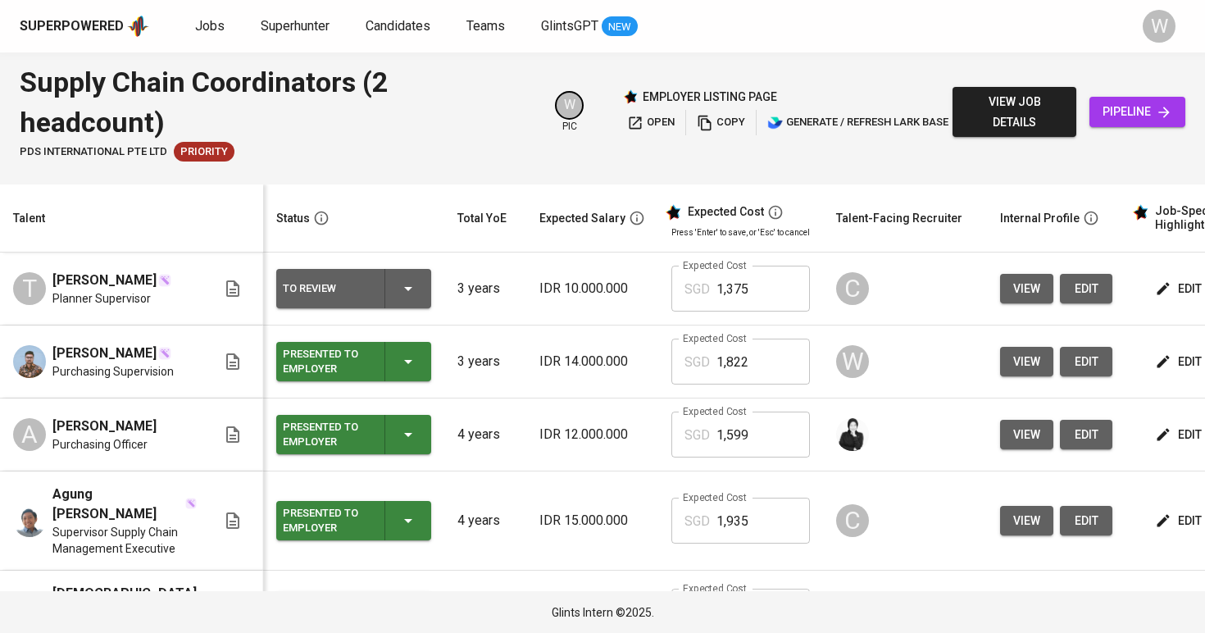
click at [375, 293] on div "To Review" at bounding box center [354, 288] width 142 height 39
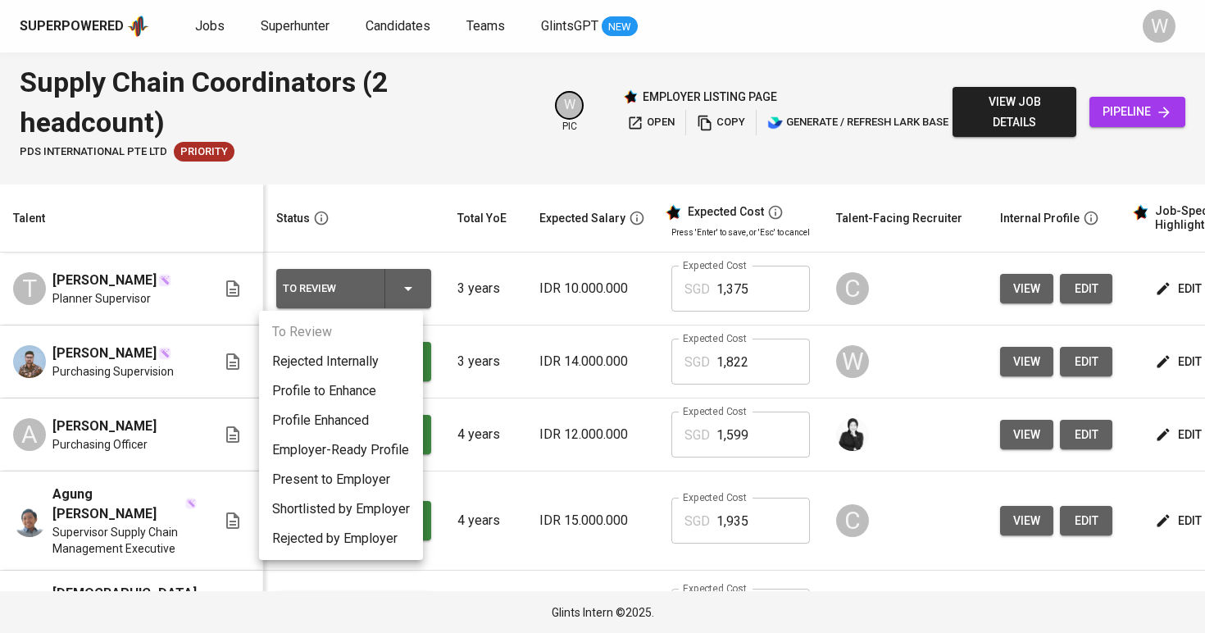
click at [357, 364] on li "Rejected Internally" at bounding box center [341, 362] width 164 height 30
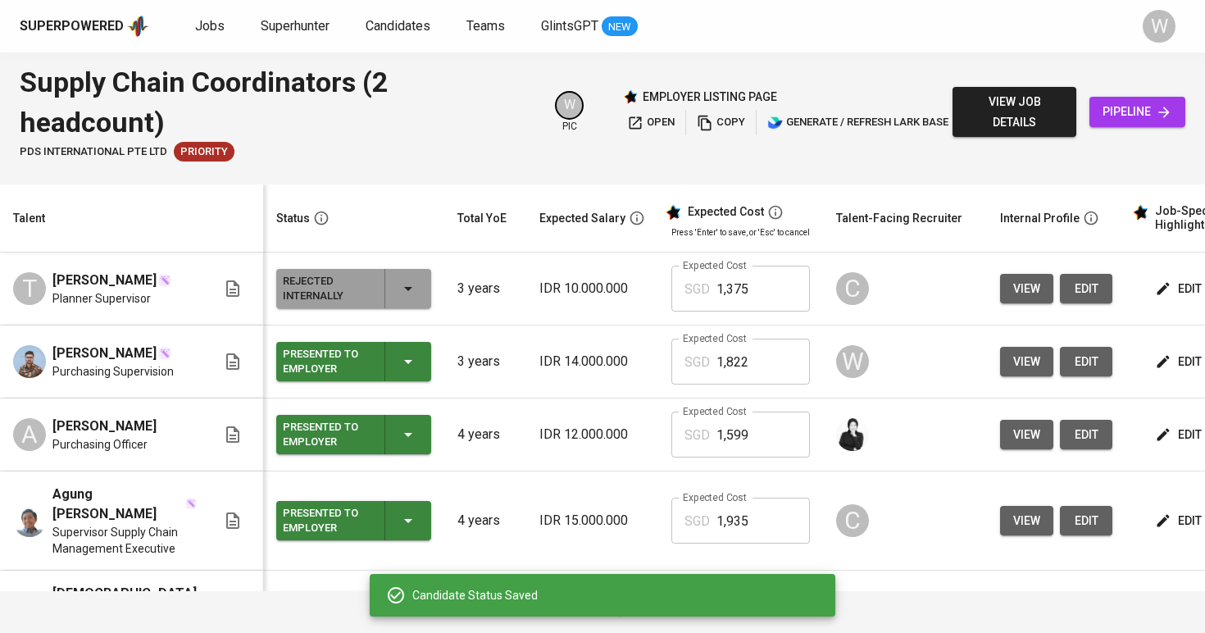
click at [388, 348] on div "Presented to Employer" at bounding box center [354, 361] width 142 height 39
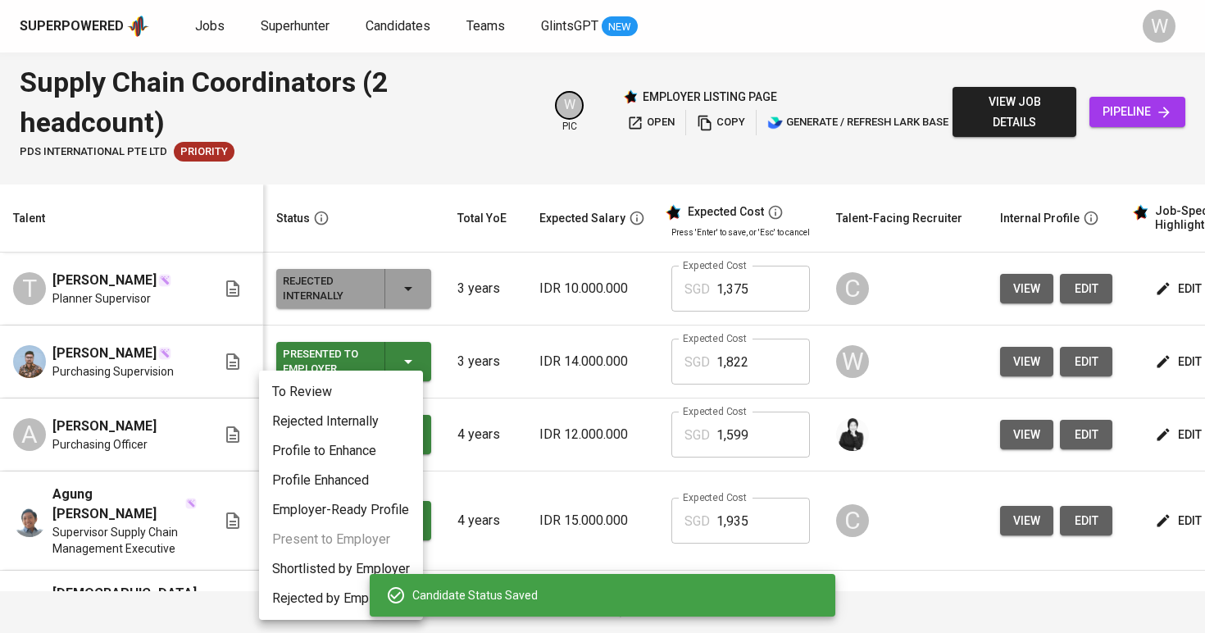
click at [368, 425] on li "Rejected Internally" at bounding box center [341, 422] width 164 height 30
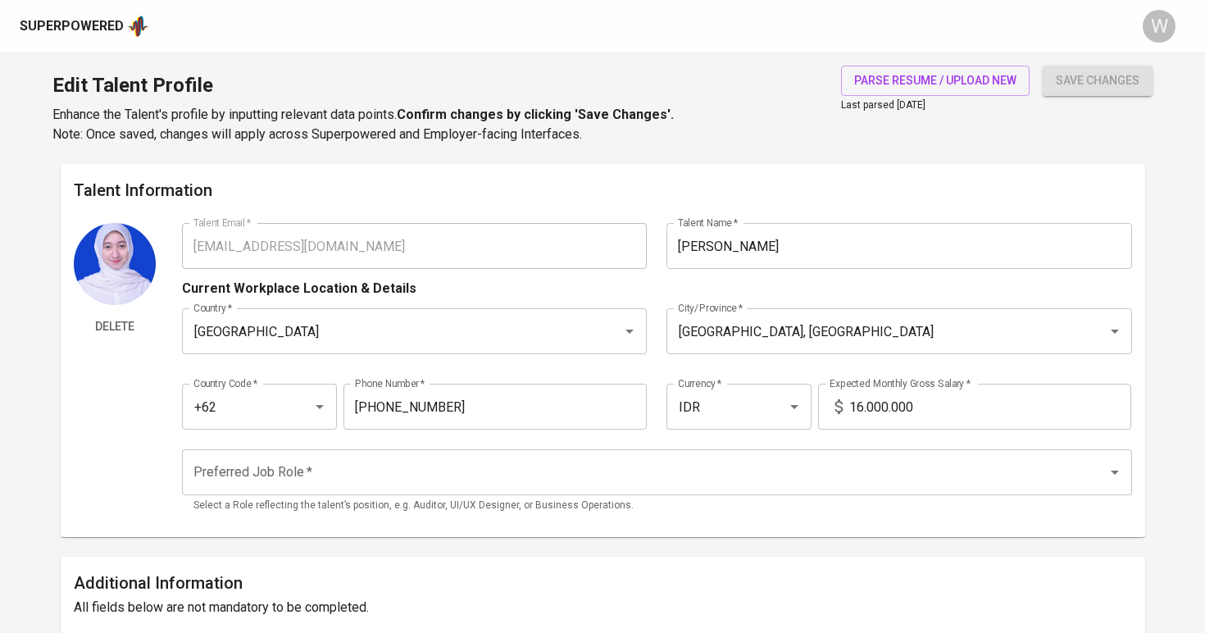
click at [863, 403] on input "16.000.000" at bounding box center [990, 407] width 282 height 46
type input "17.000.000"
click at [1098, 80] on button "save changes" at bounding box center [1098, 81] width 110 height 30
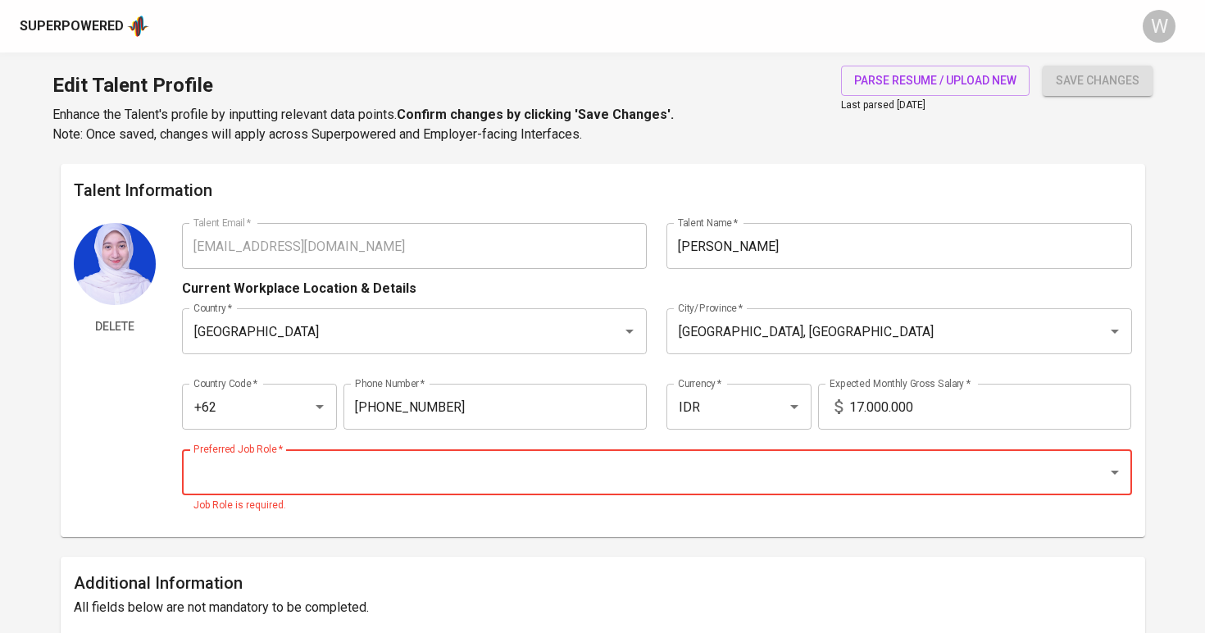
type input "1"
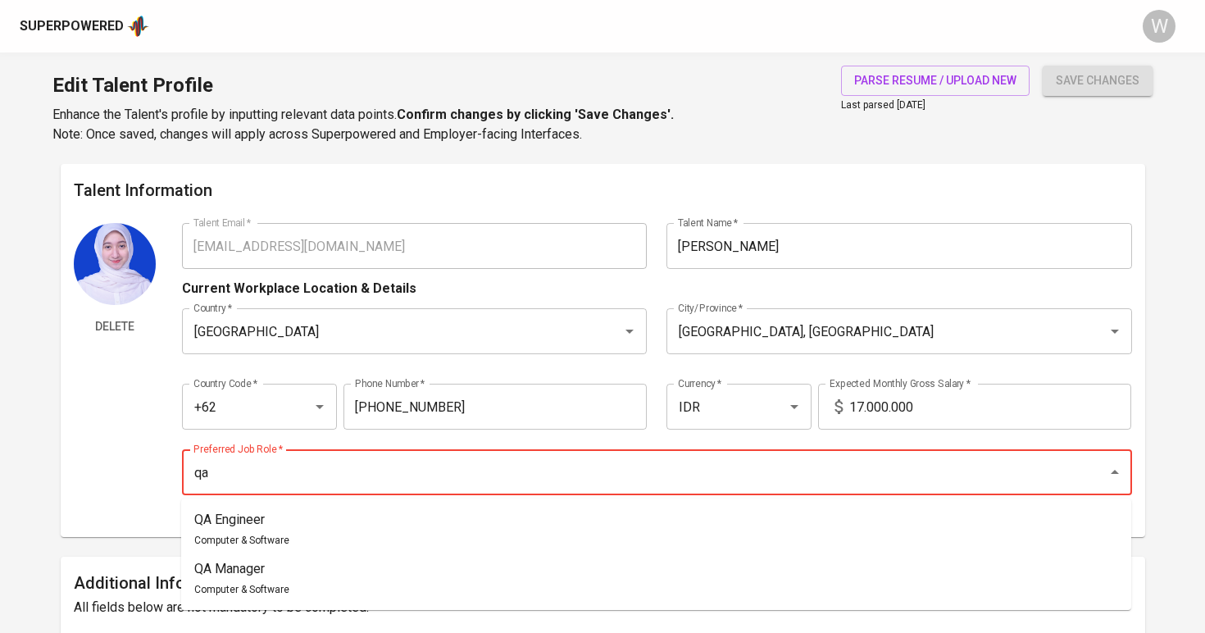
click at [573, 524] on li "QA Engineer Computer & Software" at bounding box center [656, 529] width 950 height 49
type input "QA Engineer"
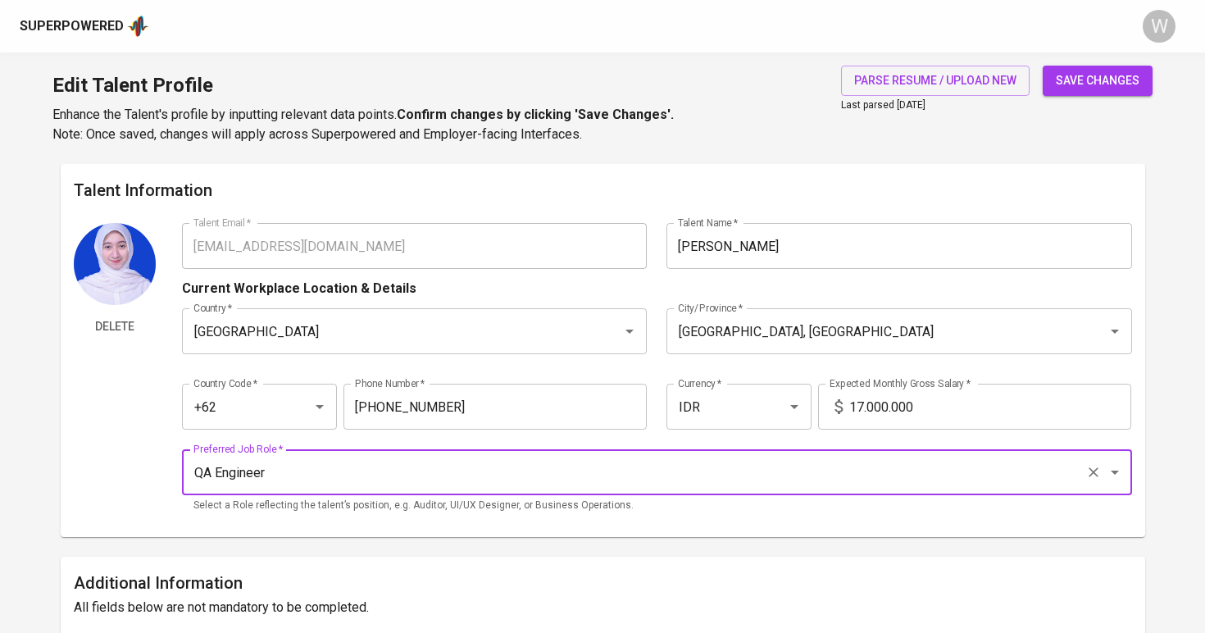
click at [1088, 89] on span "save changes" at bounding box center [1098, 81] width 84 height 20
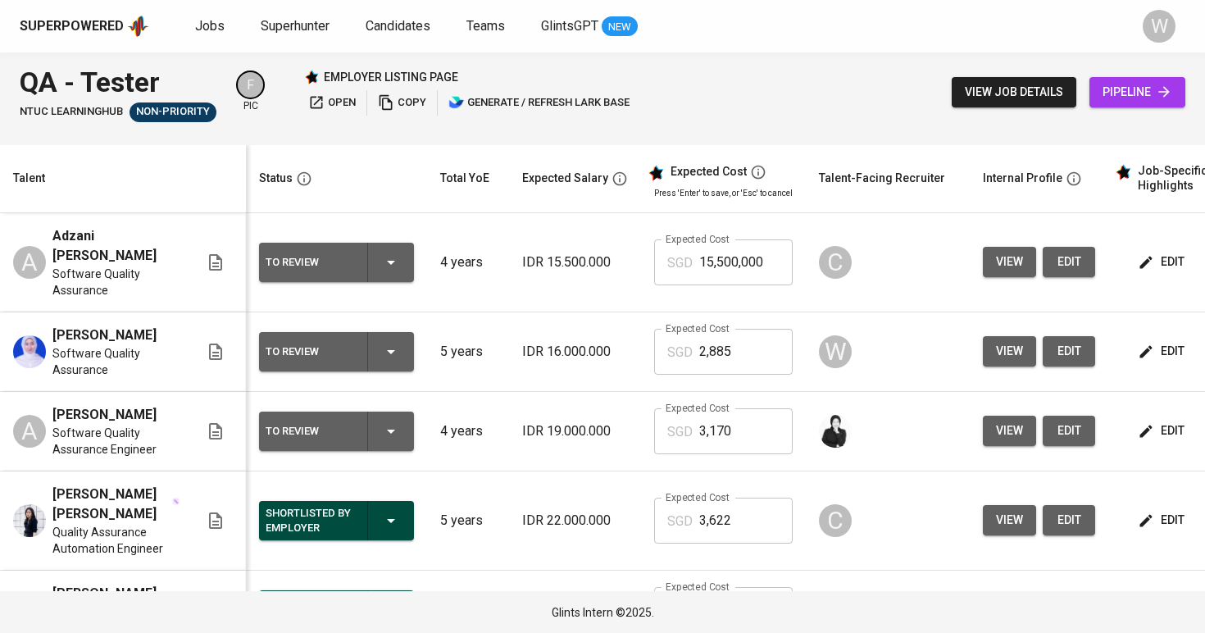
scroll to position [45, 0]
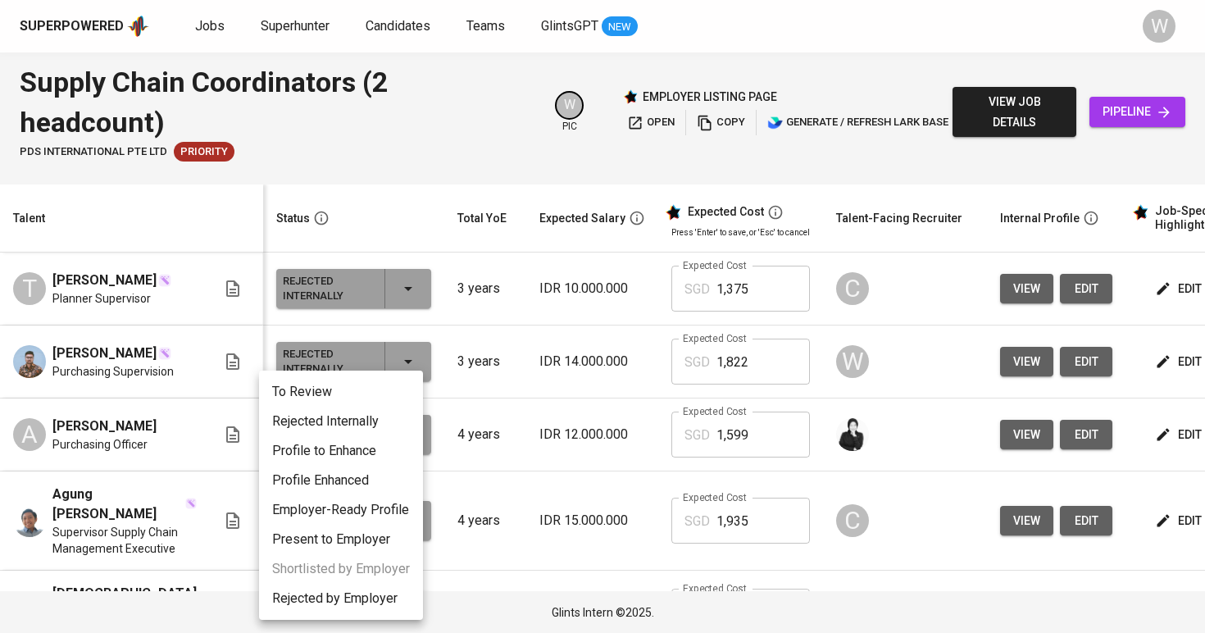
scroll to position [744, 0]
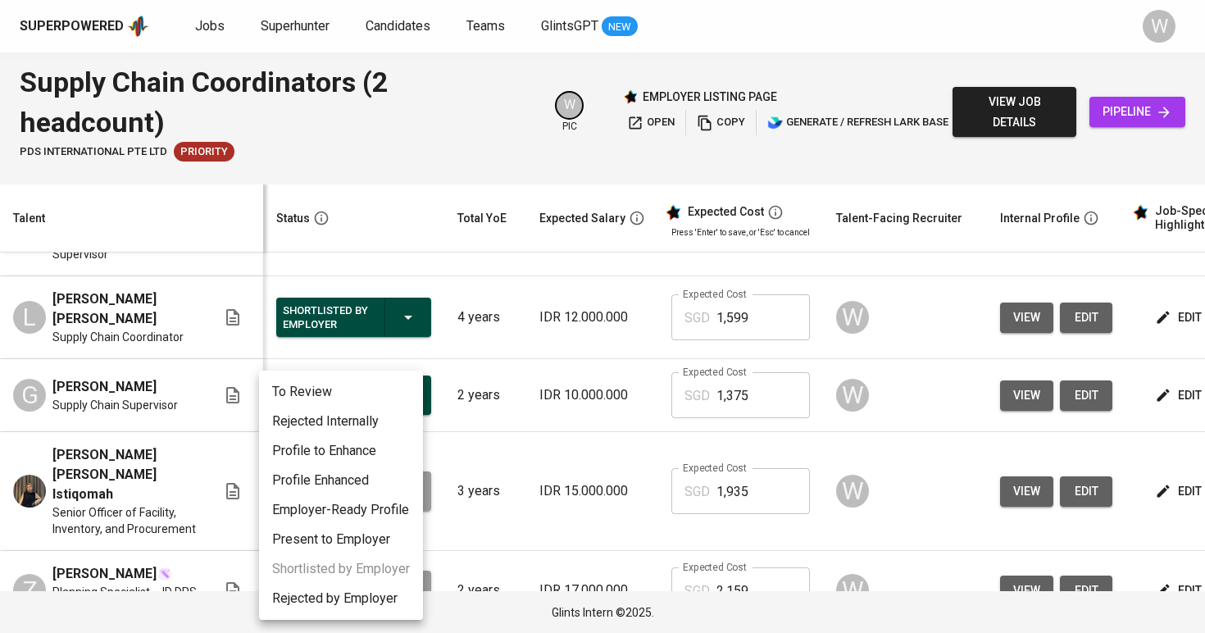
click at [368, 423] on li "Rejected Internally" at bounding box center [341, 422] width 164 height 30
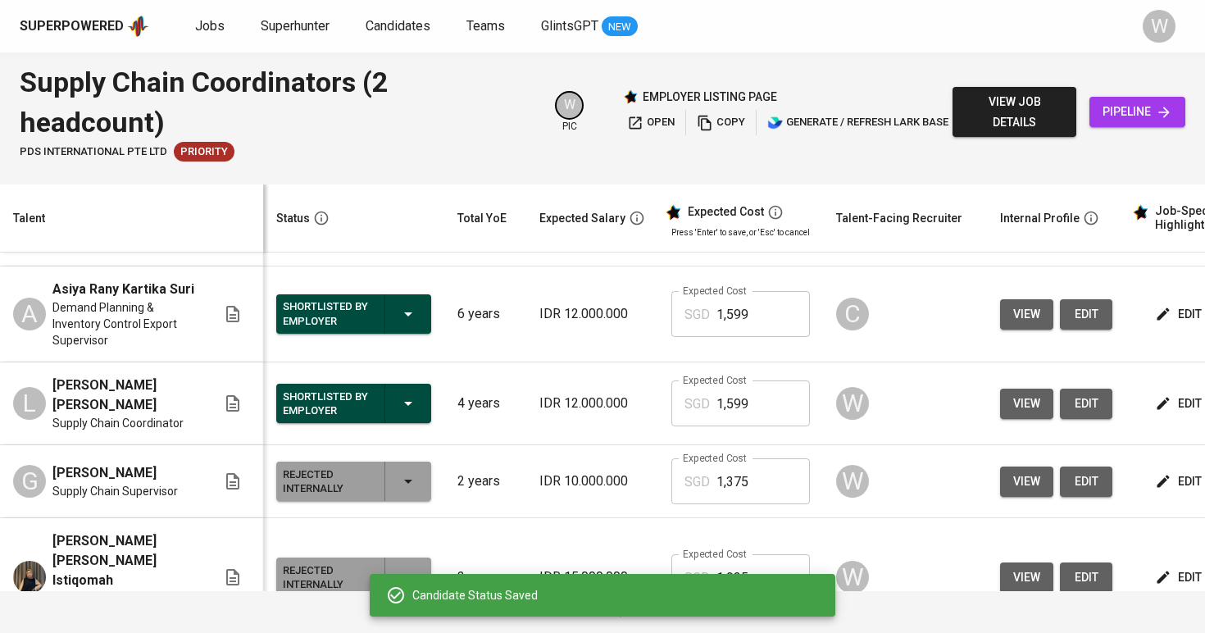
scroll to position [0, 2]
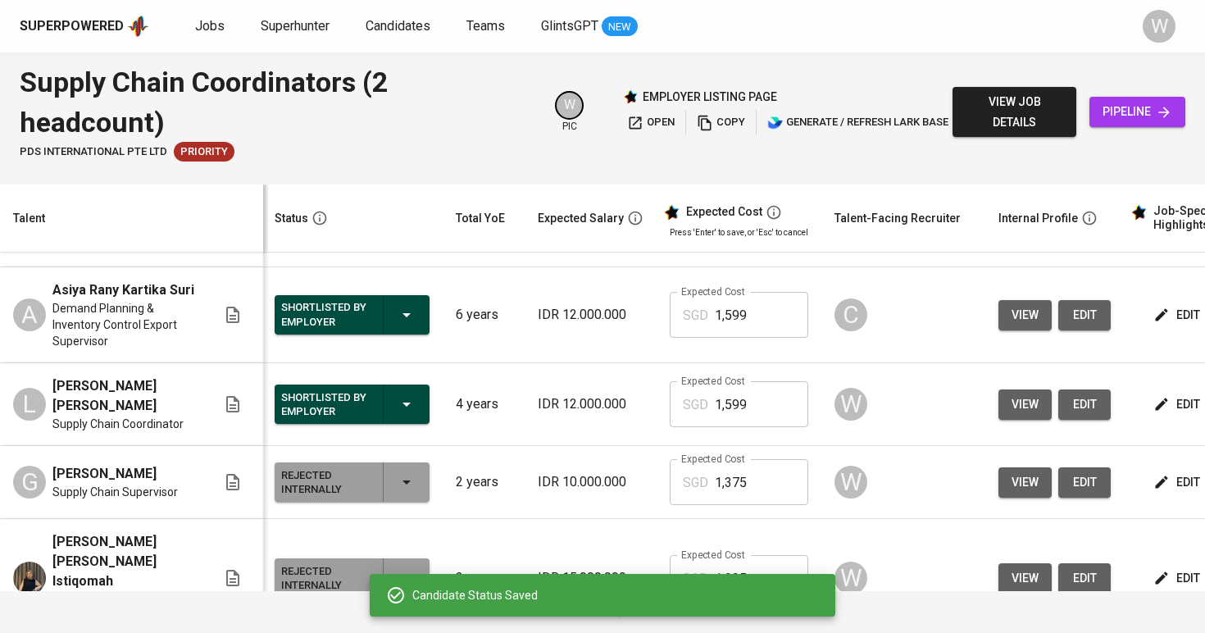
click at [397, 305] on icon "button" at bounding box center [407, 315] width 20 height 20
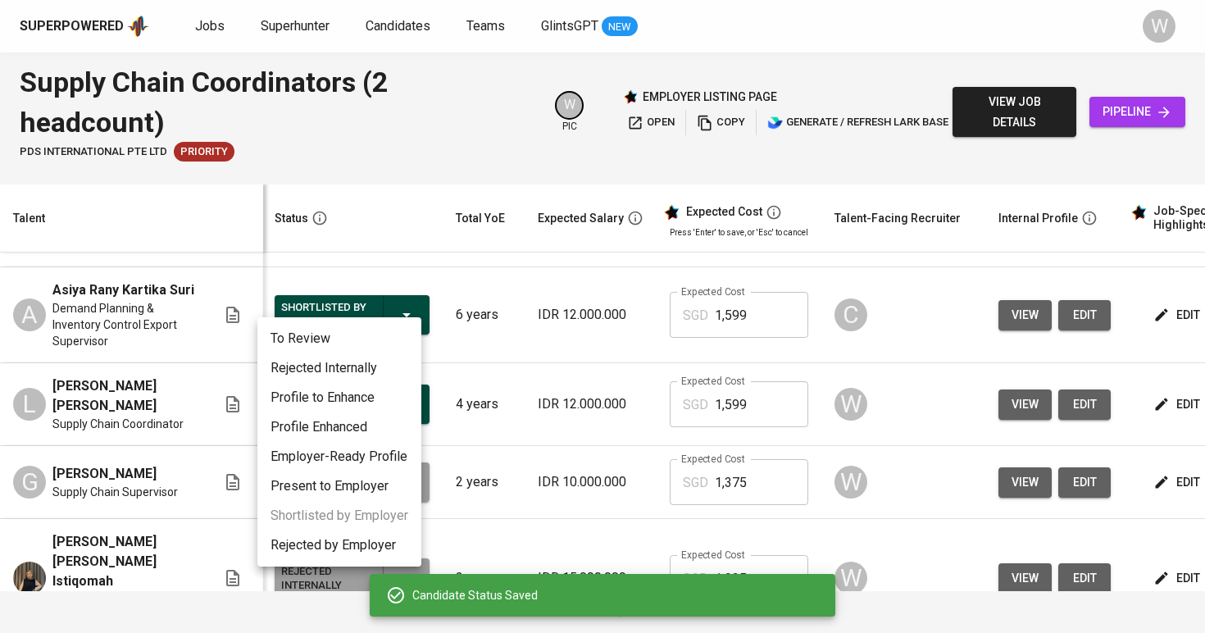
click at [366, 367] on li "Rejected Internally" at bounding box center [339, 368] width 164 height 30
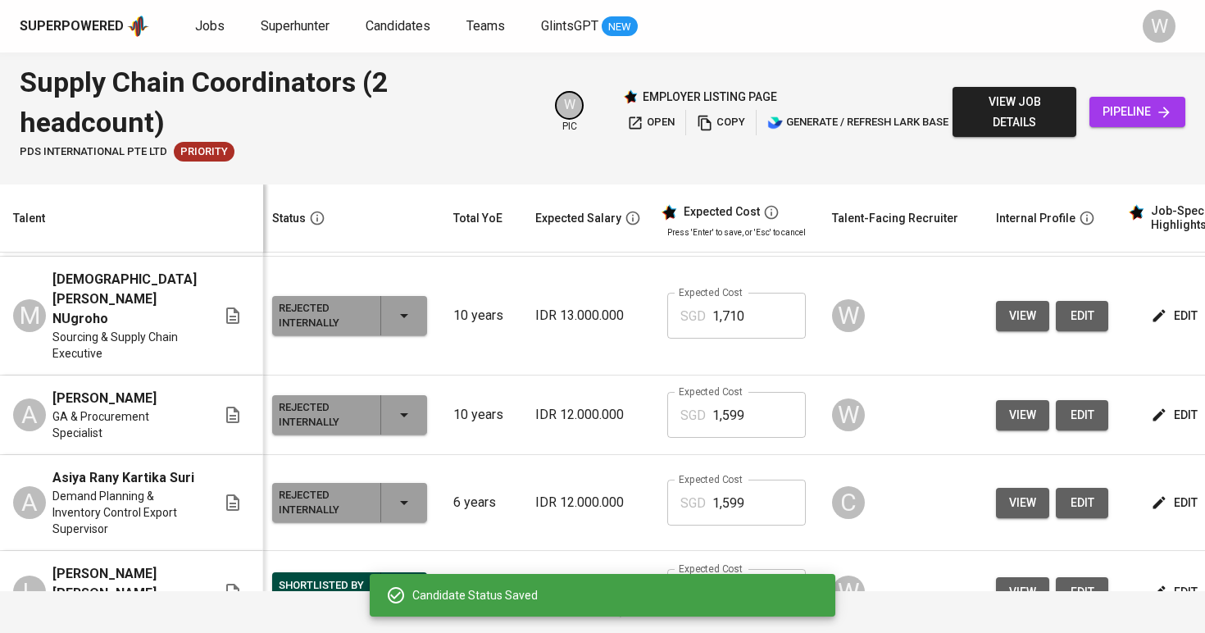
scroll to position [480, 4]
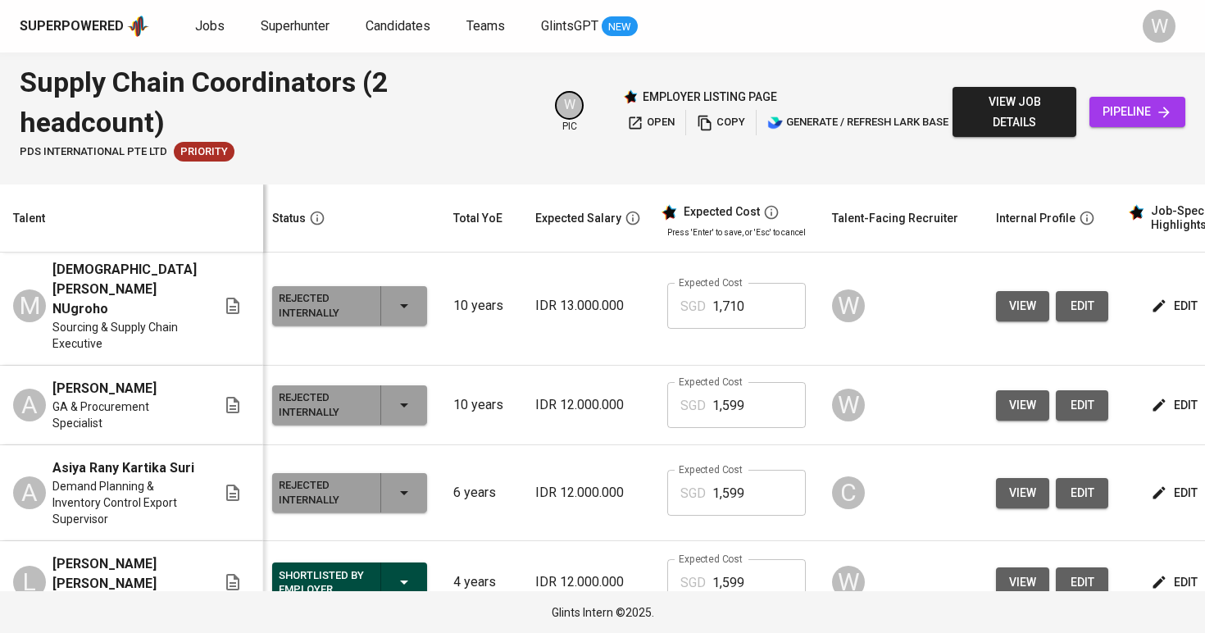
click at [1151, 397] on icon "button" at bounding box center [1159, 405] width 16 height 16
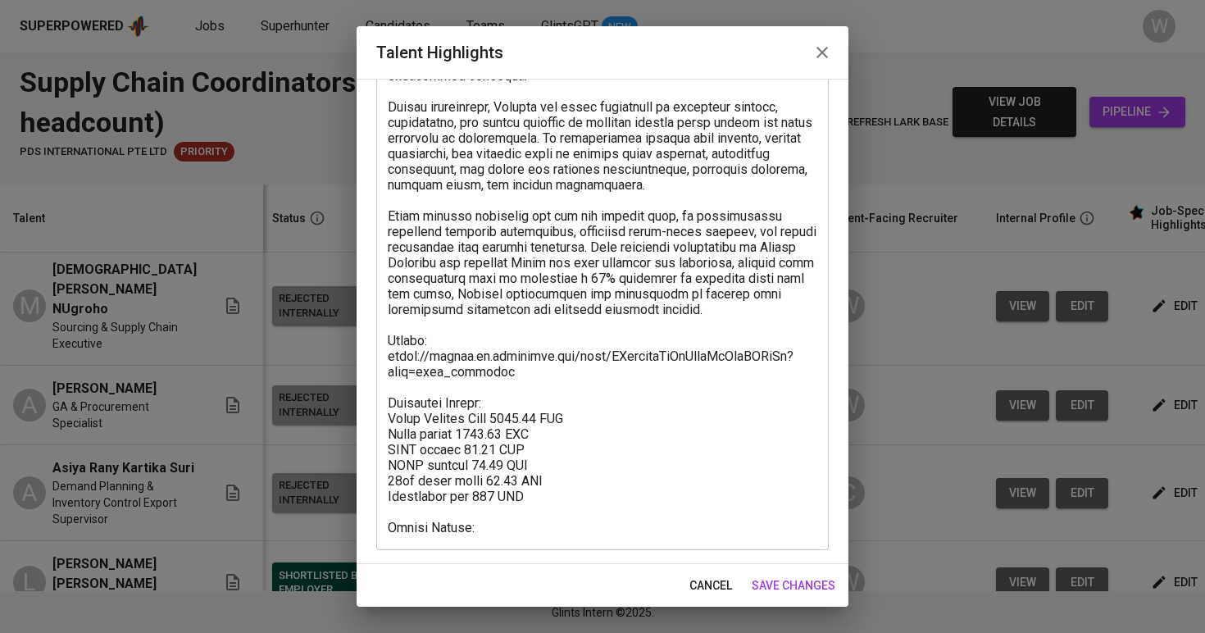
scroll to position [384, 0]
click at [781, 588] on span "save changes" at bounding box center [794, 585] width 84 height 20
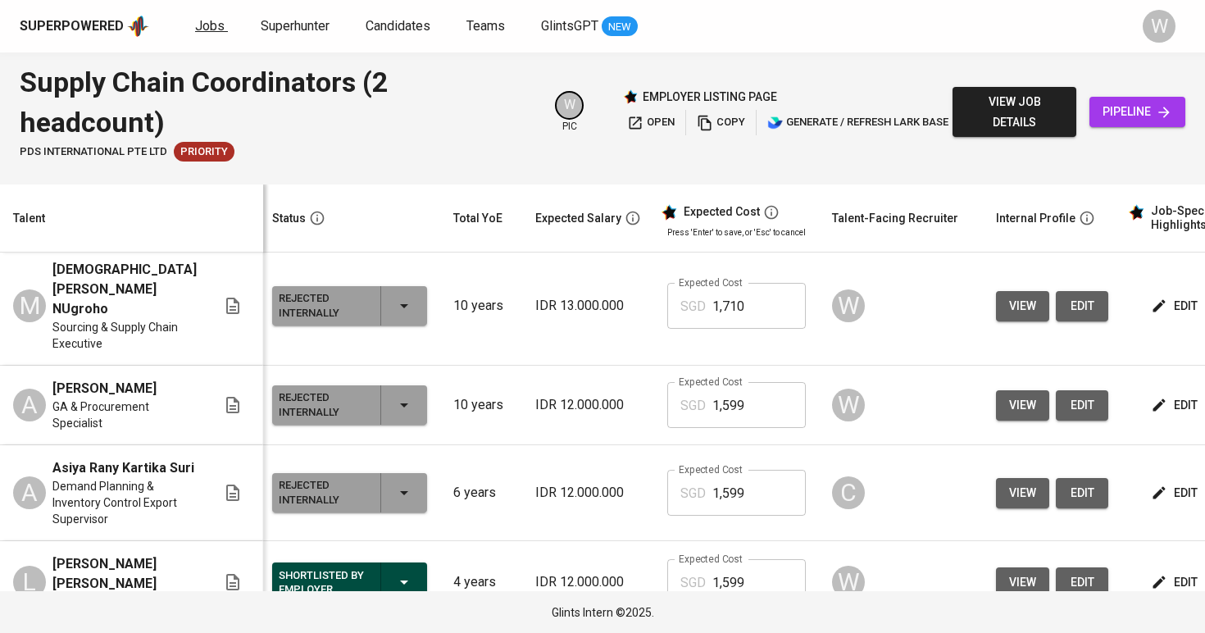
click at [223, 23] on link "Jobs" at bounding box center [211, 26] width 33 height 20
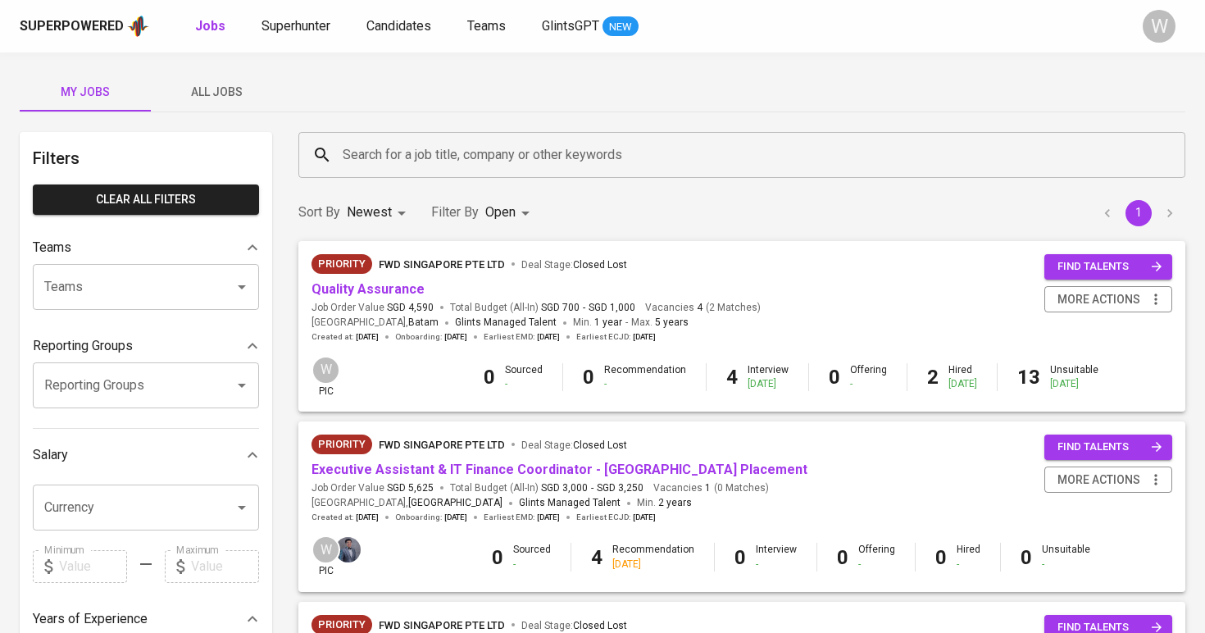
click at [389, 280] on div "Priority FWD Singapore Pte Ltd Deal Stage : Closed Lost" at bounding box center [536, 267] width 449 height 26
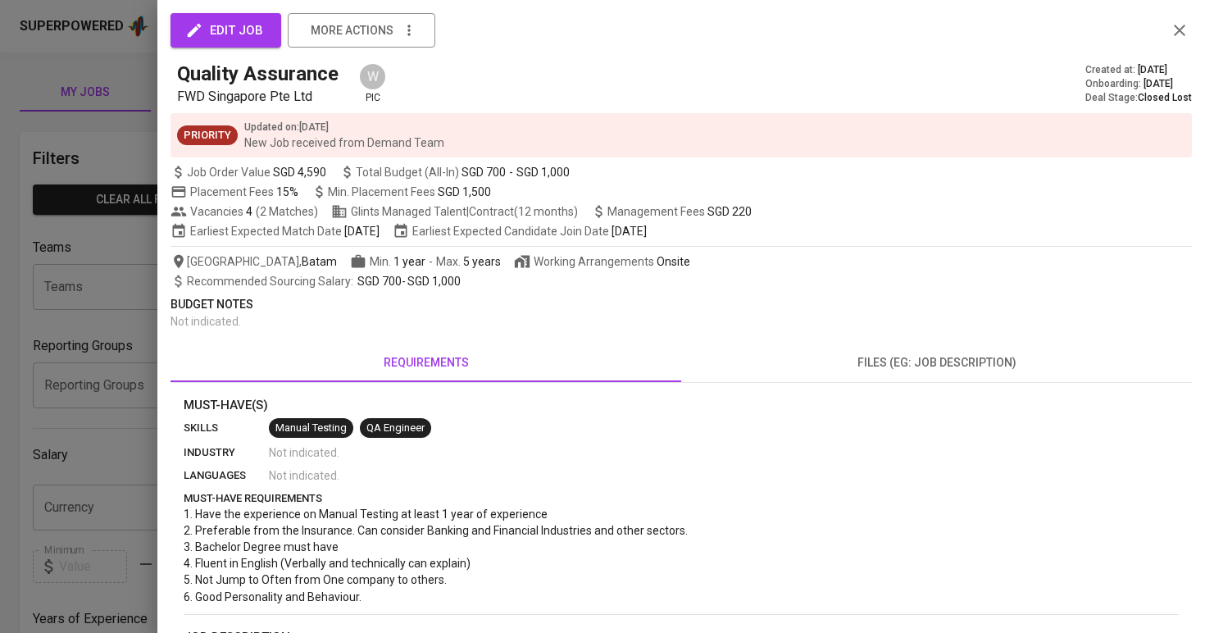
click at [123, 334] on div at bounding box center [602, 316] width 1205 height 633
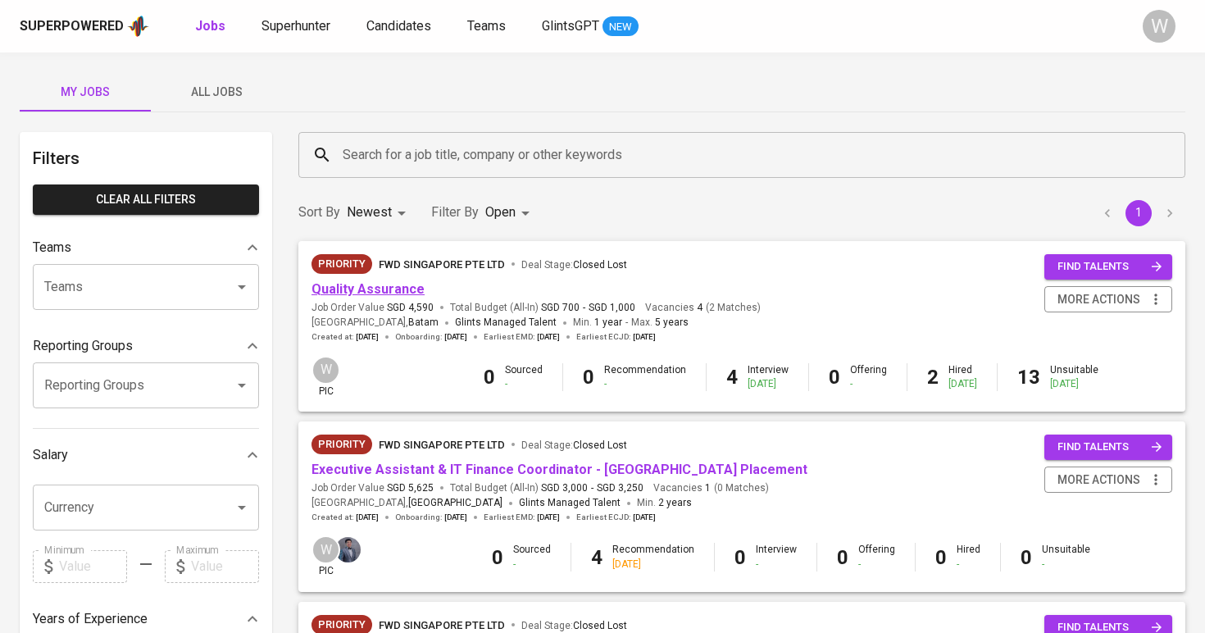
click at [375, 287] on link "Quality Assurance" at bounding box center [368, 289] width 113 height 16
